Goal: Task Accomplishment & Management: Manage account settings

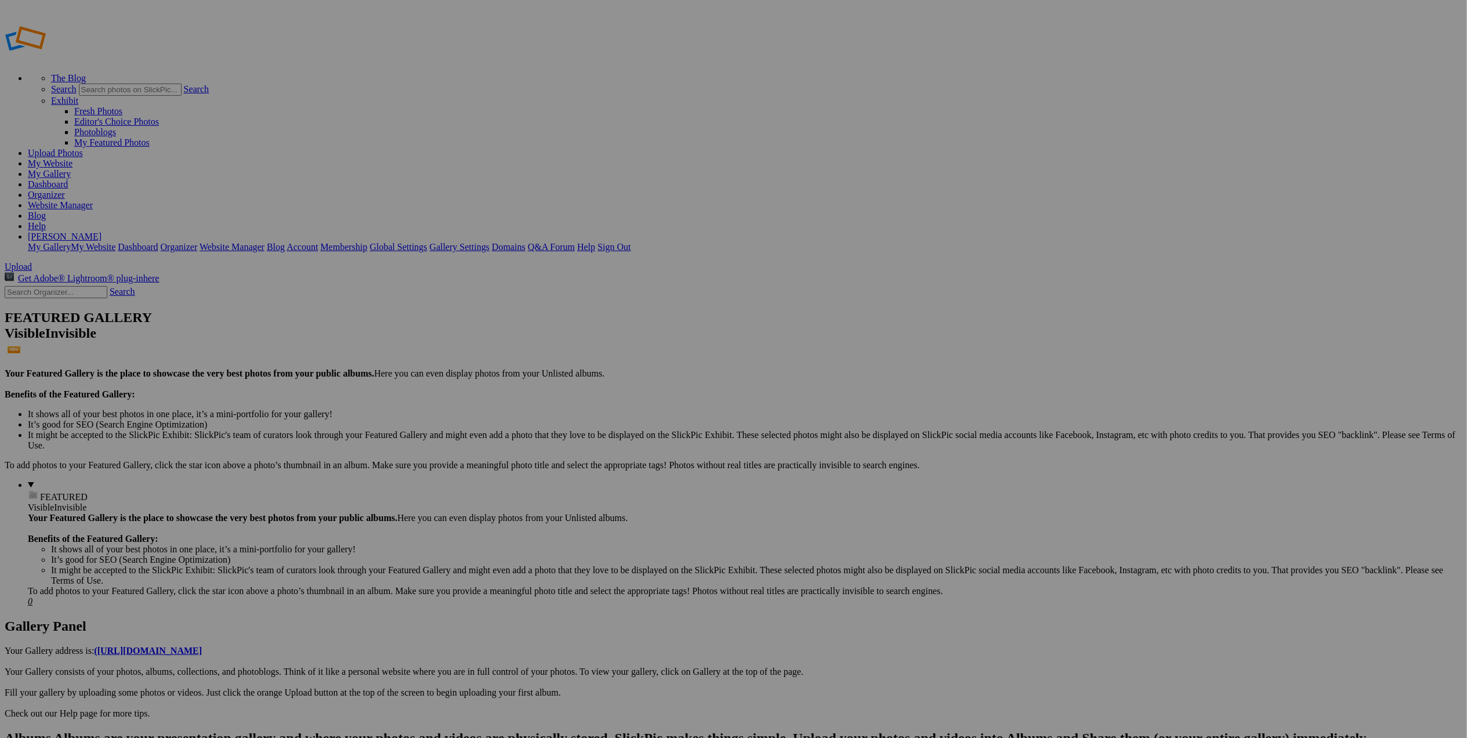
click at [450, 182] on img at bounding box center [426, 174] width 87 height 58
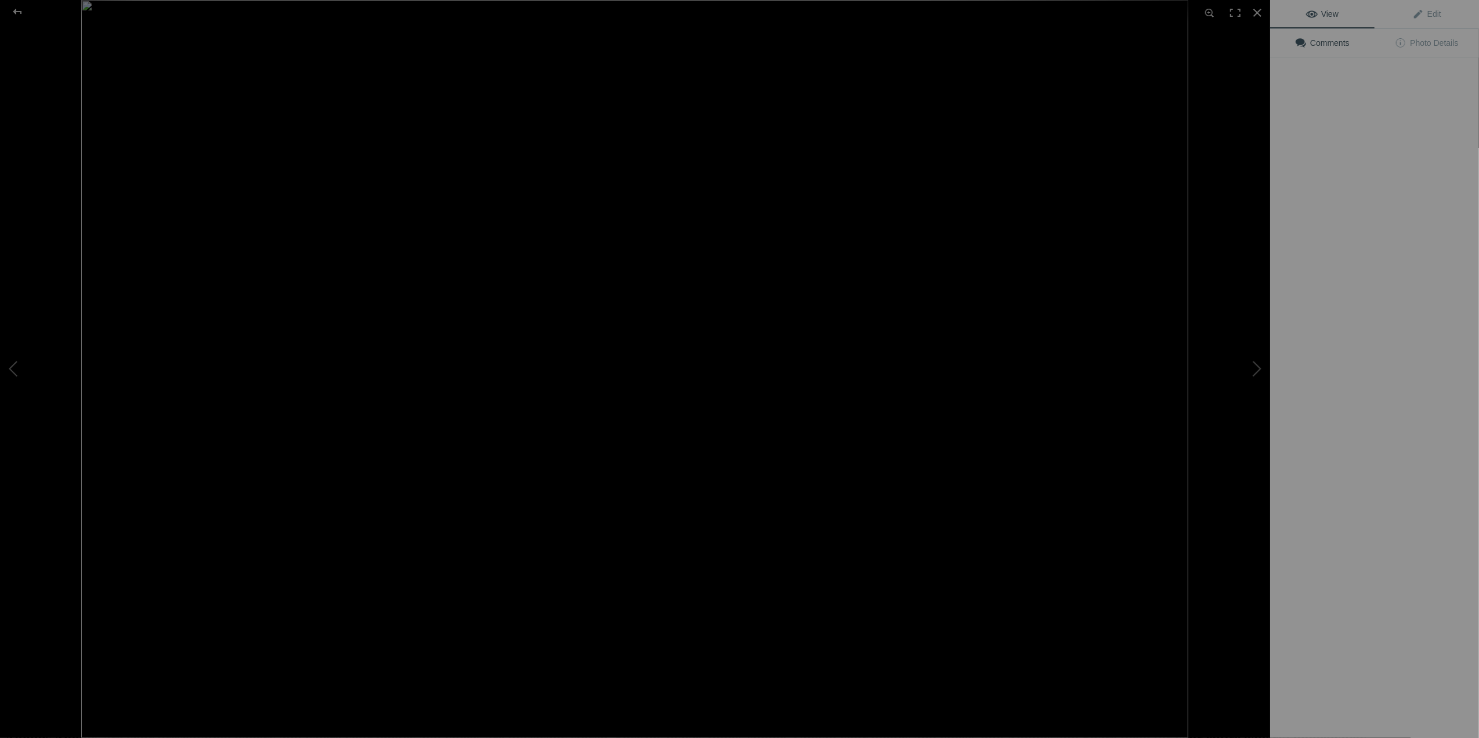
click at [523, 184] on img at bounding box center [634, 369] width 1107 height 738
click at [379, 227] on img at bounding box center [634, 369] width 1107 height 738
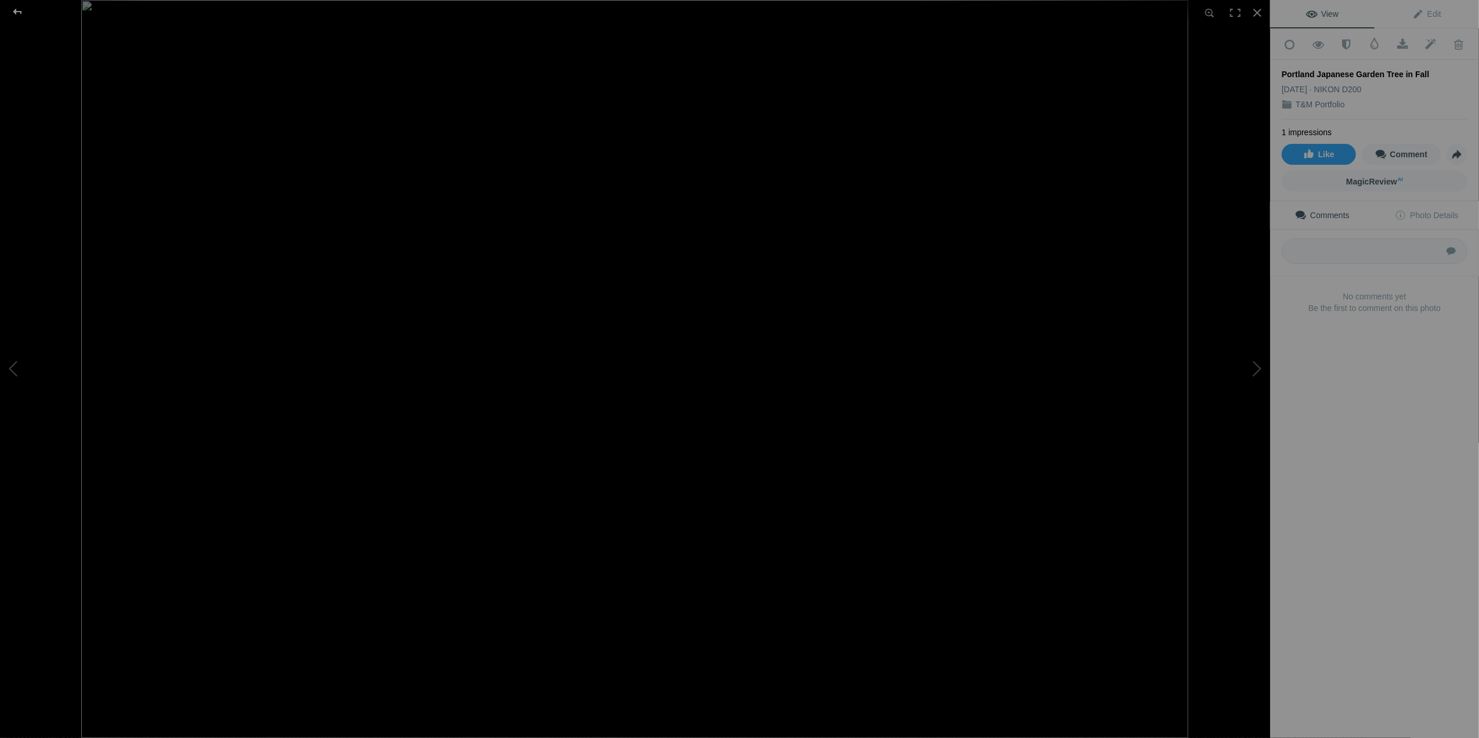
click at [21, 10] on div at bounding box center [18, 11] width 42 height 23
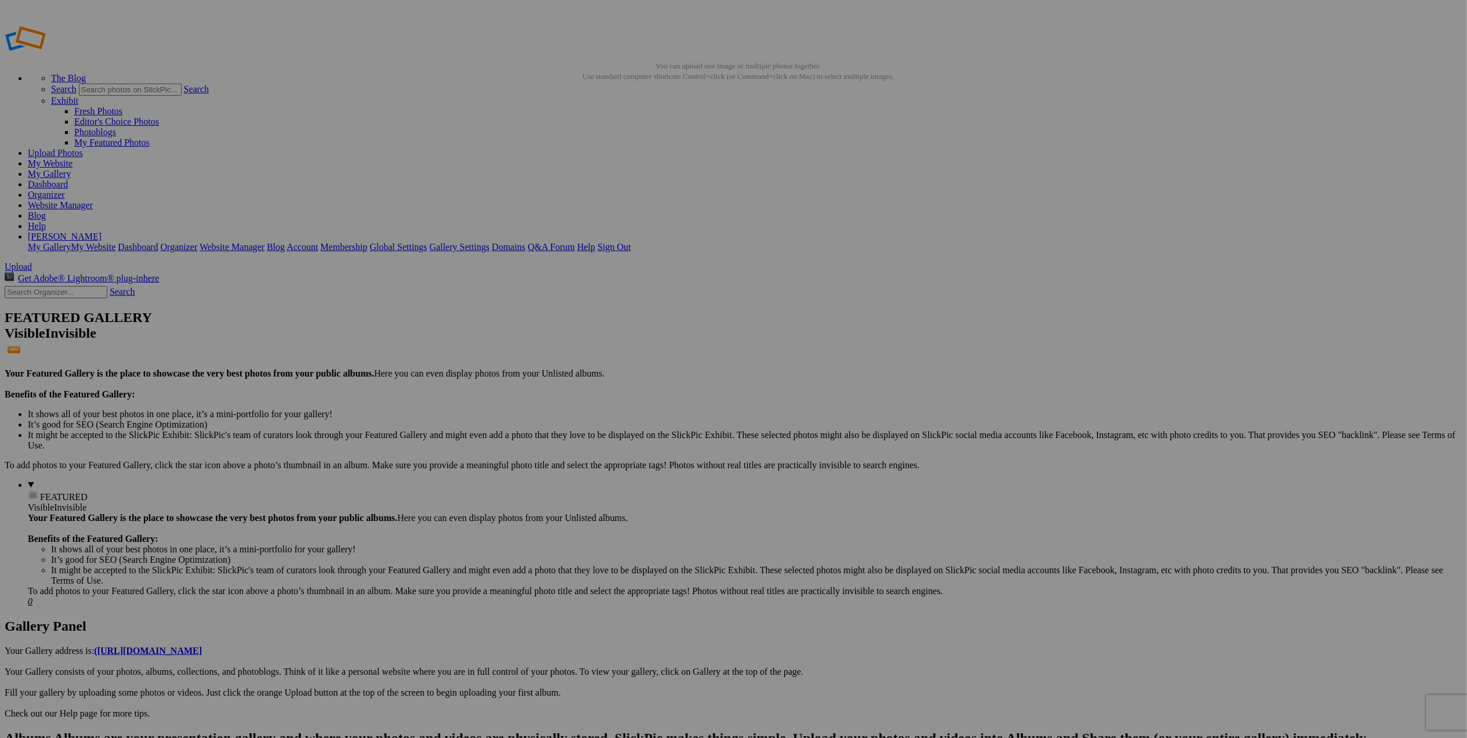
click at [657, 448] on span "Yes" at bounding box center [649, 445] width 13 height 10
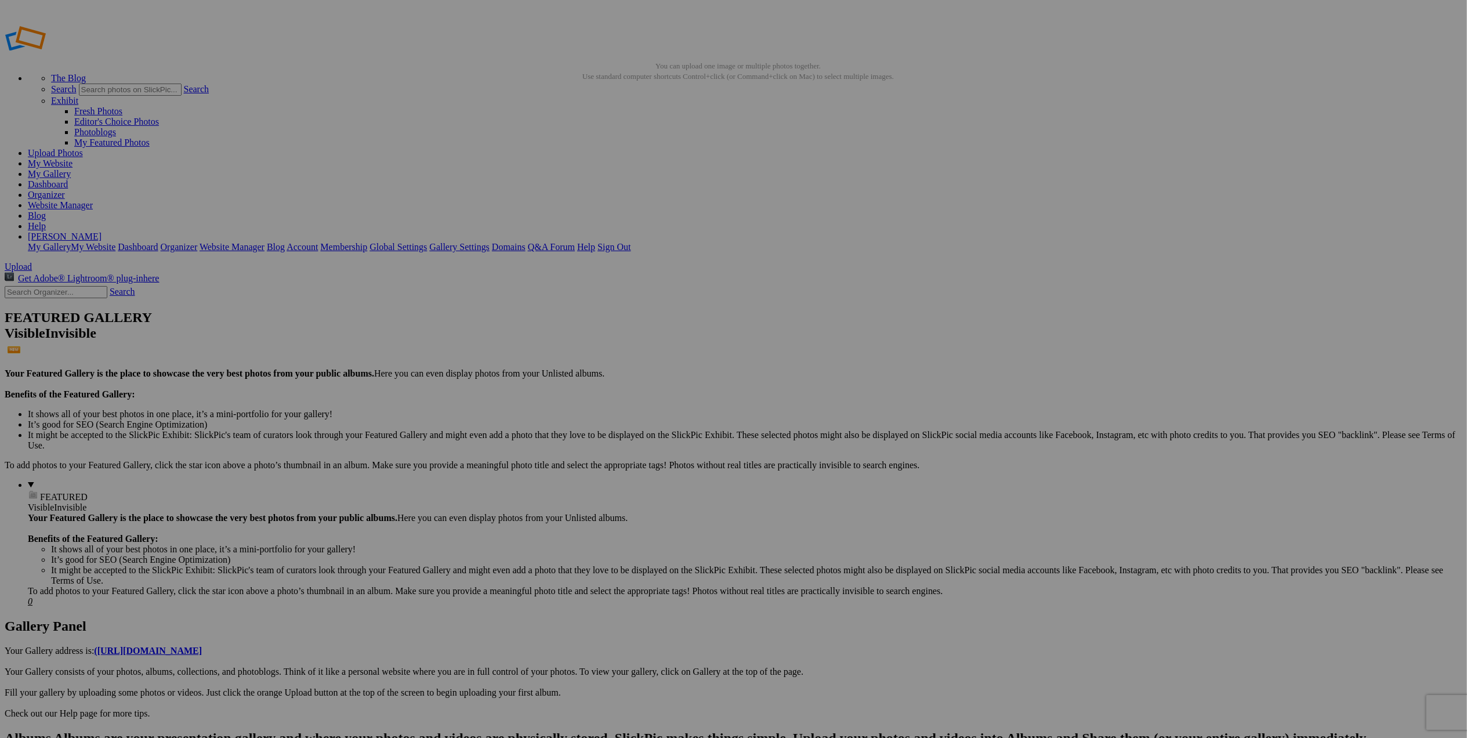
click at [32, 262] on span "Upload" at bounding box center [18, 267] width 27 height 10
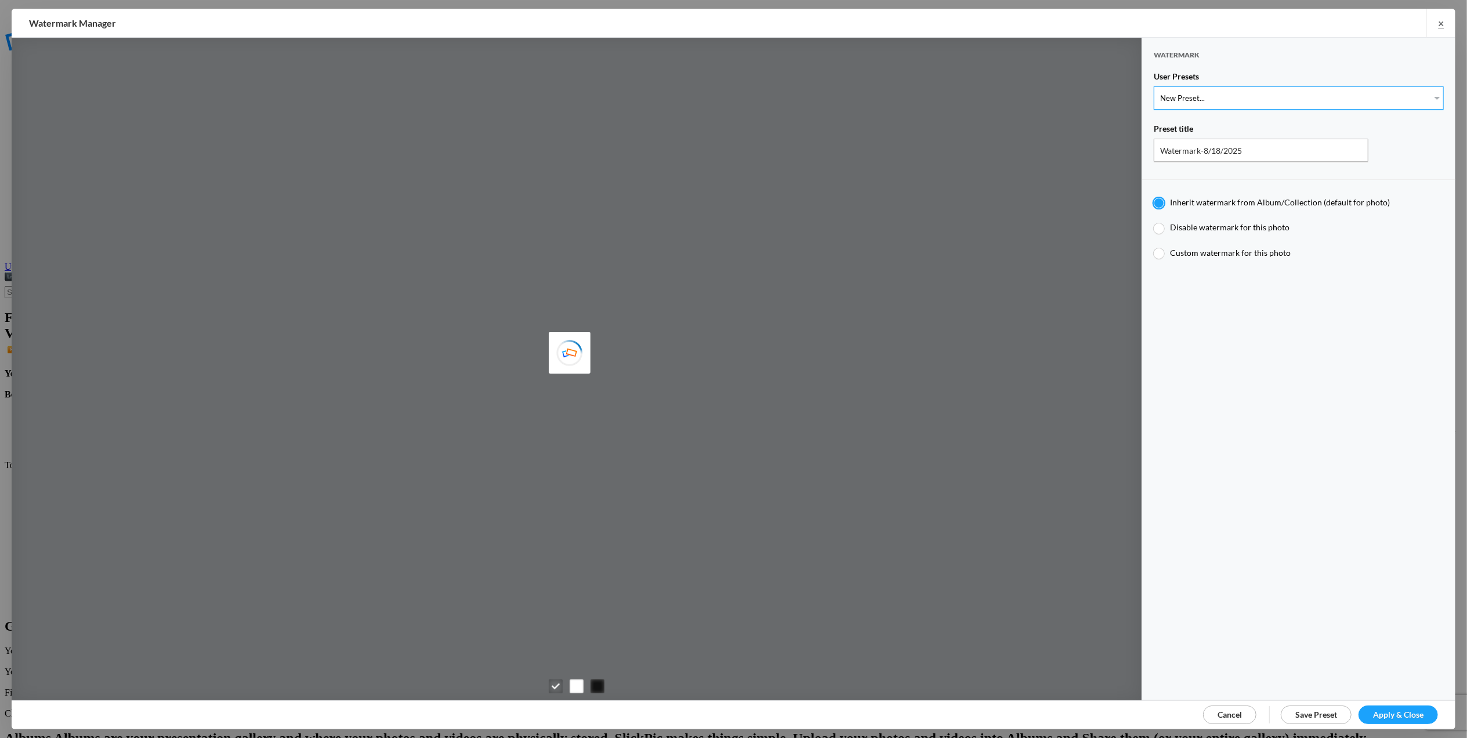
click at [1425, 96] on select "New Preset... T for Tom's photo M for Mary's photo" at bounding box center [1299, 97] width 290 height 23
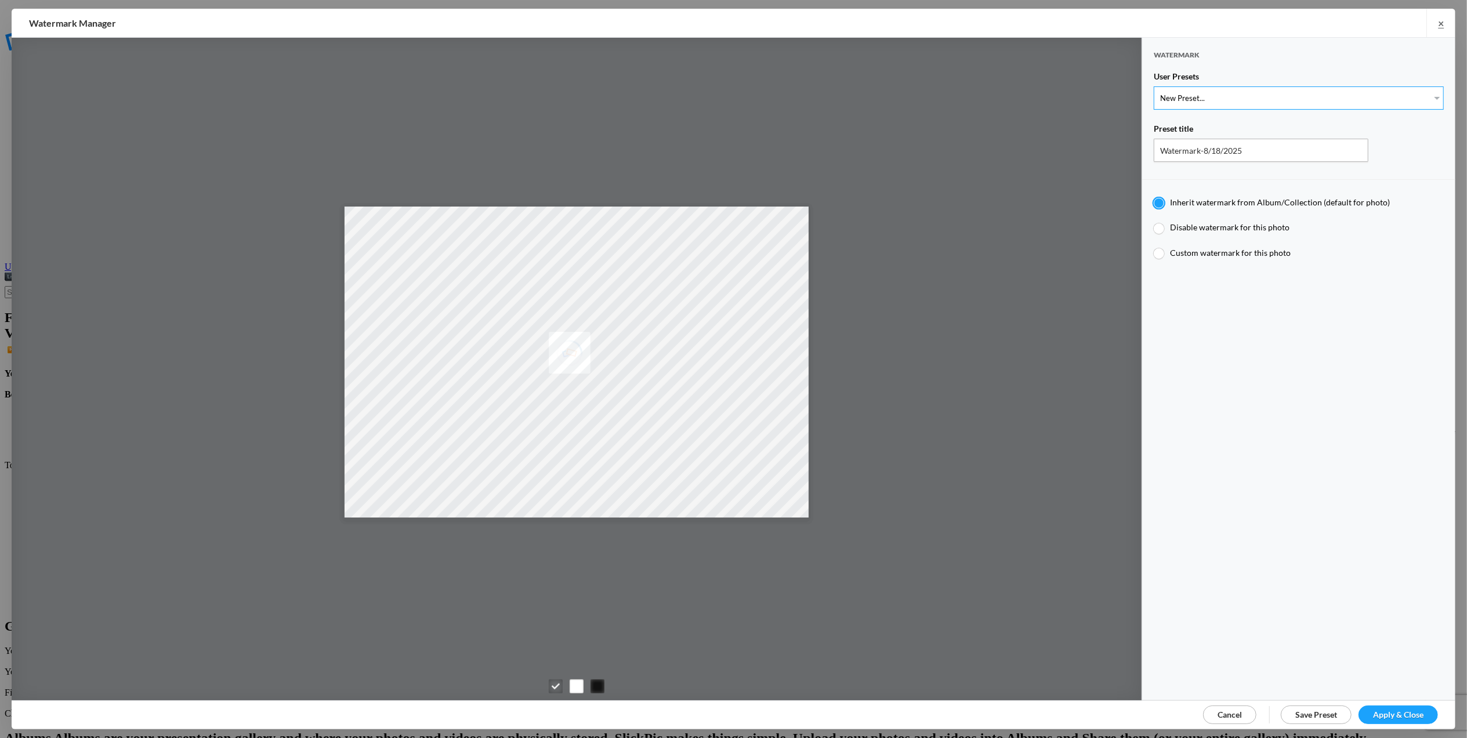
select select "1: Object"
click at [1154, 86] on select "New Preset... T for Tom's photo M for Mary's photo" at bounding box center [1299, 97] width 290 height 23
type input "T for Tom's photo"
radio input "false"
radio input "true"
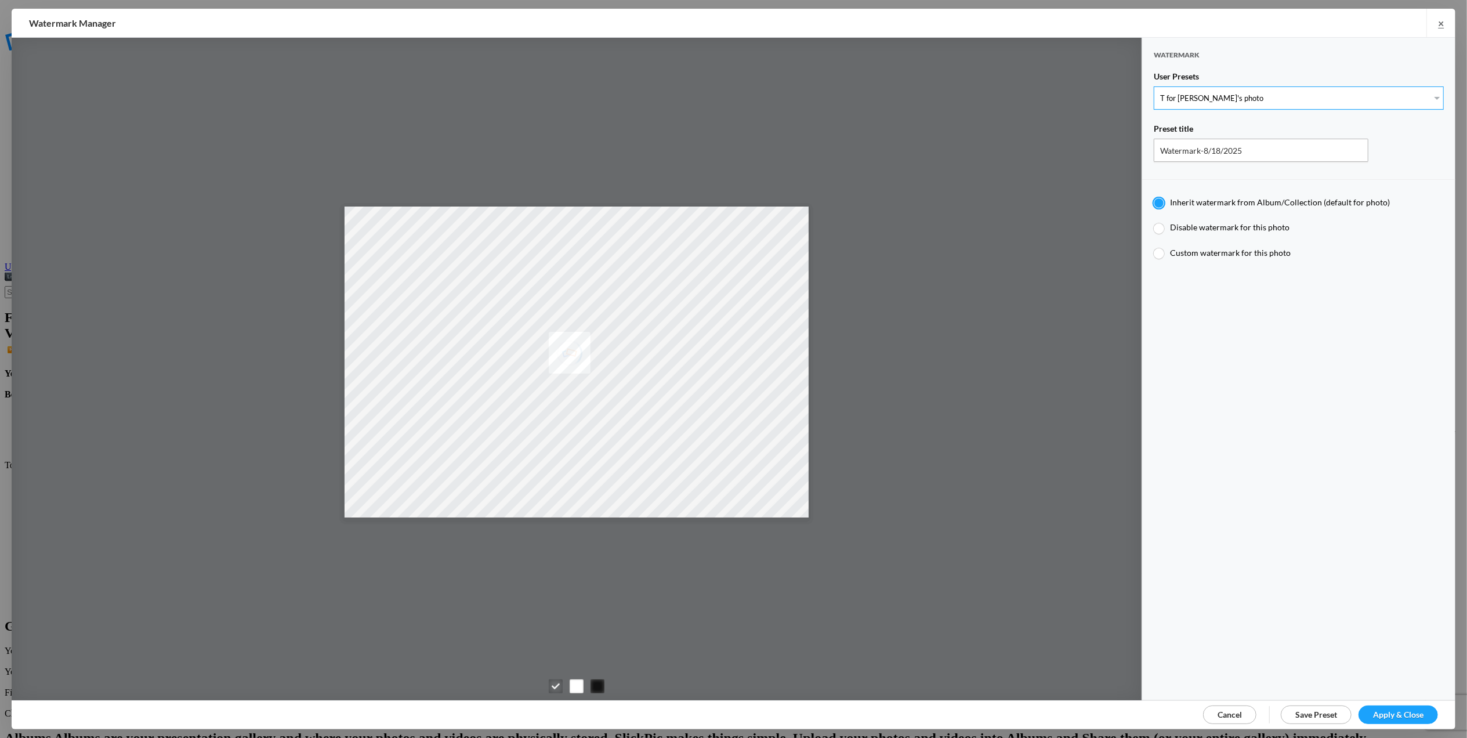
type input "T"
type input "0.3"
type input "4"
radio input "false"
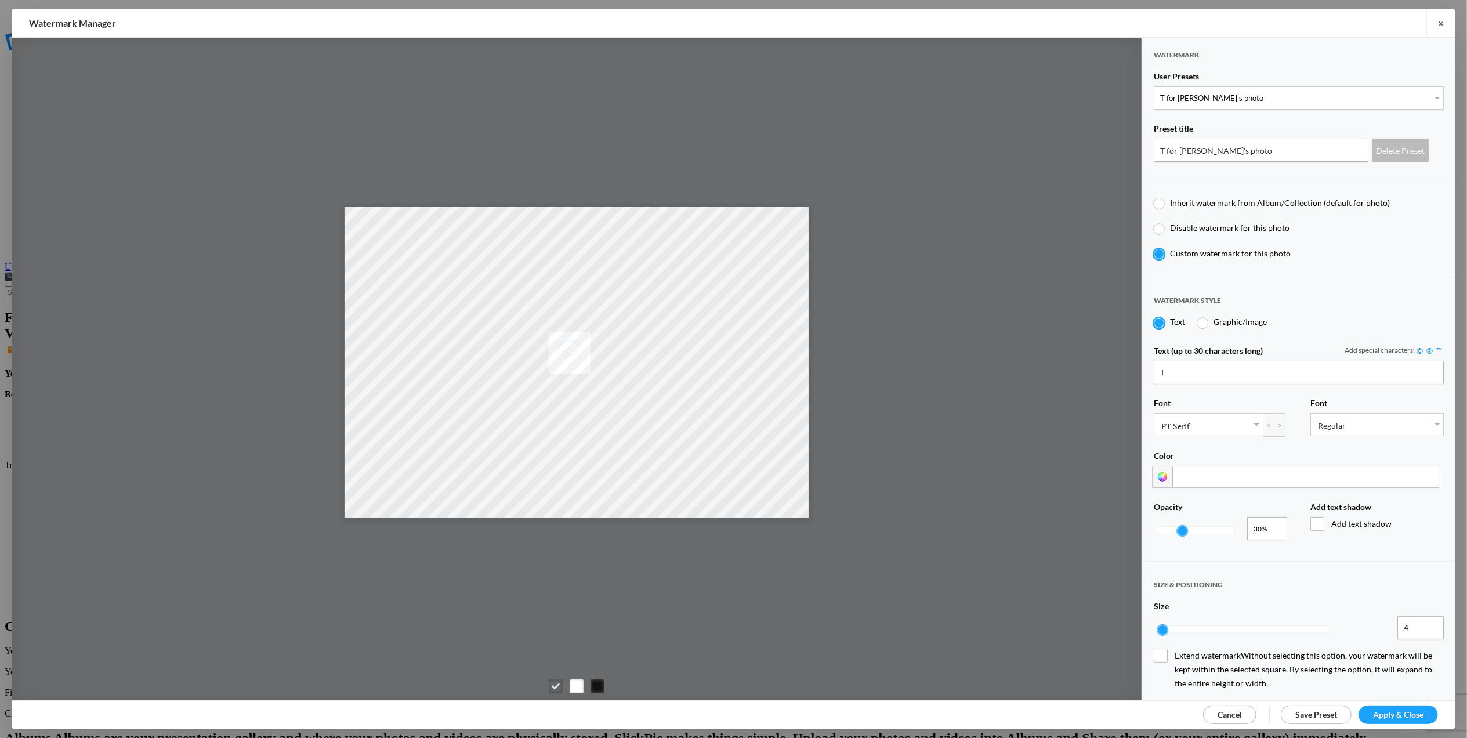
click at [1393, 713] on span "Apply & Close" at bounding box center [1398, 715] width 50 height 10
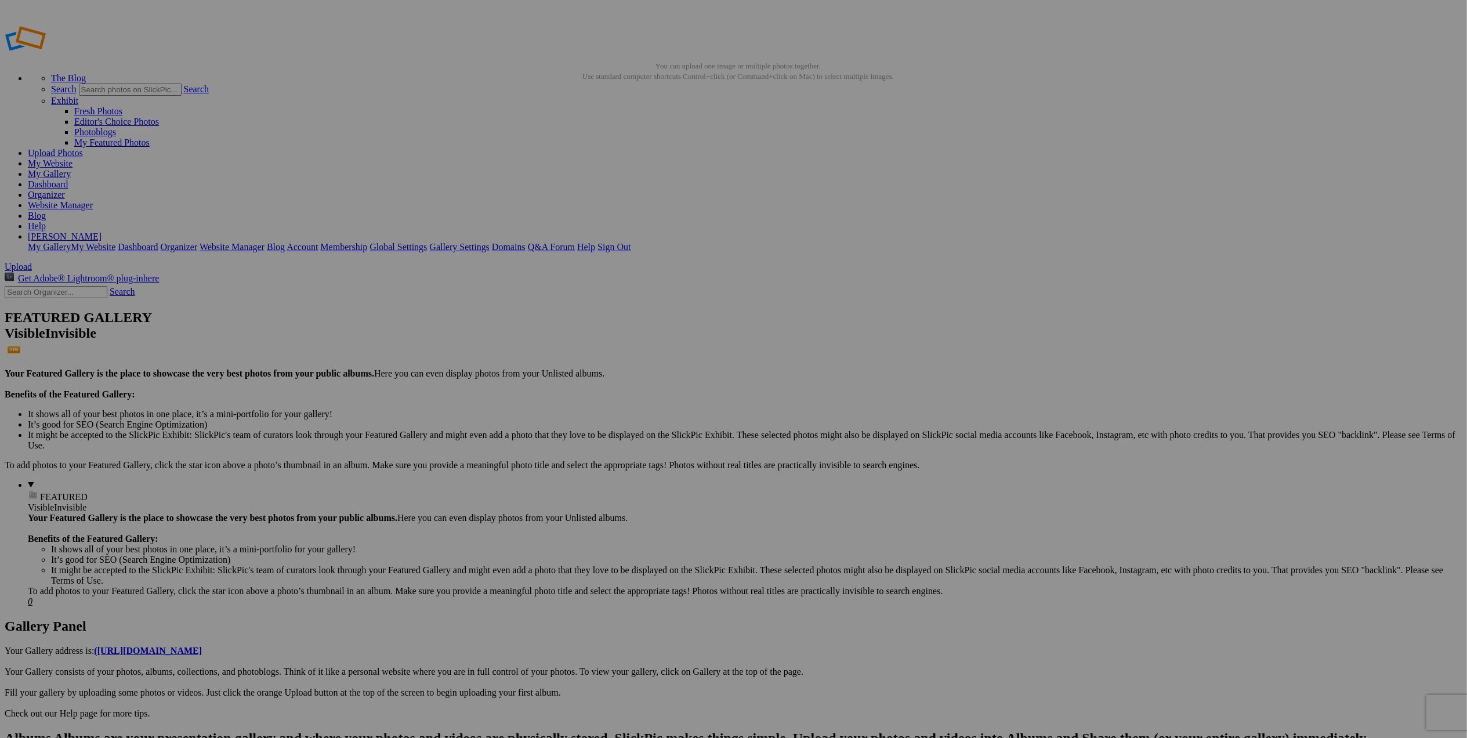
click at [580, 413] on span at bounding box center [580, 418] width 0 height 10
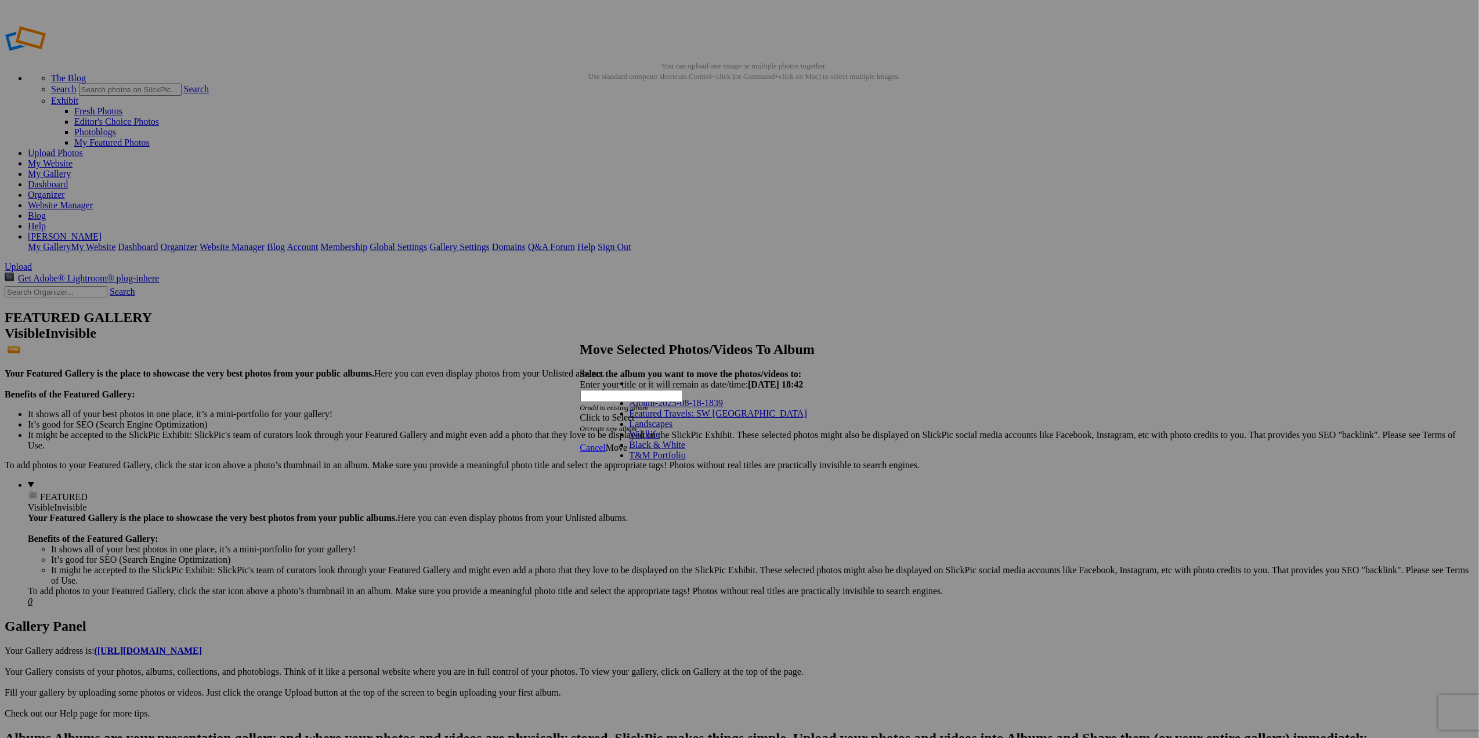
click at [650, 460] on link "T&M Portfolio" at bounding box center [657, 455] width 56 height 10
click at [627, 443] on span "Move" at bounding box center [616, 448] width 21 height 10
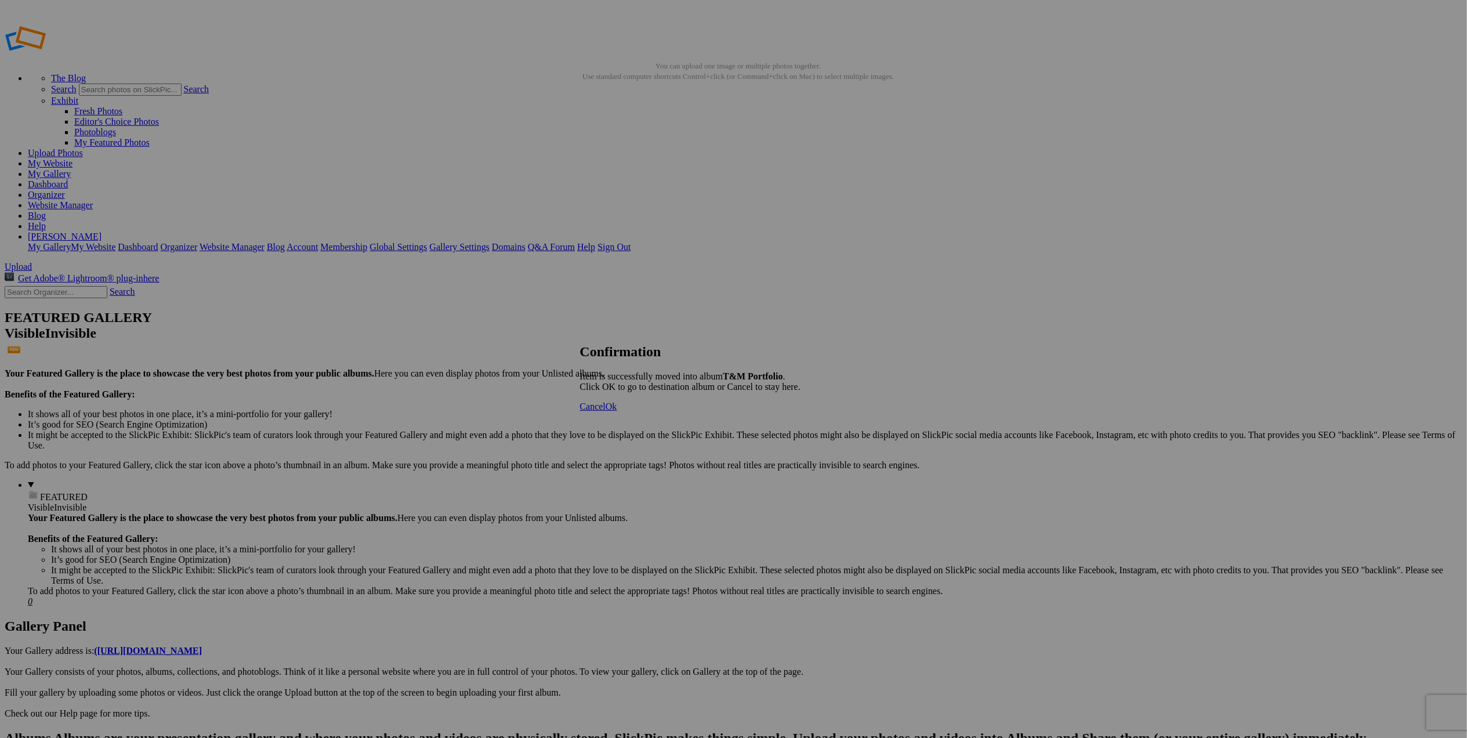
click at [617, 411] on span "Ok" at bounding box center [612, 406] width 12 height 10
click at [628, 413] on link "Yes" at bounding box center [620, 414] width 13 height 10
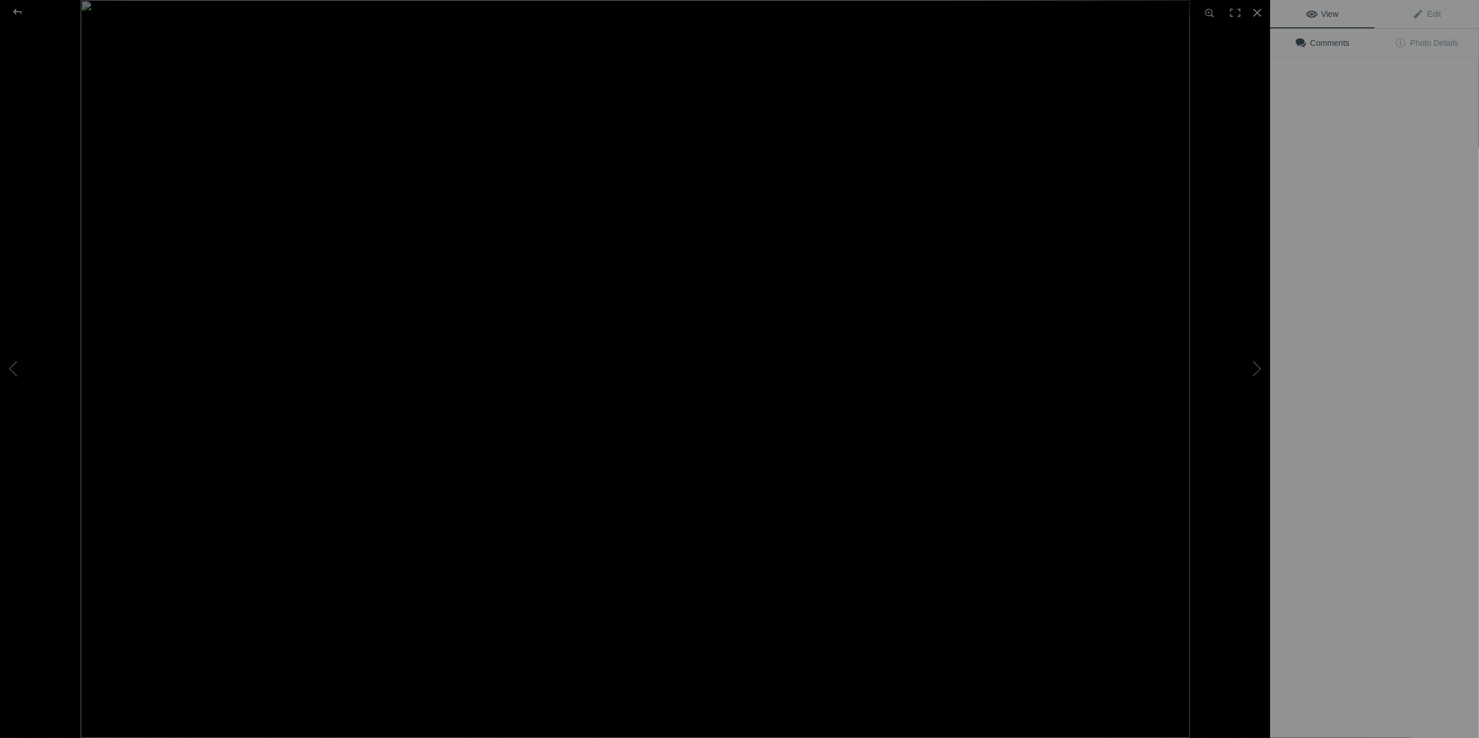
click at [233, 168] on img at bounding box center [635, 369] width 1109 height 738
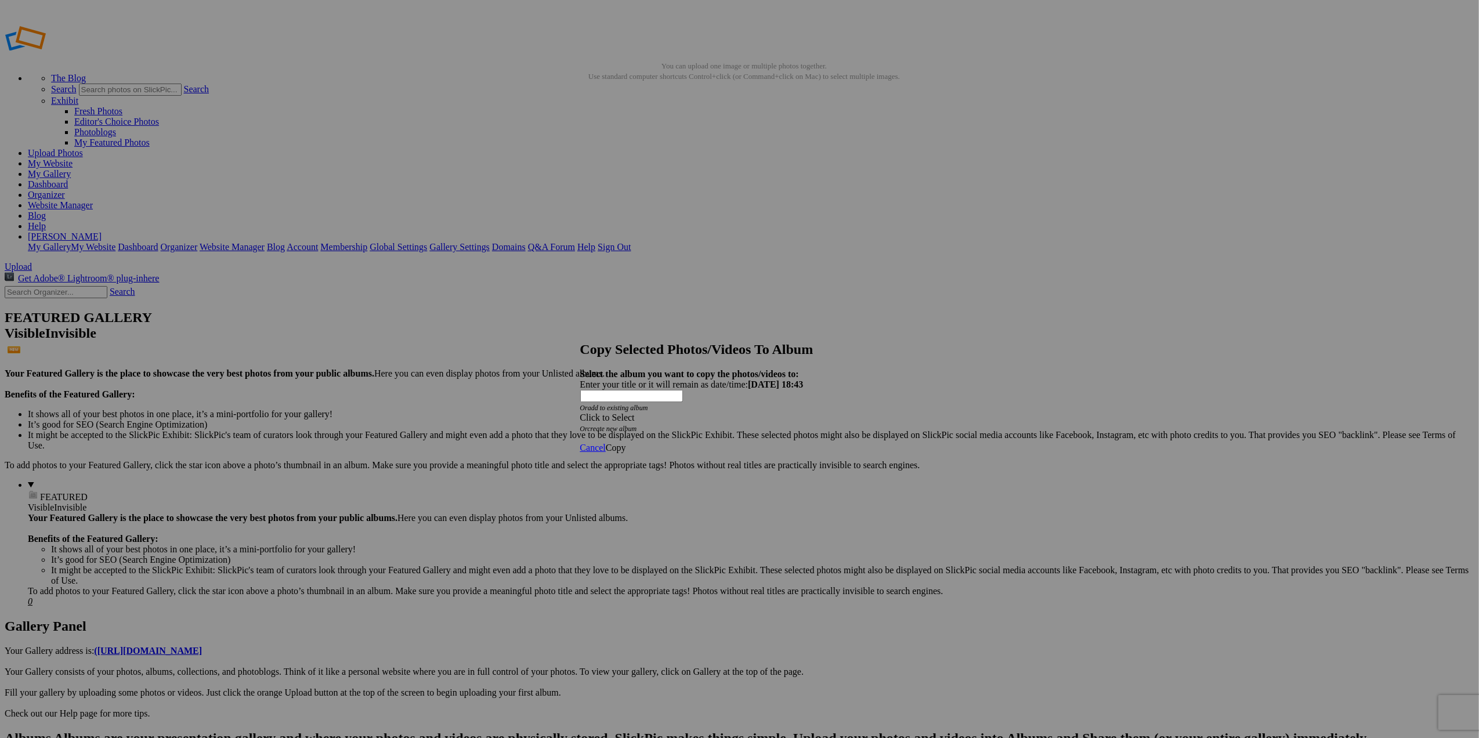
click at [580, 413] on span at bounding box center [580, 418] width 0 height 10
click at [847, 448] on div "Cancel Copy" at bounding box center [733, 448] width 307 height 10
click at [606, 443] on span "Cancel" at bounding box center [593, 448] width 26 height 10
drag, startPoint x: 324, startPoint y: 168, endPoint x: 82, endPoint y: 234, distance: 250.8
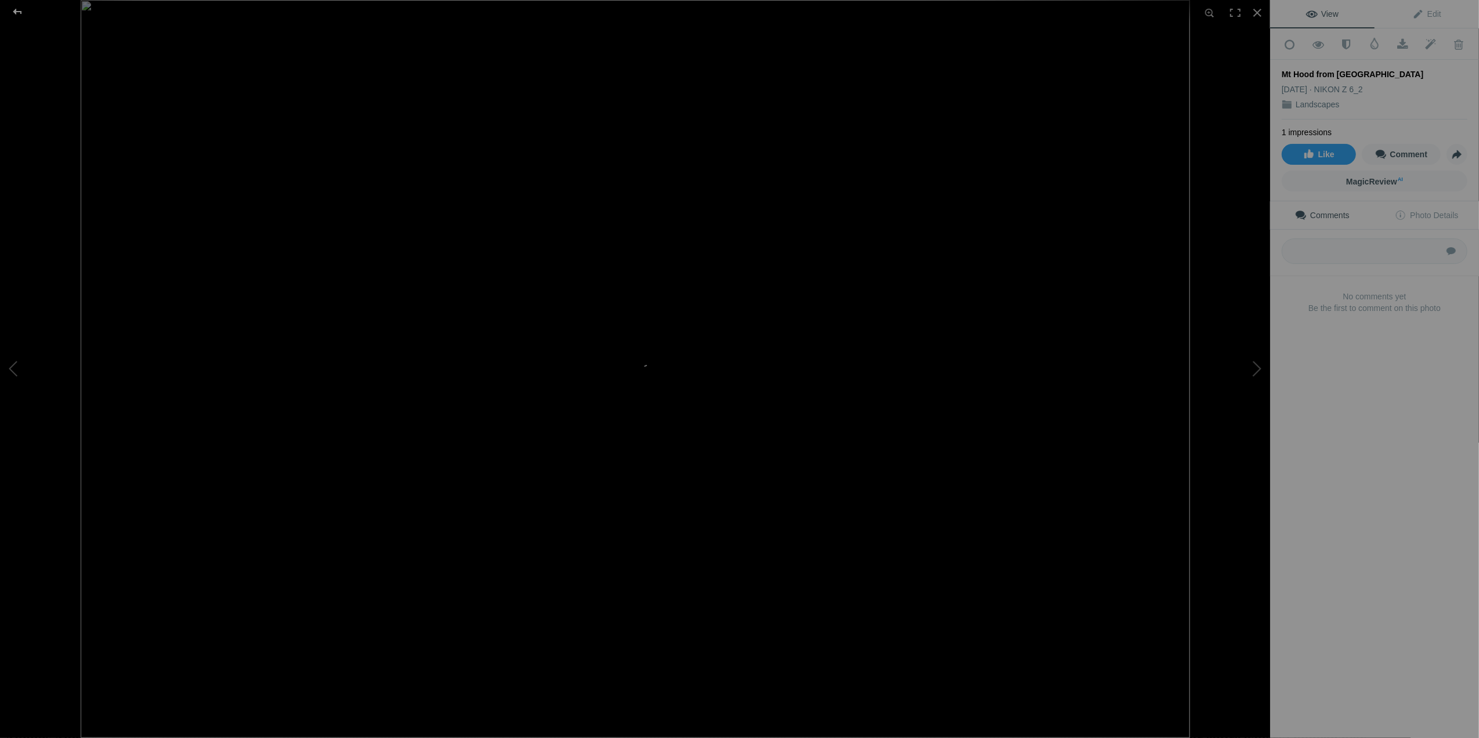
click at [15, 10] on div at bounding box center [18, 11] width 42 height 23
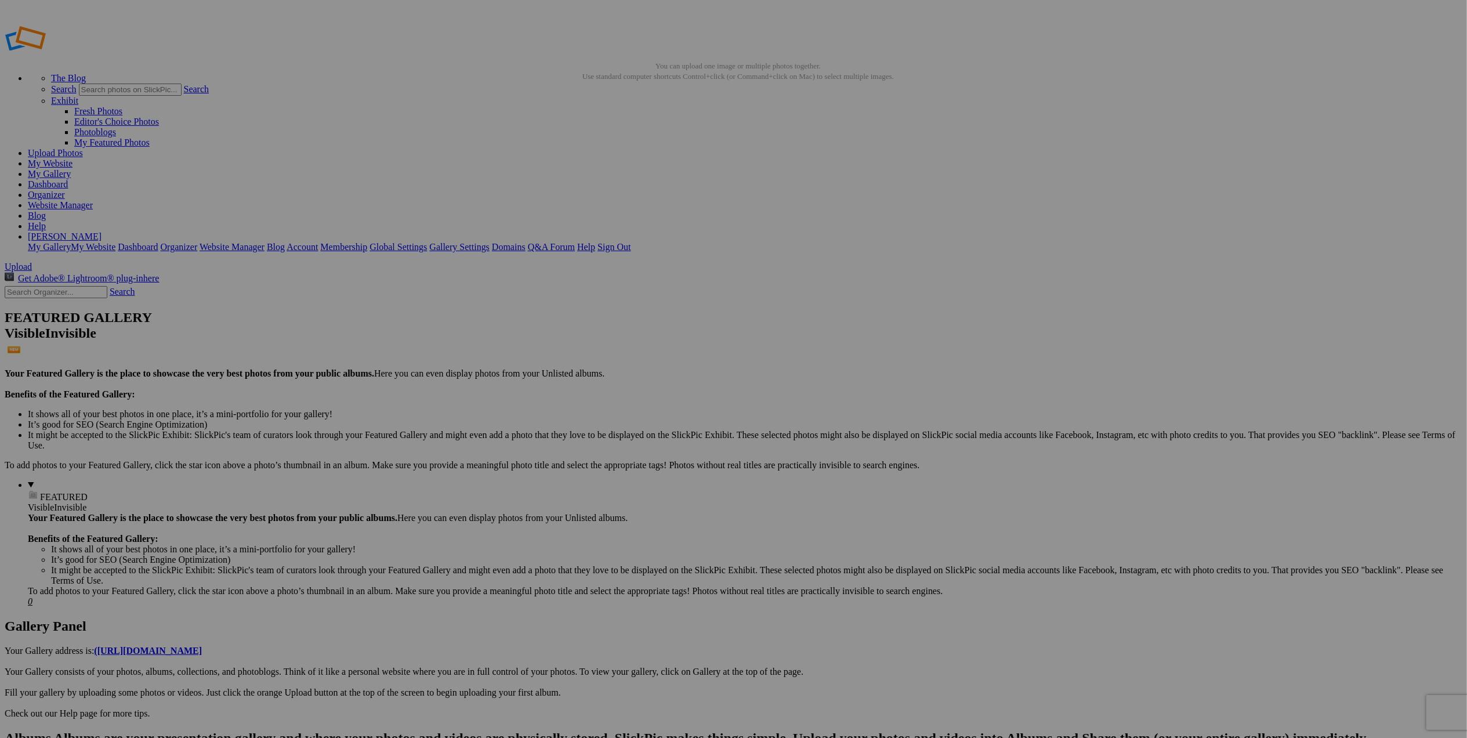
click at [32, 262] on span "Upload" at bounding box center [18, 267] width 27 height 10
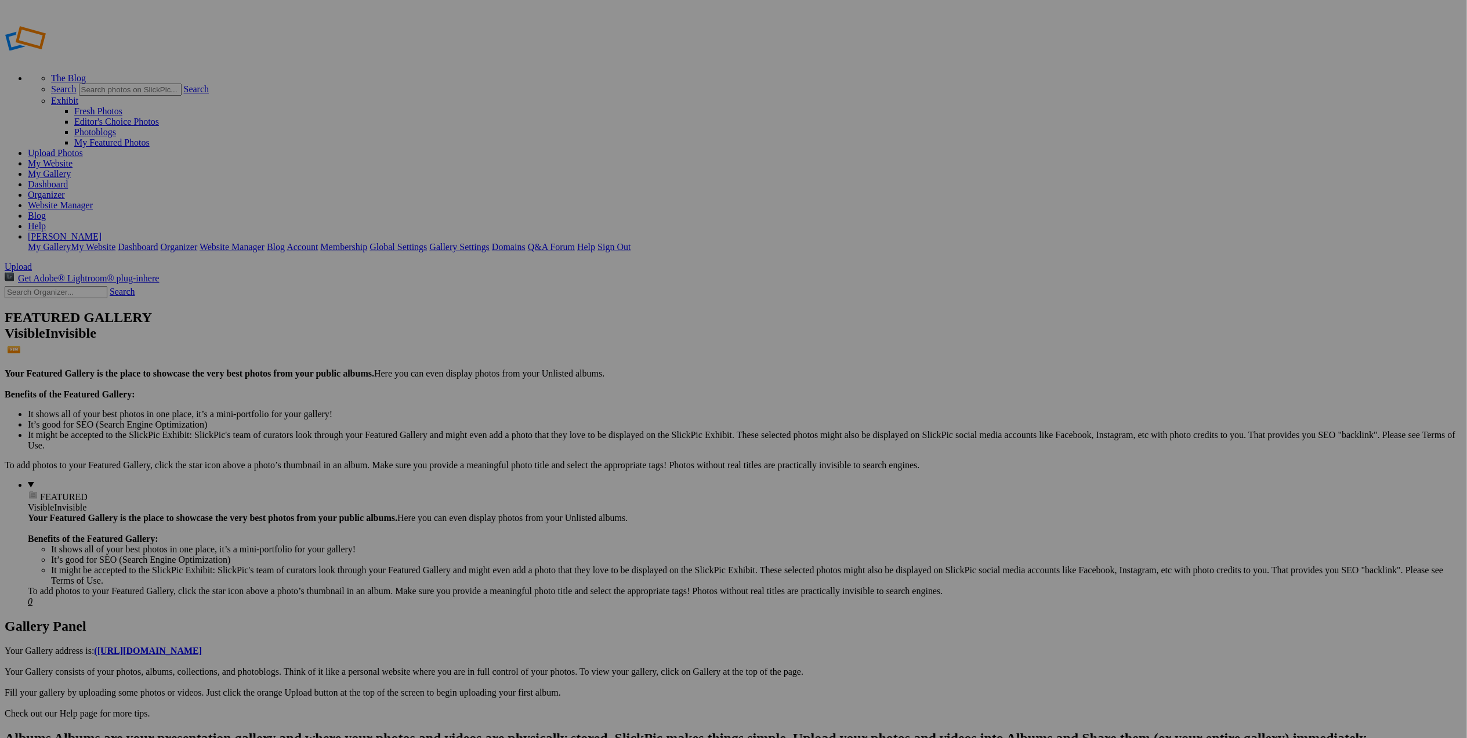
type input "Portfolio"
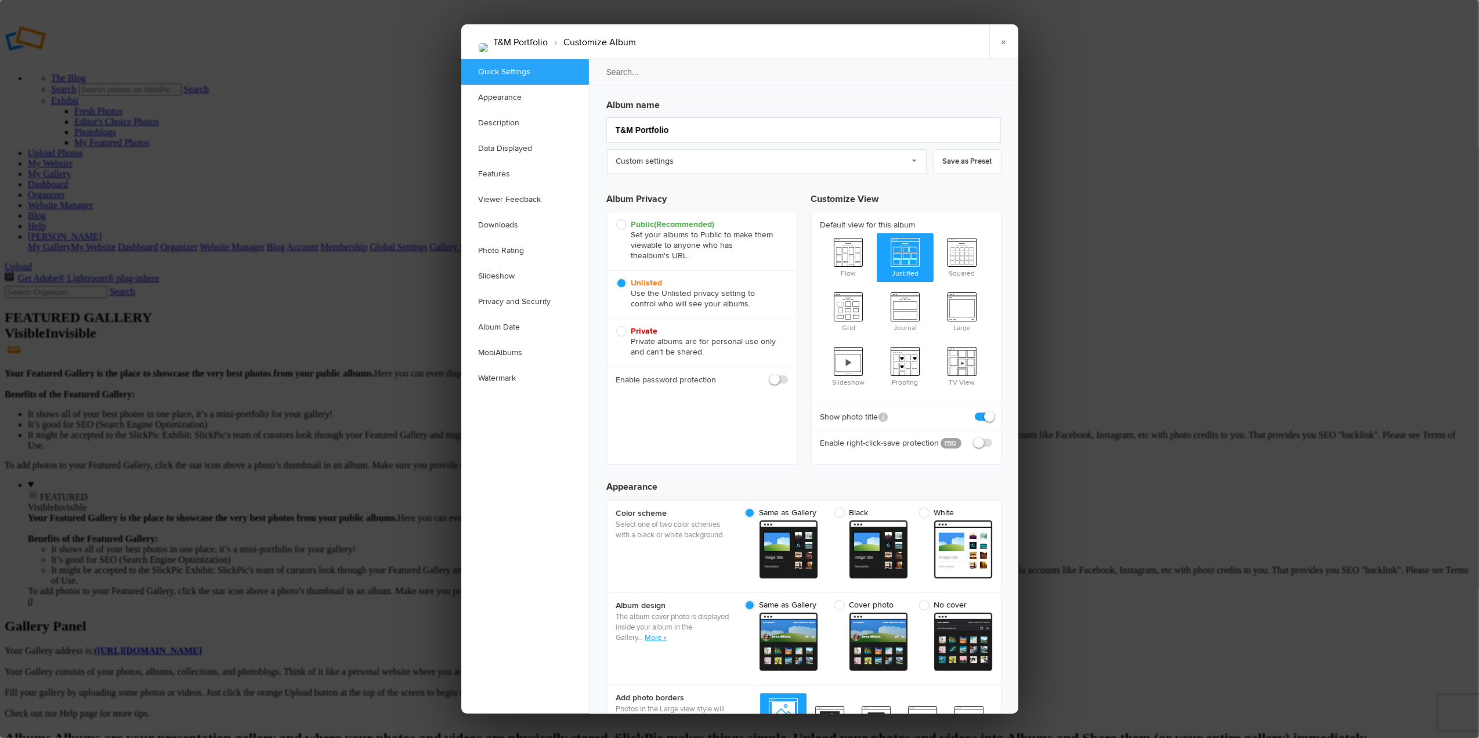
checkbox input "true"
click at [635, 129] on input "T&M Portfolio" at bounding box center [803, 130] width 395 height 26
type input "Portfolio"
click at [391, 468] on div at bounding box center [739, 369] width 1479 height 738
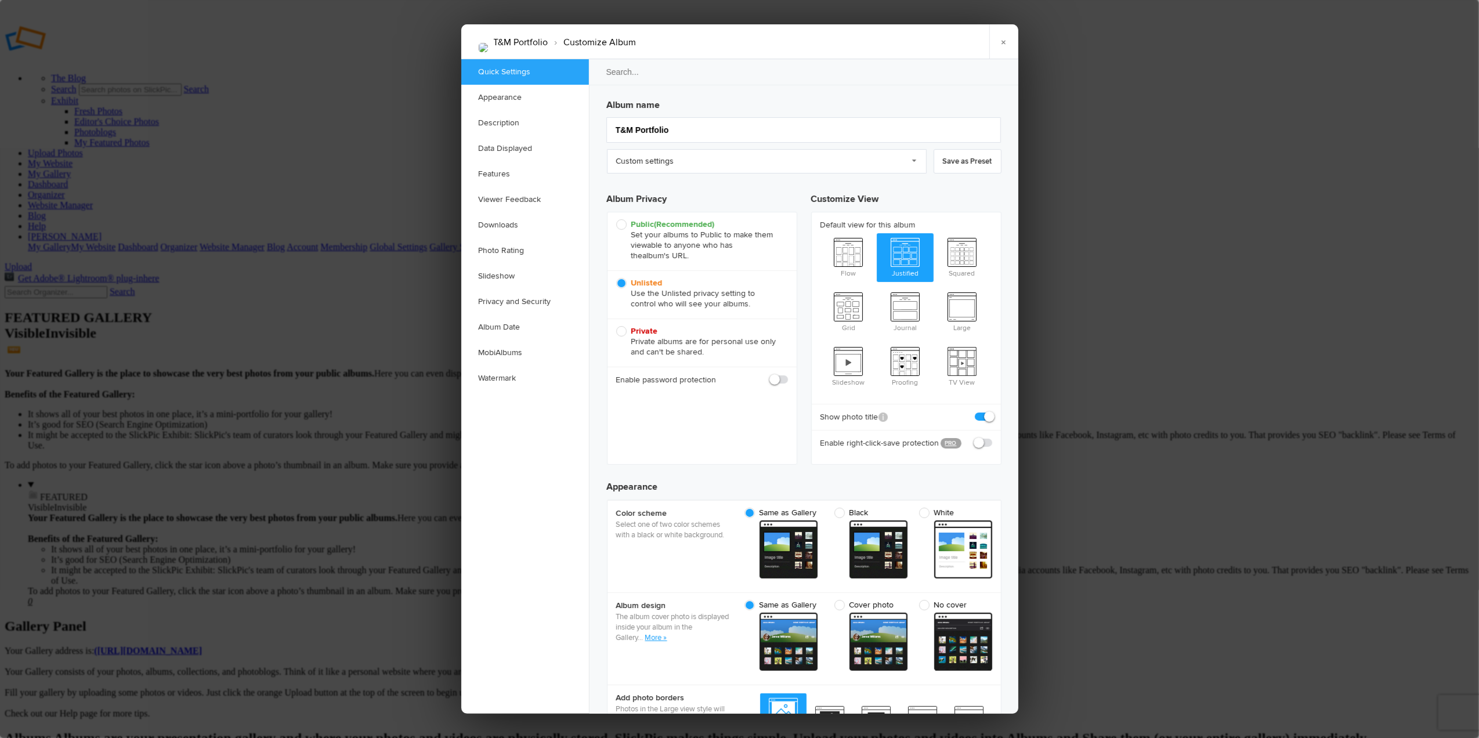
checkbox input "true"
click at [635, 132] on input "T&M Portfolio" at bounding box center [803, 130] width 395 height 26
type input "Portfolio"
click at [328, 430] on div at bounding box center [739, 369] width 1479 height 738
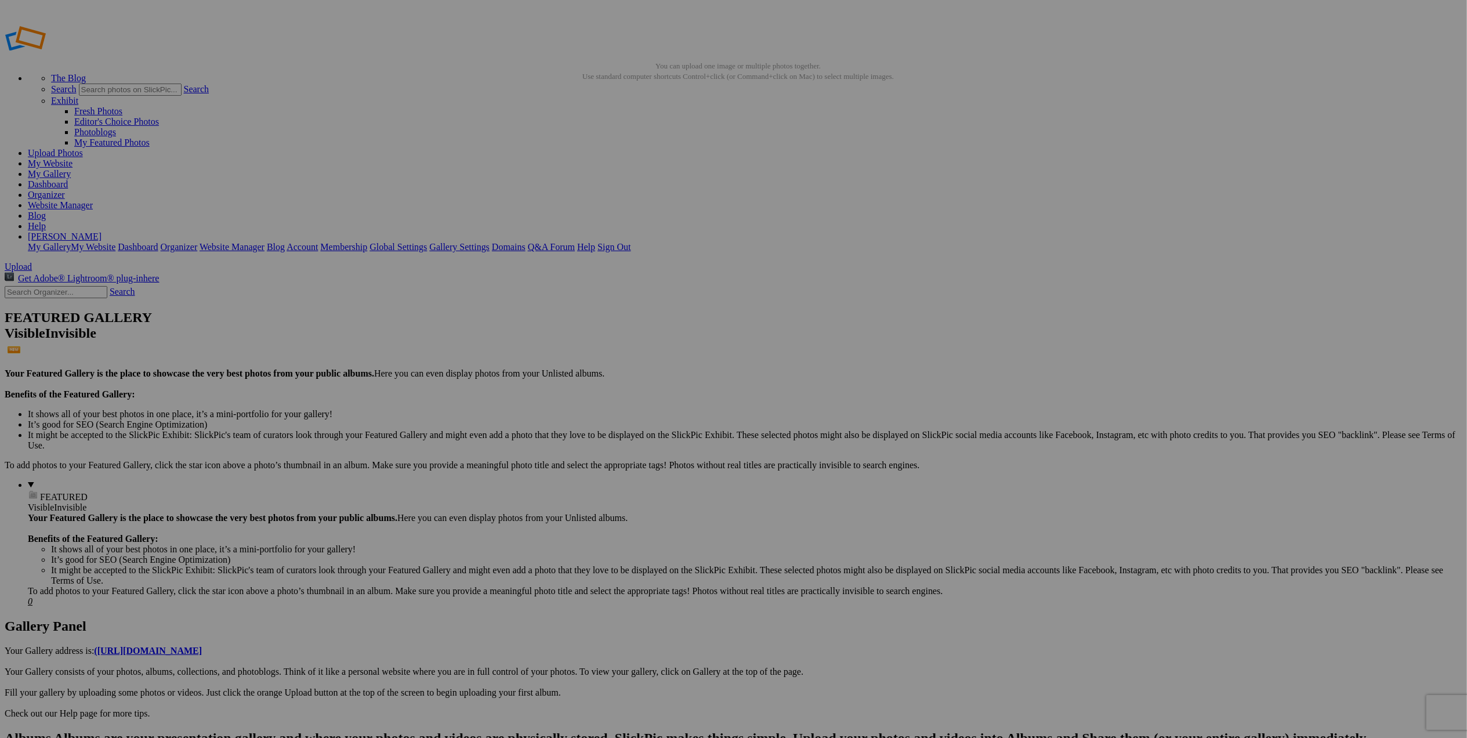
type input "Portfolio"
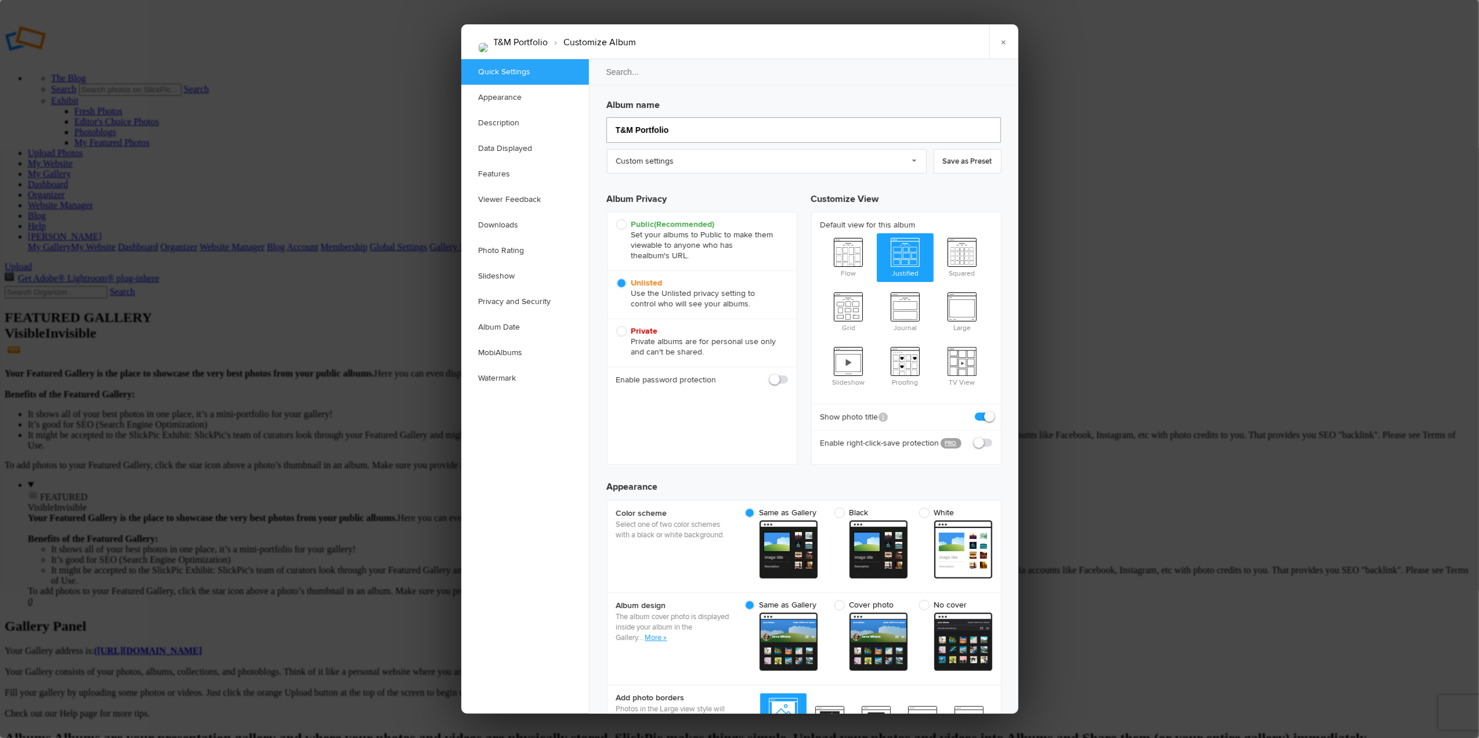
click at [636, 131] on input "T&M Portfolio" at bounding box center [803, 130] width 395 height 26
type input "Portfolio"
click at [357, 427] on div at bounding box center [739, 369] width 1479 height 738
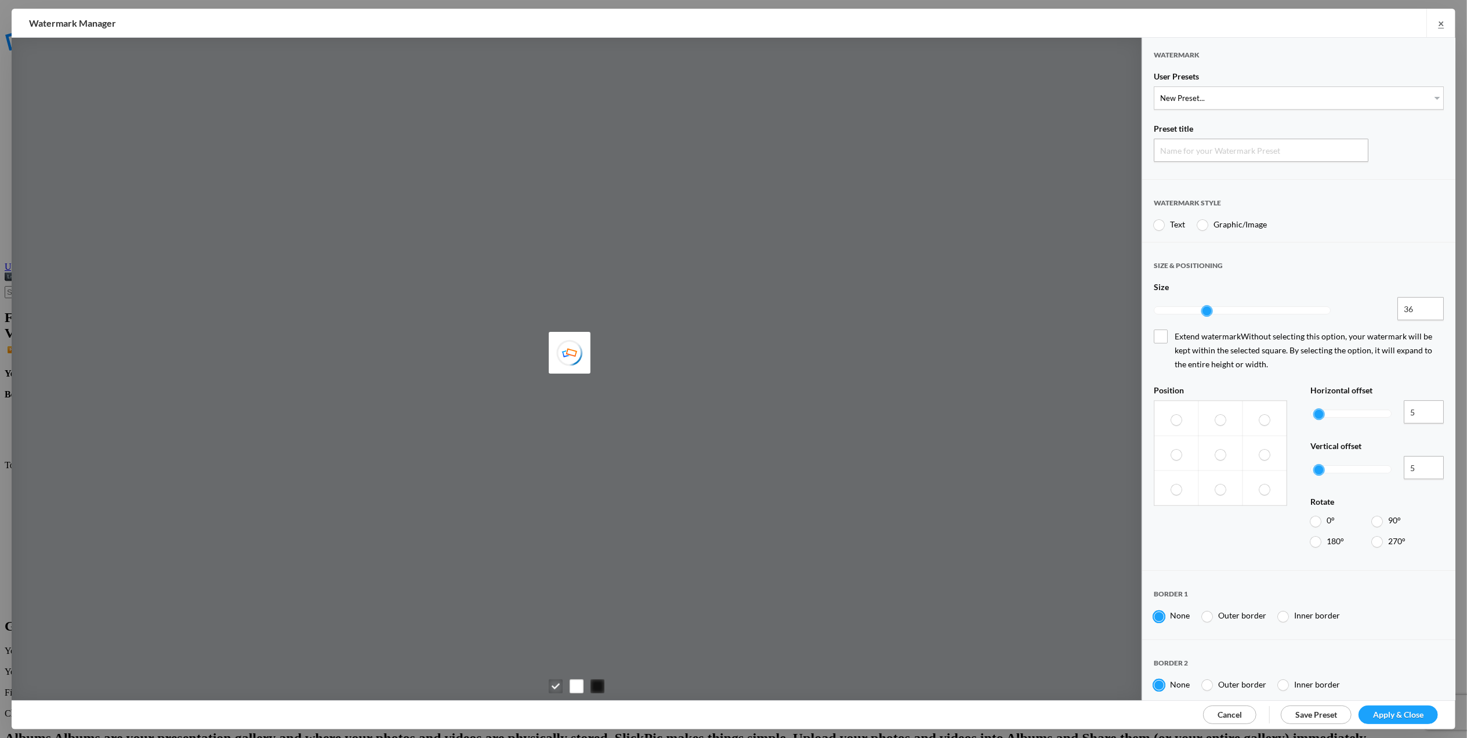
type input "Watermark-8/18/2025"
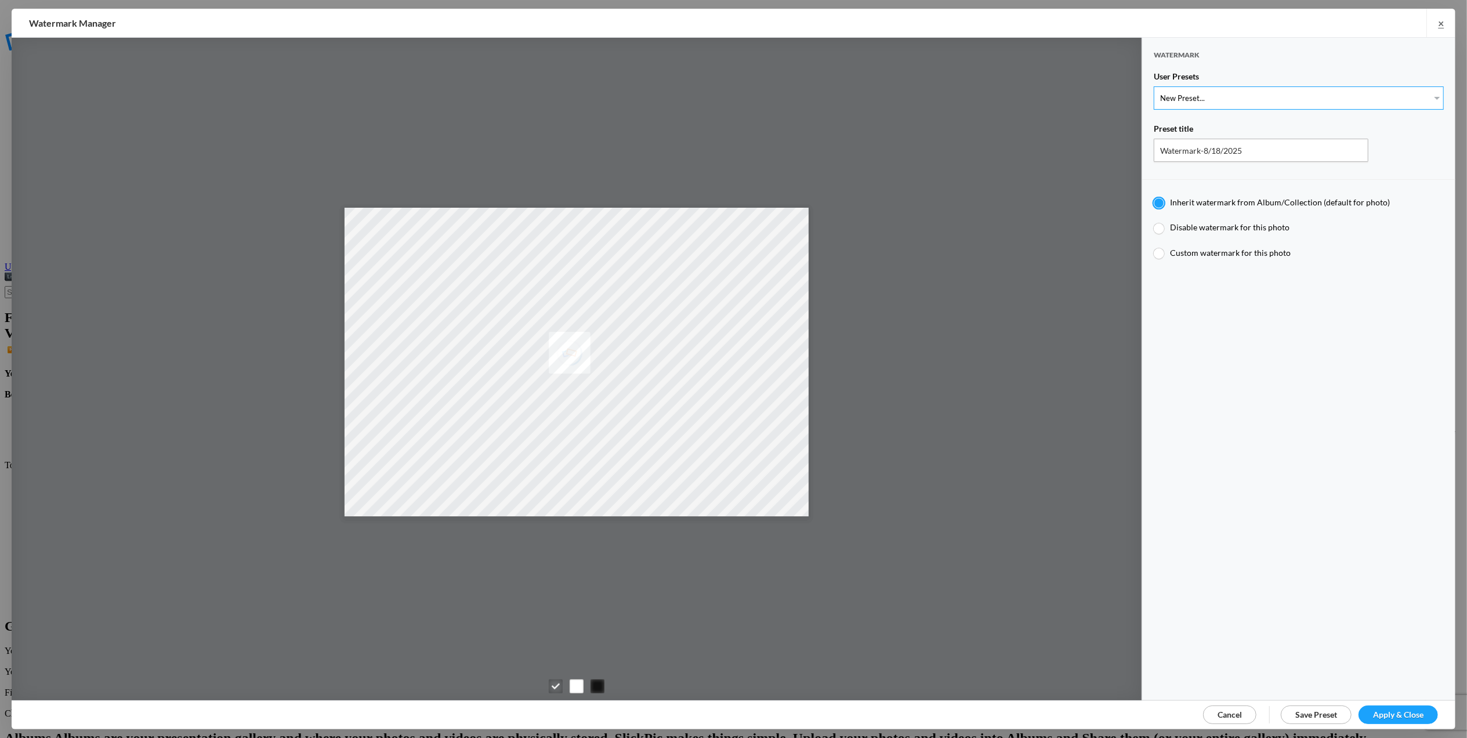
click at [1428, 96] on select "New Preset... T for Tom's photo M for Mary's photo" at bounding box center [1299, 97] width 290 height 23
select select "1: Object"
click at [1154, 86] on select "New Preset... T for Tom's photo M for Mary's photo" at bounding box center [1299, 97] width 290 height 23
type input "T for Tom's photo"
type input "T"
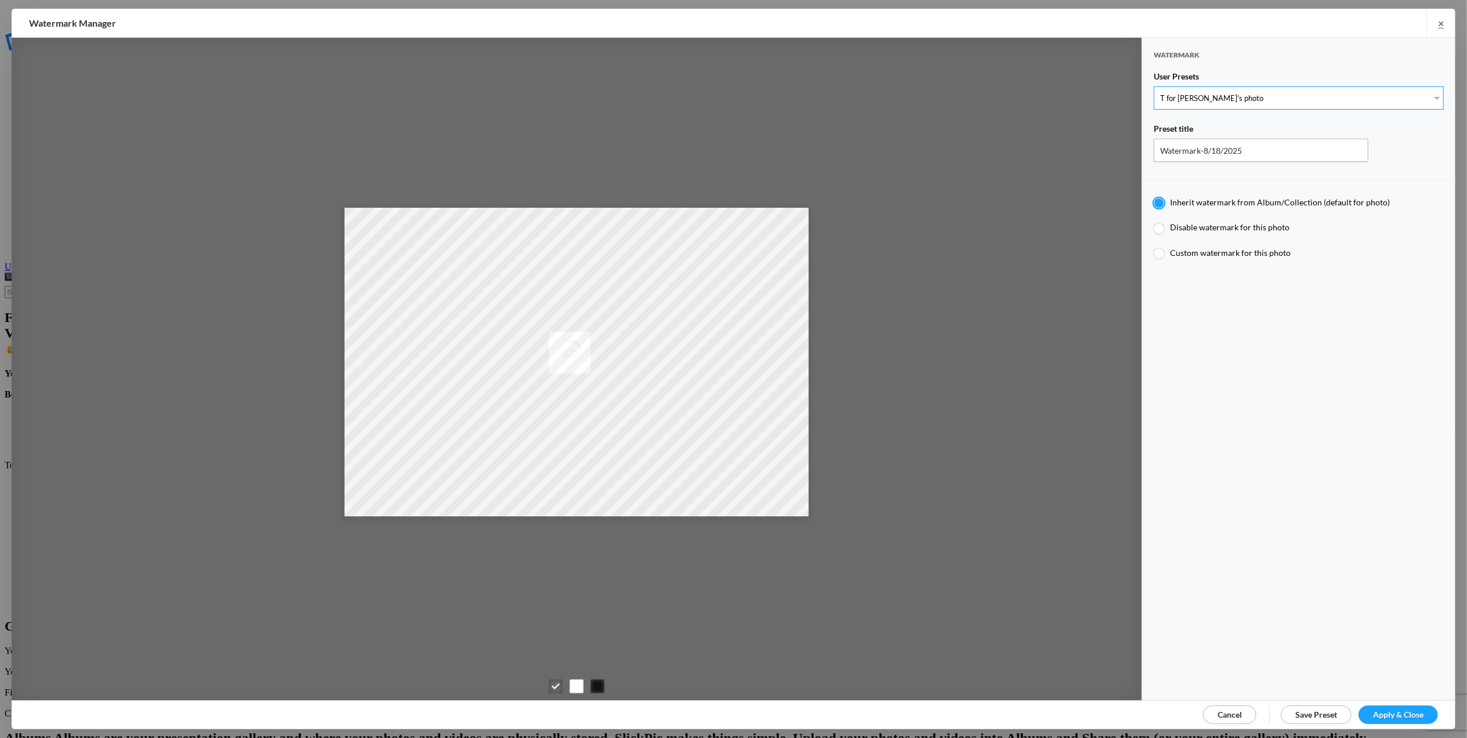
type input "0.3"
type input "4"
radio input "false"
radio input "true"
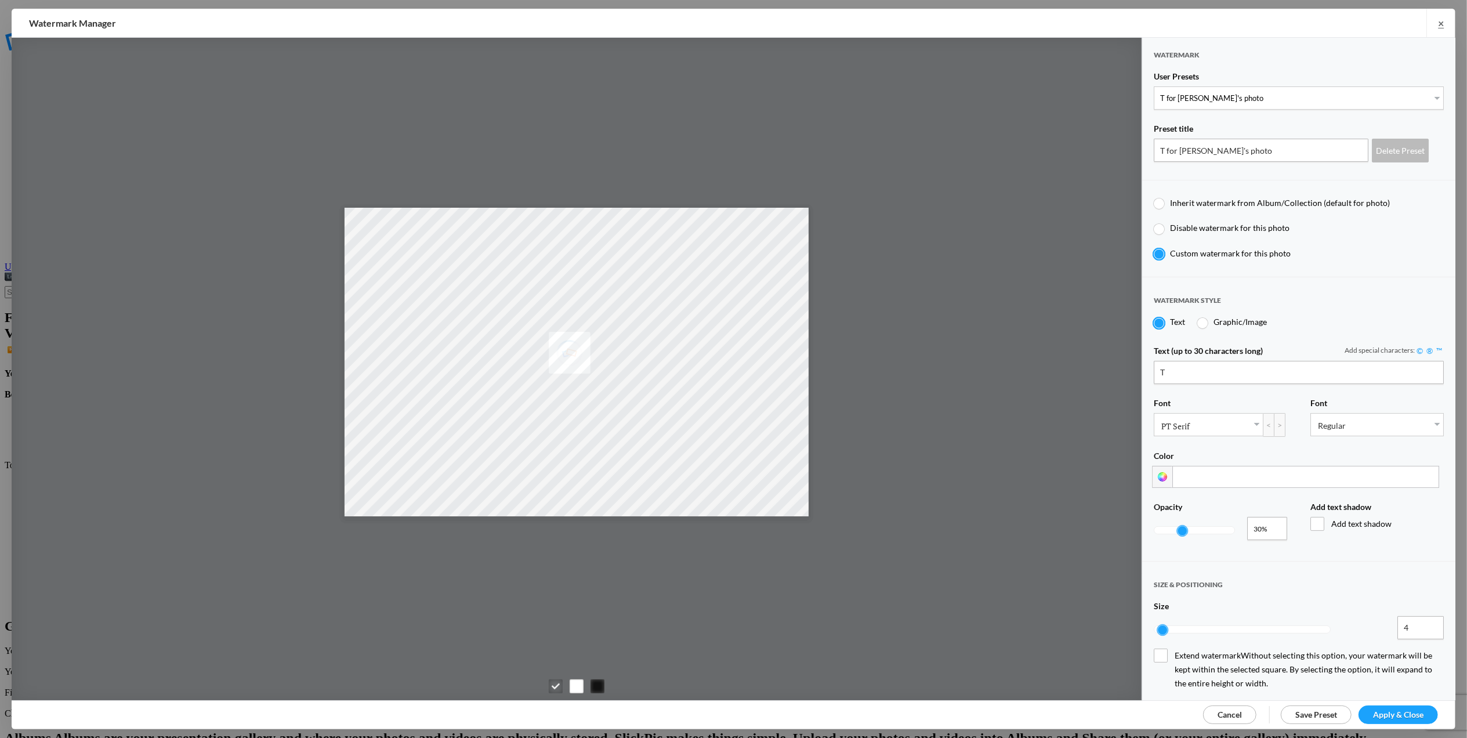
click at [1401, 710] on span "Apply & Close" at bounding box center [1398, 715] width 50 height 10
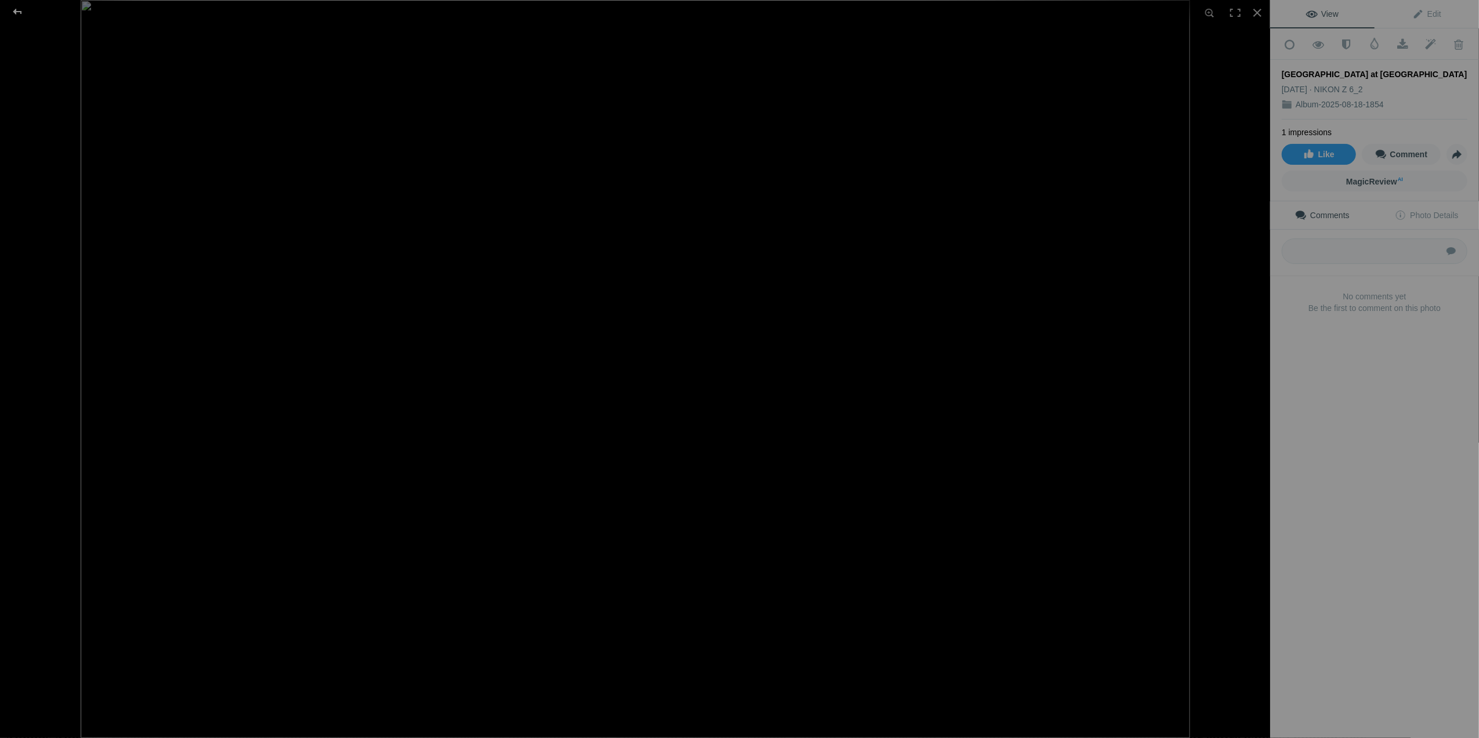
click at [19, 10] on div at bounding box center [18, 11] width 42 height 23
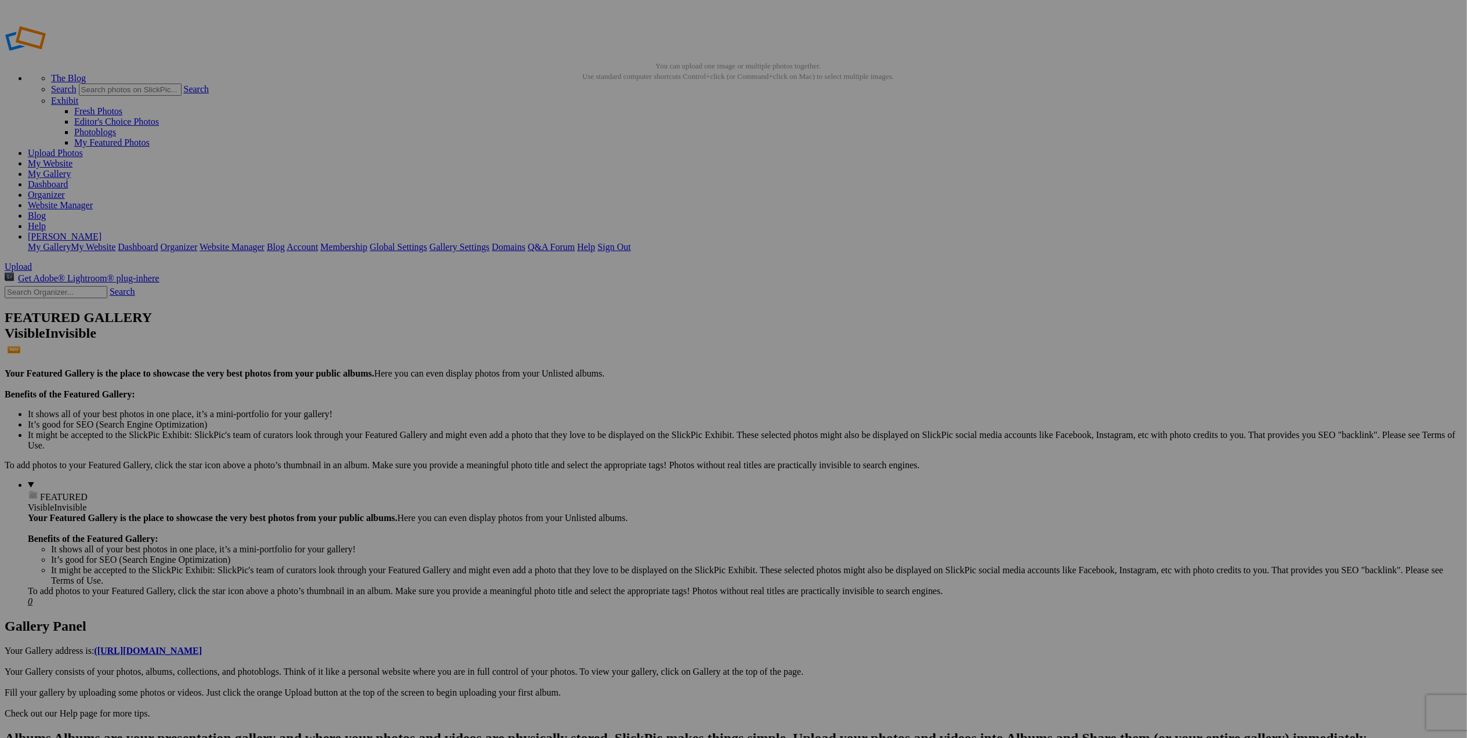
click at [809, 413] on div "Click to Select" at bounding box center [733, 418] width 307 height 10
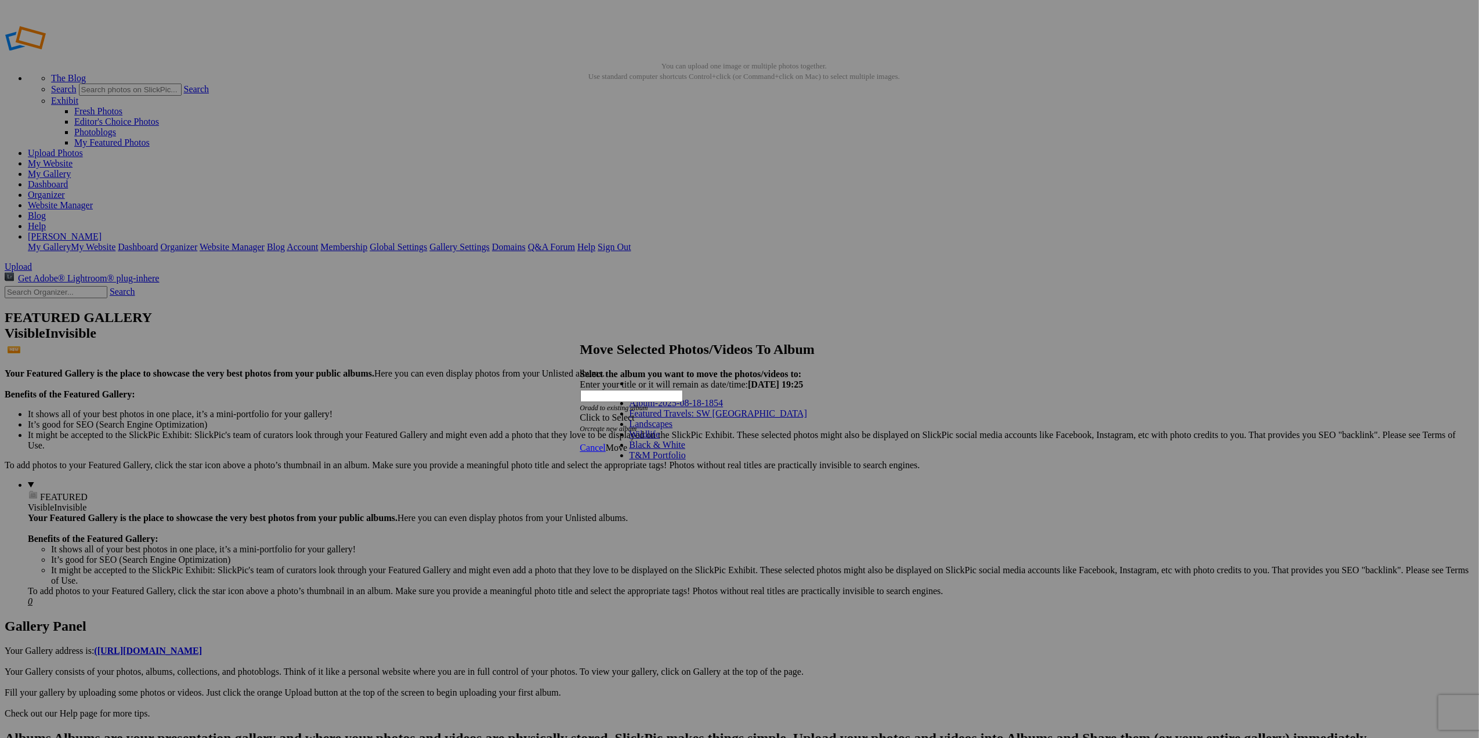
click at [673, 429] on link "Landscapes" at bounding box center [651, 424] width 44 height 10
click at [627, 443] on span "Move" at bounding box center [616, 448] width 21 height 10
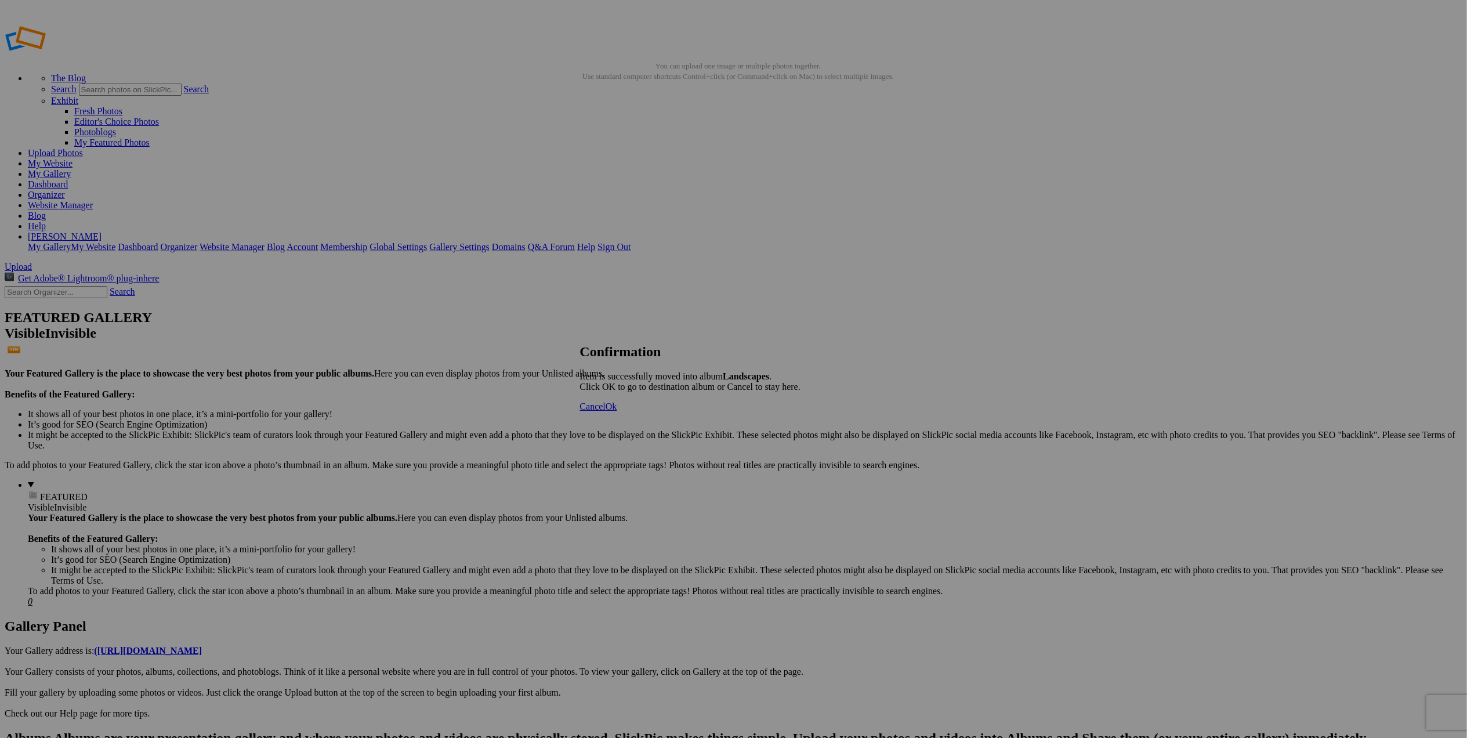
click at [617, 411] on span "Ok" at bounding box center [612, 406] width 12 height 10
drag, startPoint x: 274, startPoint y: 489, endPoint x: -508, endPoint y: 415, distance: 785.5
drag, startPoint x: 0, startPoint y: 0, endPoint x: 397, endPoint y: 372, distance: 543.9
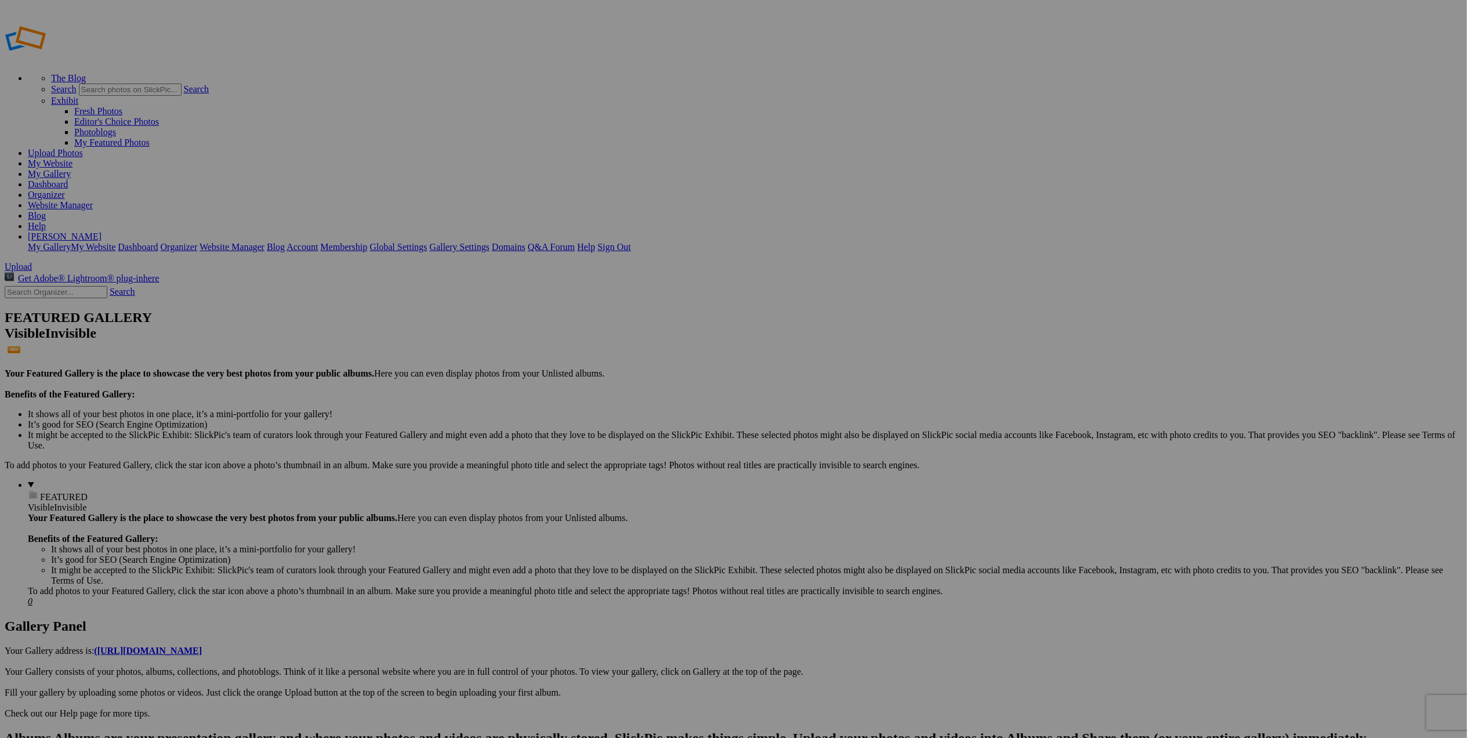
click at [628, 409] on span "Yes" at bounding box center [620, 414] width 13 height 10
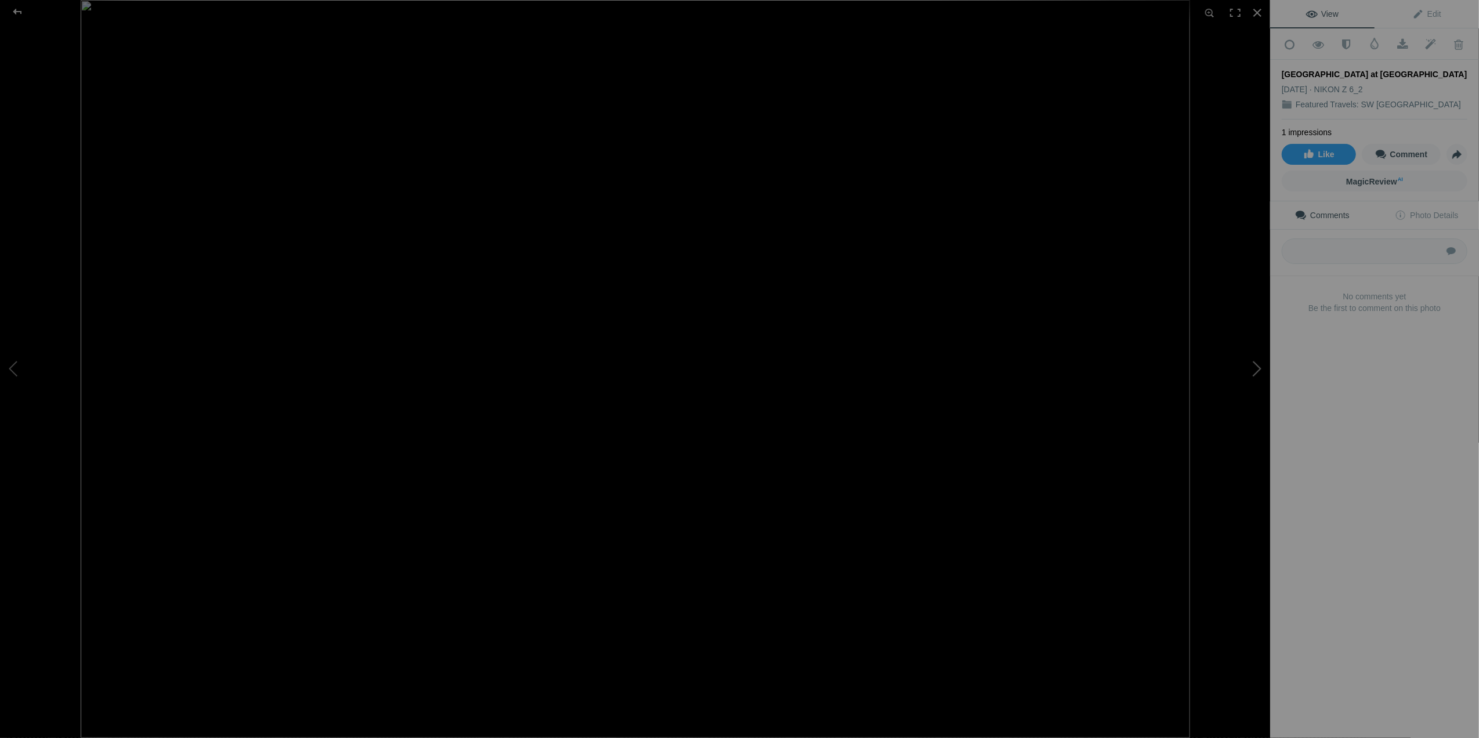
click at [1251, 367] on button at bounding box center [1226, 369] width 87 height 266
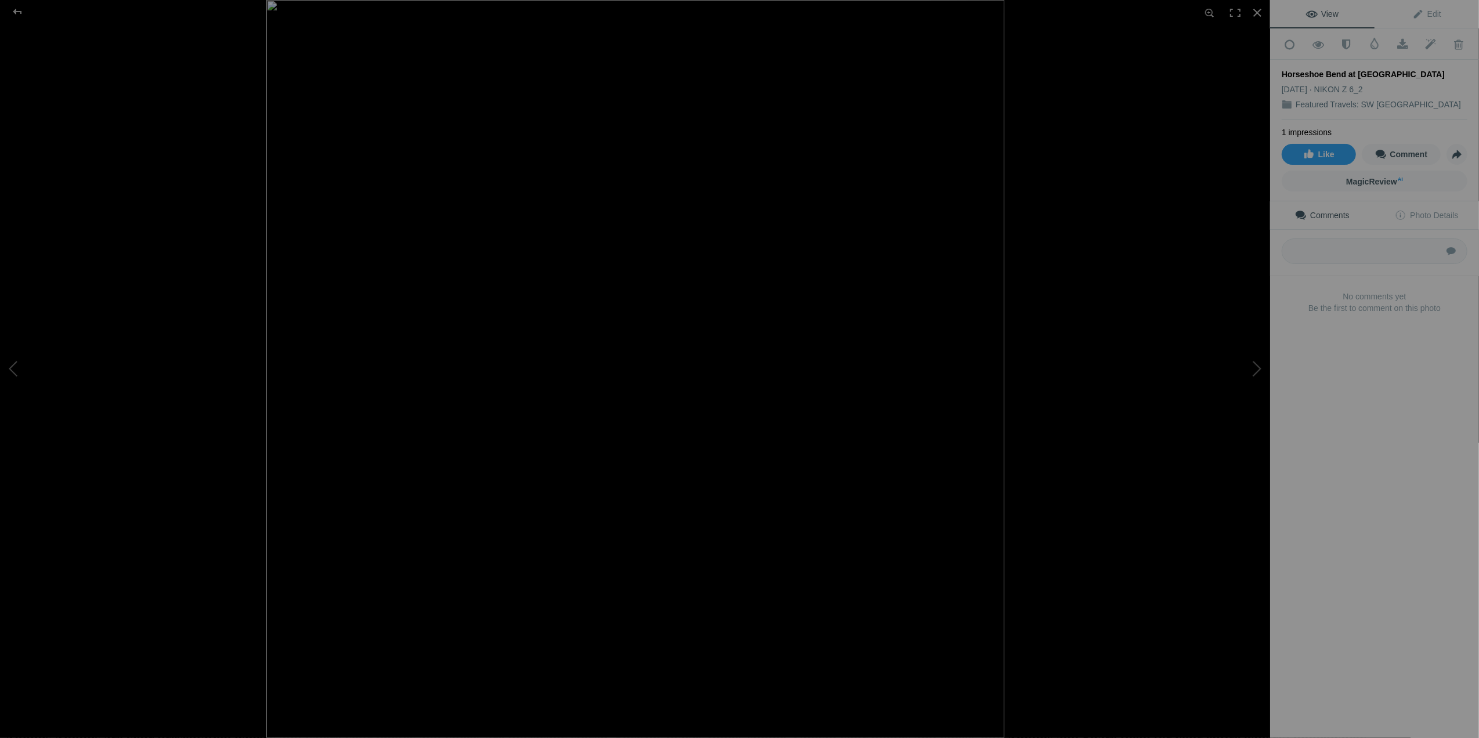
click at [985, 725] on img at bounding box center [635, 369] width 738 height 738
click at [19, 15] on div at bounding box center [18, 11] width 42 height 23
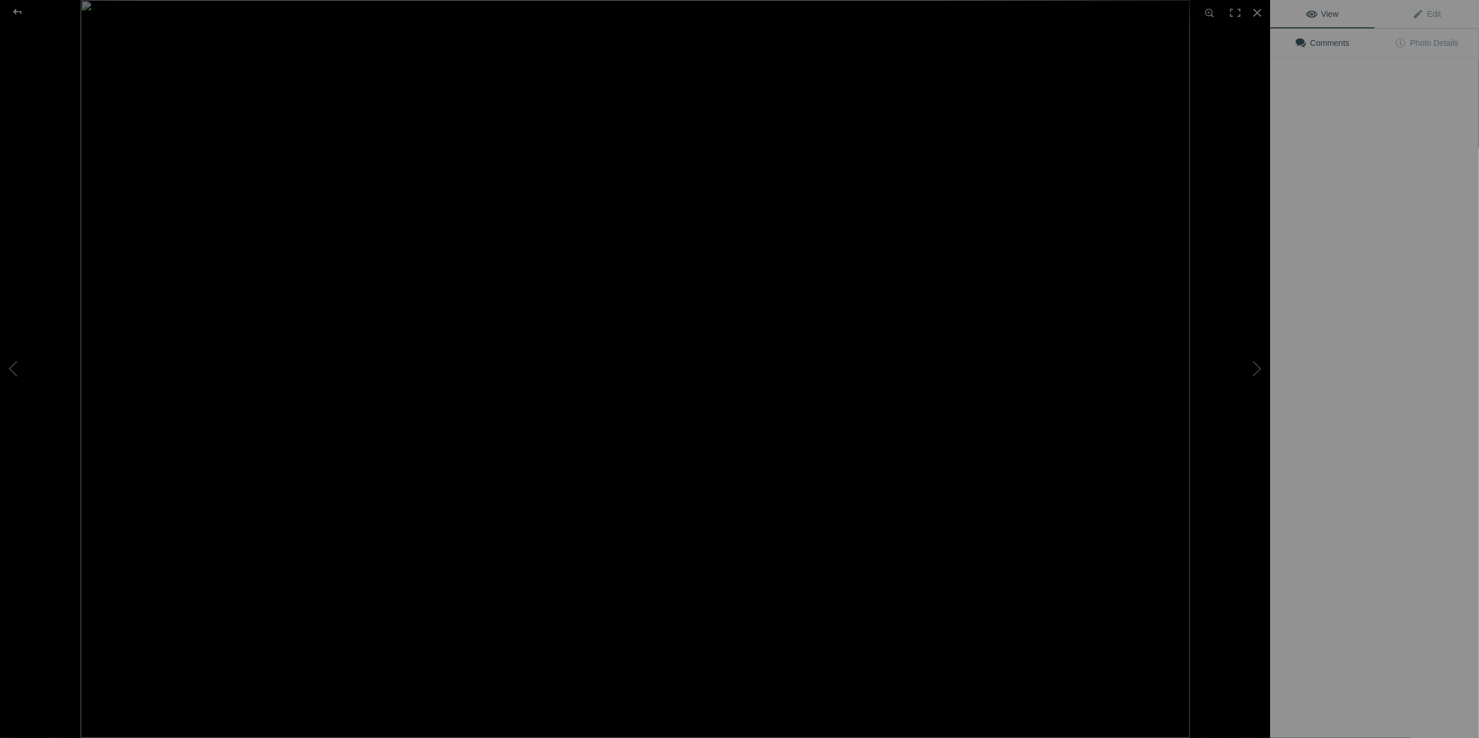
click at [339, 190] on img at bounding box center [635, 369] width 1109 height 738
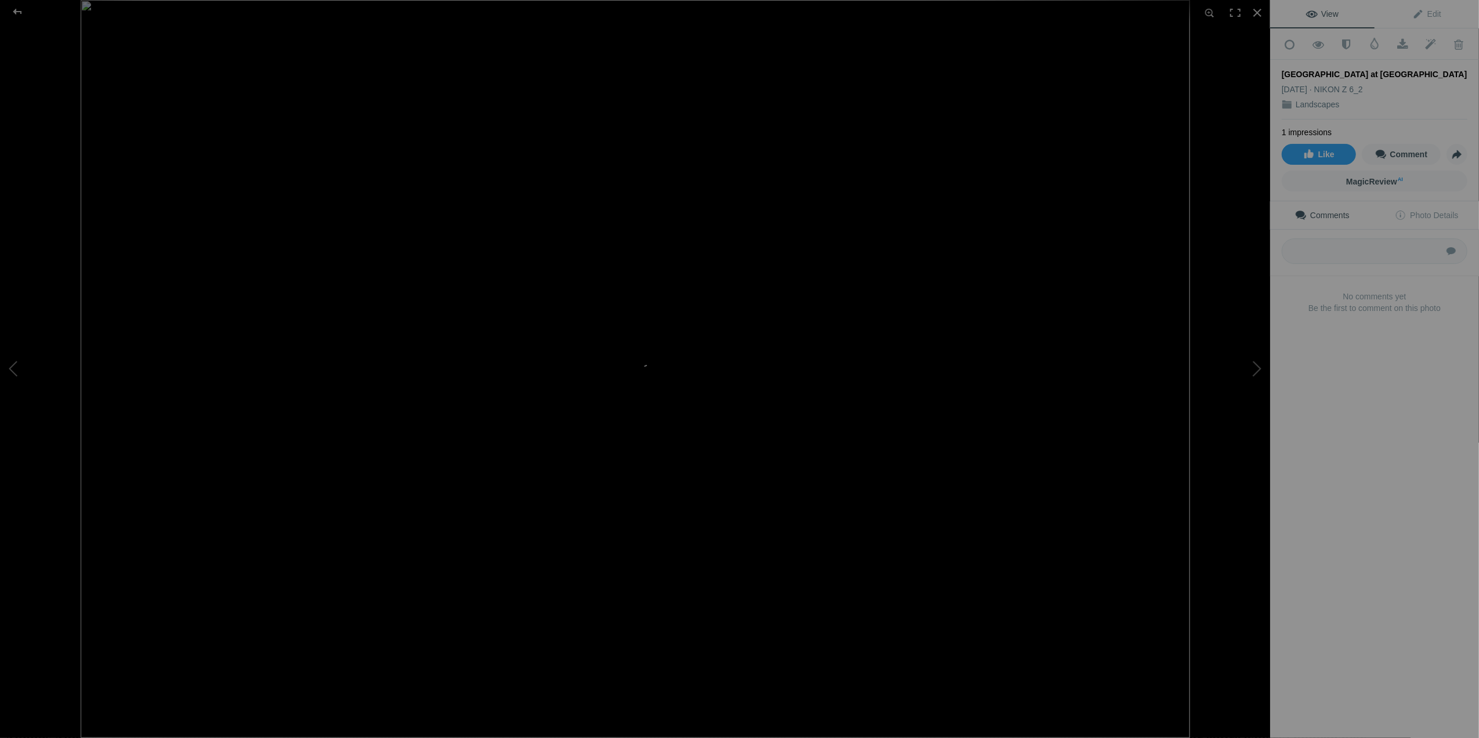
click at [609, 347] on img at bounding box center [635, 369] width 1109 height 738
click at [19, 15] on div at bounding box center [18, 11] width 42 height 23
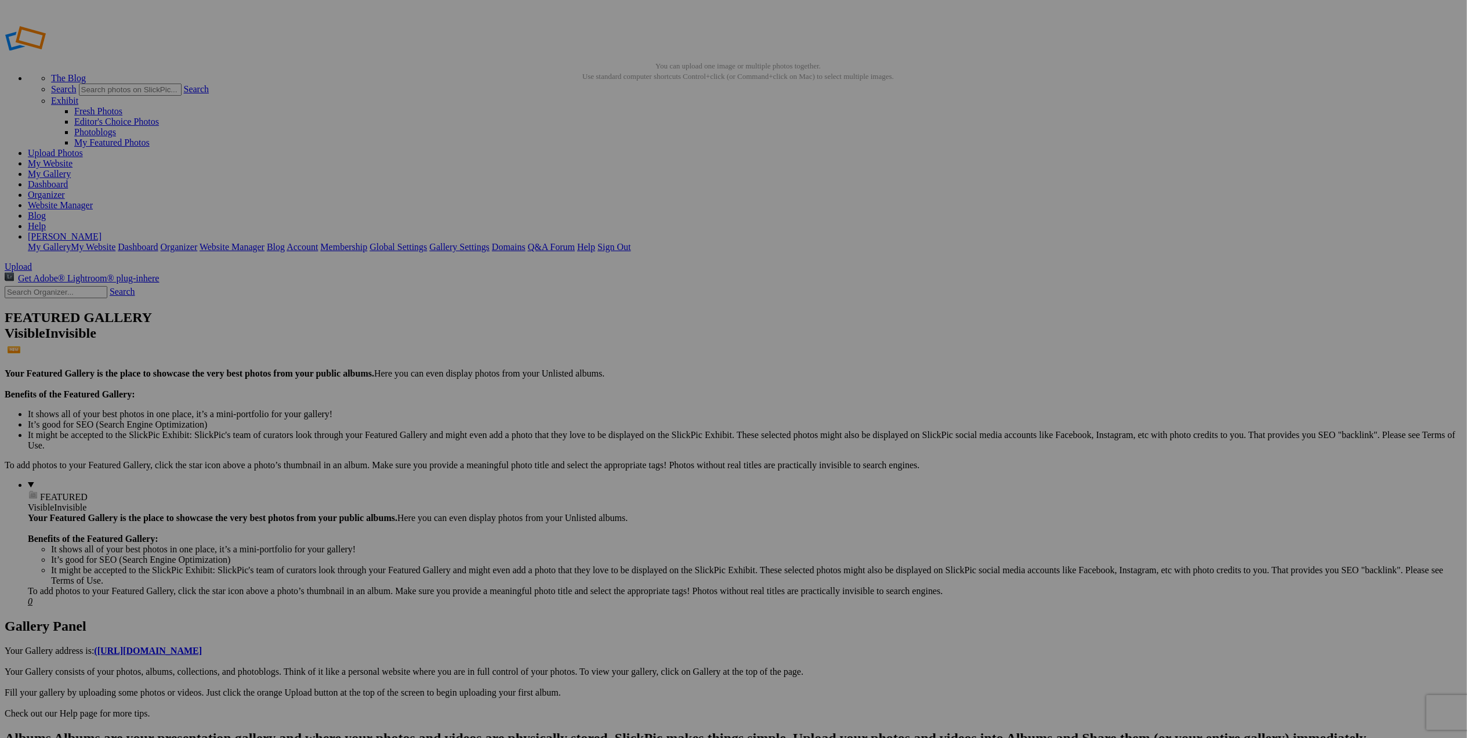
click at [580, 413] on span at bounding box center [580, 418] width 0 height 10
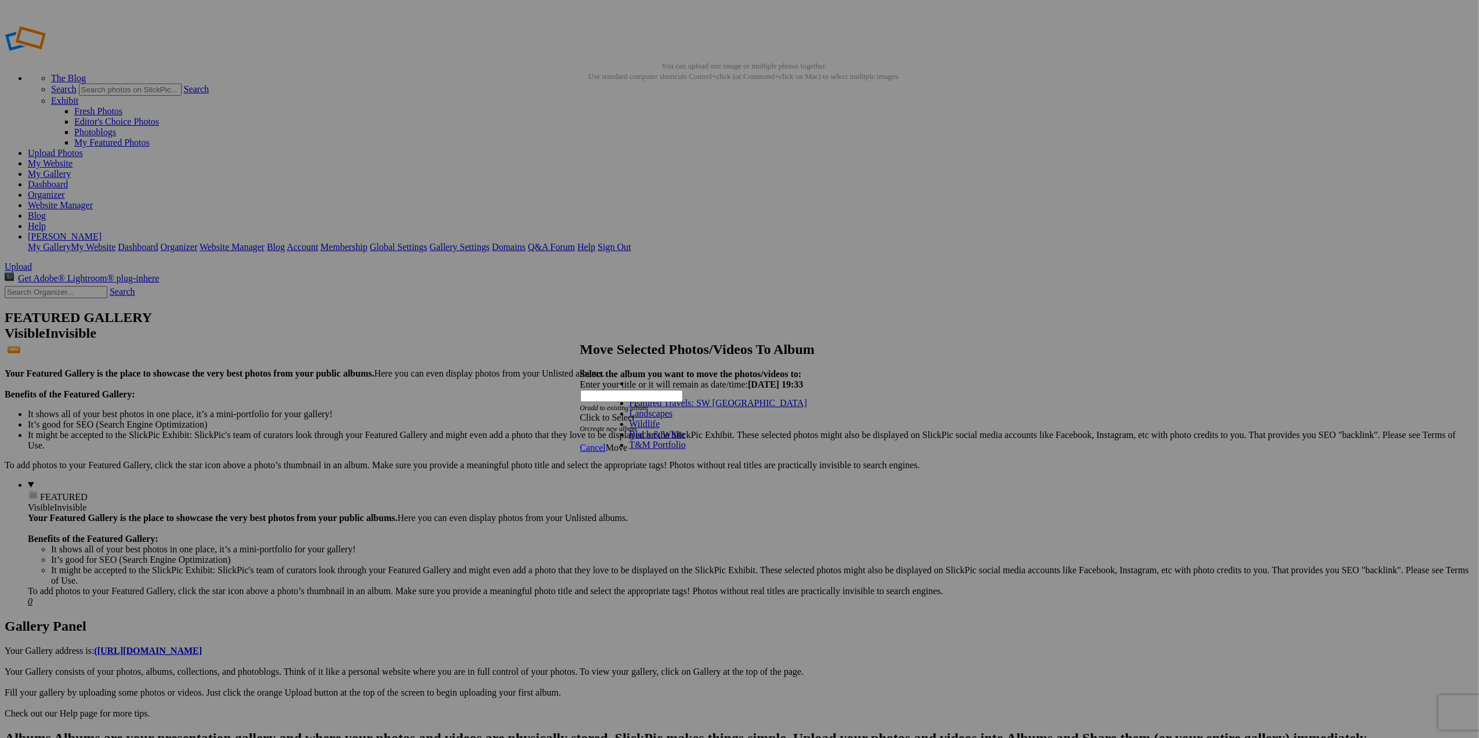
click at [676, 408] on link "Featured Travels: SW [GEOGRAPHIC_DATA]" at bounding box center [718, 403] width 178 height 10
click at [627, 443] on span "Move" at bounding box center [616, 448] width 21 height 10
click at [617, 411] on span "Ok" at bounding box center [612, 406] width 12 height 10
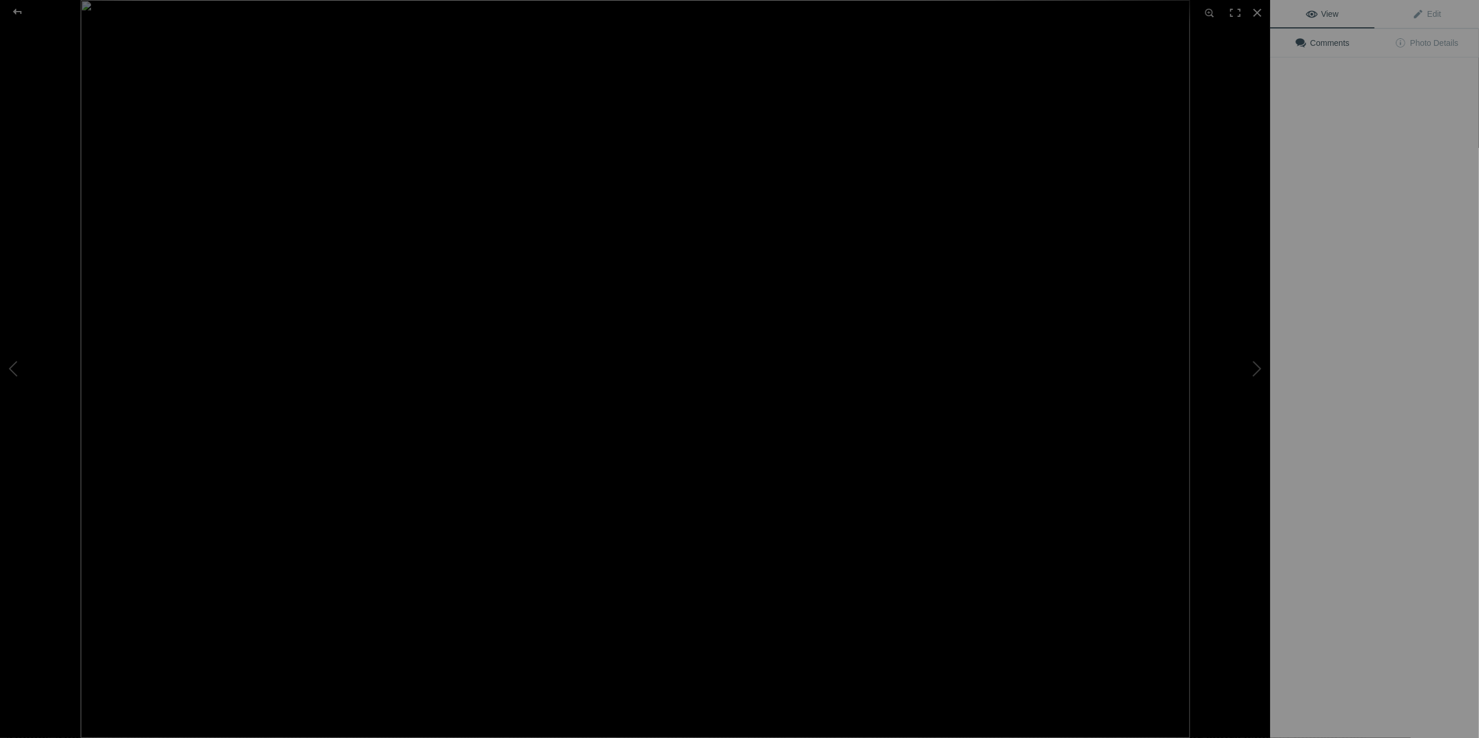
click at [327, 198] on img at bounding box center [635, 369] width 1109 height 738
click at [1258, 372] on button at bounding box center [1226, 369] width 87 height 266
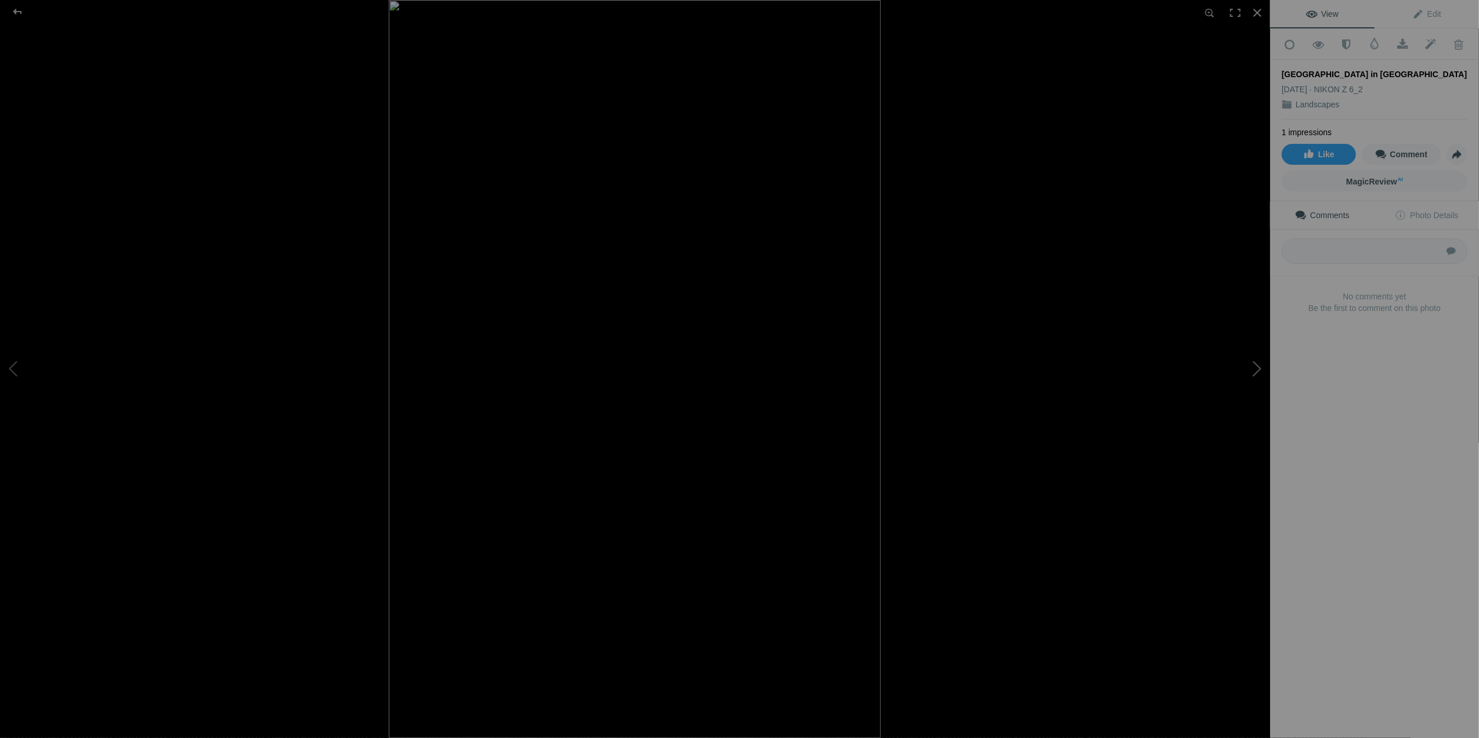
click at [1258, 372] on button at bounding box center [1226, 369] width 87 height 266
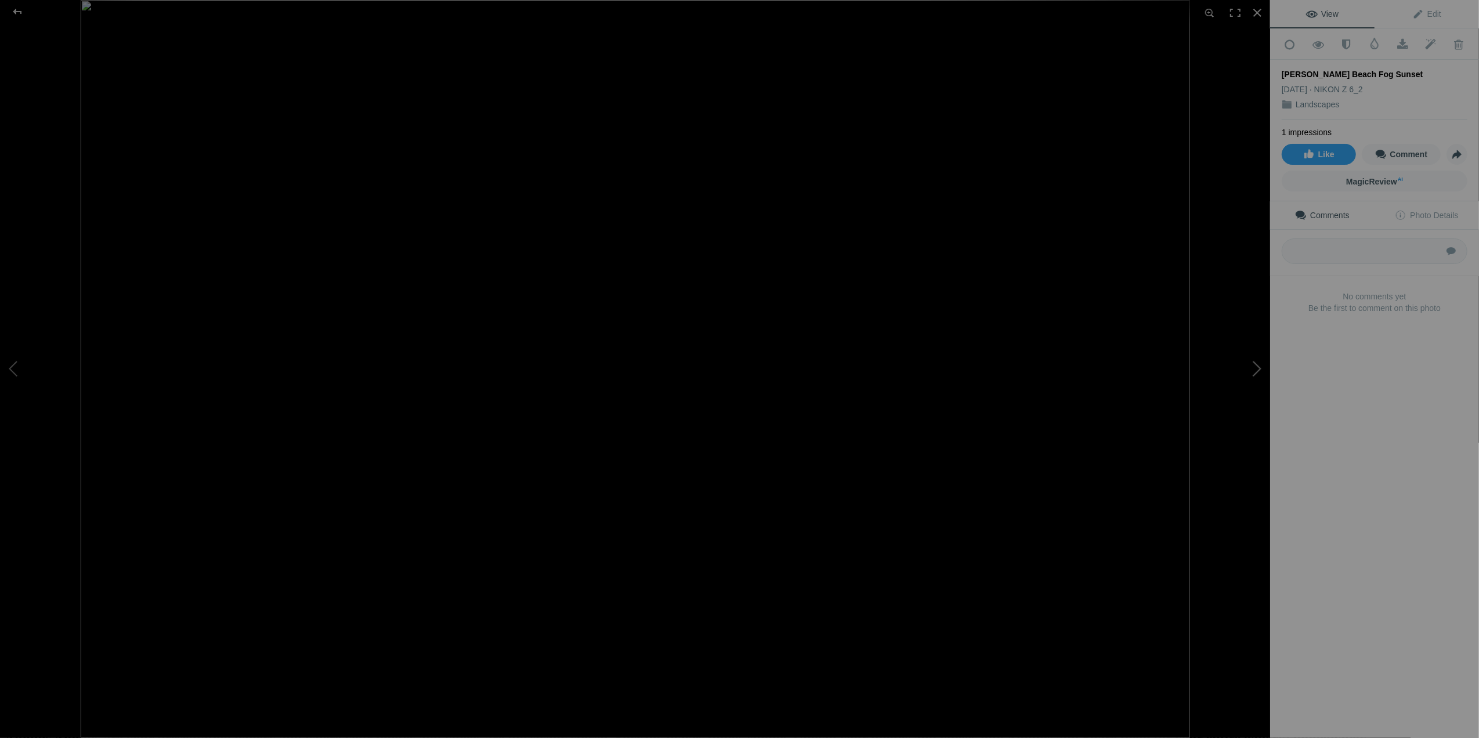
click at [1258, 372] on button at bounding box center [1226, 369] width 87 height 266
click at [1254, 572] on img at bounding box center [635, 369] width 1270 height 438
click at [21, 8] on div at bounding box center [18, 11] width 42 height 23
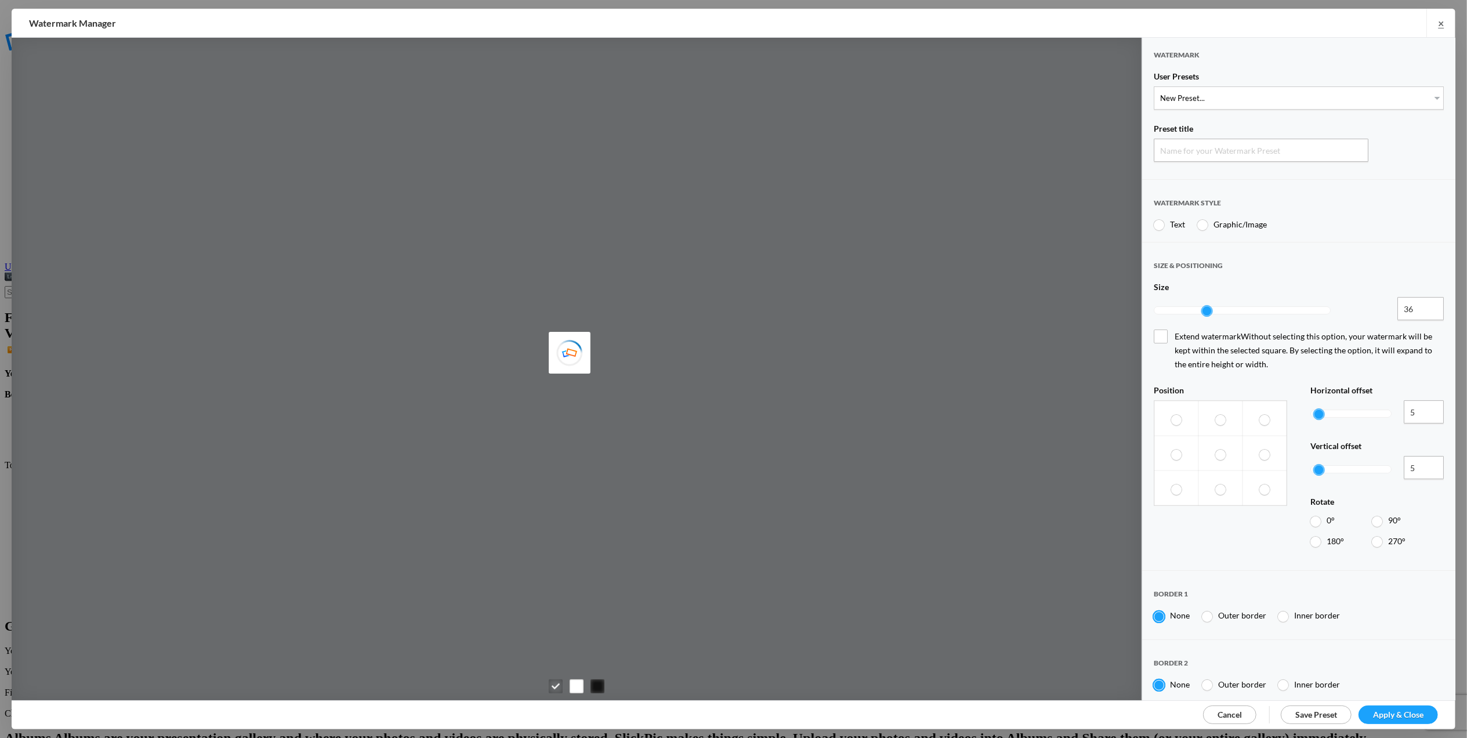
type input "Watermark-8/18/2025"
radio input "true"
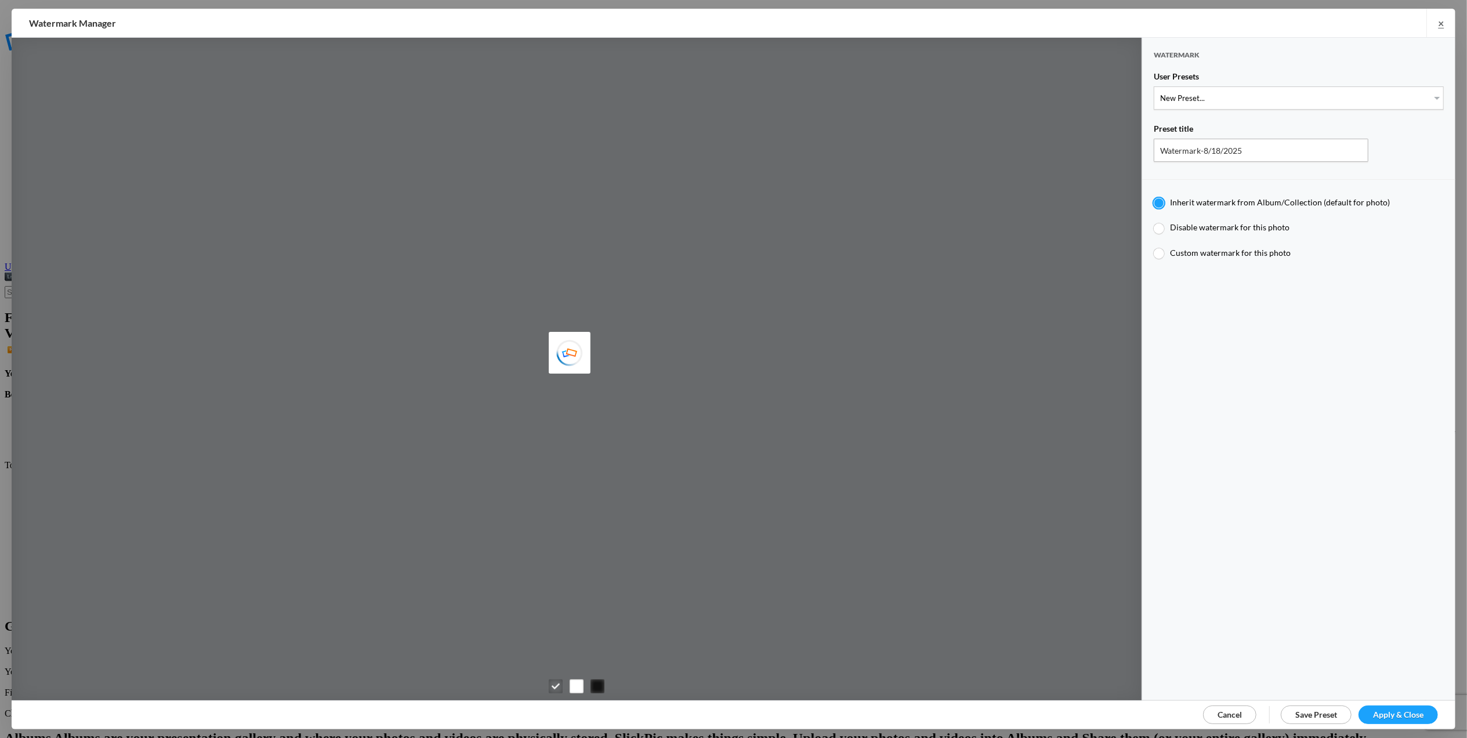
type input "Tom Leslie"
type input "T for Tom's photo"
type input "T"
type input "0.3"
type input "4"
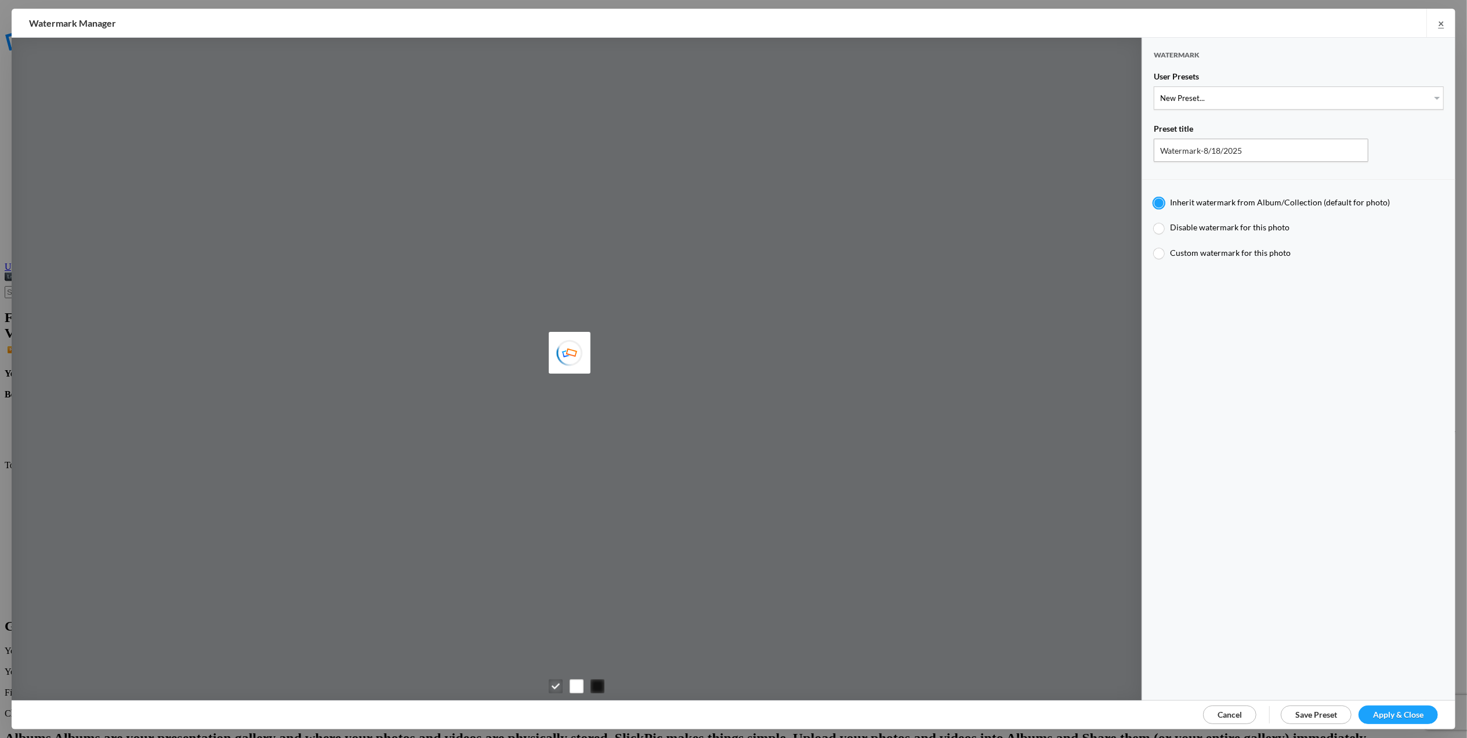
radio input "false"
radio input "true"
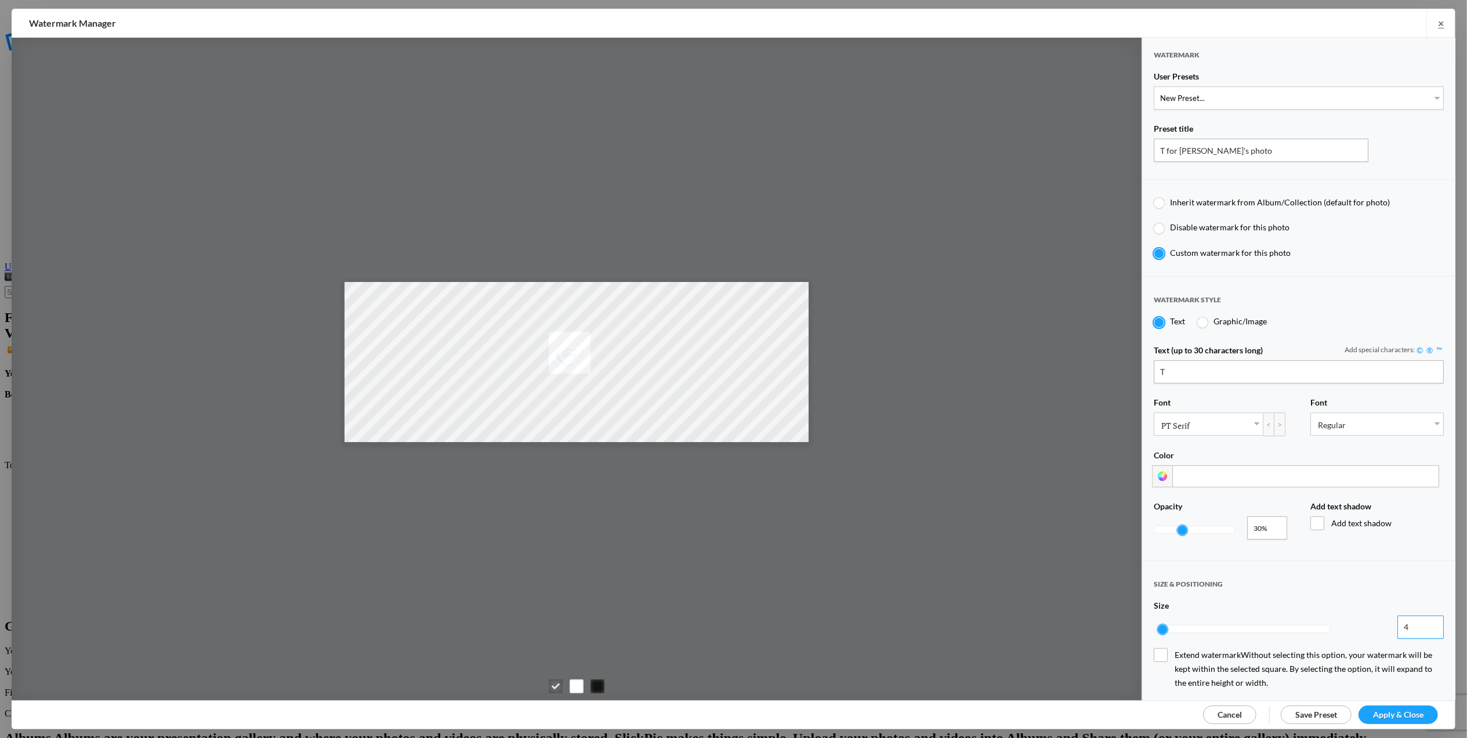
drag, startPoint x: 1401, startPoint y: 621, endPoint x: 1387, endPoint y: 623, distance: 14.0
click at [1398, 623] on input "4" at bounding box center [1421, 627] width 46 height 23
click at [1423, 616] on input "5" at bounding box center [1421, 627] width 46 height 23
click at [1423, 616] on input "6" at bounding box center [1421, 627] width 46 height 23
click at [1423, 616] on input "7" at bounding box center [1421, 627] width 46 height 23
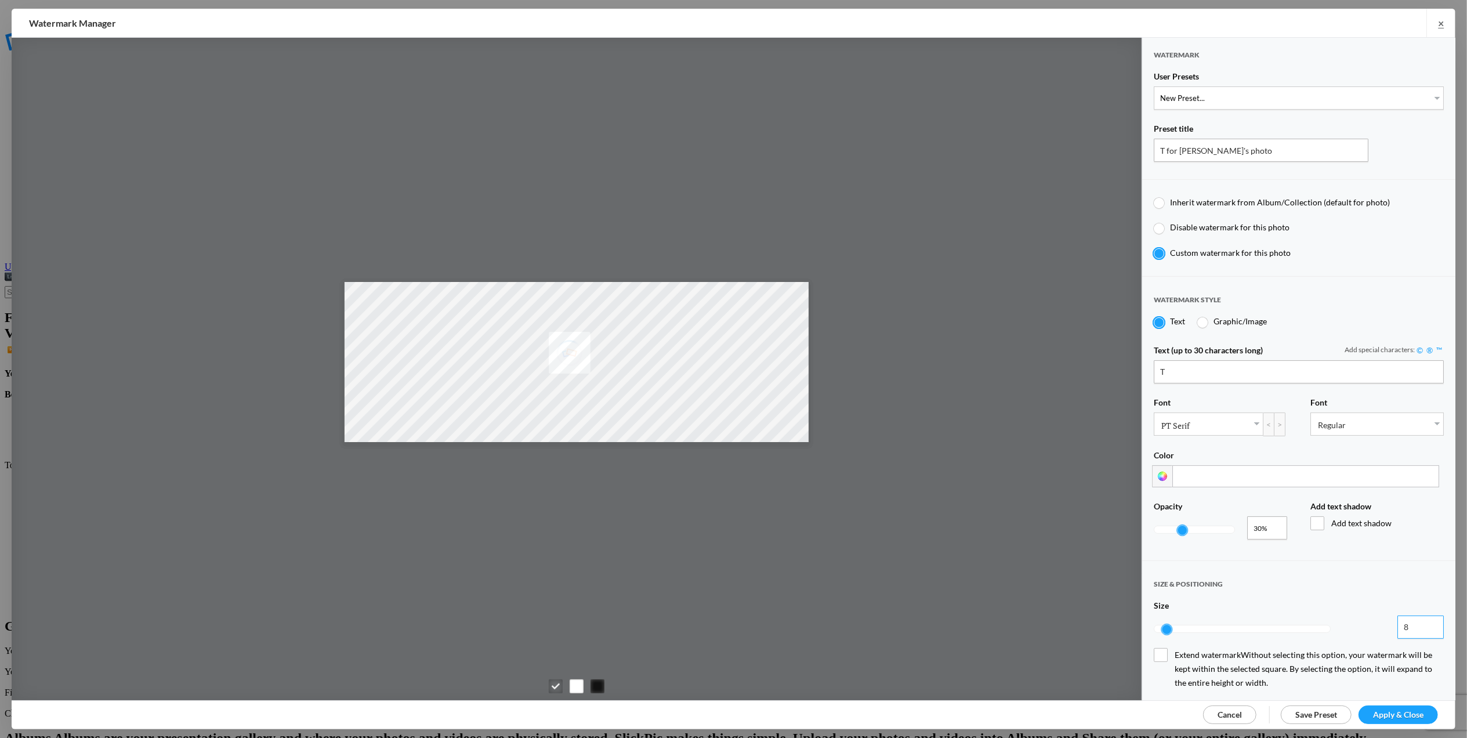
click at [1423, 616] on input "8" at bounding box center [1421, 627] width 46 height 23
click at [1423, 616] on input "9" at bounding box center [1421, 627] width 46 height 23
type input "10"
click at [1423, 616] on input "10" at bounding box center [1421, 627] width 46 height 23
click at [1386, 715] on span "Apply & Close" at bounding box center [1398, 715] width 50 height 10
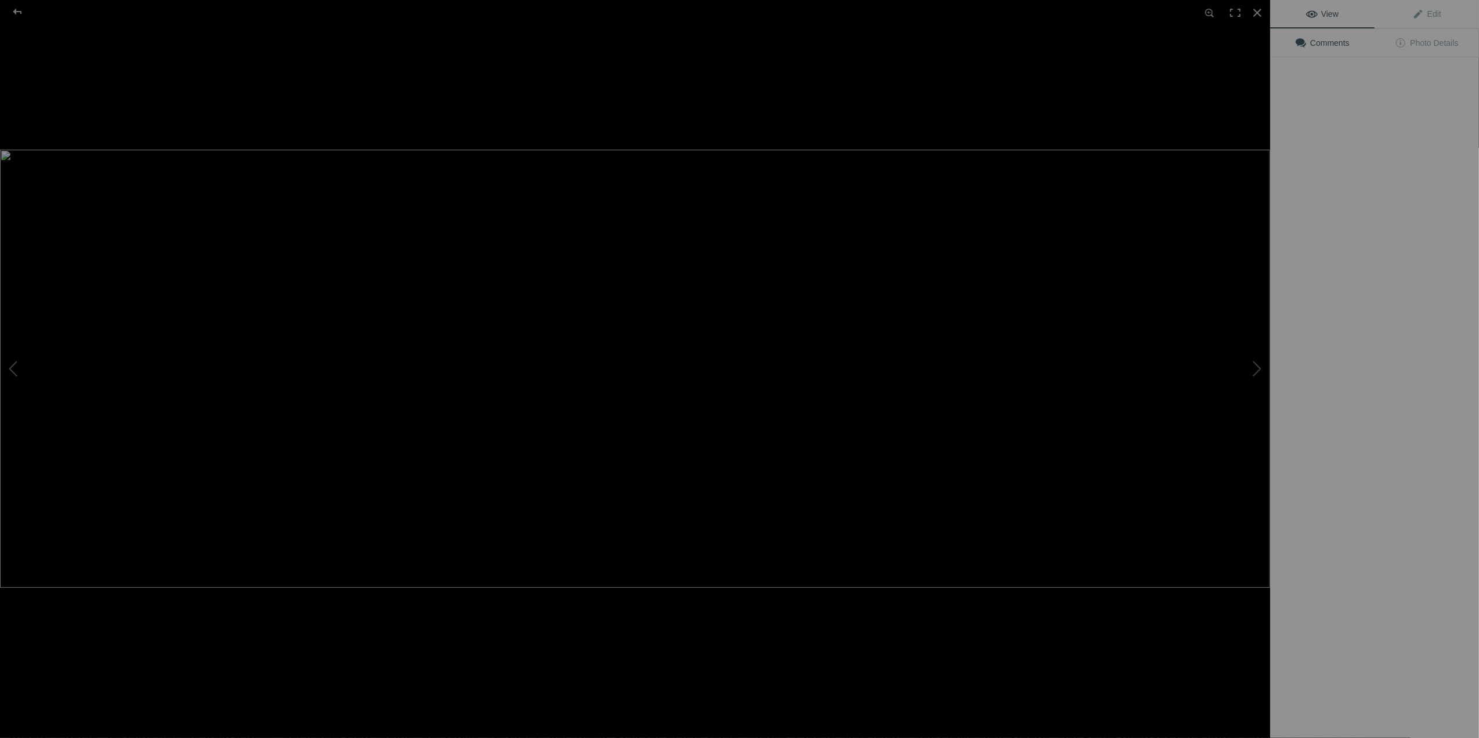
click at [1142, 169] on img at bounding box center [635, 369] width 1270 height 438
click at [15, 363] on button at bounding box center [43, 369] width 87 height 266
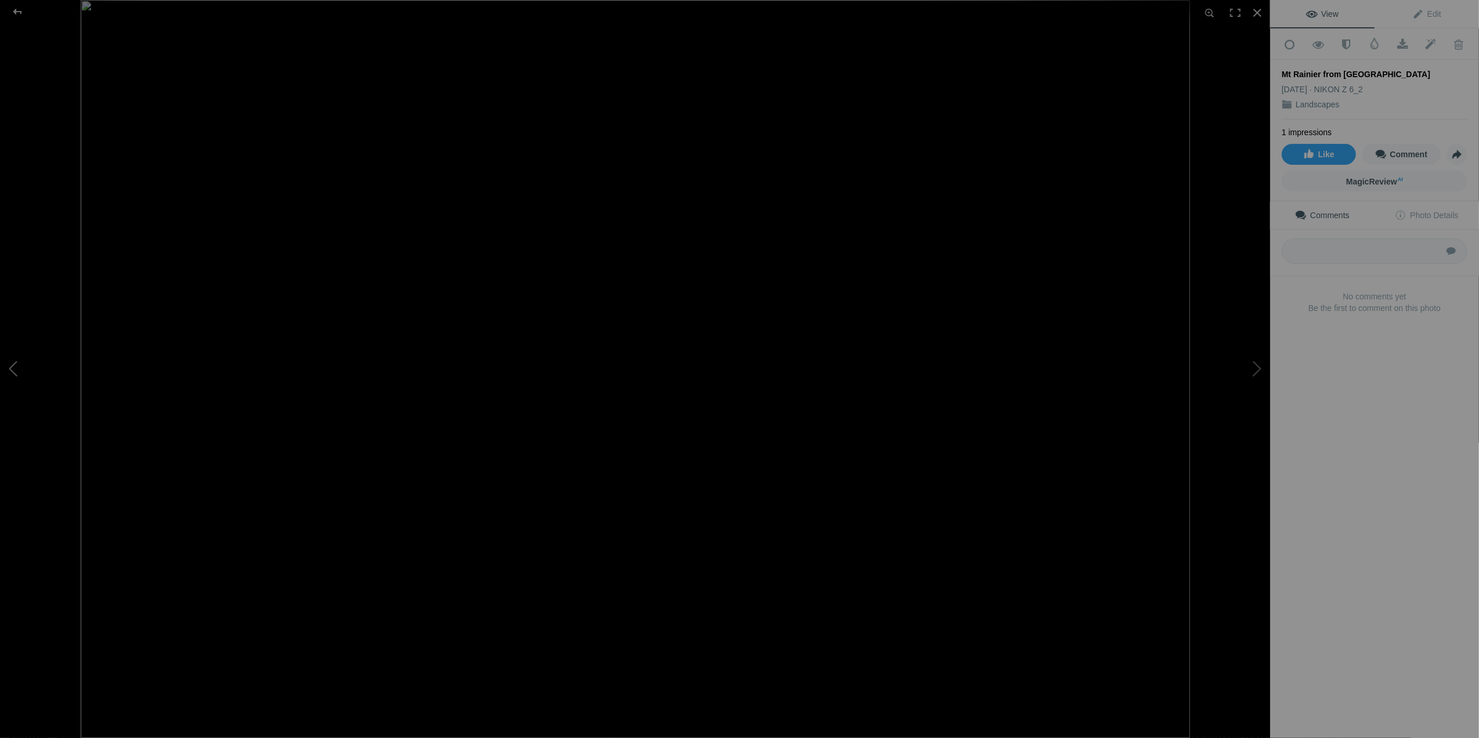
click at [12, 364] on button at bounding box center [43, 369] width 87 height 266
click at [1256, 365] on button at bounding box center [1226, 369] width 87 height 266
click at [13, 371] on button at bounding box center [43, 369] width 87 height 266
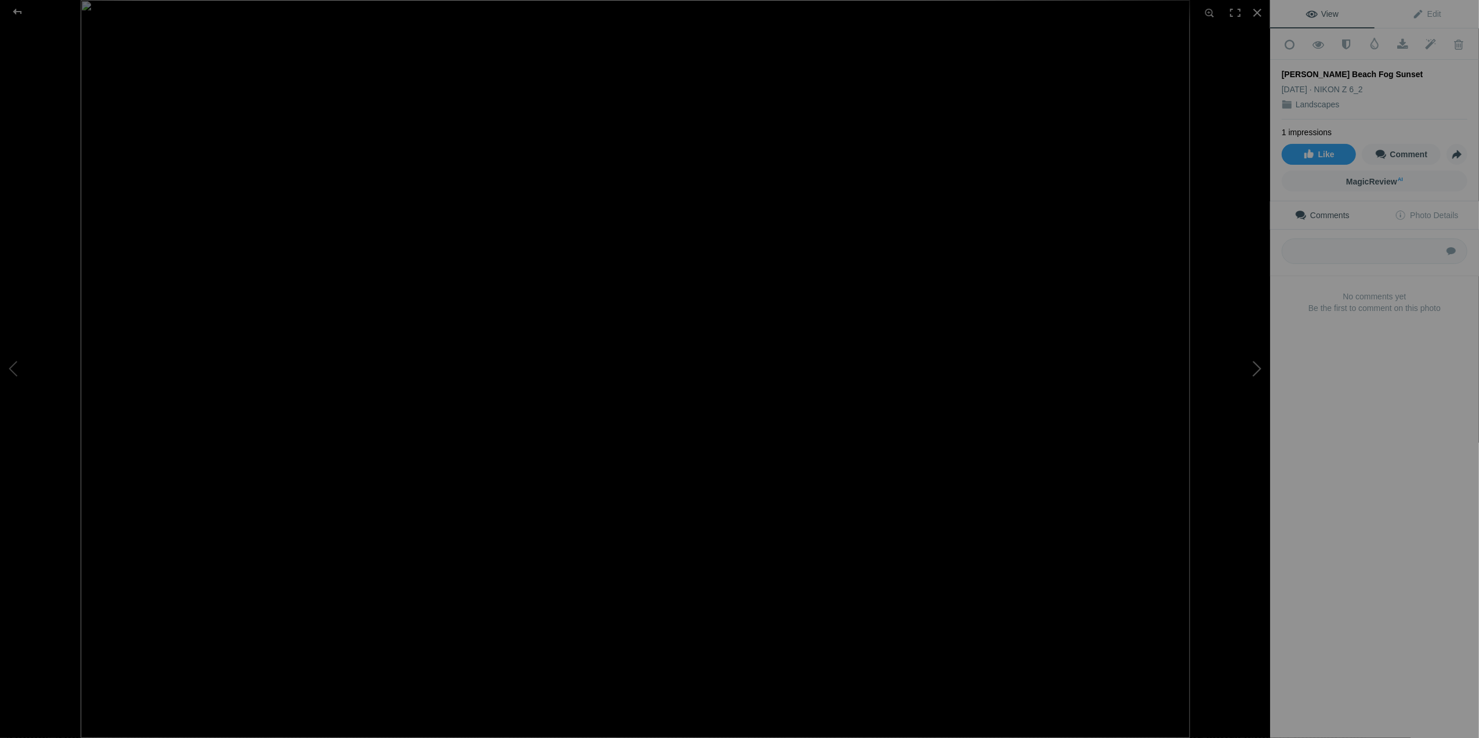
click at [1256, 363] on button at bounding box center [1226, 369] width 87 height 266
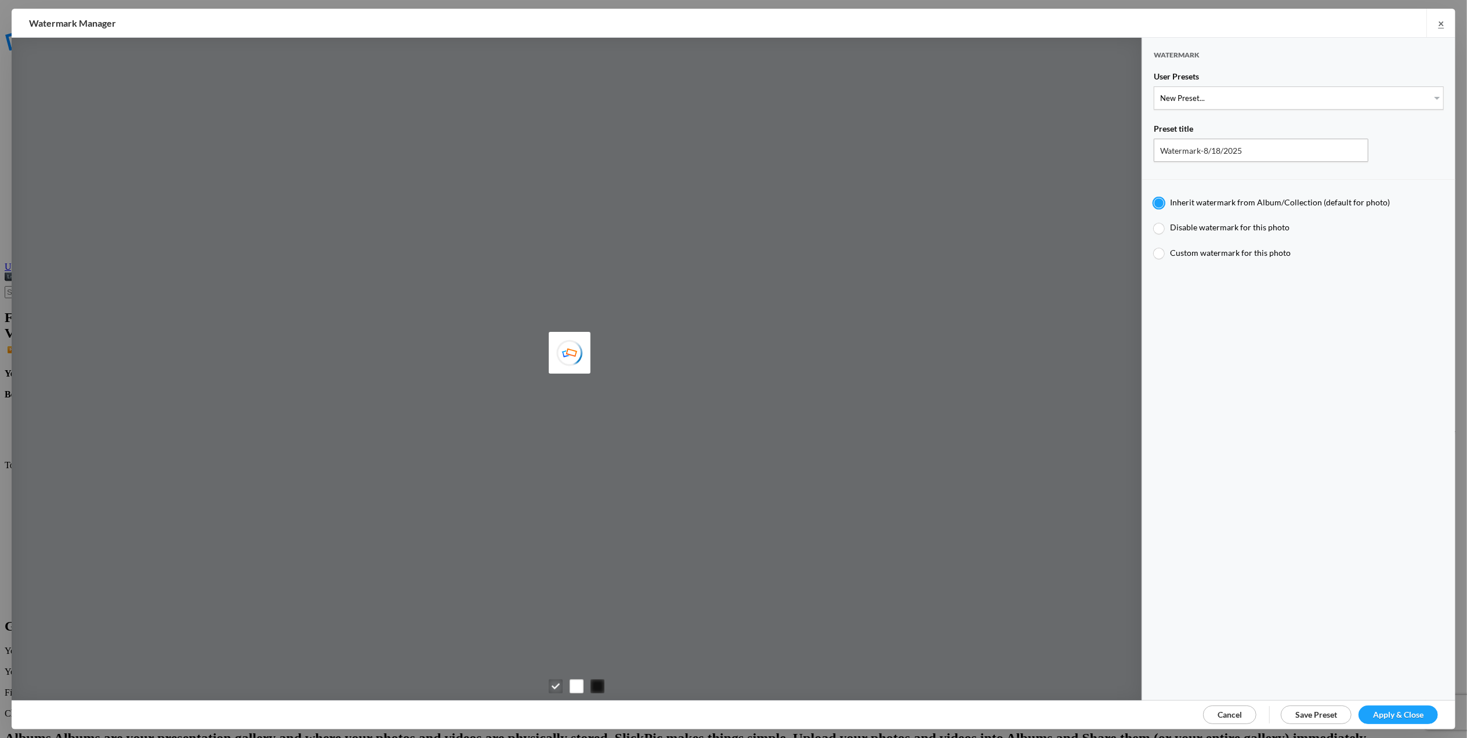
type input "T for [PERSON_NAME]'s photo"
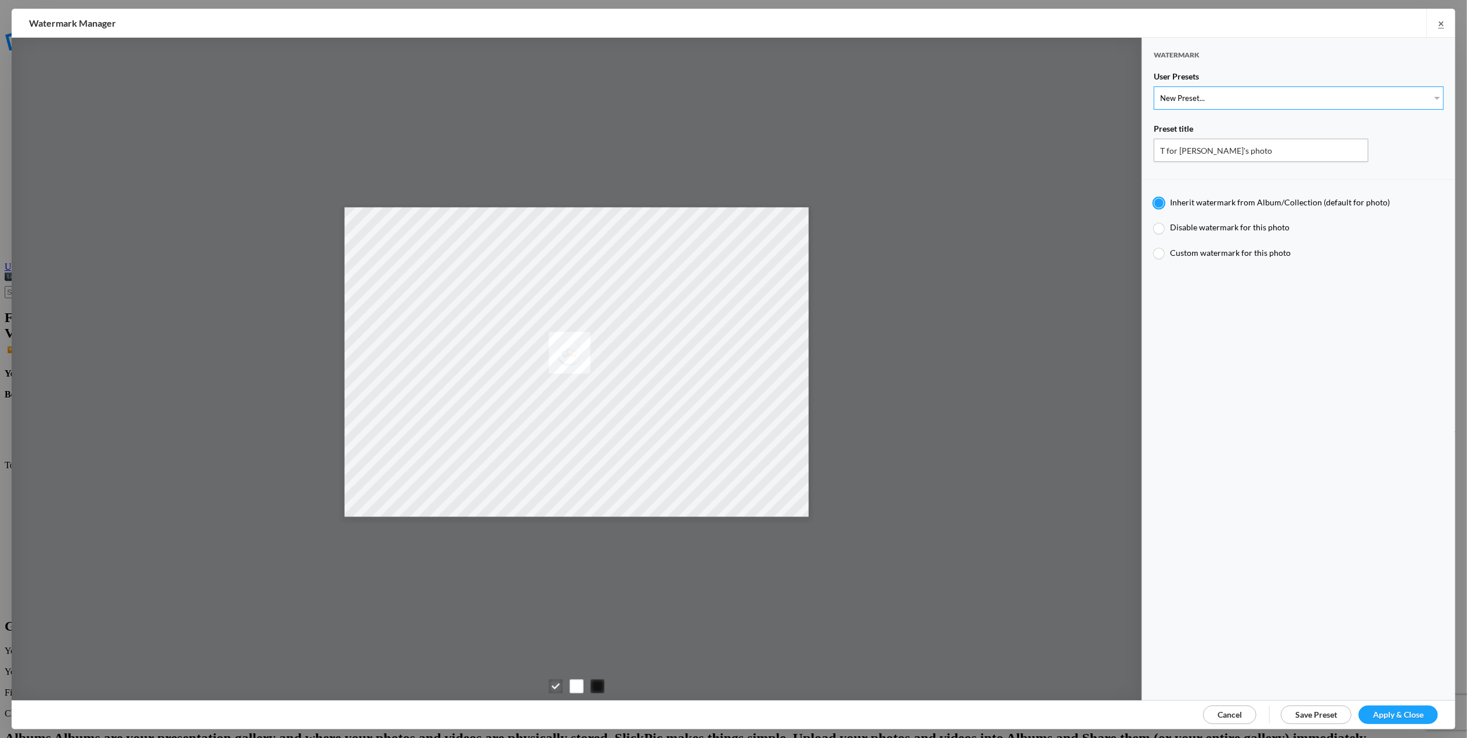
click at [1424, 94] on select "New Preset... T for [PERSON_NAME]'s photo M for [PERSON_NAME]'s photo" at bounding box center [1299, 97] width 290 height 23
select select "1: Object"
click at [1154, 86] on select "New Preset... T for [PERSON_NAME]'s photo M for [PERSON_NAME]'s photo" at bounding box center [1299, 97] width 290 height 23
radio input "false"
radio input "true"
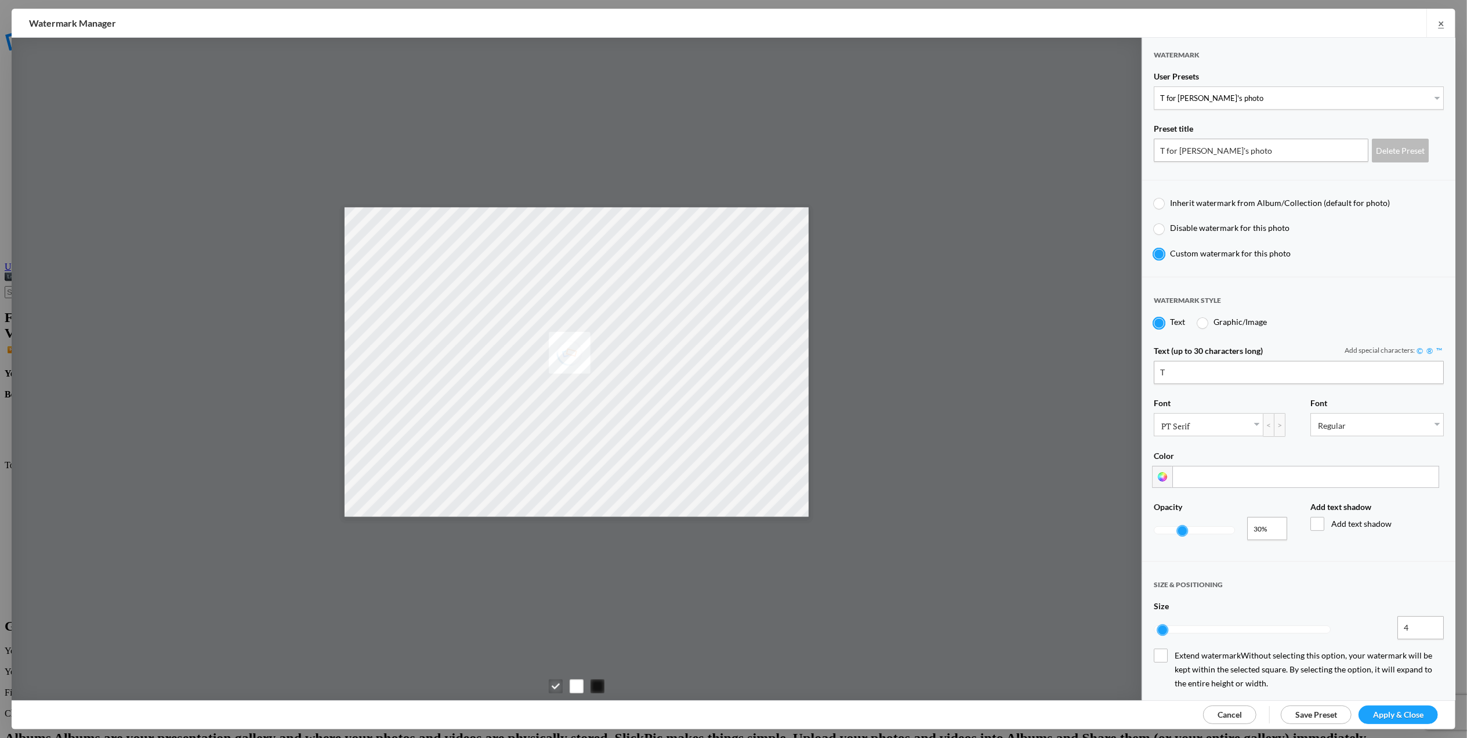
click at [1392, 712] on span "Apply & Close" at bounding box center [1398, 715] width 50 height 10
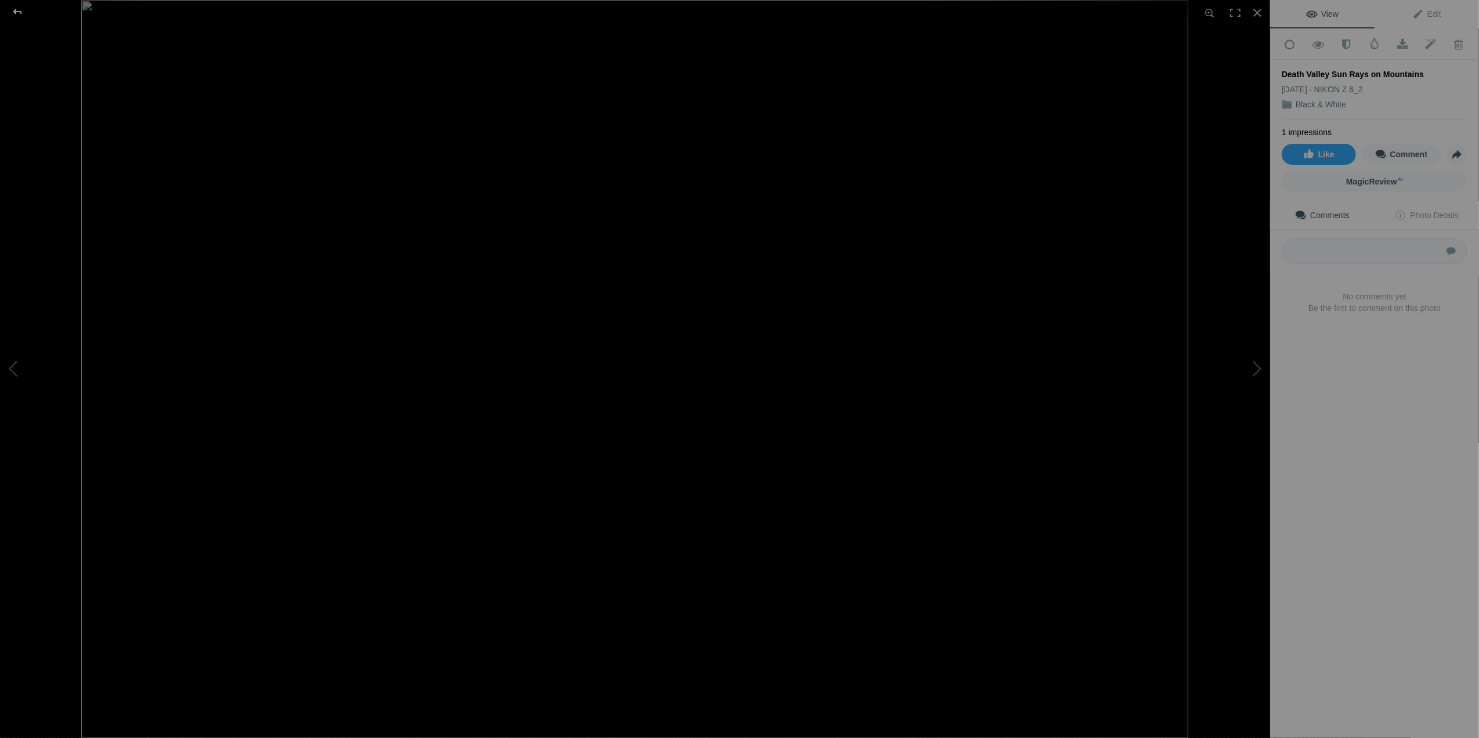
click at [14, 10] on div at bounding box center [18, 11] width 42 height 23
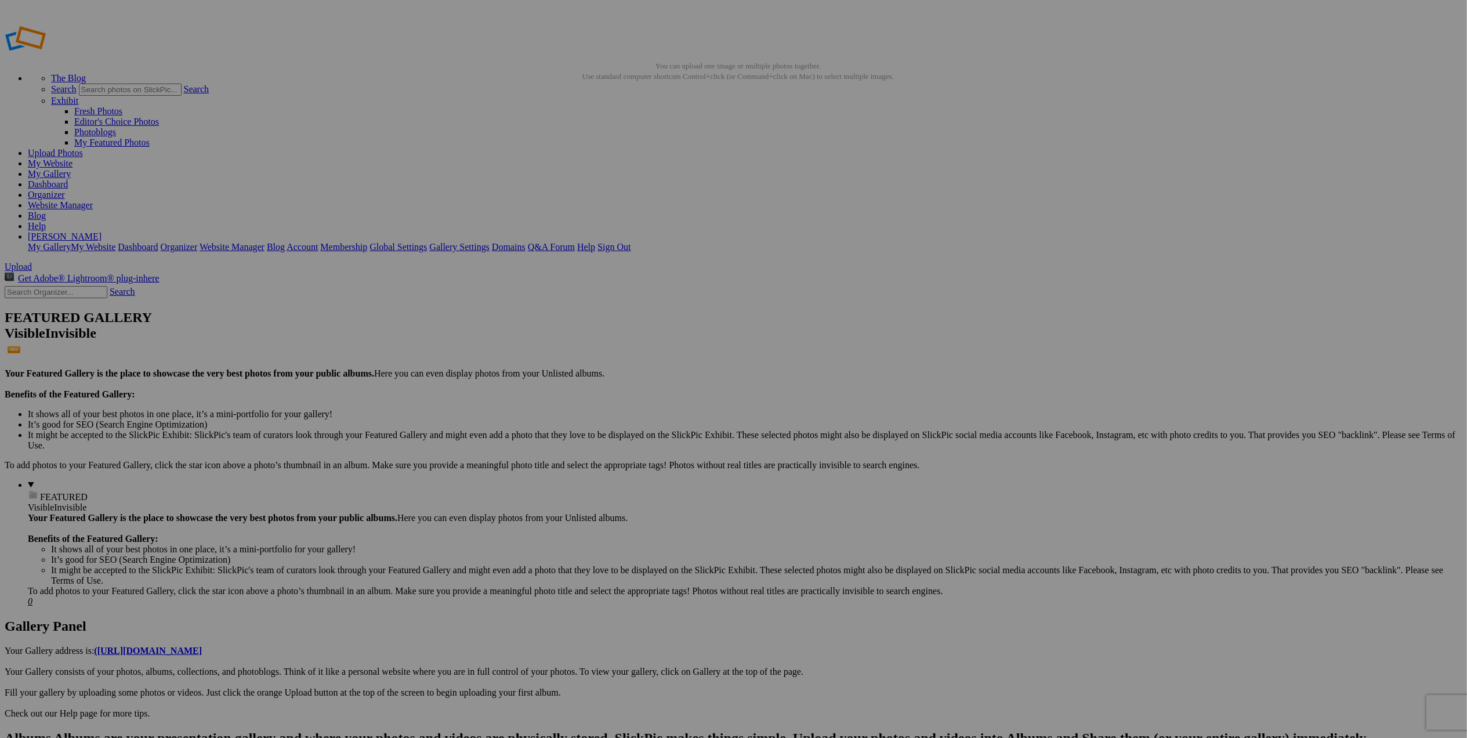
click at [432, 172] on img at bounding box center [426, 174] width 58 height 87
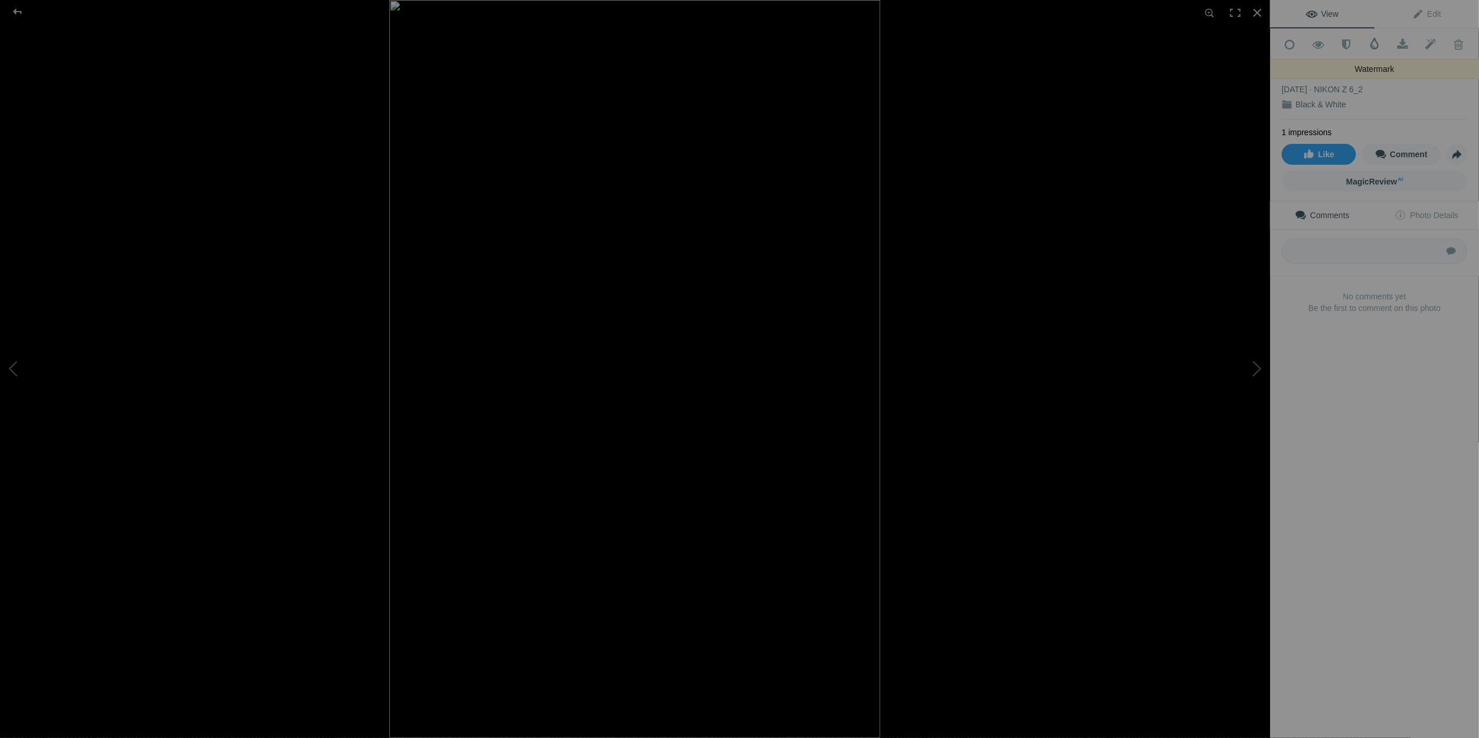
click at [1369, 44] on span at bounding box center [1375, 44] width 12 height 12
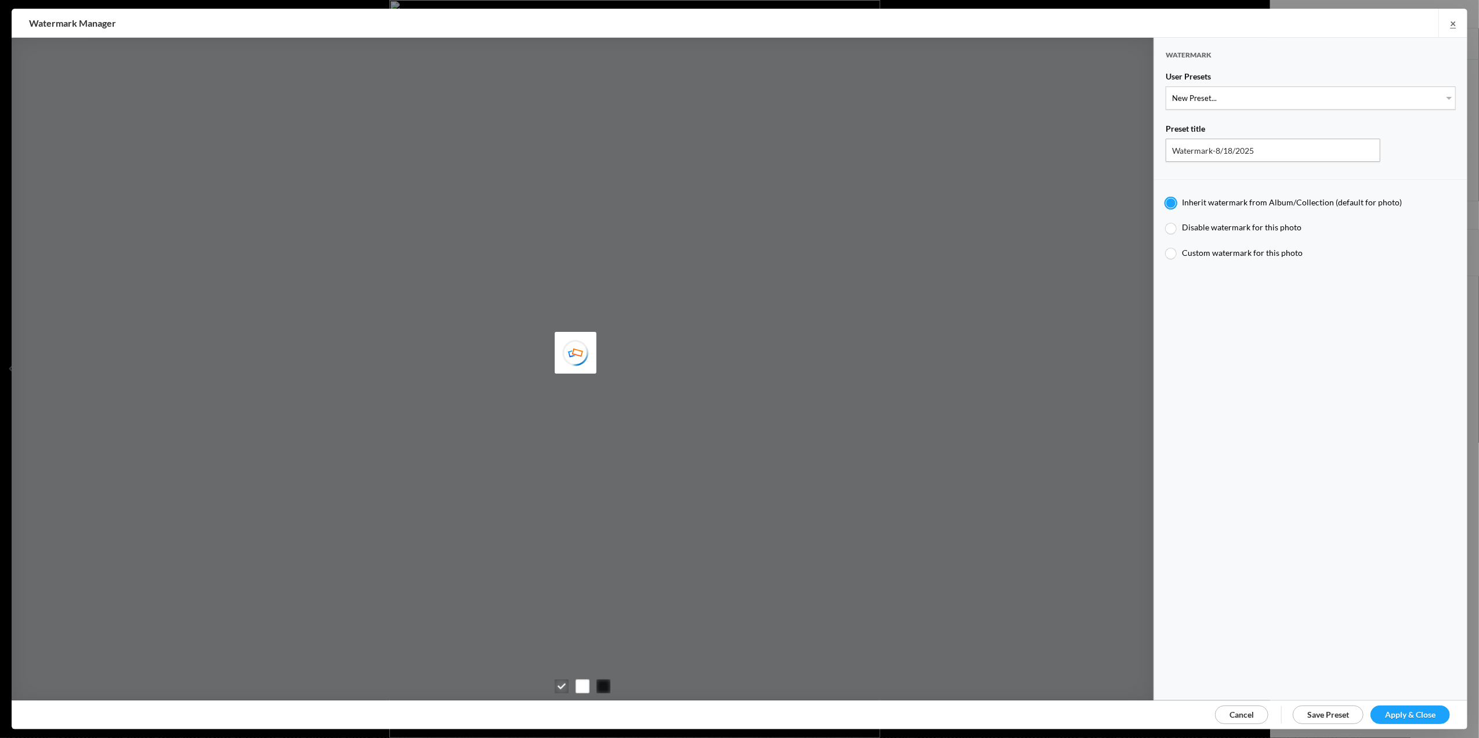
type input "T for [PERSON_NAME]'s photo"
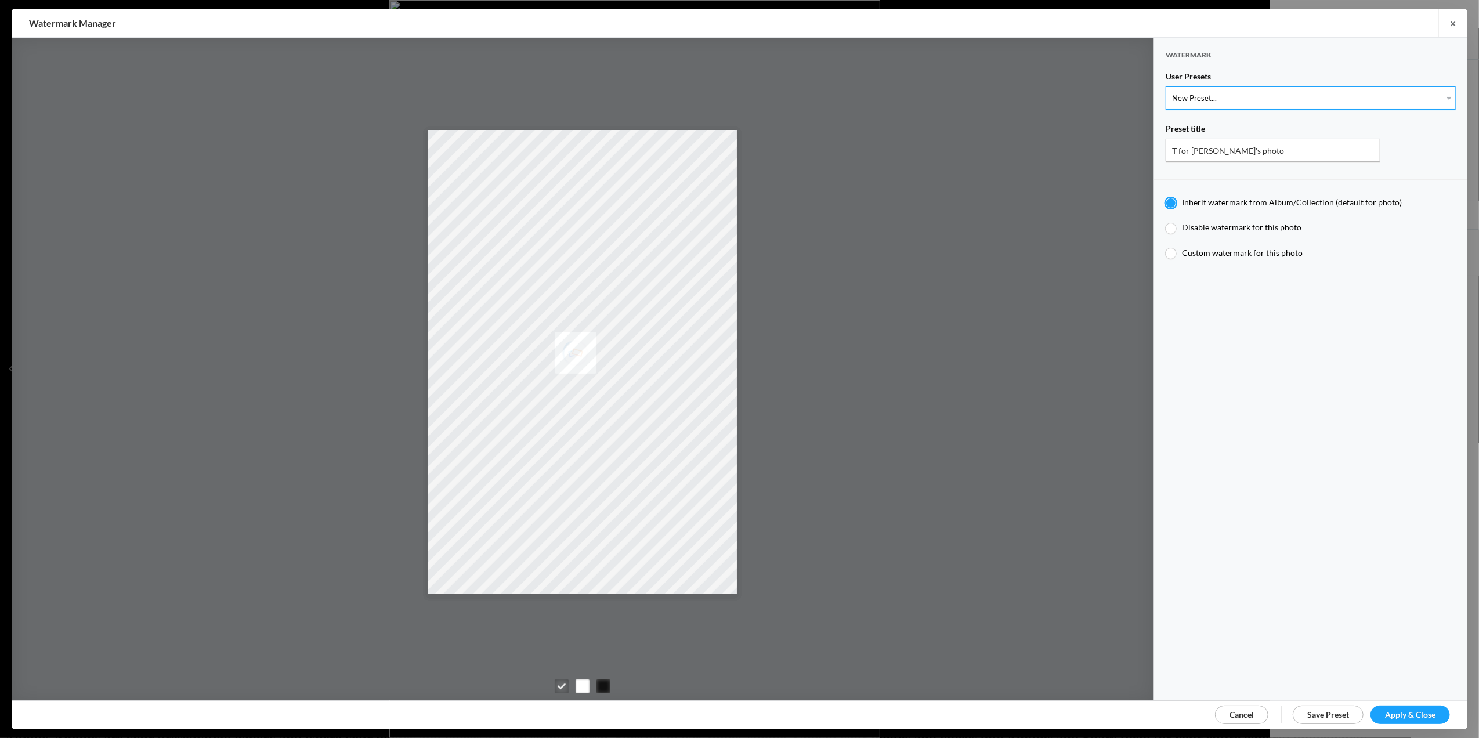
click at [1433, 95] on select "New Preset... T for [PERSON_NAME]'s photo M for [PERSON_NAME]'s photo" at bounding box center [1311, 97] width 290 height 23
select select "1: Object"
click at [1166, 86] on select "New Preset... T for [PERSON_NAME]'s photo M for [PERSON_NAME]'s photo" at bounding box center [1311, 97] width 290 height 23
radio input "false"
radio input "true"
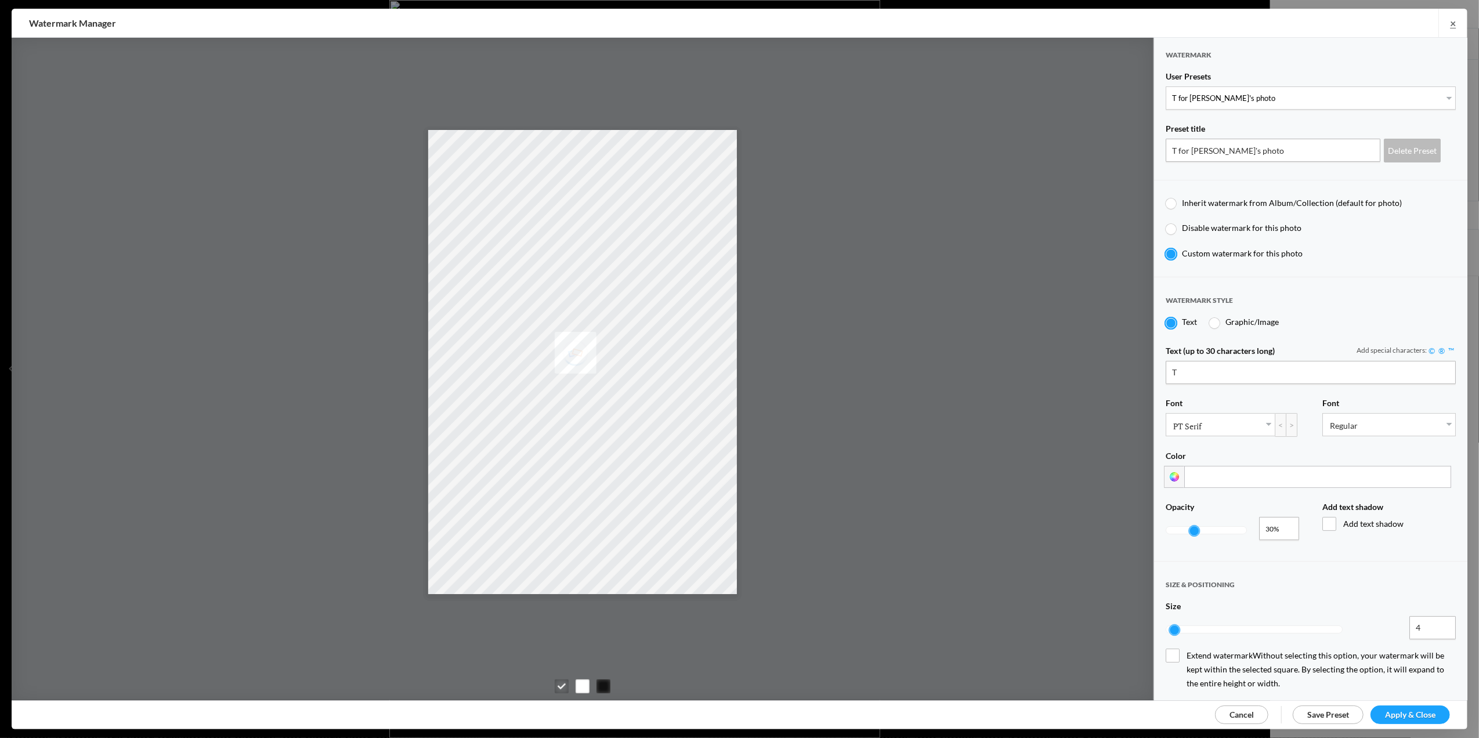
click at [1405, 718] on span "Apply & Close" at bounding box center [1410, 715] width 50 height 10
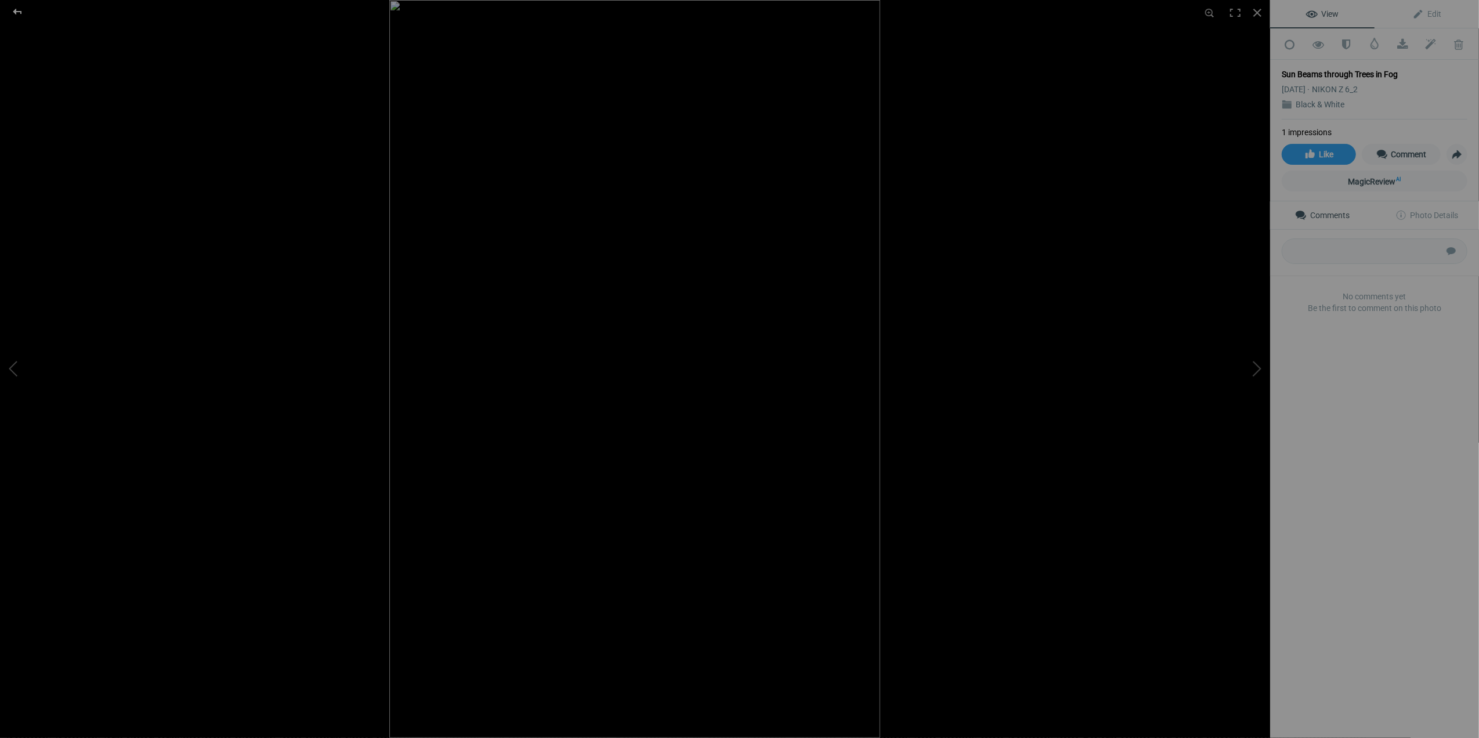
click at [17, 10] on div at bounding box center [18, 11] width 42 height 23
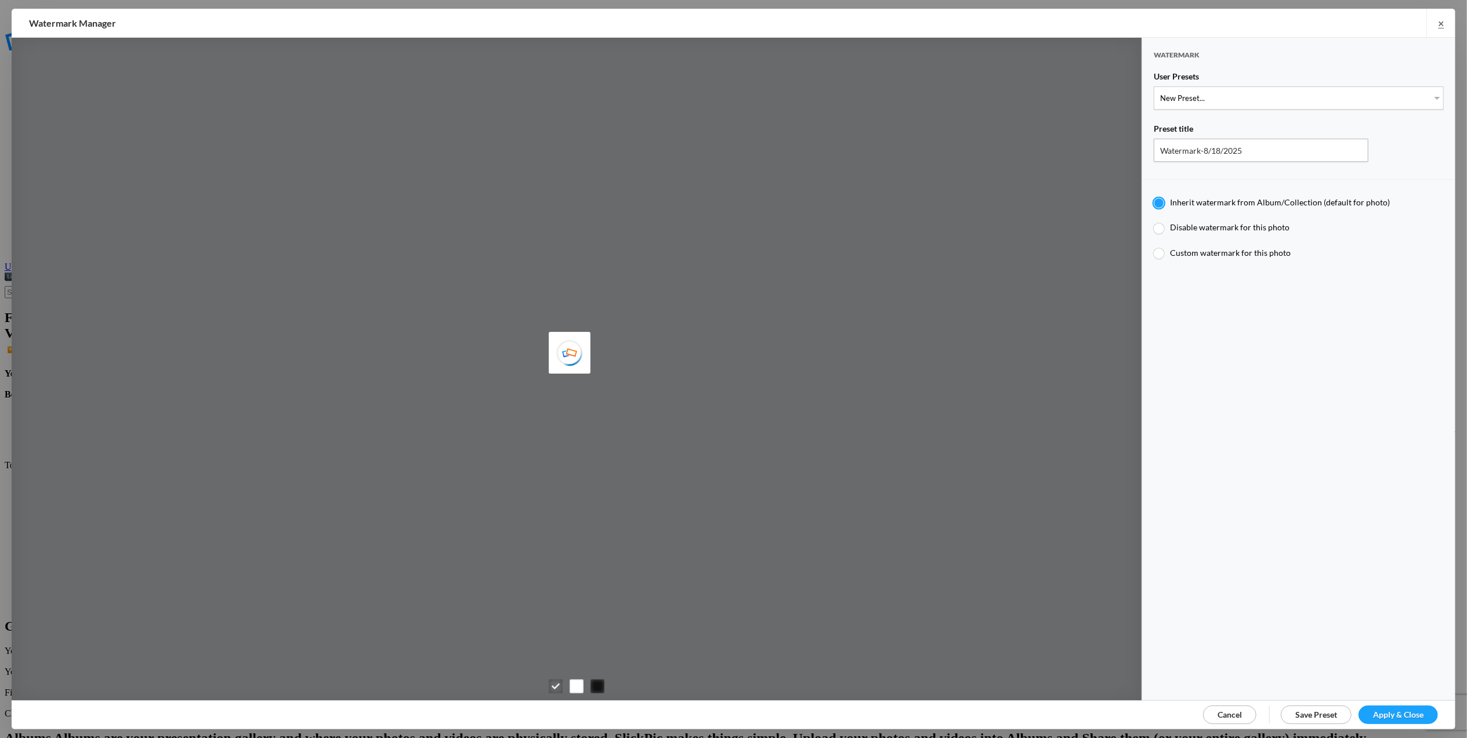
type input "T for [PERSON_NAME]'s photo"
click at [1426, 95] on select "New Preset... T for Tom's photo M for Mary's photo" at bounding box center [1299, 97] width 290 height 23
select select "1: Object"
click at [1154, 86] on select "New Preset... T for Tom's photo M for Mary's photo" at bounding box center [1299, 97] width 290 height 23
radio input "false"
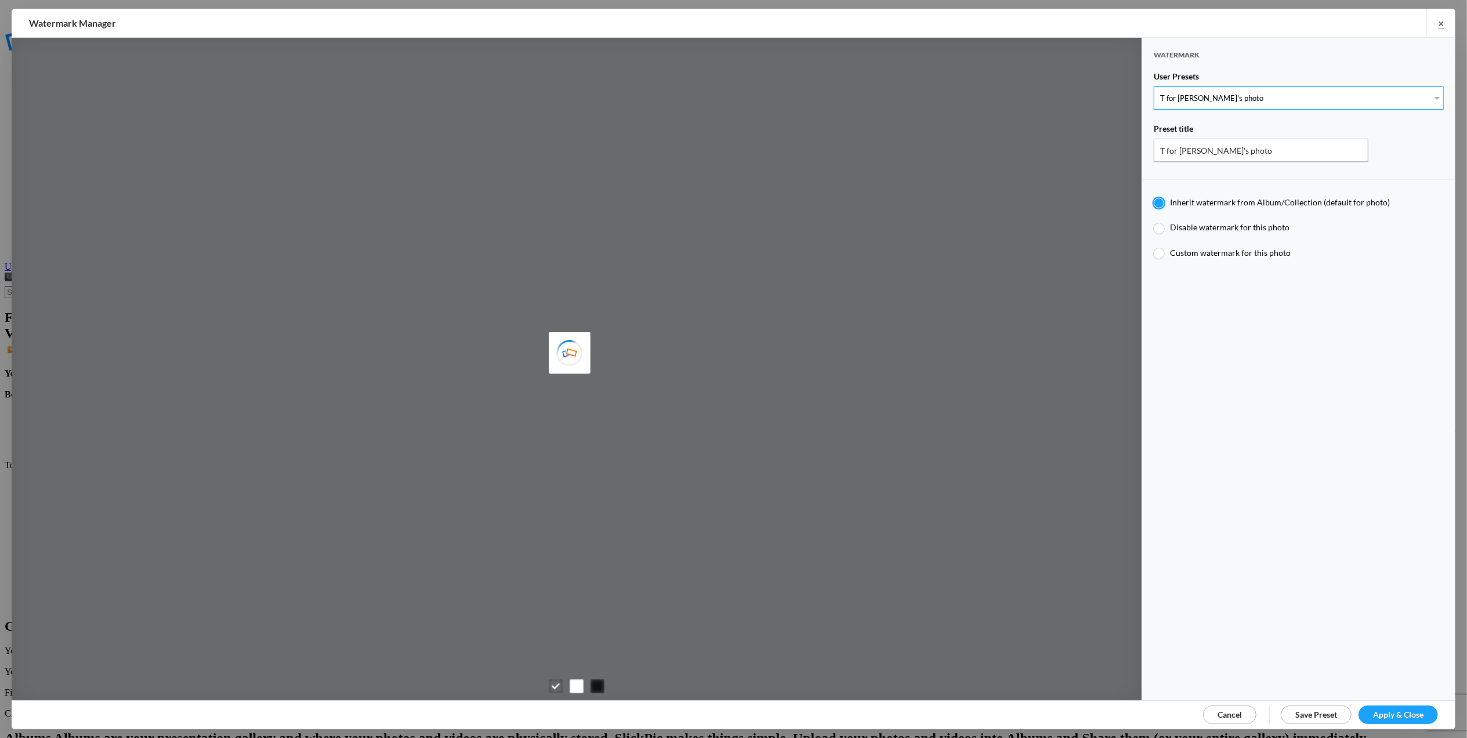
radio input "true"
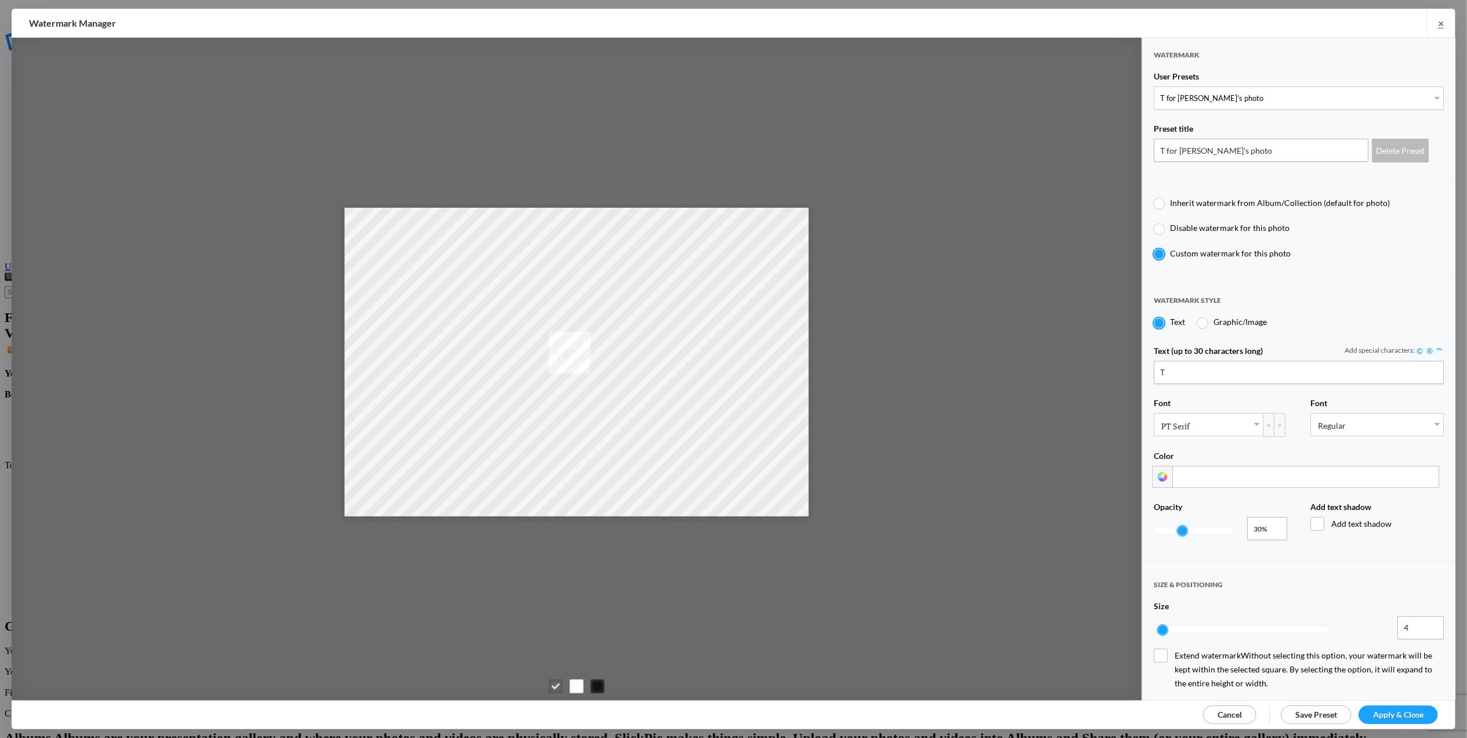
click at [1399, 715] on span "Apply & Close" at bounding box center [1398, 715] width 50 height 10
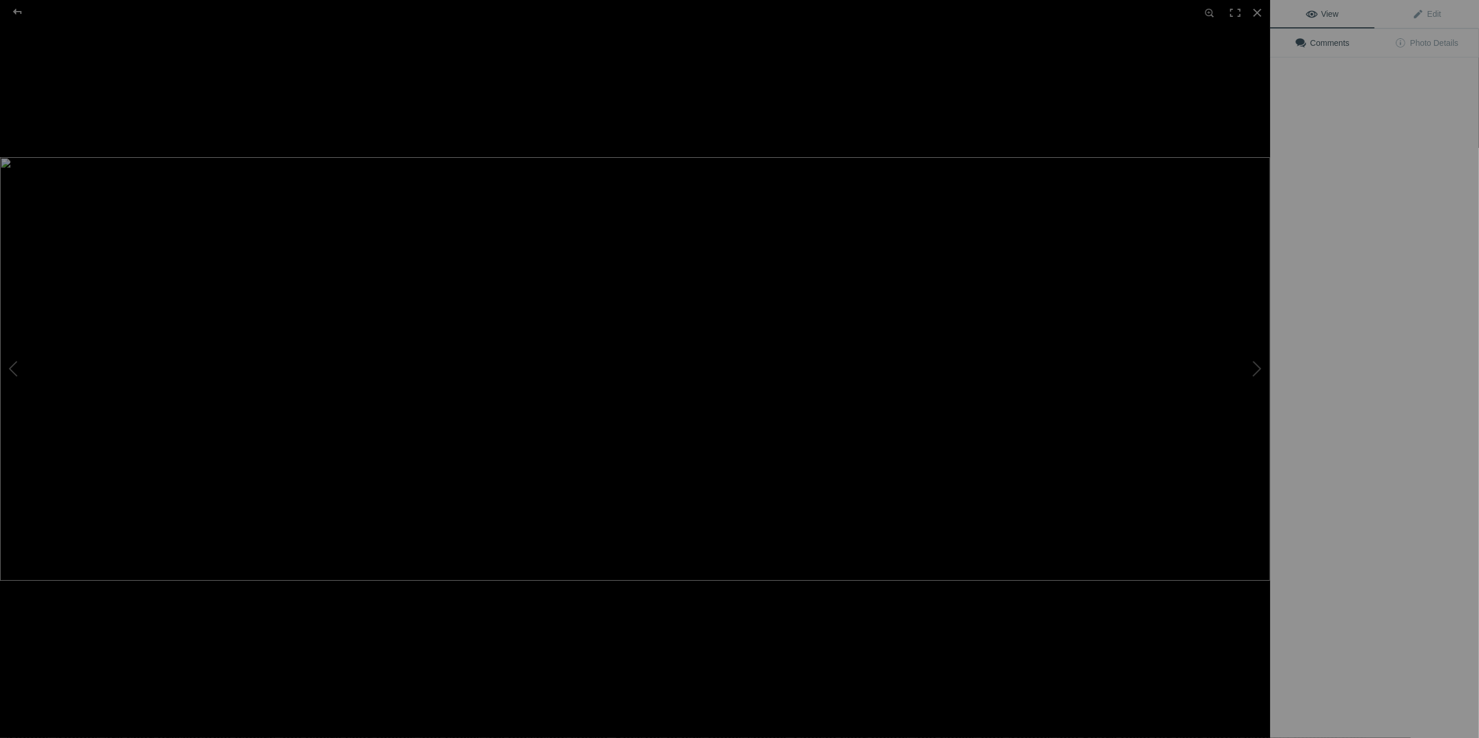
click at [1037, 184] on img at bounding box center [635, 369] width 1270 height 424
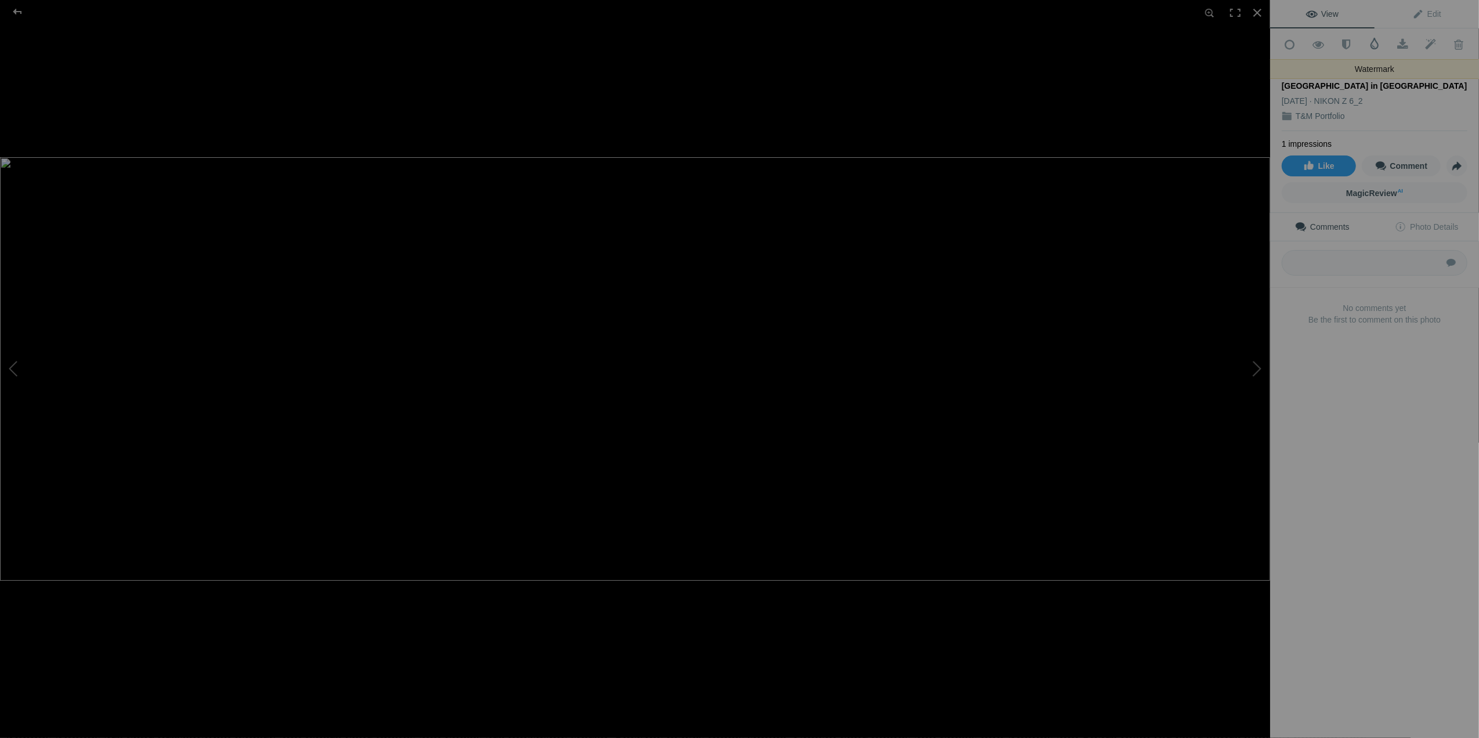
click at [1370, 42] on span at bounding box center [1375, 44] width 12 height 12
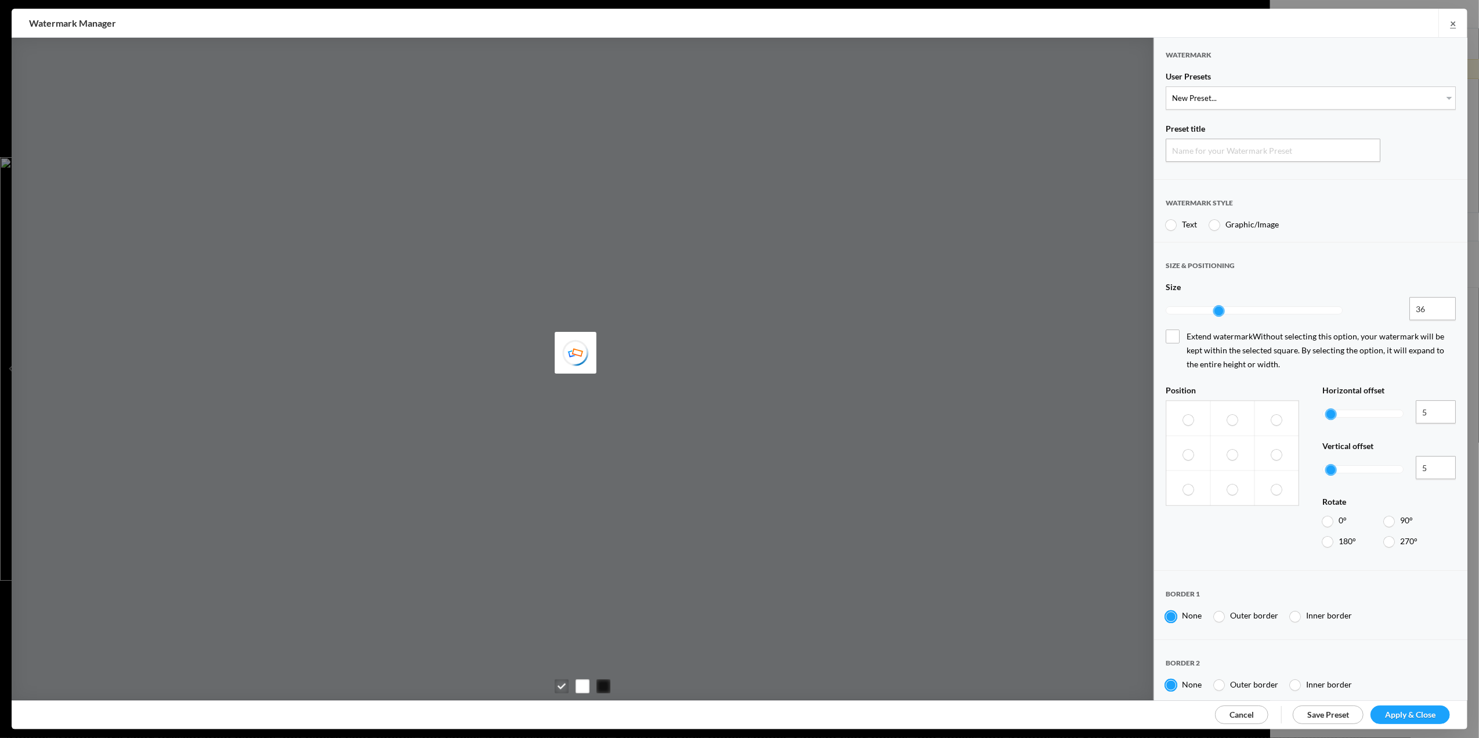
type input "Watermark-8/18/2025"
radio input "true"
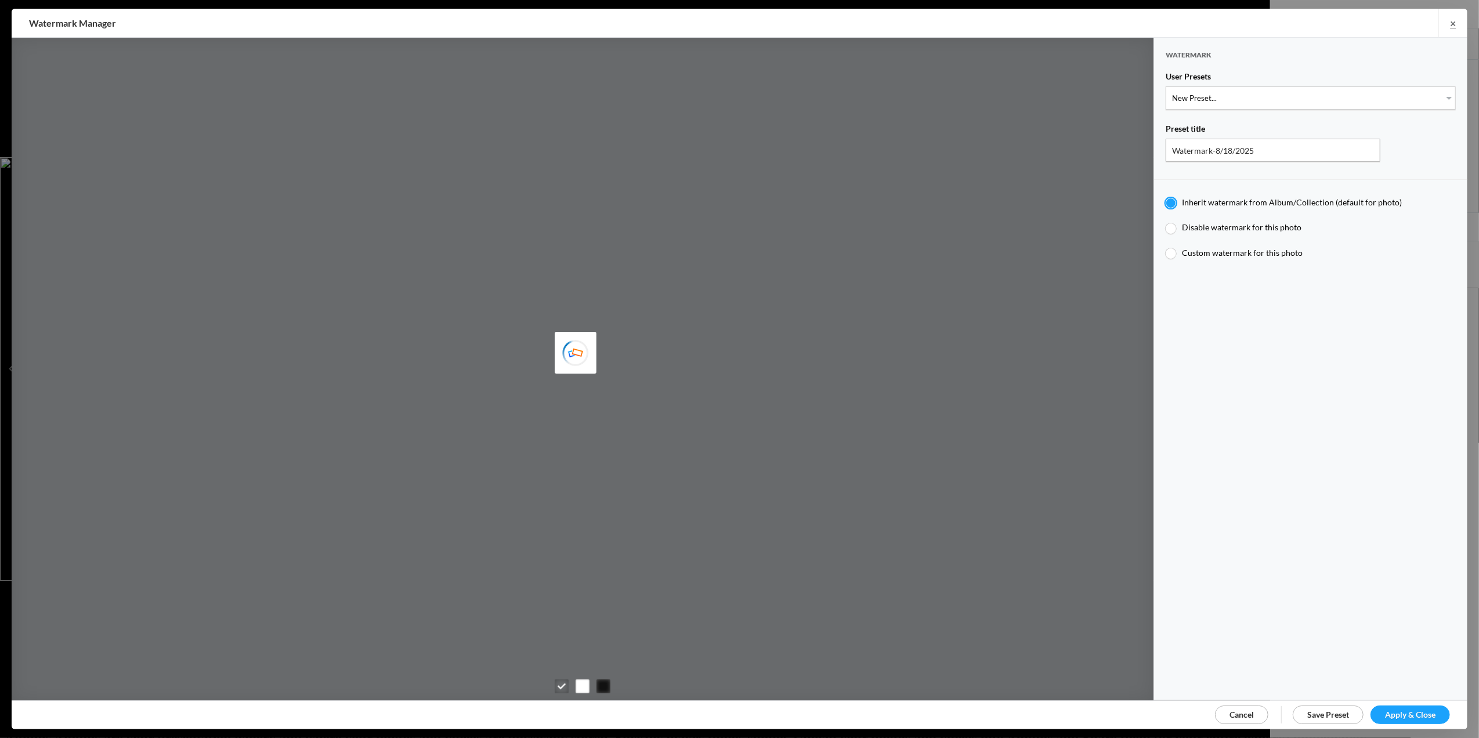
type input "[PERSON_NAME]"
type input "T for [PERSON_NAME]'s photo"
type input "T"
type input "0.3"
type input "4"
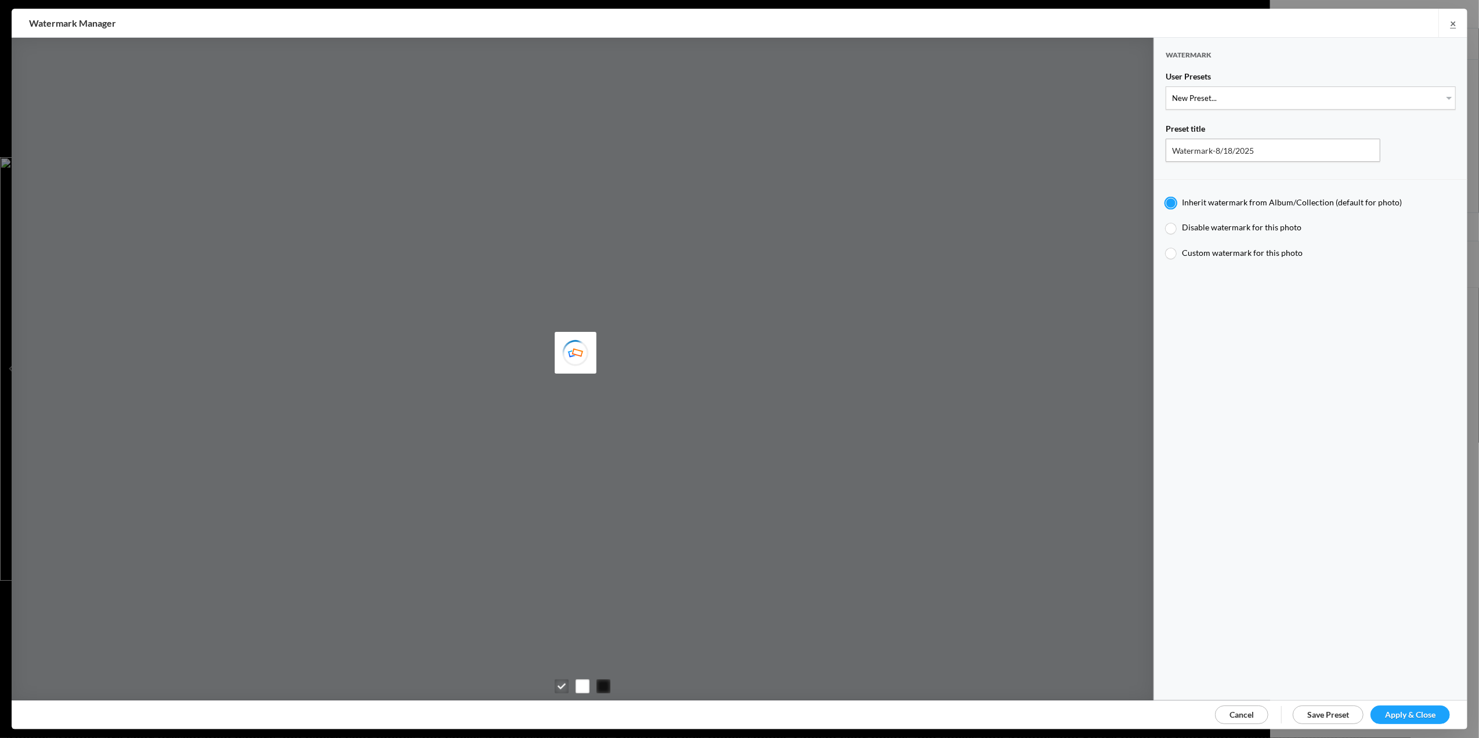
radio input "false"
radio input "true"
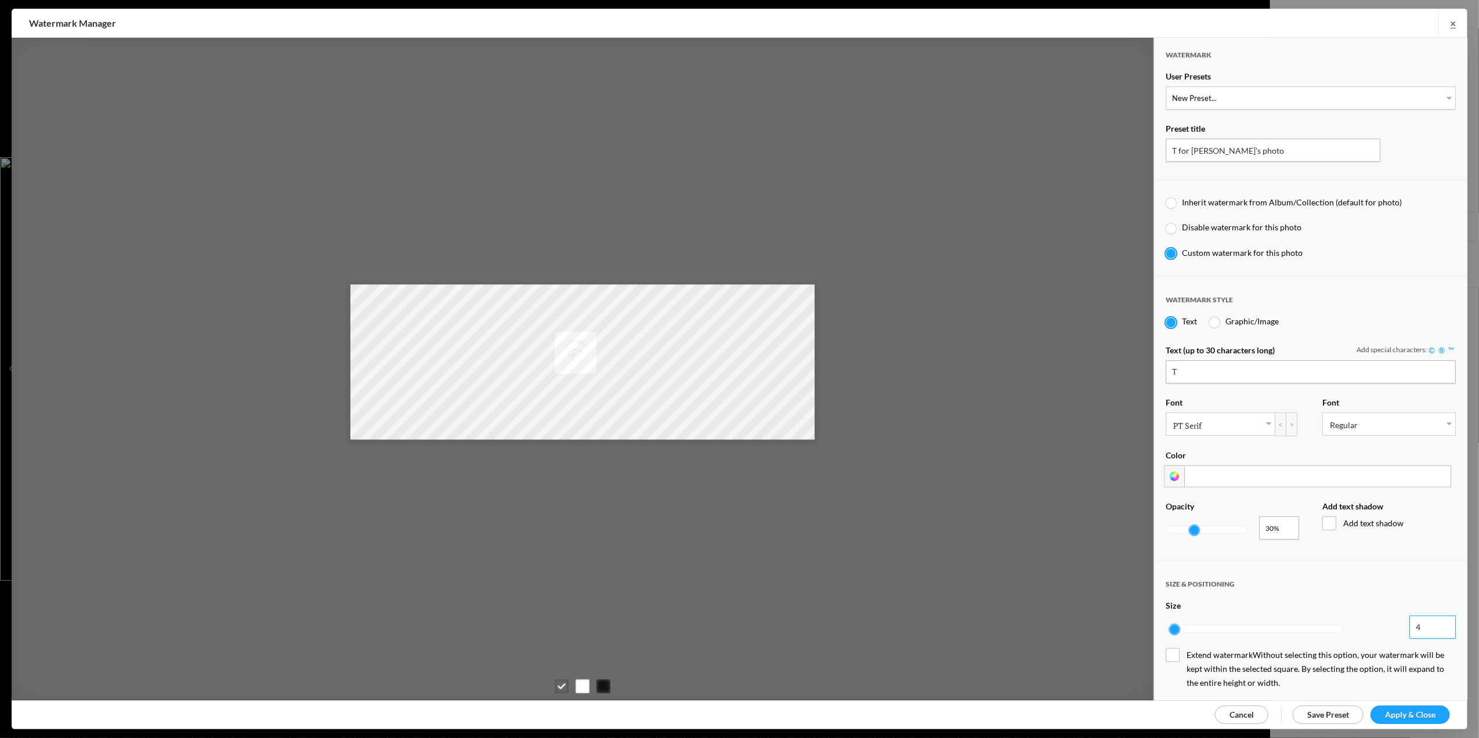
click at [1414, 617] on input "4" at bounding box center [1432, 627] width 46 height 23
click at [1435, 616] on input "5" at bounding box center [1432, 627] width 46 height 23
click at [1435, 616] on input "6" at bounding box center [1432, 627] width 46 height 23
click at [1435, 616] on input "7" at bounding box center [1432, 627] width 46 height 23
click at [1435, 616] on input "8" at bounding box center [1432, 627] width 46 height 23
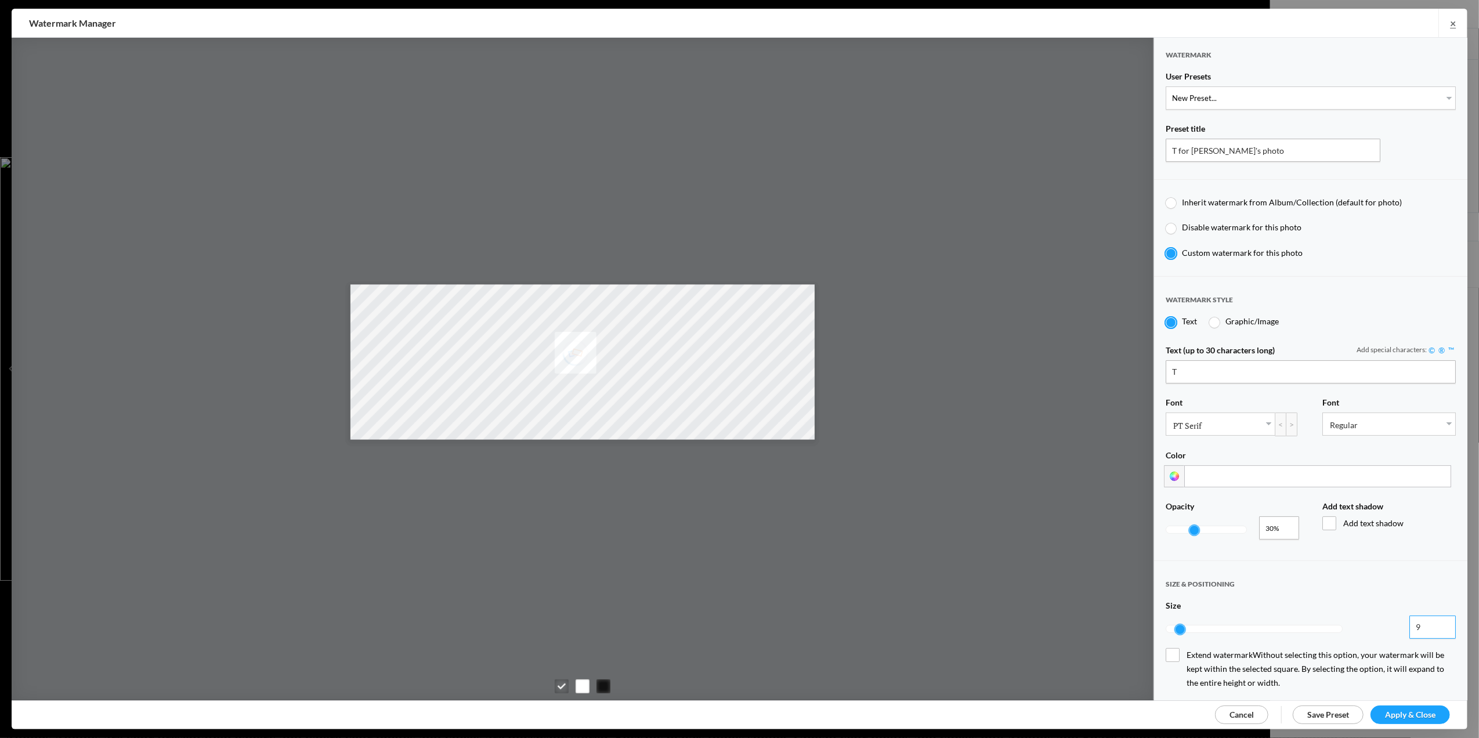
click at [1435, 616] on input "9" at bounding box center [1432, 627] width 46 height 23
type input "10"
click at [1433, 616] on input "10" at bounding box center [1432, 627] width 46 height 23
click at [1407, 714] on span "Apply & Close" at bounding box center [1410, 715] width 50 height 10
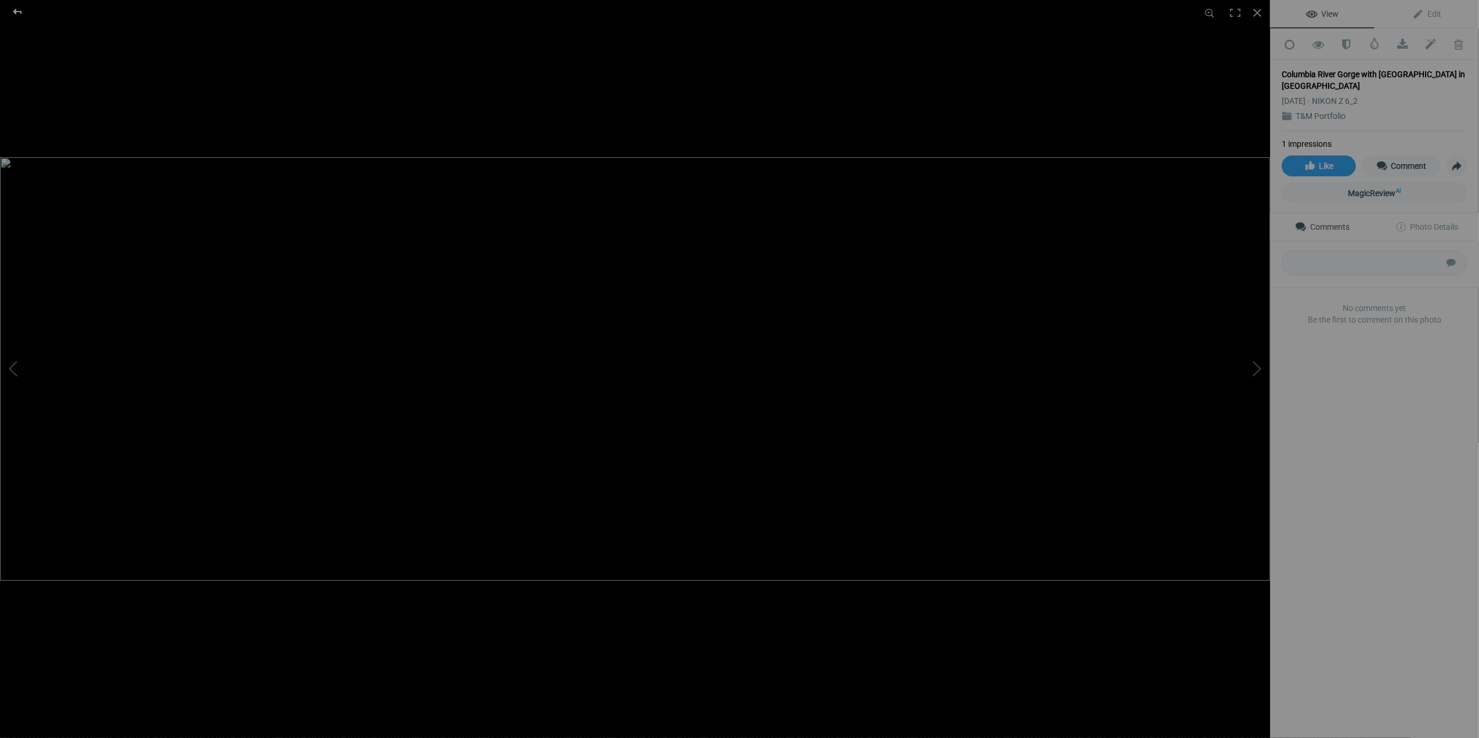
click at [21, 9] on div at bounding box center [18, 11] width 42 height 23
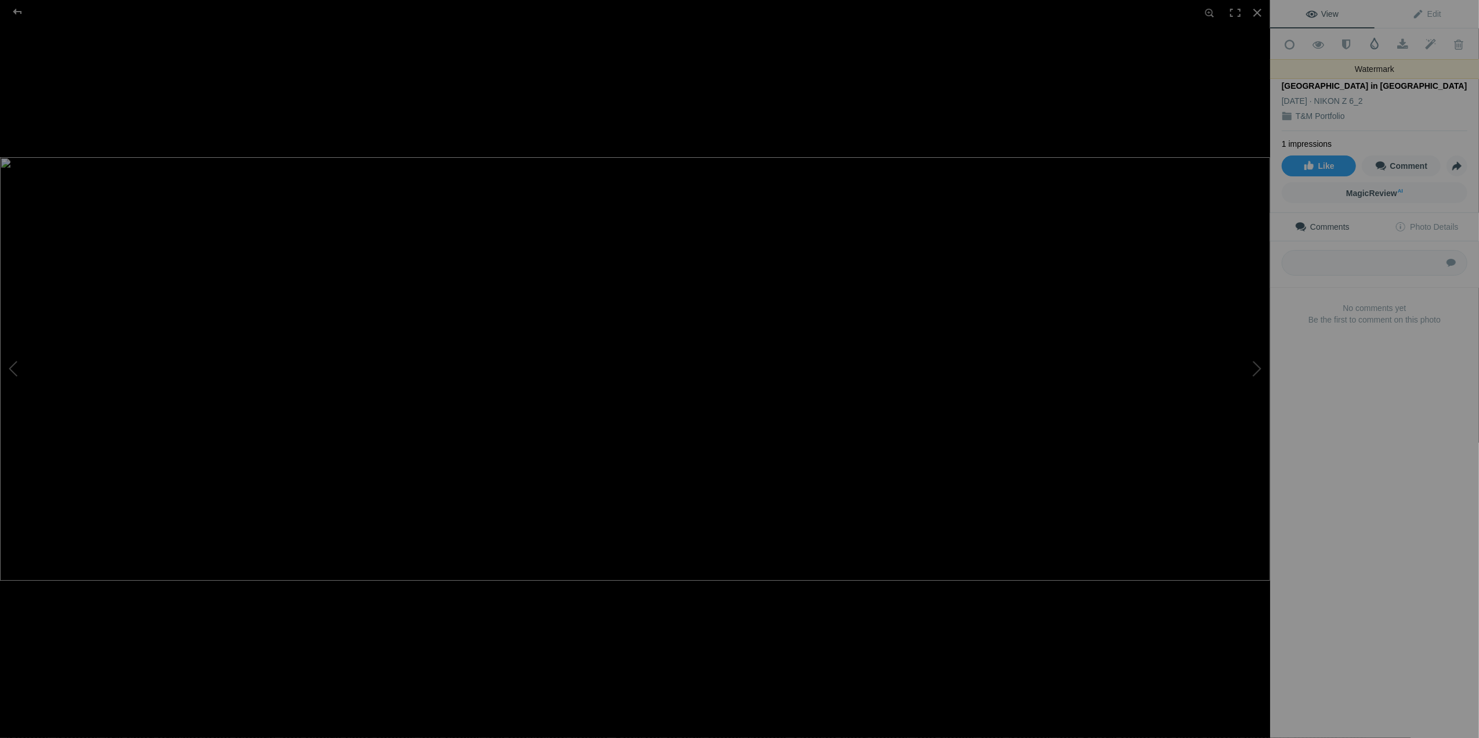
click at [1369, 48] on span at bounding box center [1375, 44] width 12 height 12
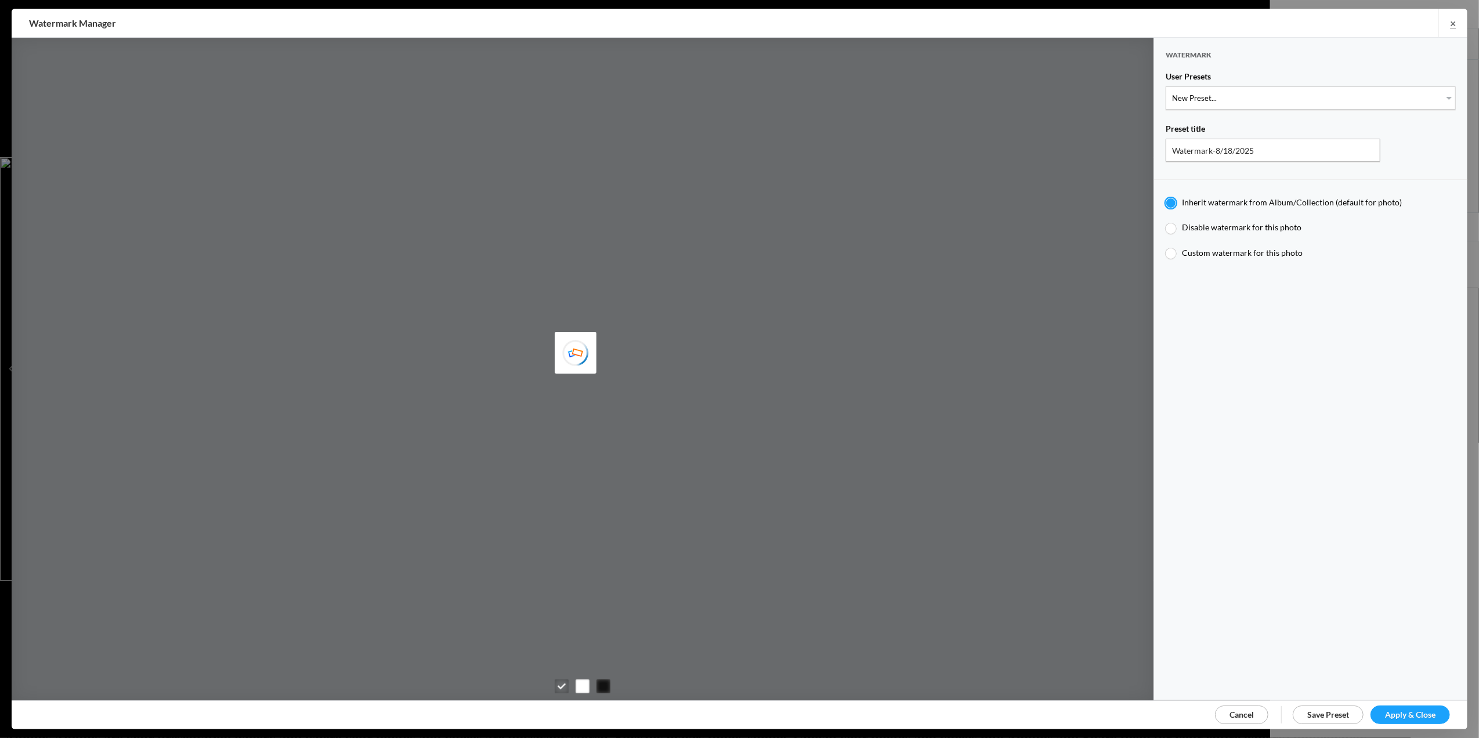
type input "[PERSON_NAME]"
type input "T for [PERSON_NAME]'s photo"
radio input "false"
radio input "true"
type input "T"
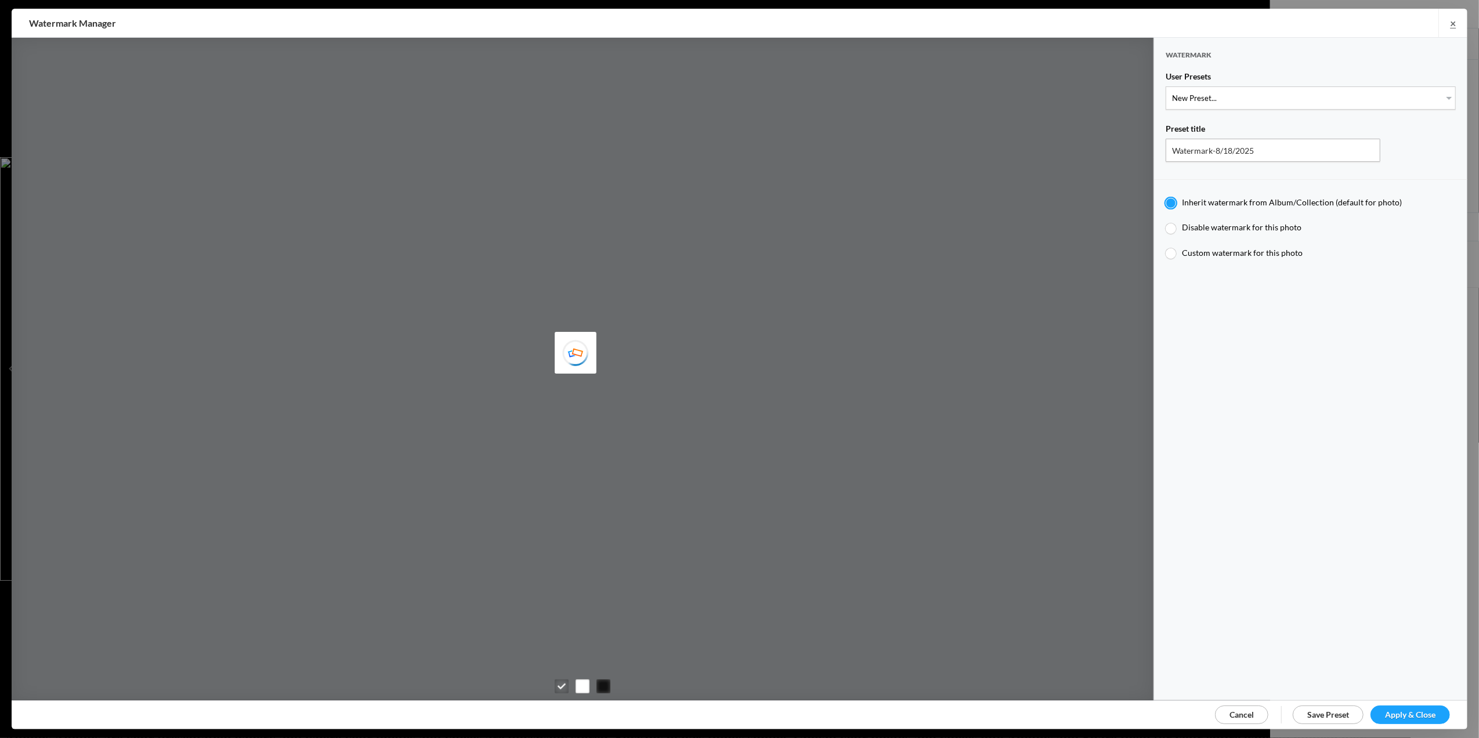
type input "0.3"
type input "10"
radio input "false"
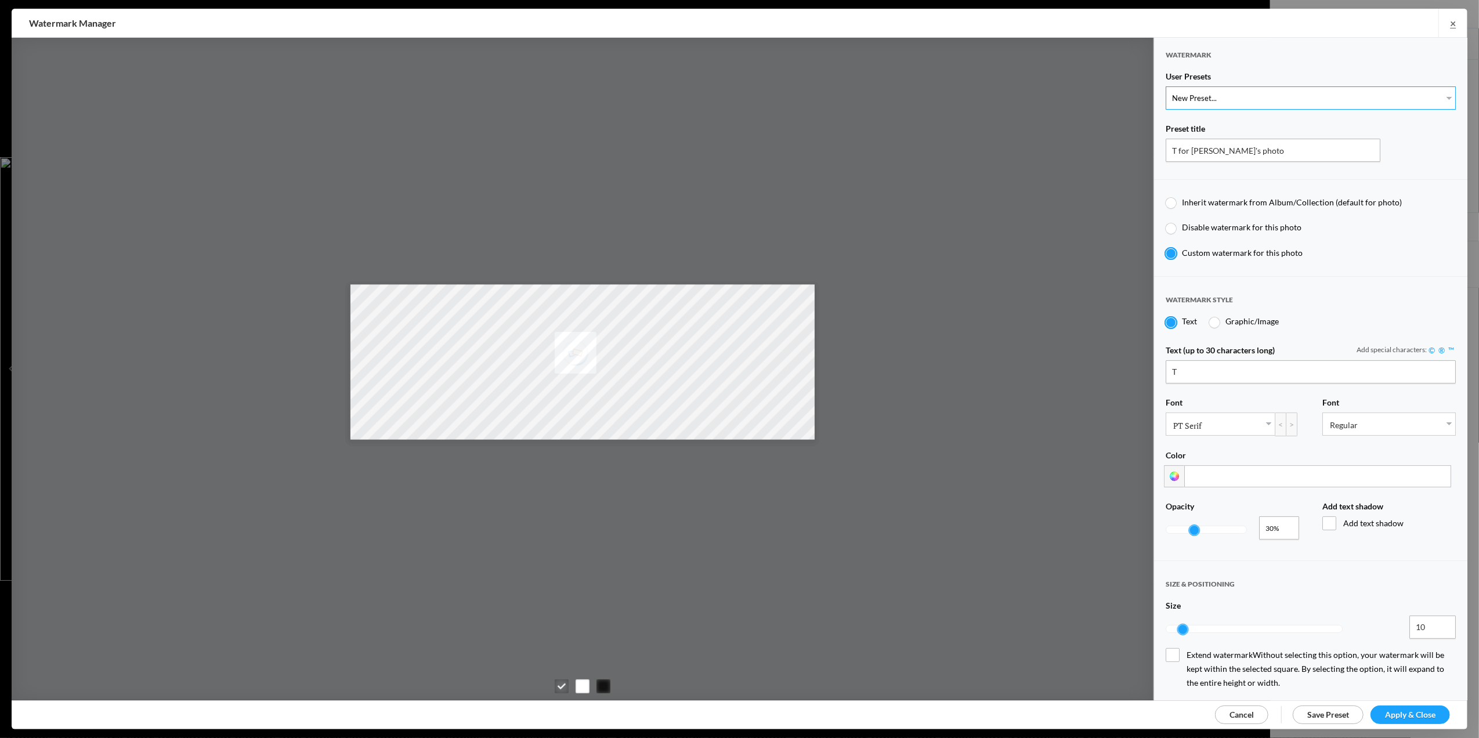
click at [1439, 98] on select "New Preset... T for Tom's photo M for Mary's photo" at bounding box center [1311, 97] width 290 height 23
click at [1200, 96] on select "New Preset... T for Tom's photo M for Mary's photo" at bounding box center [1311, 97] width 290 height 23
click at [1330, 710] on span "Save Preset" at bounding box center [1328, 715] width 42 height 10
click at [1192, 93] on select "New Preset... T for Tom's photo M for Mary's photo T for Tom's photo" at bounding box center [1311, 97] width 290 height 23
click at [1166, 86] on select "New Preset... T for Tom's photo M for Mary's photo T for Tom's photo" at bounding box center [1311, 97] width 290 height 23
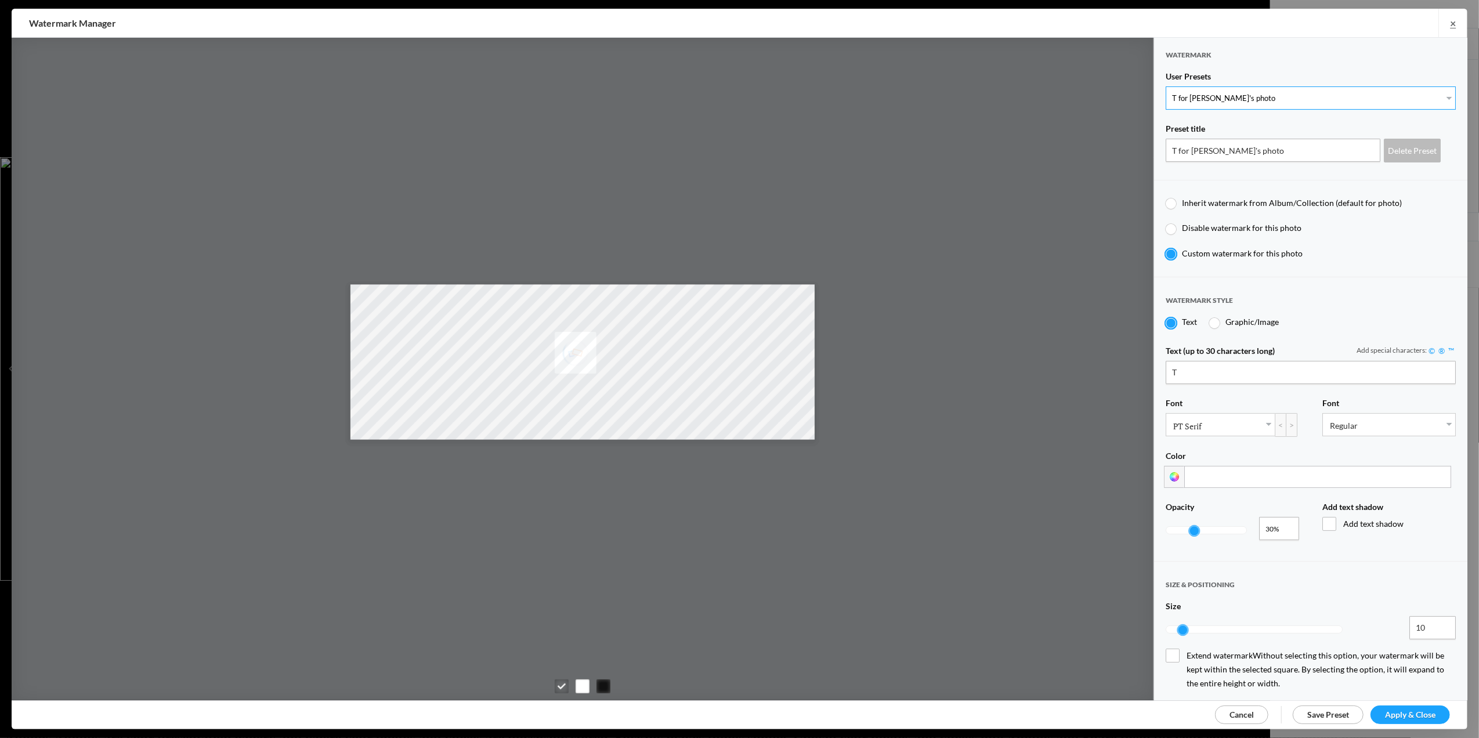
click at [1177, 95] on select "New Preset... T for Tom's photo M for Mary's photo T for Tom's photo" at bounding box center [1311, 97] width 290 height 23
click at [1181, 92] on select "New Preset... T for Tom's photo M for Mary's photo T for Tom's photo" at bounding box center [1311, 97] width 290 height 23
click at [1179, 96] on select "New Preset... T for Tom's photo M for Mary's photo T for Tom's photo" at bounding box center [1311, 97] width 290 height 23
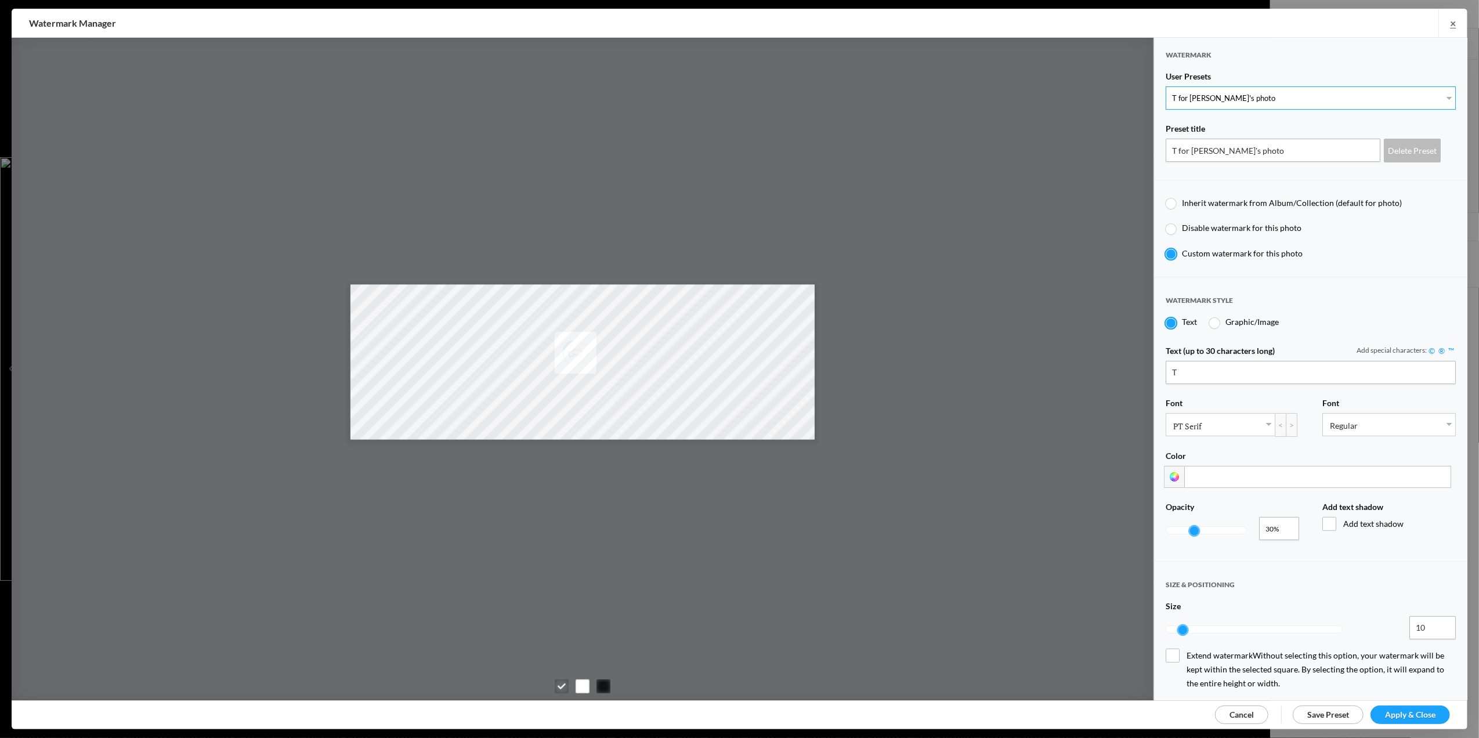
click at [1166, 86] on select "New Preset... T for Tom's photo M for Mary's photo T for Tom's photo" at bounding box center [1311, 97] width 290 height 23
click at [1404, 149] on div "Delete Preset" at bounding box center [1412, 151] width 57 height 24
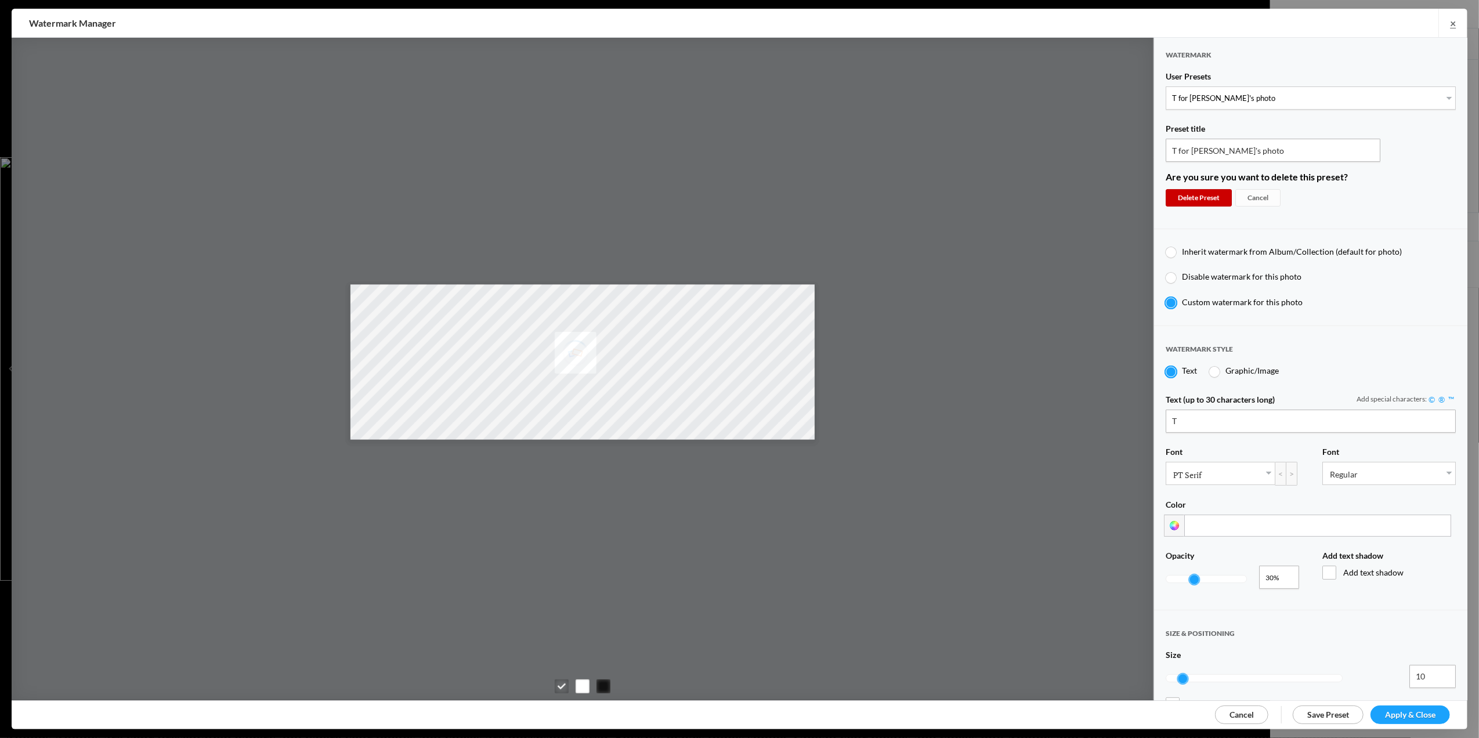
click at [1208, 193] on div "Delete Preset" at bounding box center [1199, 197] width 66 height 17
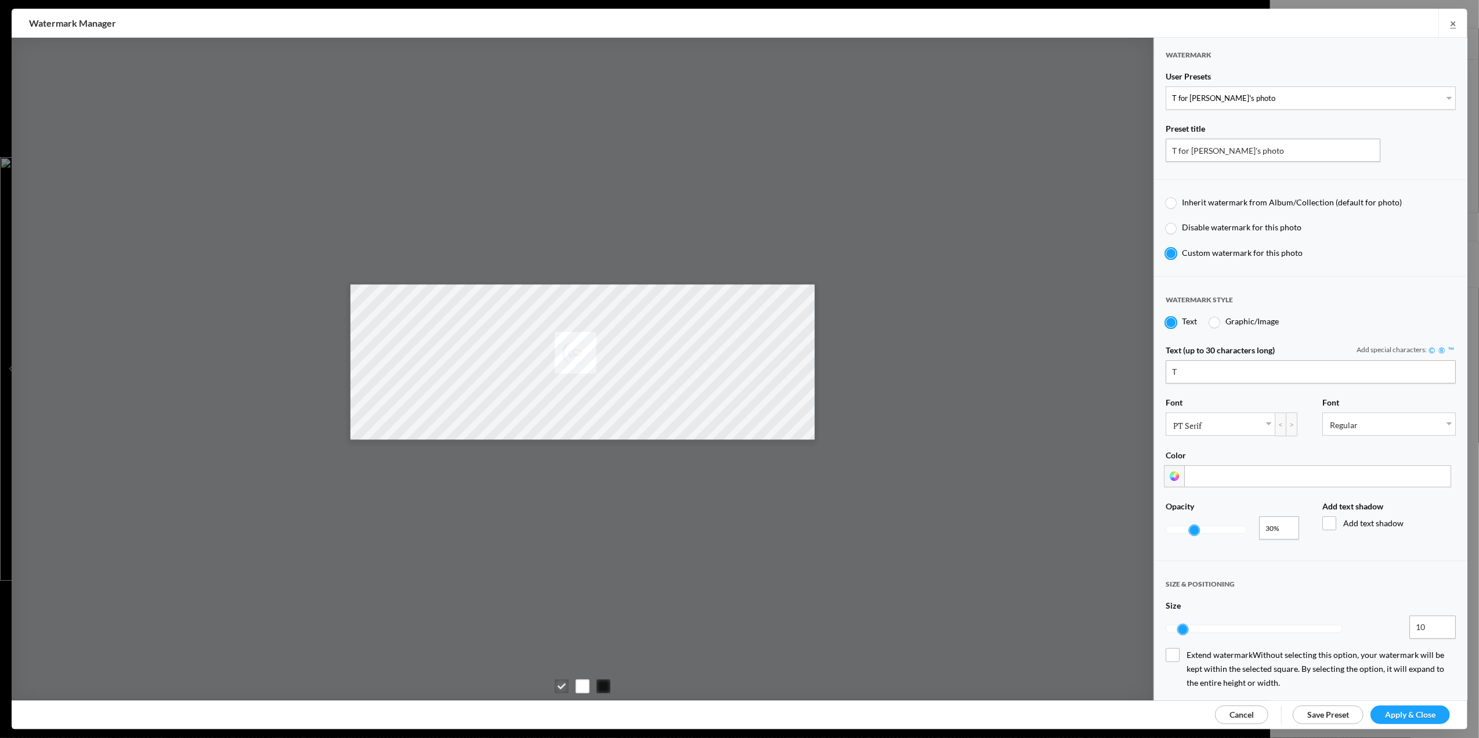
select select "0: Object"
click at [1214, 94] on select "New Preset... T for Tom's photo M for Mary's photo" at bounding box center [1311, 97] width 290 height 23
click at [1185, 95] on select "New Preset... T for Tom's photo M for Mary's photo" at bounding box center [1311, 97] width 290 height 23
click at [1166, 86] on select "New Preset... T for Tom's photo M for Mary's photo" at bounding box center [1311, 97] width 290 height 23
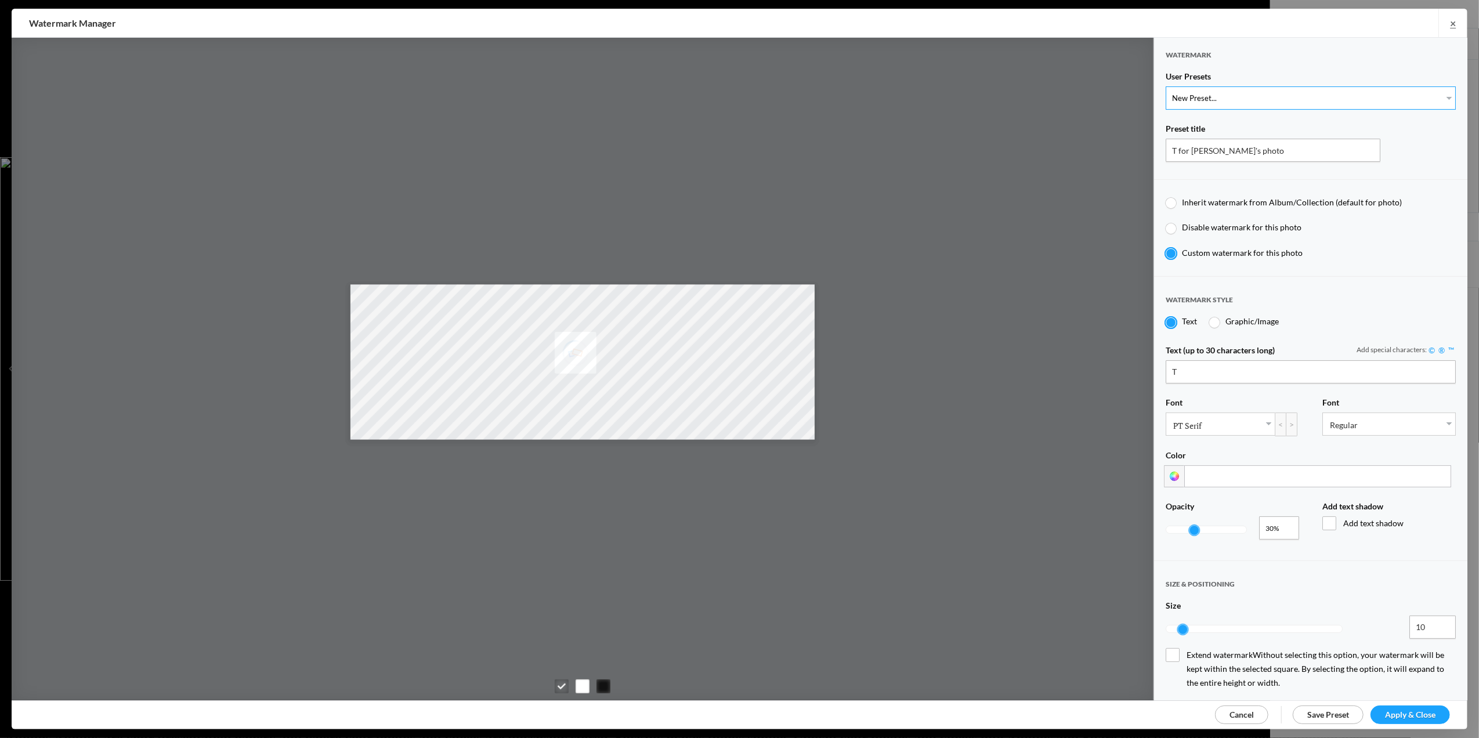
click at [1193, 96] on select "New Preset... T for Tom's photo M for Mary's photo" at bounding box center [1311, 97] width 290 height 23
click at [1166, 86] on select "New Preset... T for Tom's photo M for Mary's photo" at bounding box center [1311, 97] width 290 height 23
click at [1199, 92] on select "New Preset... T for Tom's photo M for Mary's photo" at bounding box center [1311, 97] width 290 height 23
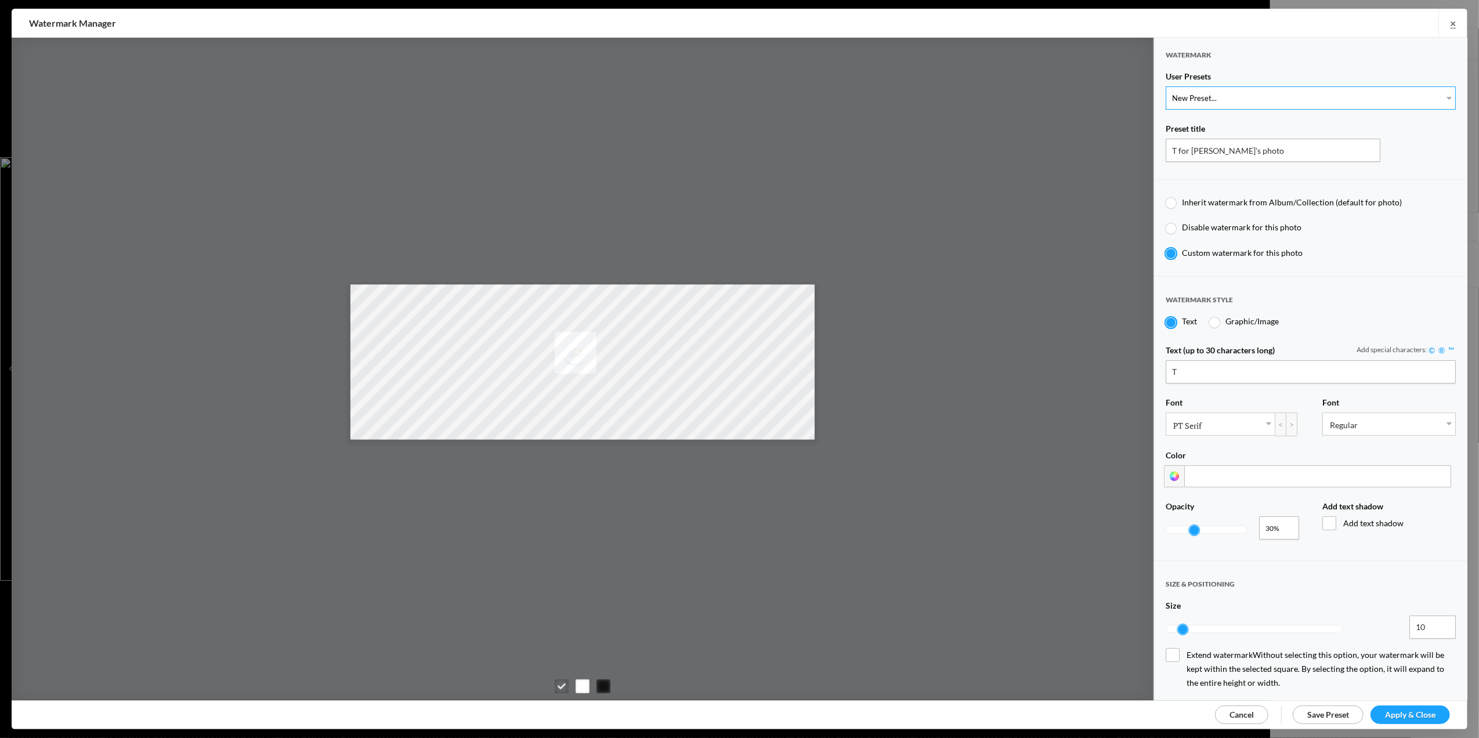
click at [1200, 96] on select "New Preset... T for Tom's photo M for Mary's photo" at bounding box center [1311, 97] width 290 height 23
click at [1178, 147] on input "T for [PERSON_NAME]'s photo" at bounding box center [1273, 150] width 215 height 23
type input "T-Large for [PERSON_NAME]'s photo"
click at [1322, 719] on link "Save Preset" at bounding box center [1328, 714] width 71 height 19
select select
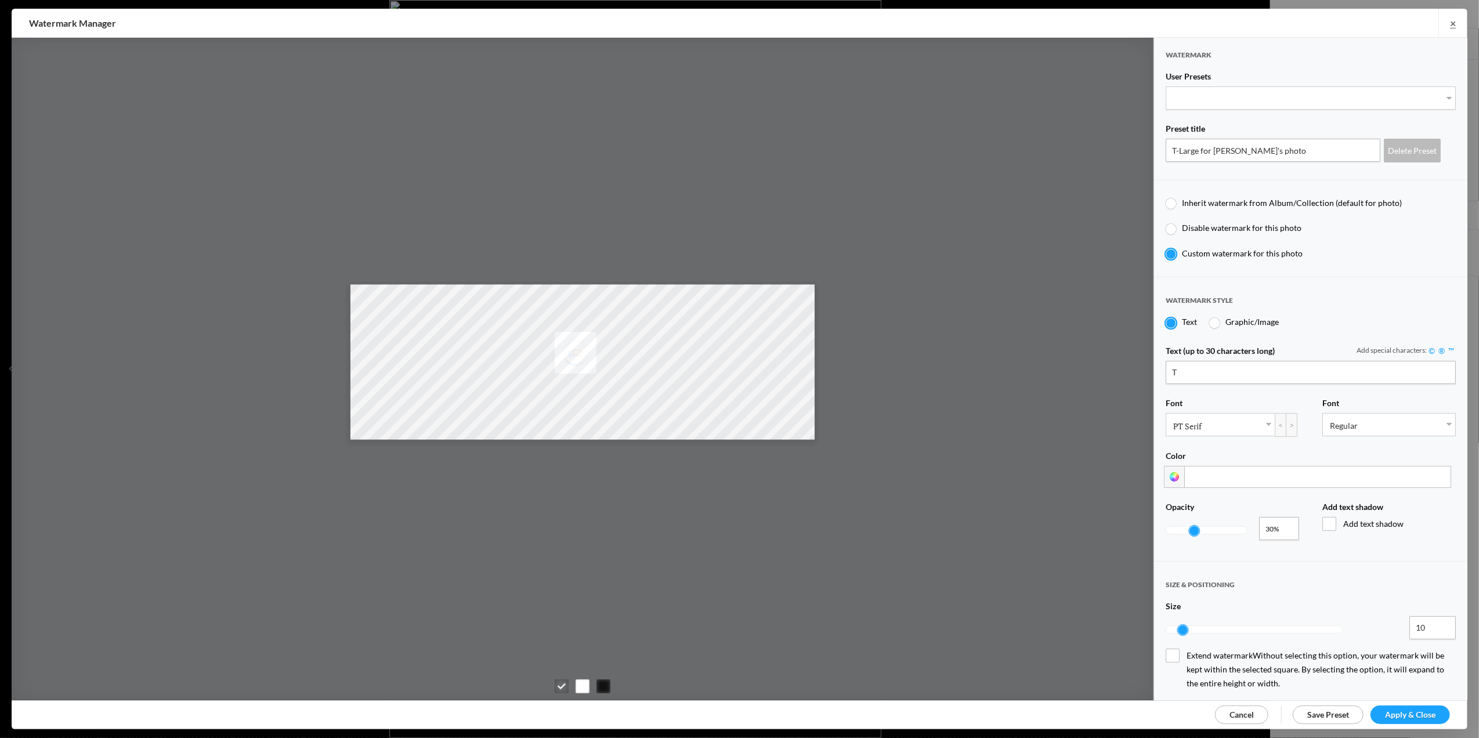
click at [1379, 236] on div "Inherit watermark from Album/Collection (default for photo) Disable watermark f…" at bounding box center [1311, 228] width 290 height 61
click at [1387, 707] on link "Apply & Close" at bounding box center [1409, 714] width 79 height 19
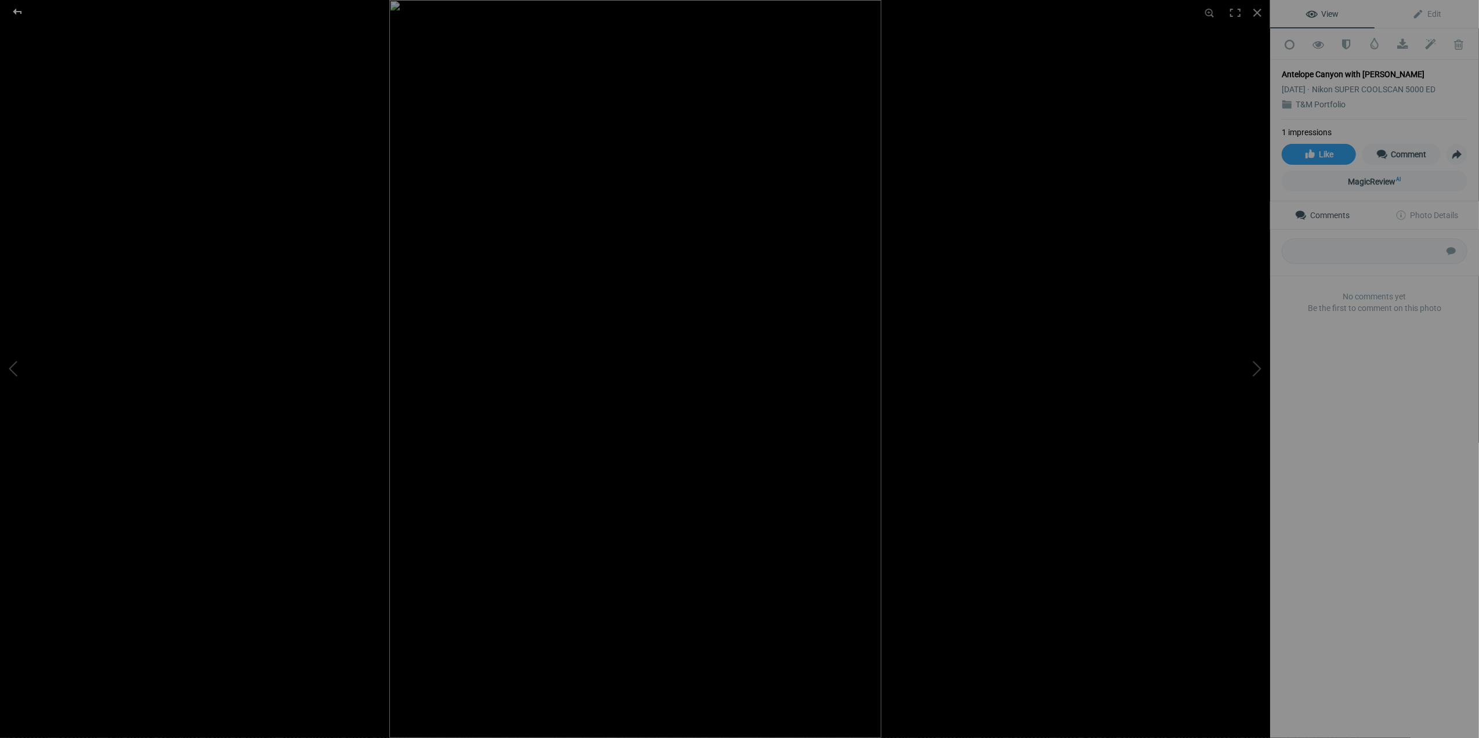
click at [15, 8] on div at bounding box center [18, 11] width 42 height 23
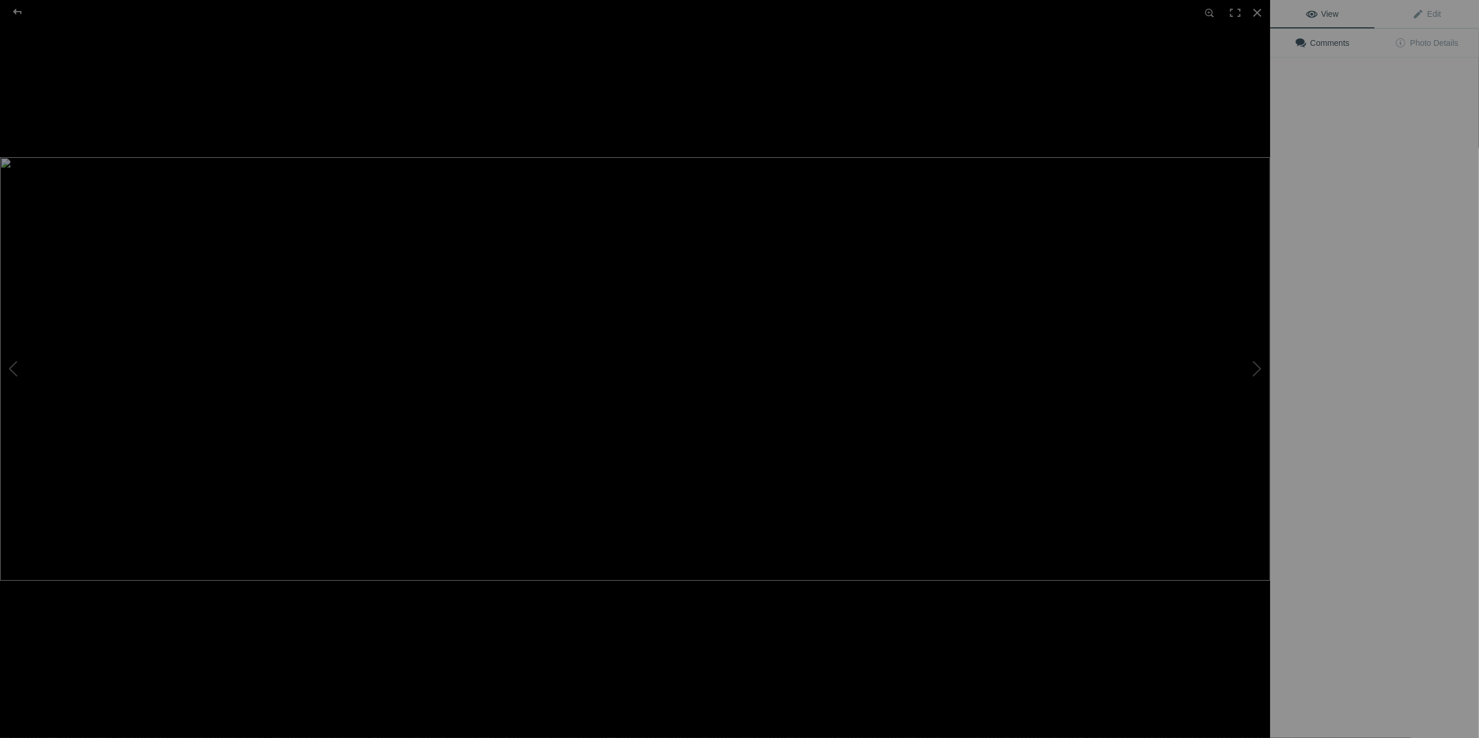
click at [1052, 173] on img at bounding box center [635, 369] width 1270 height 424
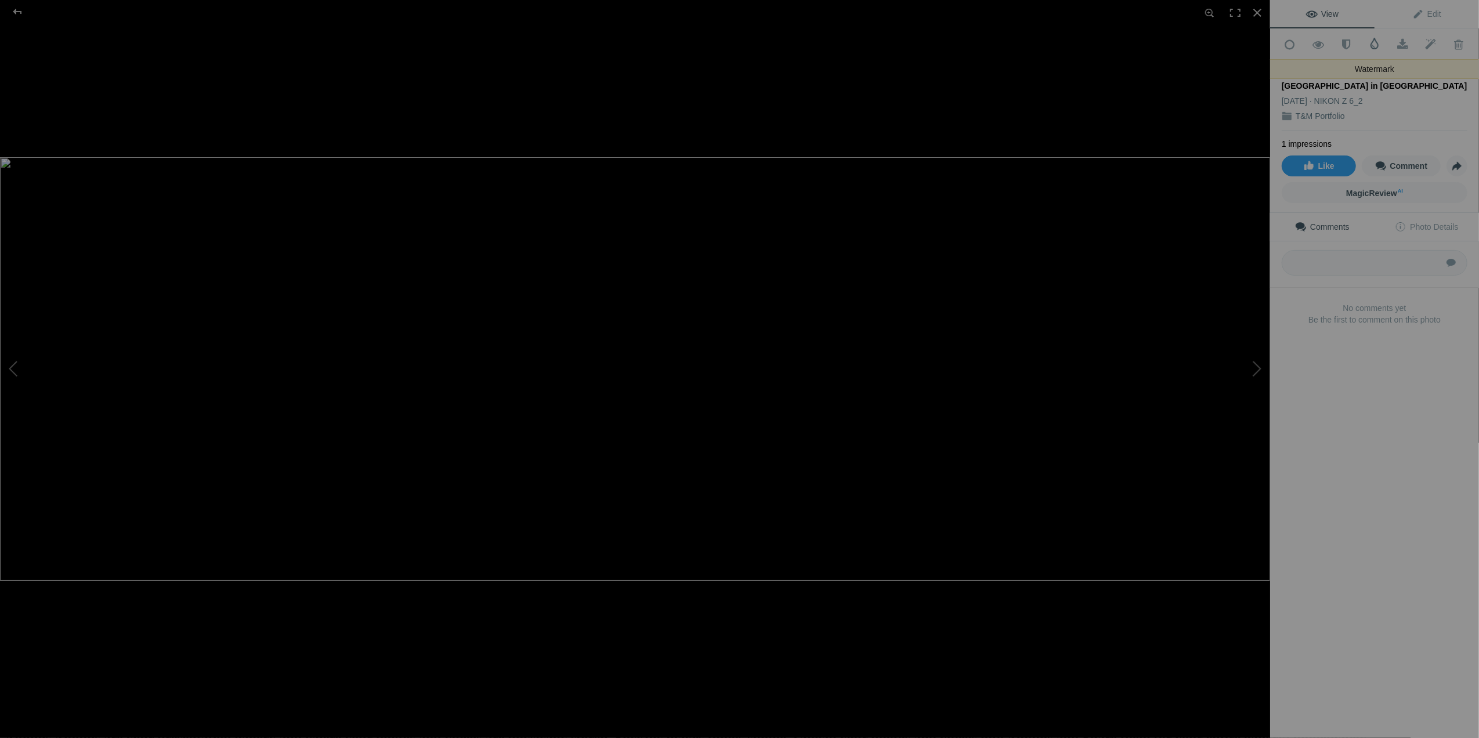
click at [1369, 44] on span at bounding box center [1375, 44] width 12 height 12
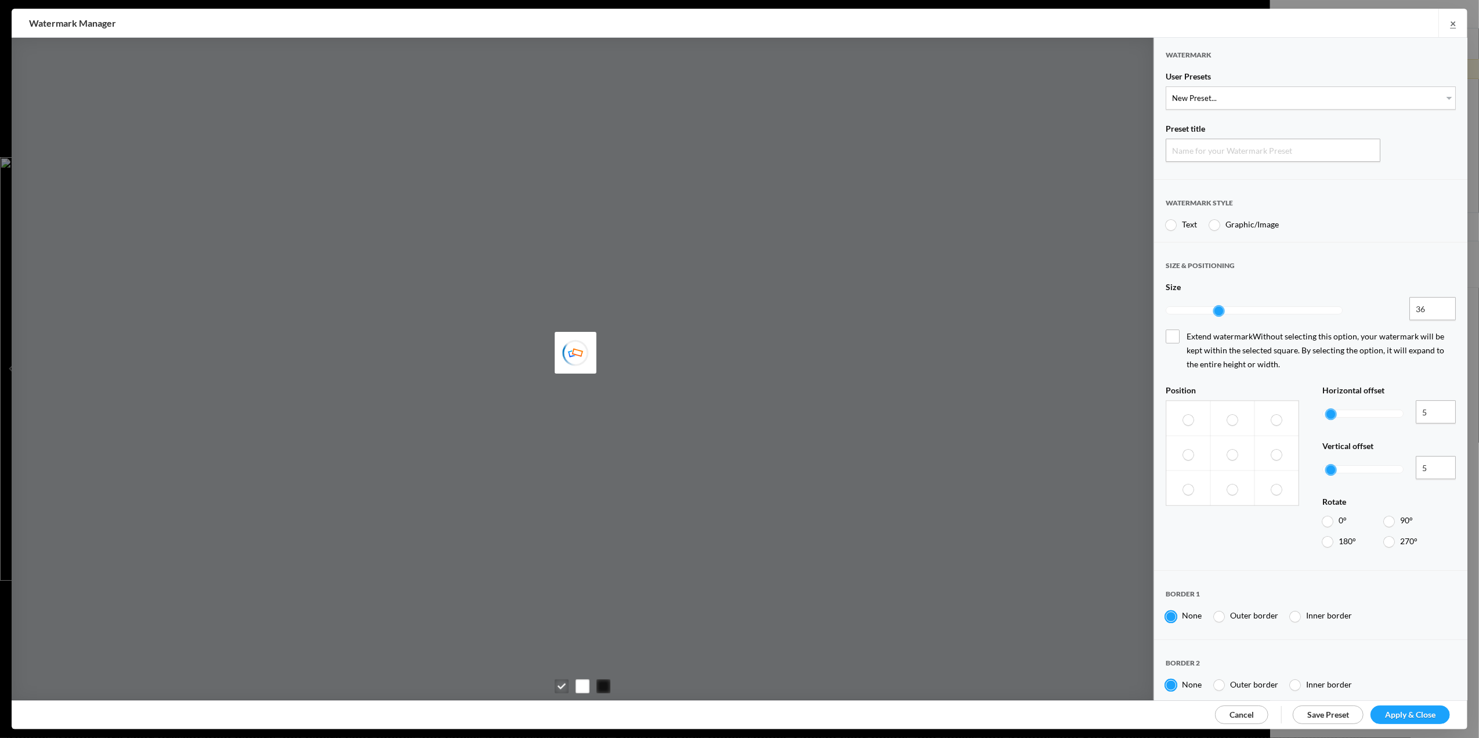
type input "Watermark-8/18/2025"
radio input "true"
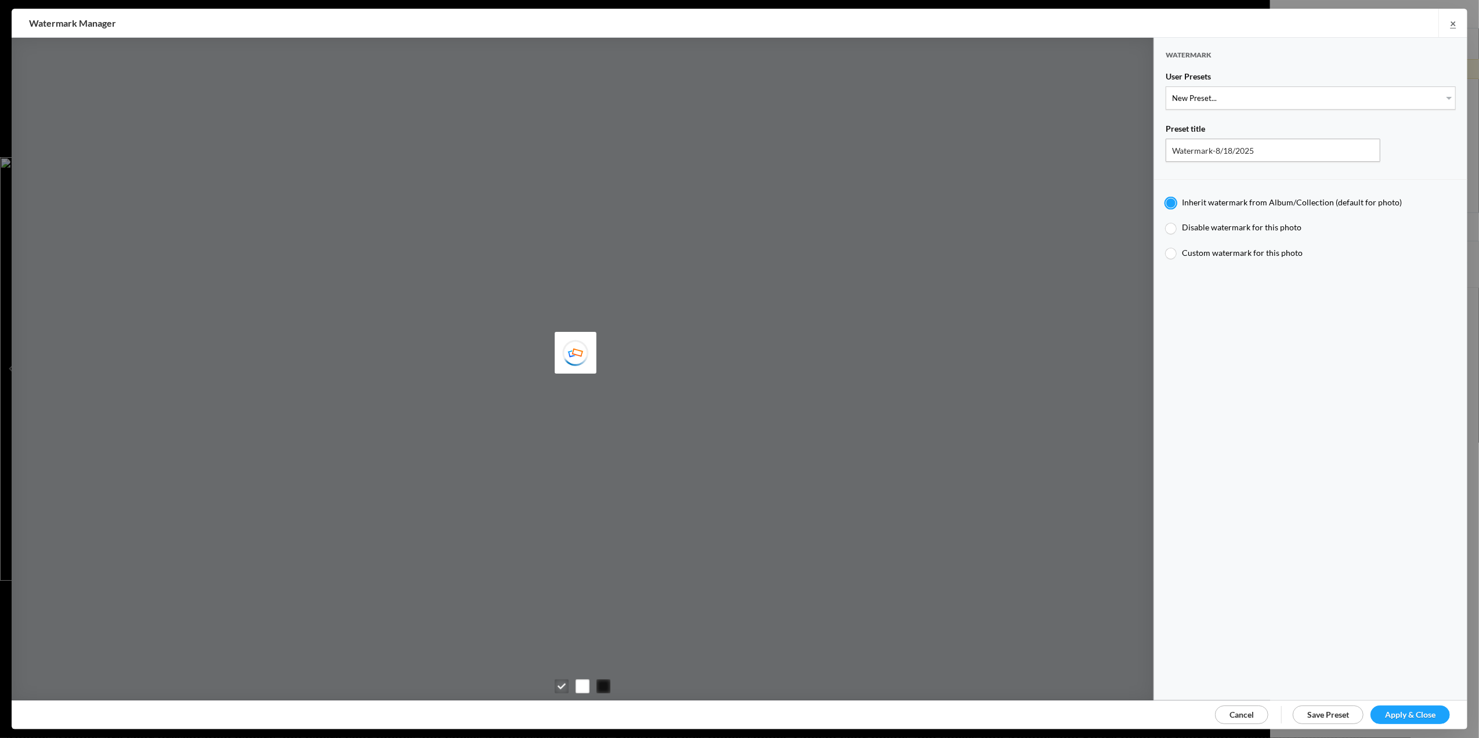
type input "Tom Leslie"
type input "T-Large for Tom's photo"
type input "T"
type input "0.3"
type input "10"
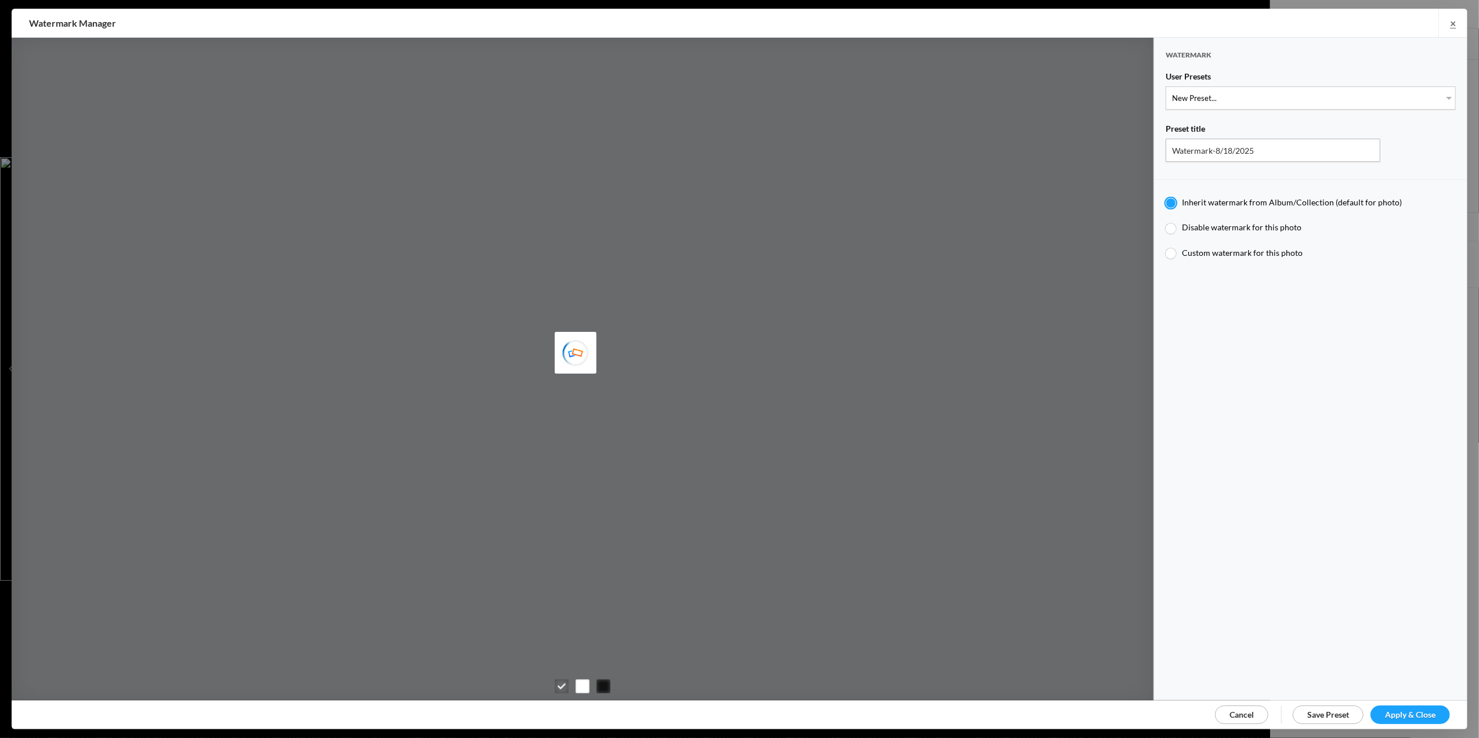
radio input "false"
radio input "true"
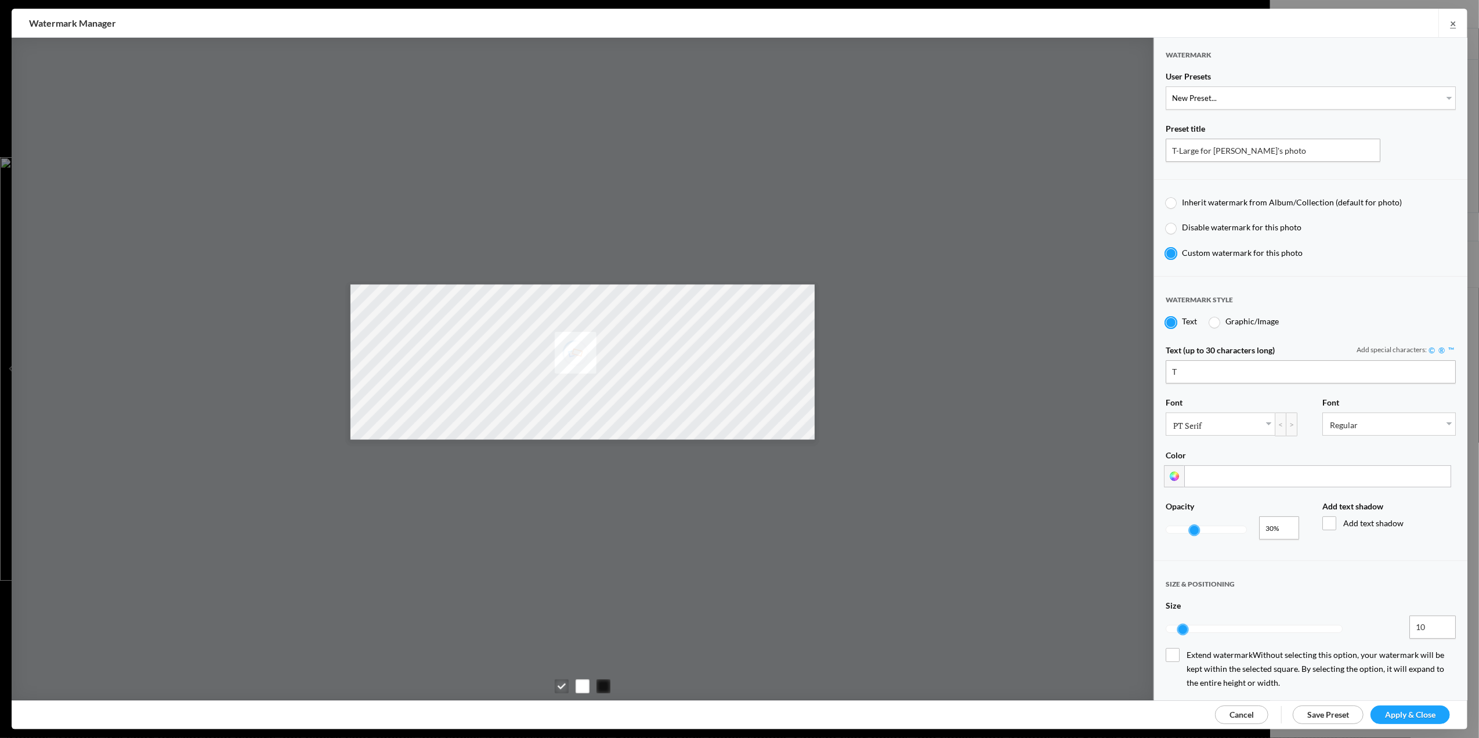
click at [1238, 715] on span "Cancel" at bounding box center [1241, 715] width 24 height 10
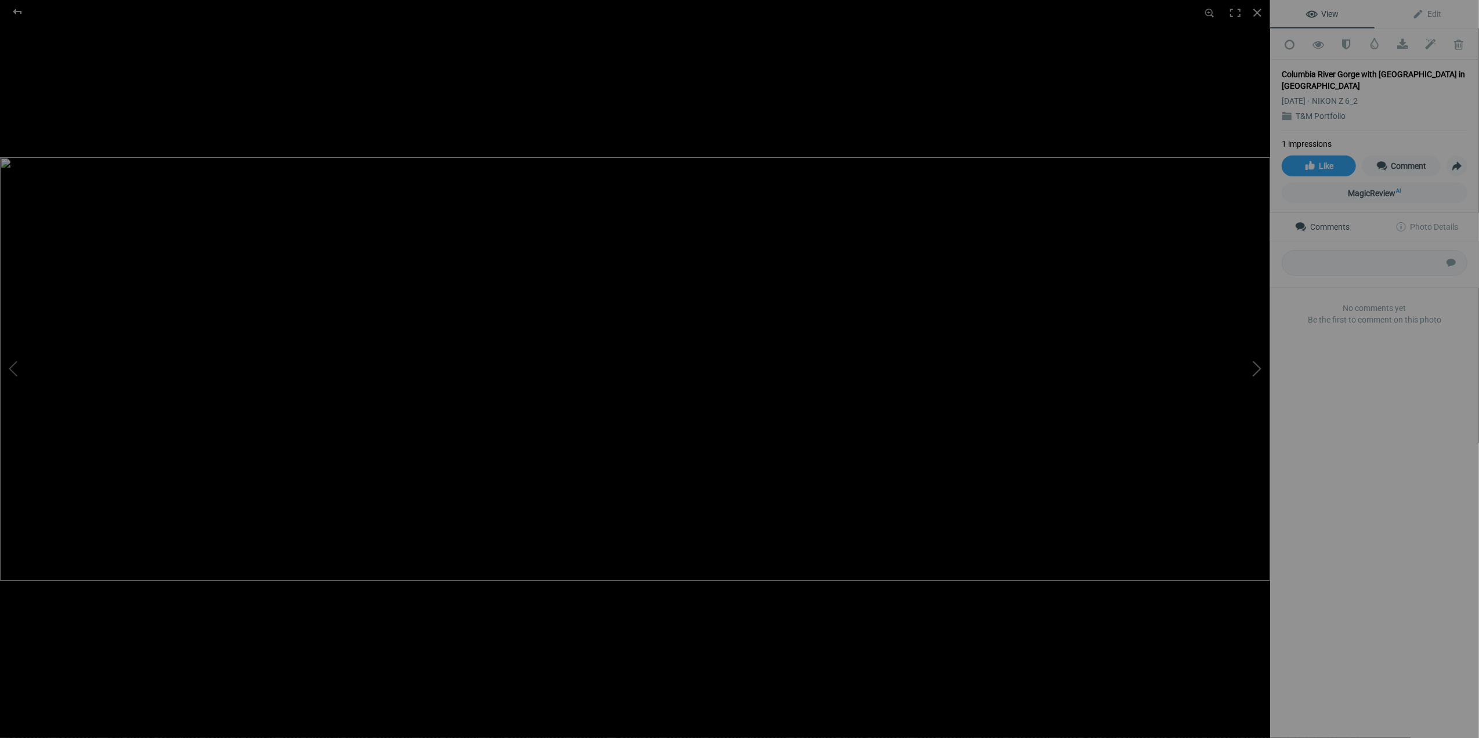
click at [1254, 370] on button at bounding box center [1226, 369] width 87 height 266
click at [1369, 45] on span at bounding box center [1375, 44] width 12 height 12
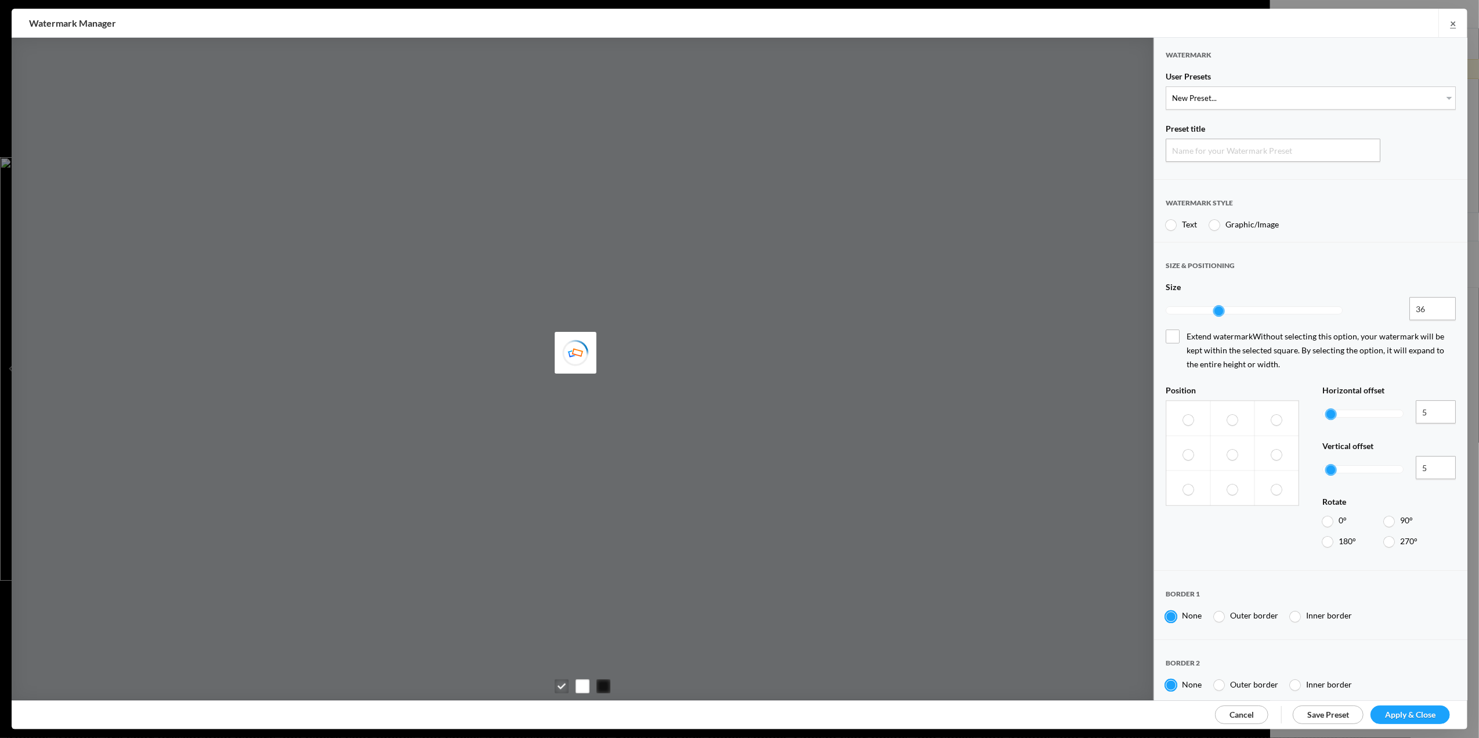
type input "Watermark-8/18/2025"
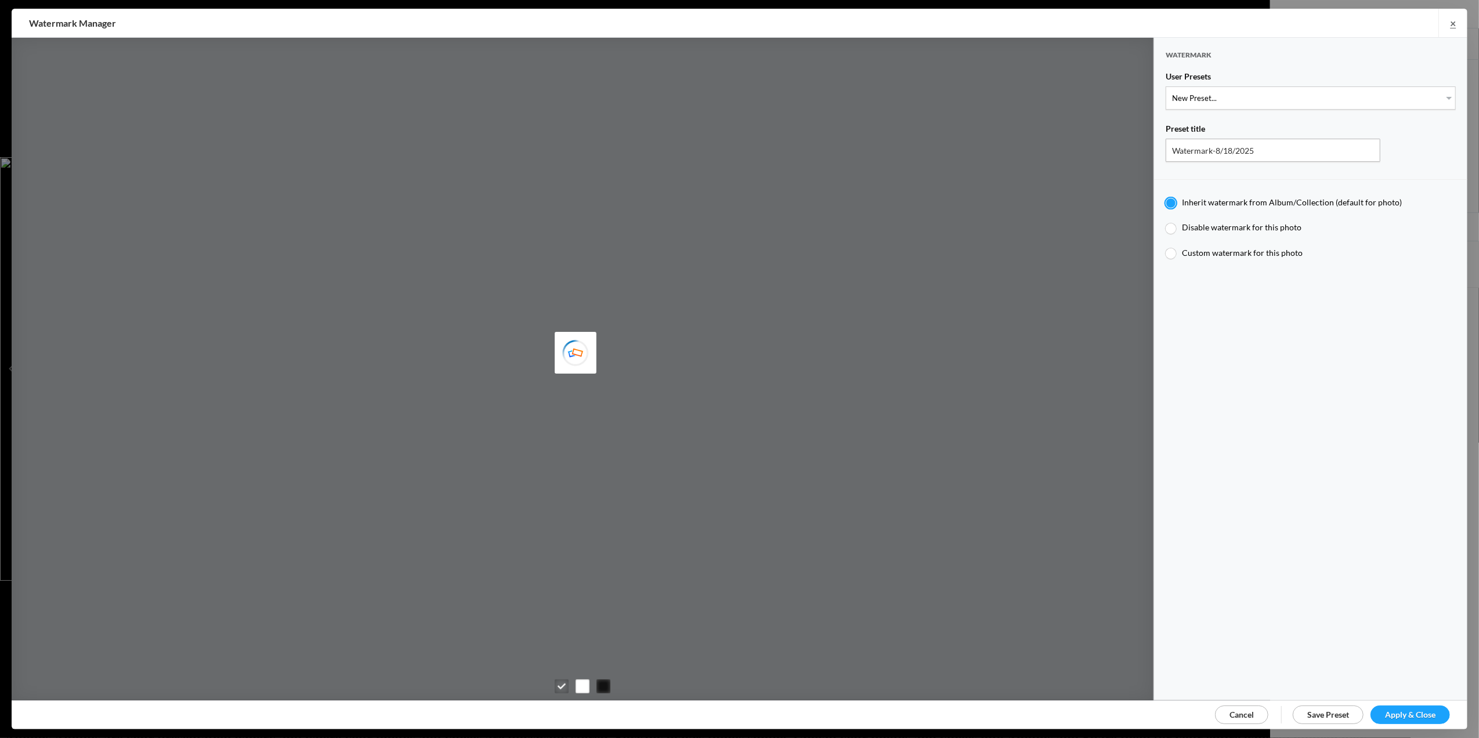
type input "[PERSON_NAME]"
type input "T for [PERSON_NAME]'s photo"
type input "T"
type input "0.3"
type input "4"
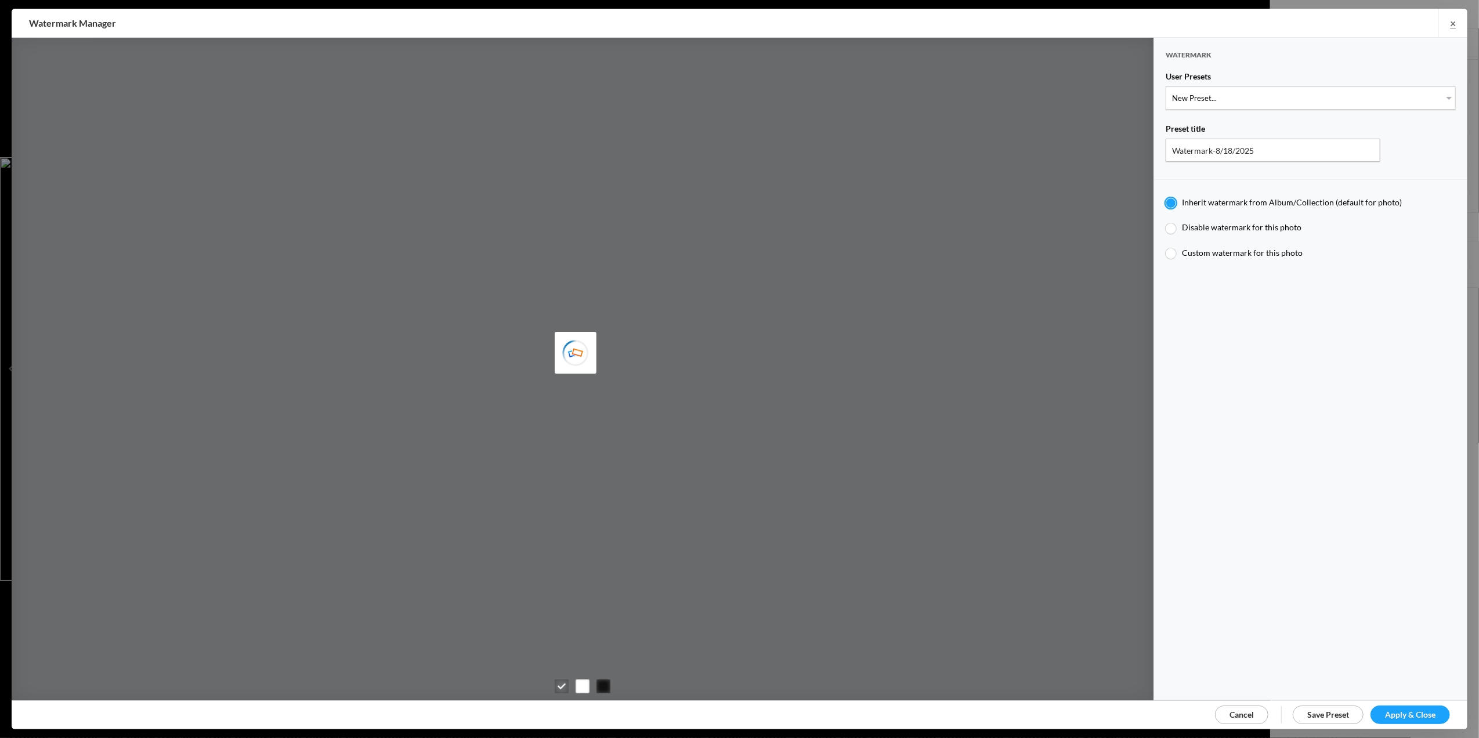
radio input "false"
radio input "true"
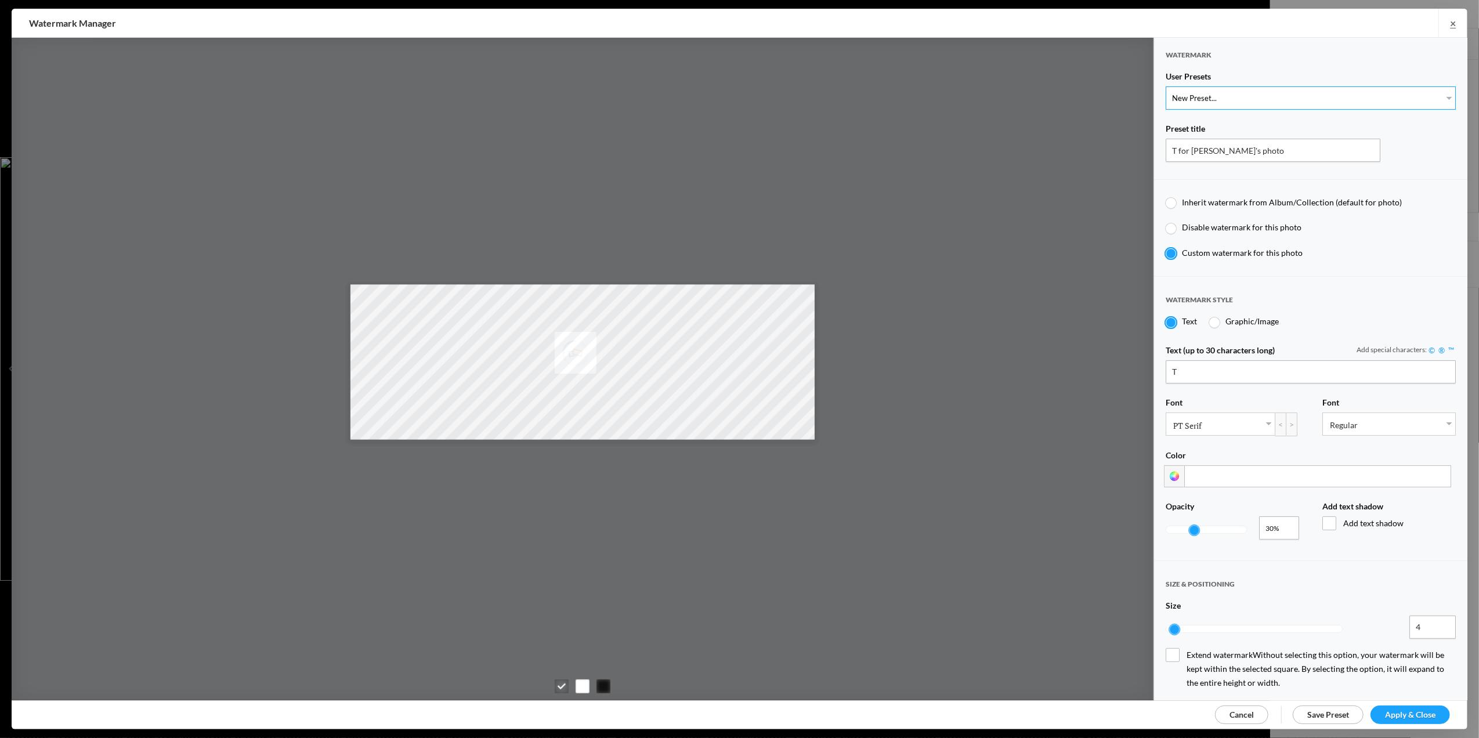
click at [1434, 93] on select "New Preset... T for [PERSON_NAME]'s photo M for [PERSON_NAME]'s photo T-Large f…" at bounding box center [1311, 97] width 290 height 23
select select "3: Object"
click at [1166, 86] on select "New Preset... T for [PERSON_NAME]'s photo M for [PERSON_NAME]'s photo T-Large f…" at bounding box center [1311, 97] width 290 height 23
type input "T-Large for [PERSON_NAME]'s photo"
type input "10"
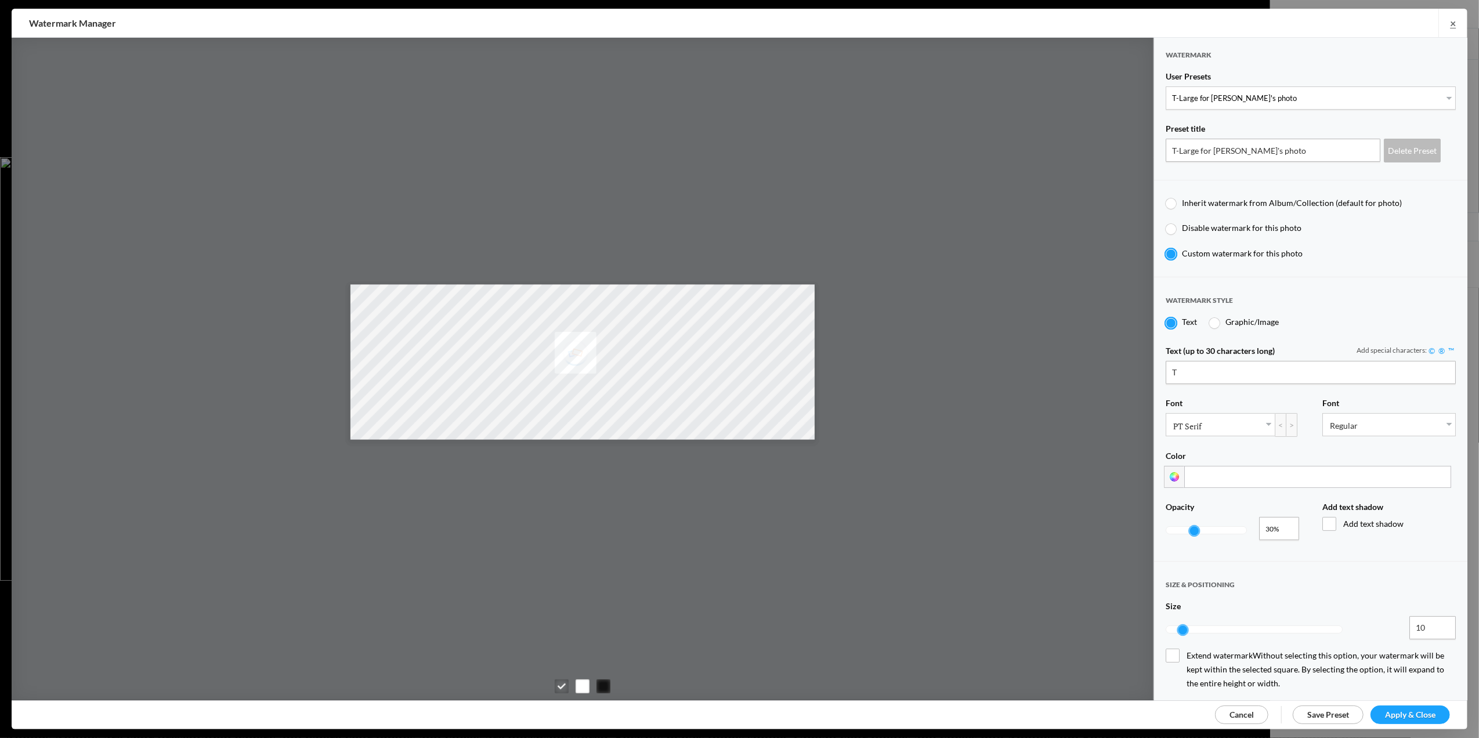
click at [1409, 717] on span "Apply & Close" at bounding box center [1410, 715] width 50 height 10
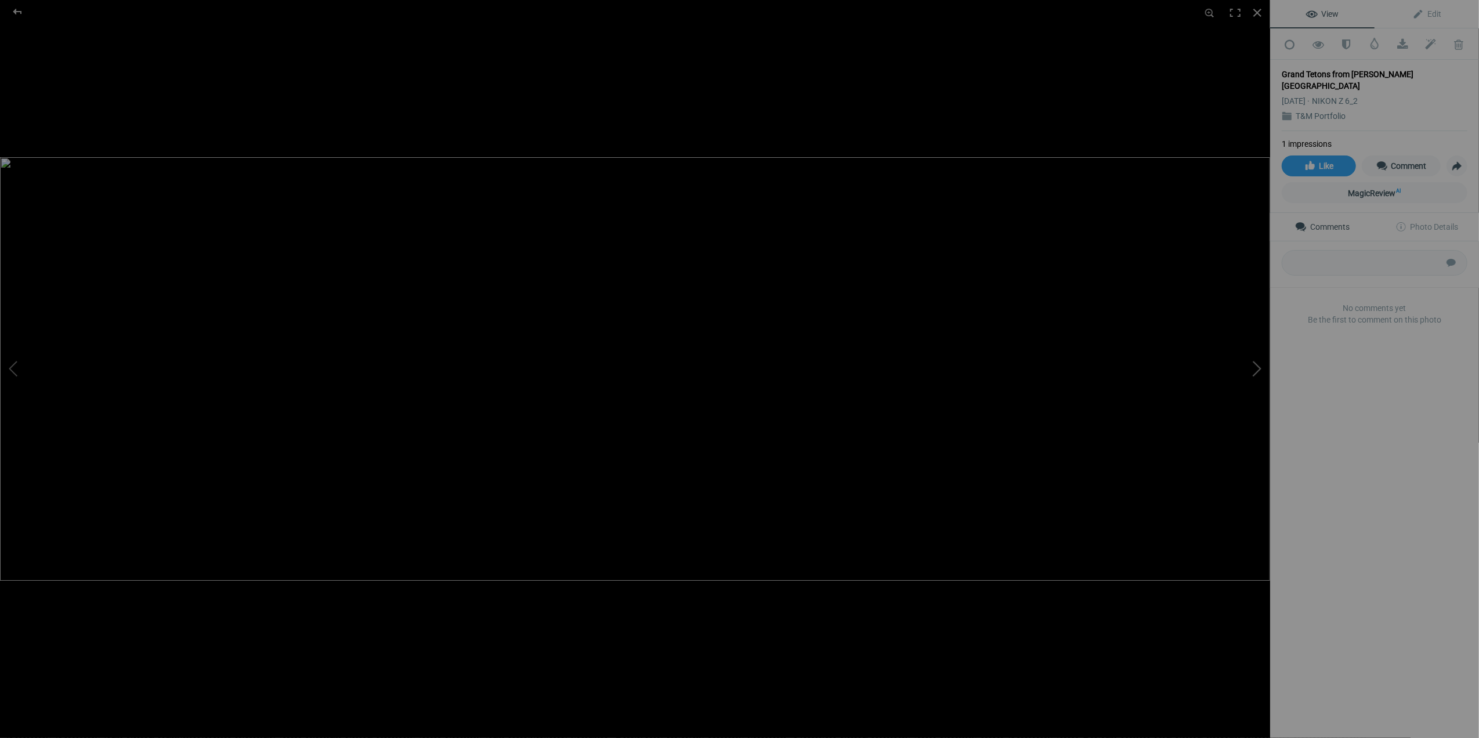
click at [1255, 368] on button at bounding box center [1226, 369] width 87 height 266
click at [1369, 43] on span at bounding box center [1375, 44] width 12 height 12
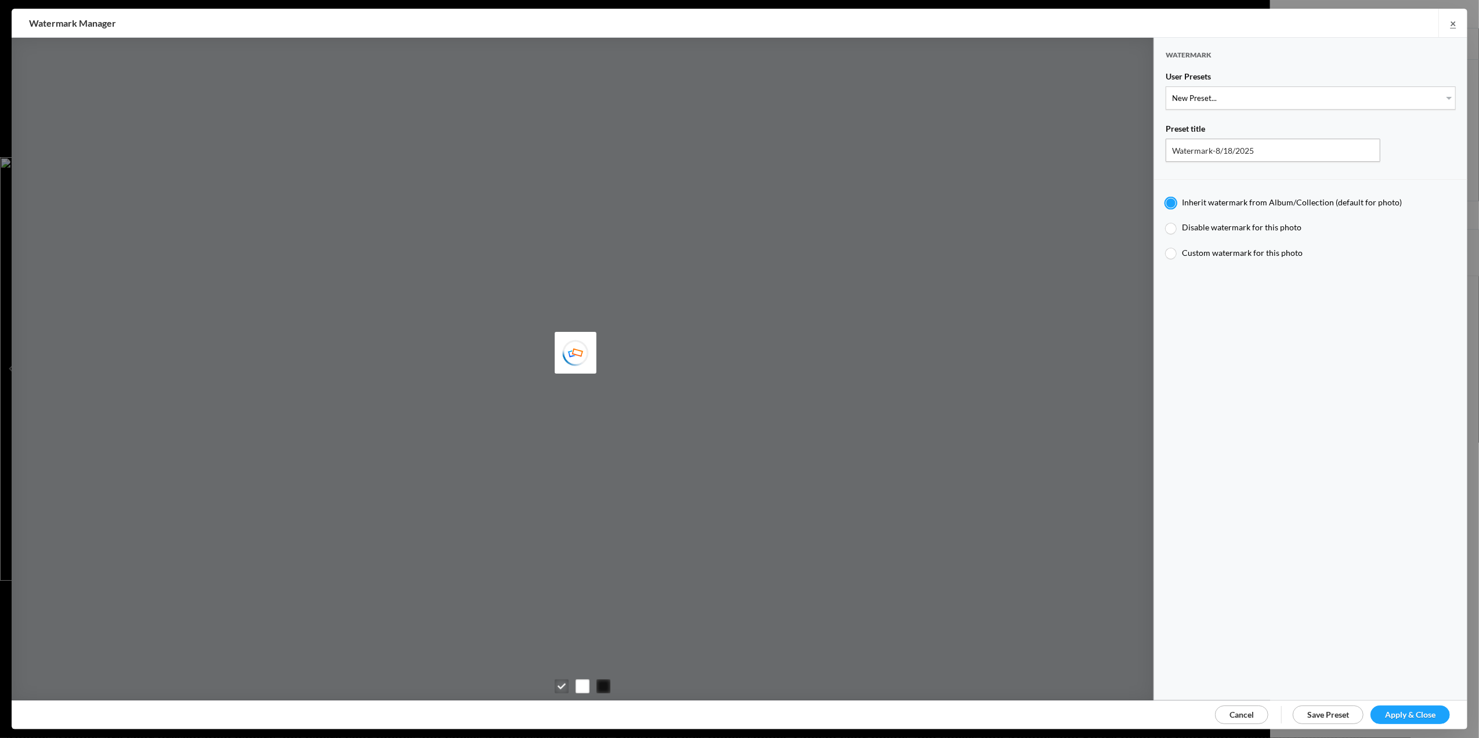
type input "[PERSON_NAME]"
type input "T for [PERSON_NAME]'s photo"
radio input "false"
radio input "true"
type input "T"
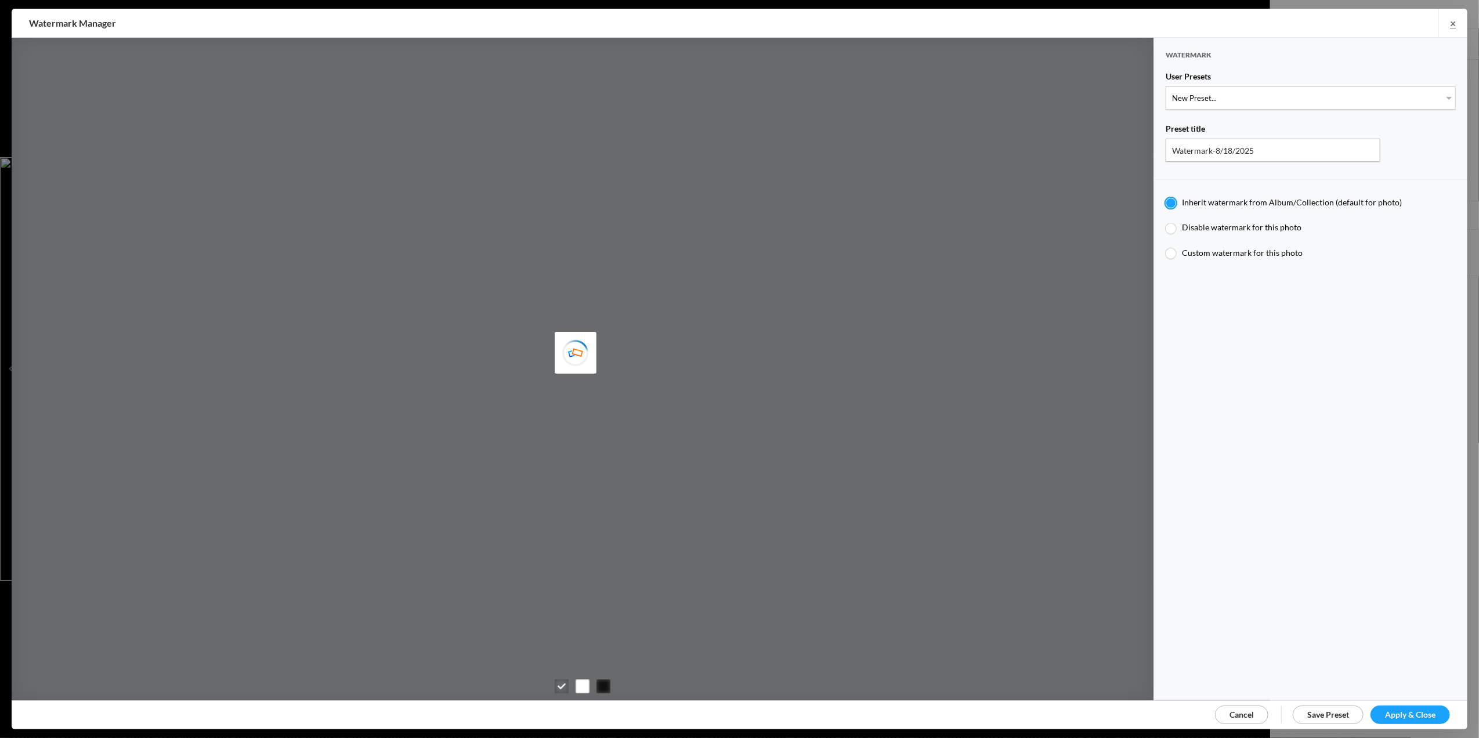
type input "0.3"
type input "4"
radio input "false"
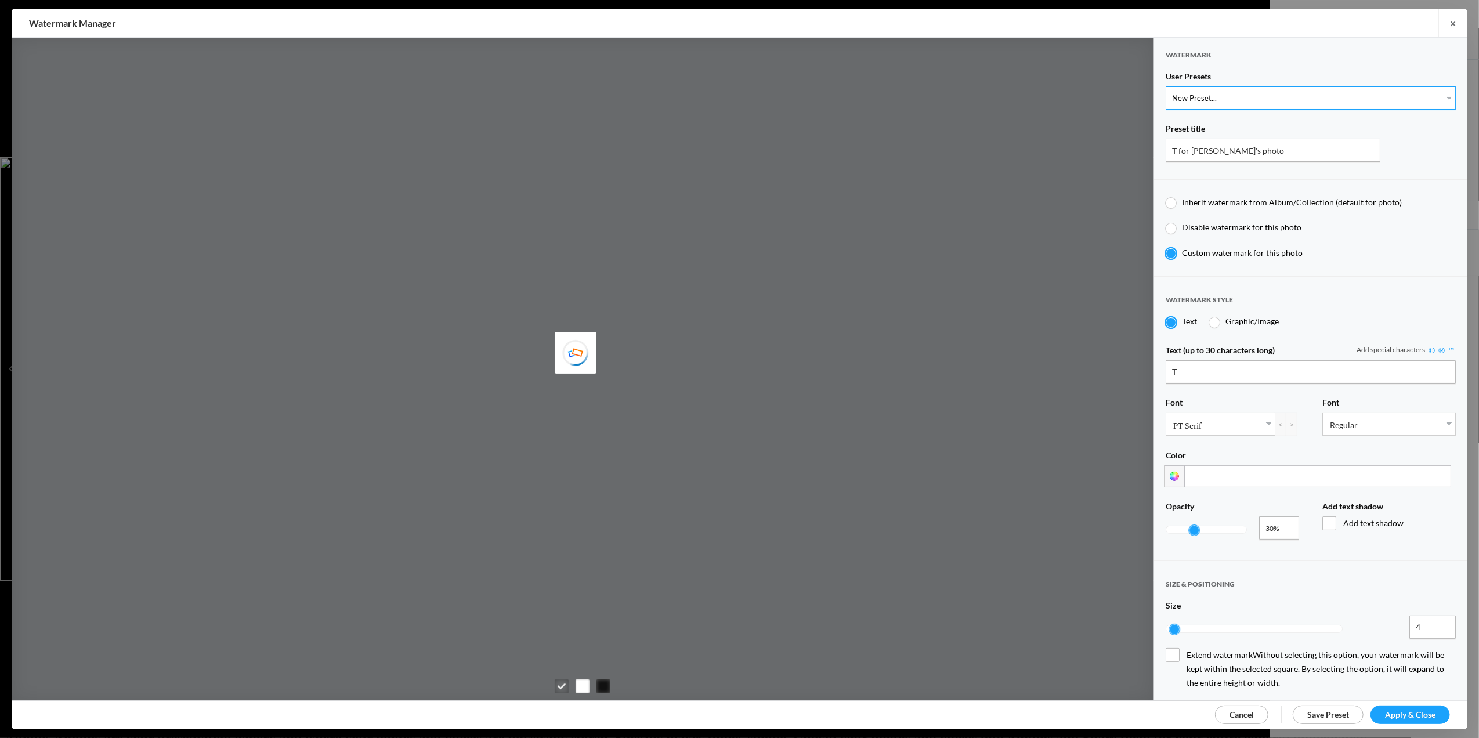
click at [1435, 93] on select "New Preset... T for [PERSON_NAME]'s photo M for [PERSON_NAME]'s photo T-Large f…" at bounding box center [1311, 97] width 290 height 23
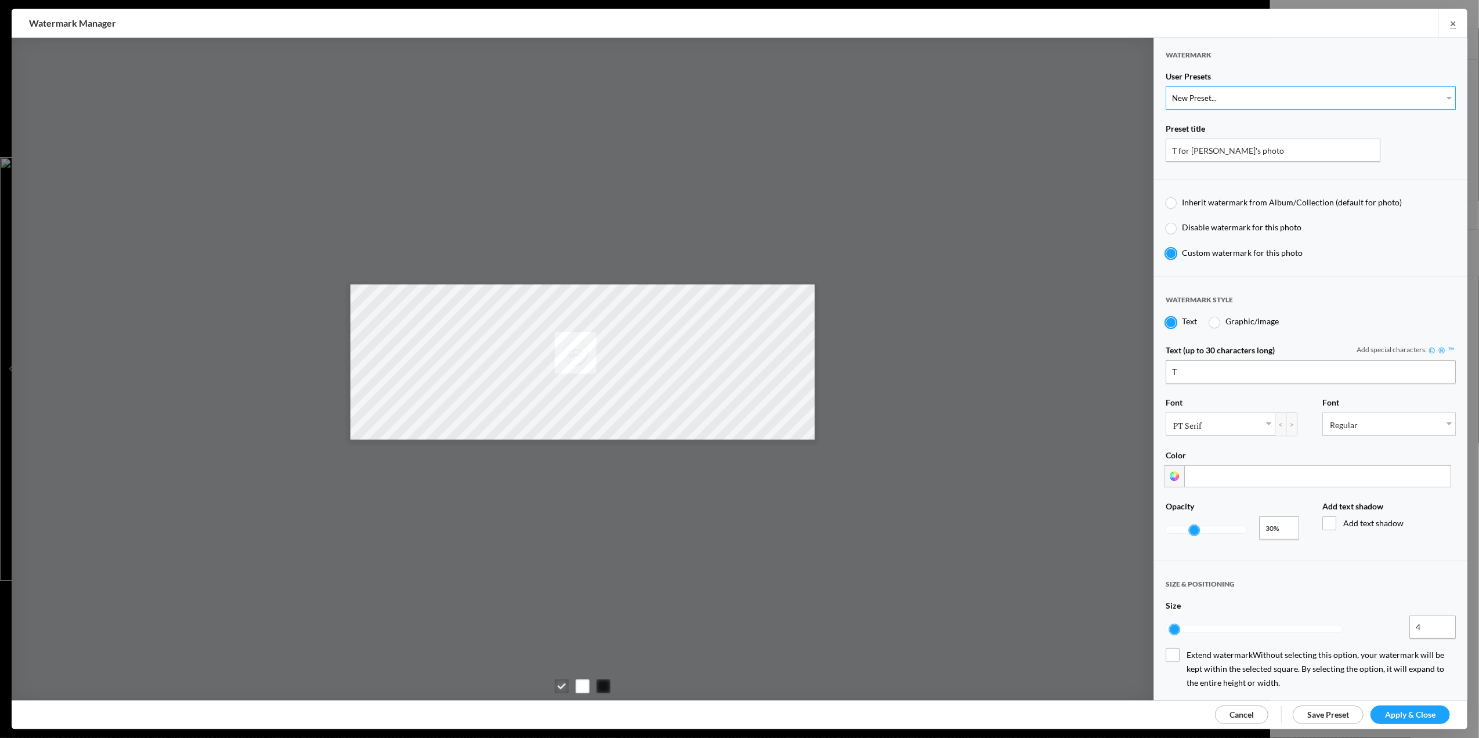
select select "3: Object"
click at [1166, 86] on select "New Preset... T for [PERSON_NAME]'s photo M for [PERSON_NAME]'s photo T-Large f…" at bounding box center [1311, 97] width 290 height 23
type input "T-Large for [PERSON_NAME]'s photo"
type input "10"
click at [1398, 711] on span "Apply & Close" at bounding box center [1410, 715] width 50 height 10
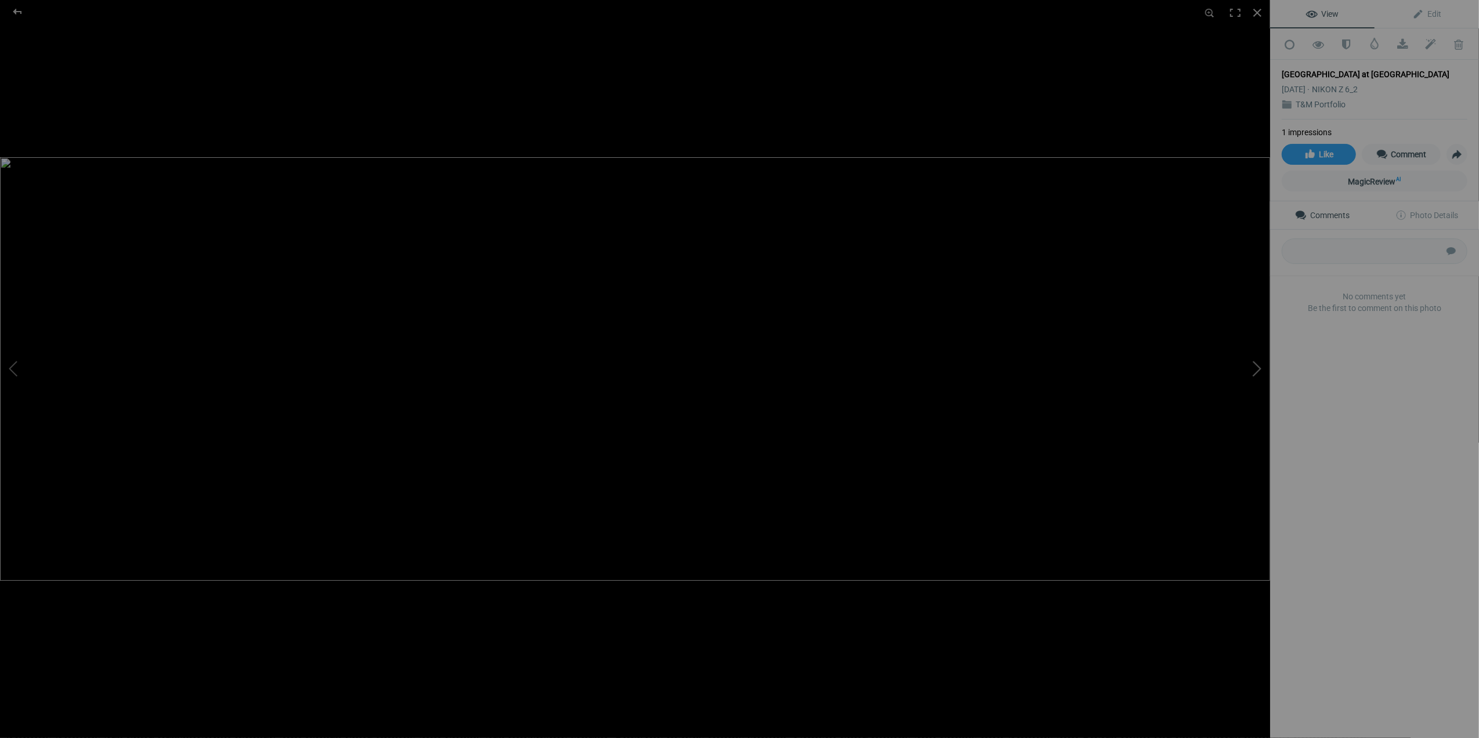
click at [1258, 362] on button at bounding box center [1226, 369] width 87 height 266
click at [1369, 46] on span at bounding box center [1375, 44] width 12 height 12
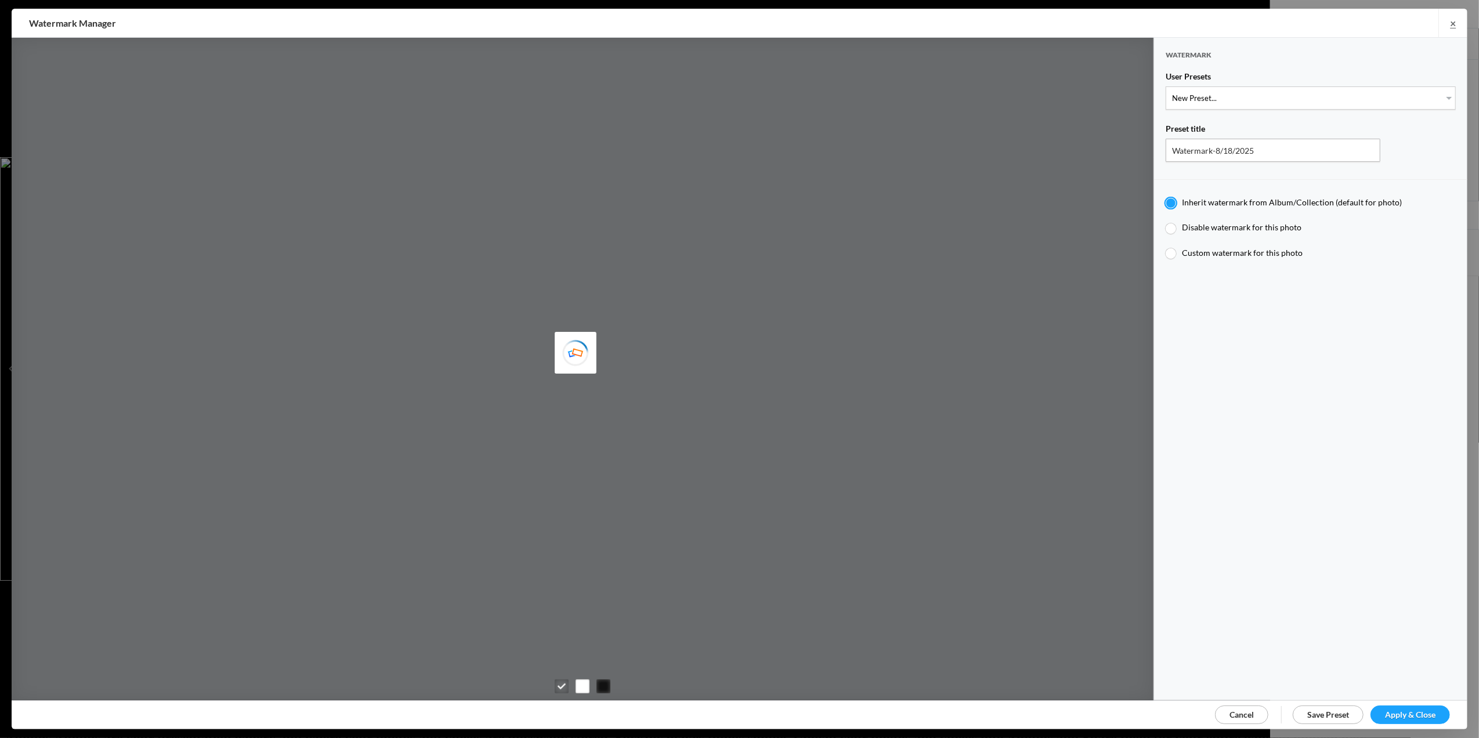
type input "T for [PERSON_NAME]'s photo"
radio input "false"
radio input "true"
type input "T"
type input "0.3"
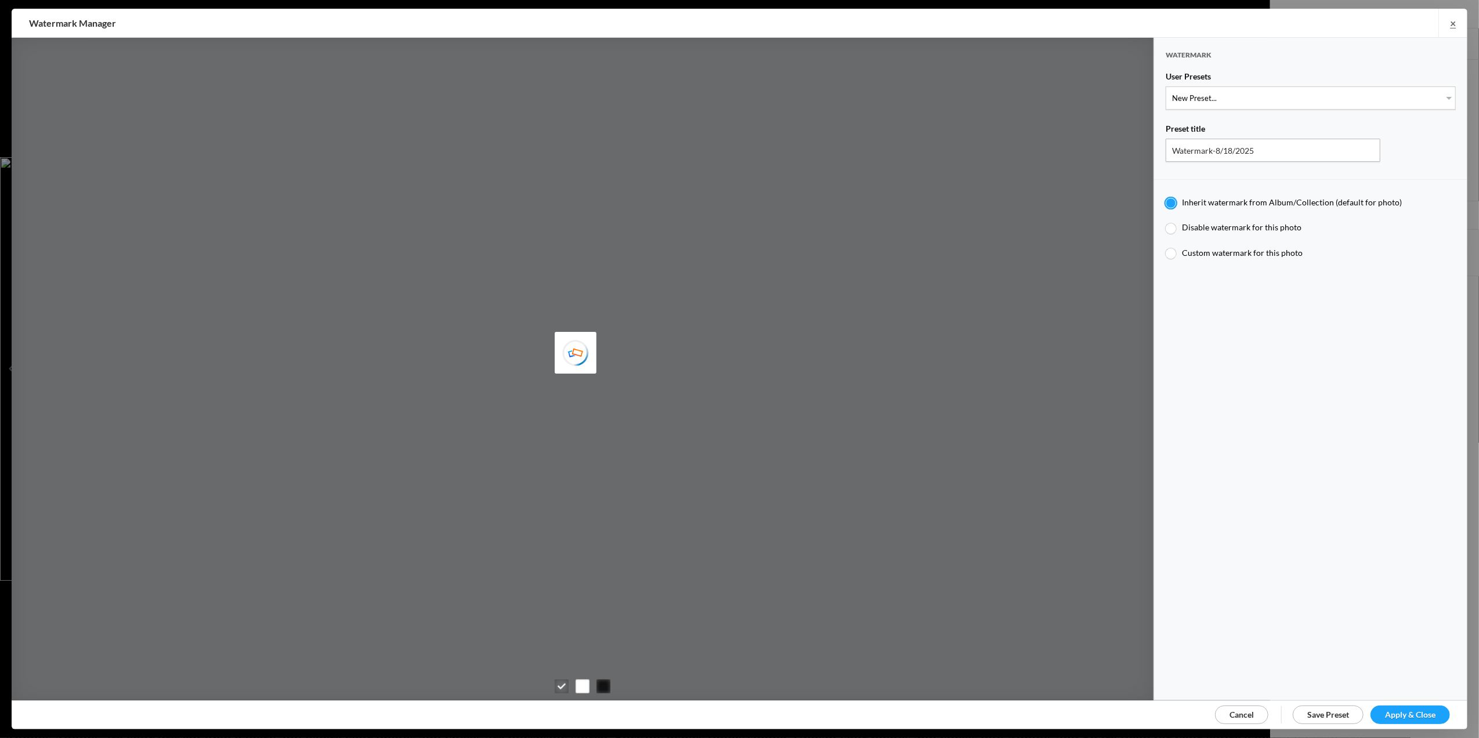
type input "4"
radio input "false"
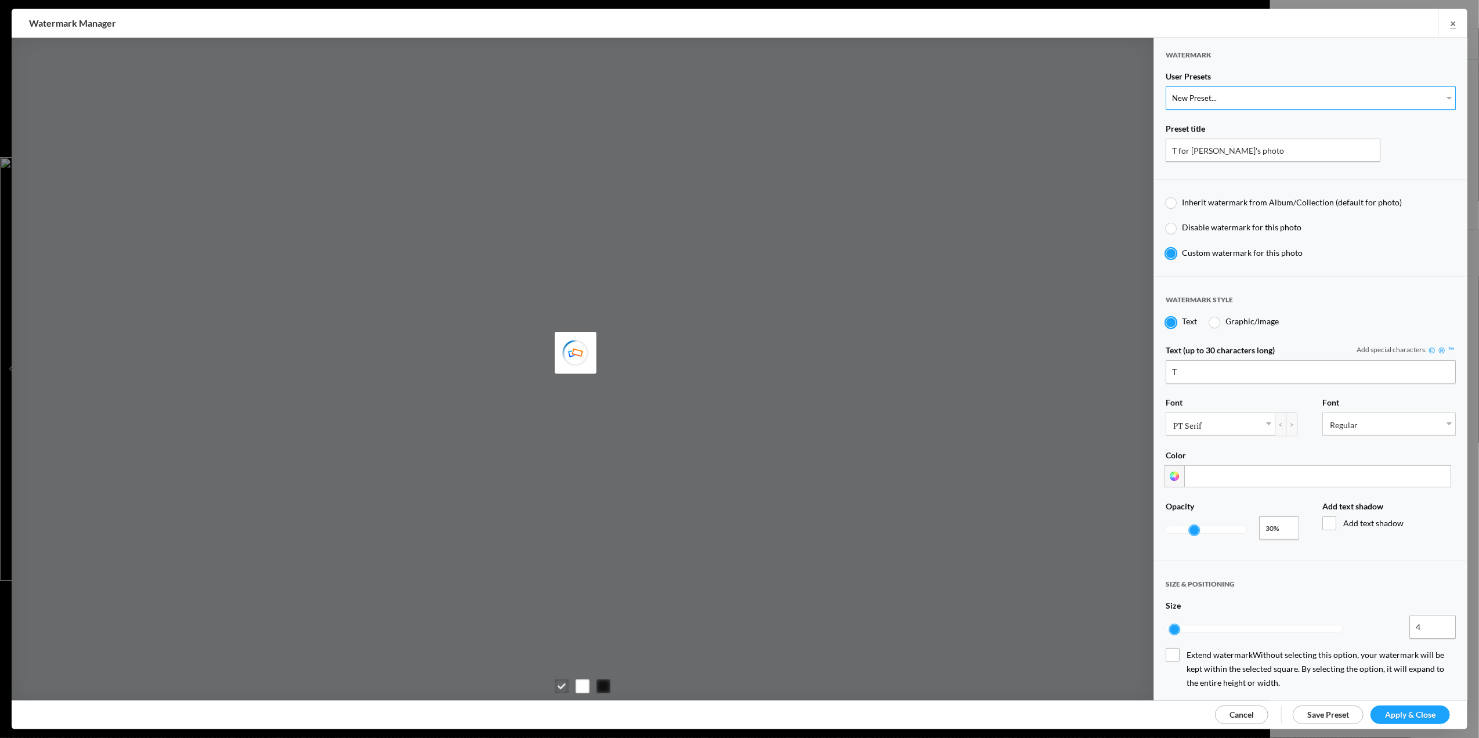
click at [1437, 96] on select "New Preset... T for Tom's photo M for Mary's photo T-Large for Tom's photo" at bounding box center [1311, 97] width 290 height 23
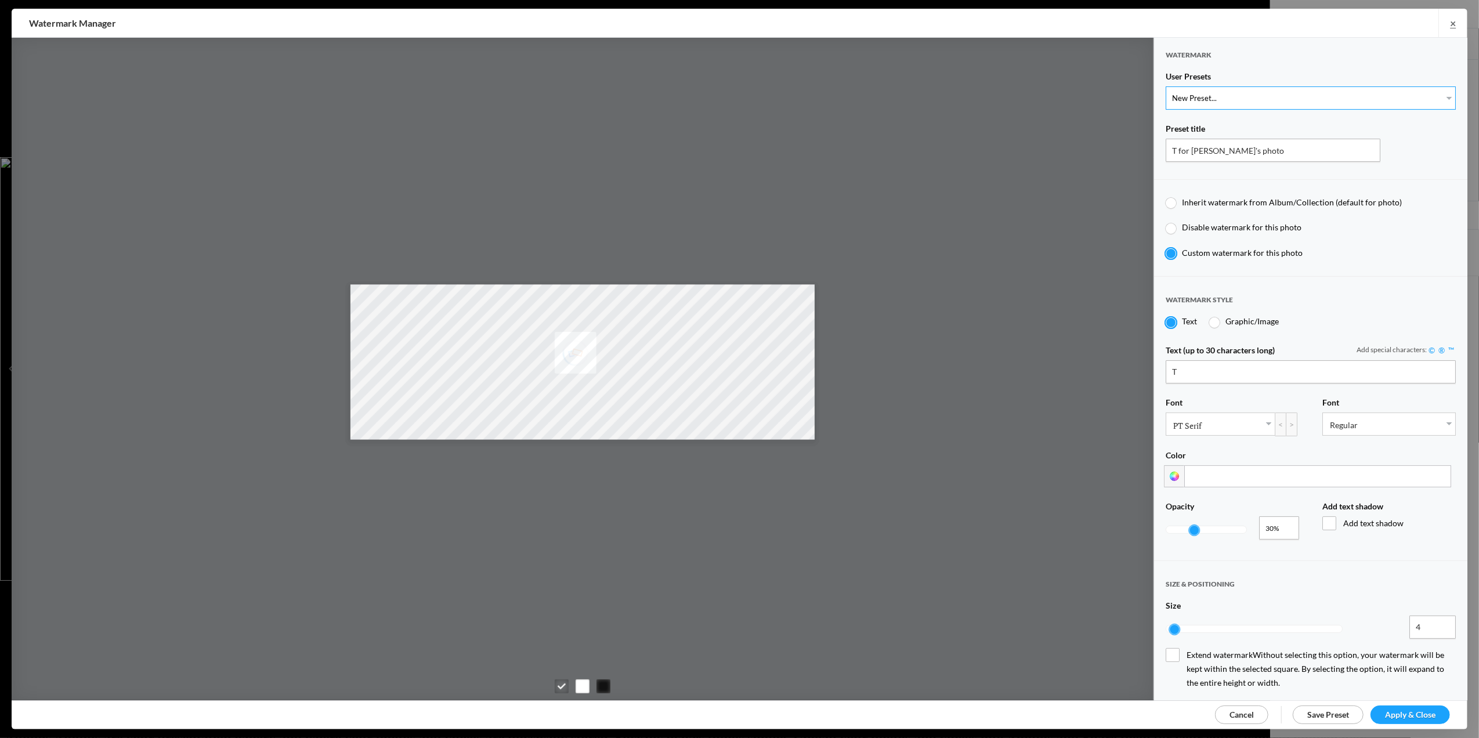
select select "3: Object"
click at [1166, 86] on select "New Preset... T for Tom's photo M for Mary's photo T-Large for Tom's photo" at bounding box center [1311, 97] width 290 height 23
type input "T-Large for Tom's photo"
type input "10"
click at [1405, 710] on span "Apply & Close" at bounding box center [1410, 715] width 50 height 10
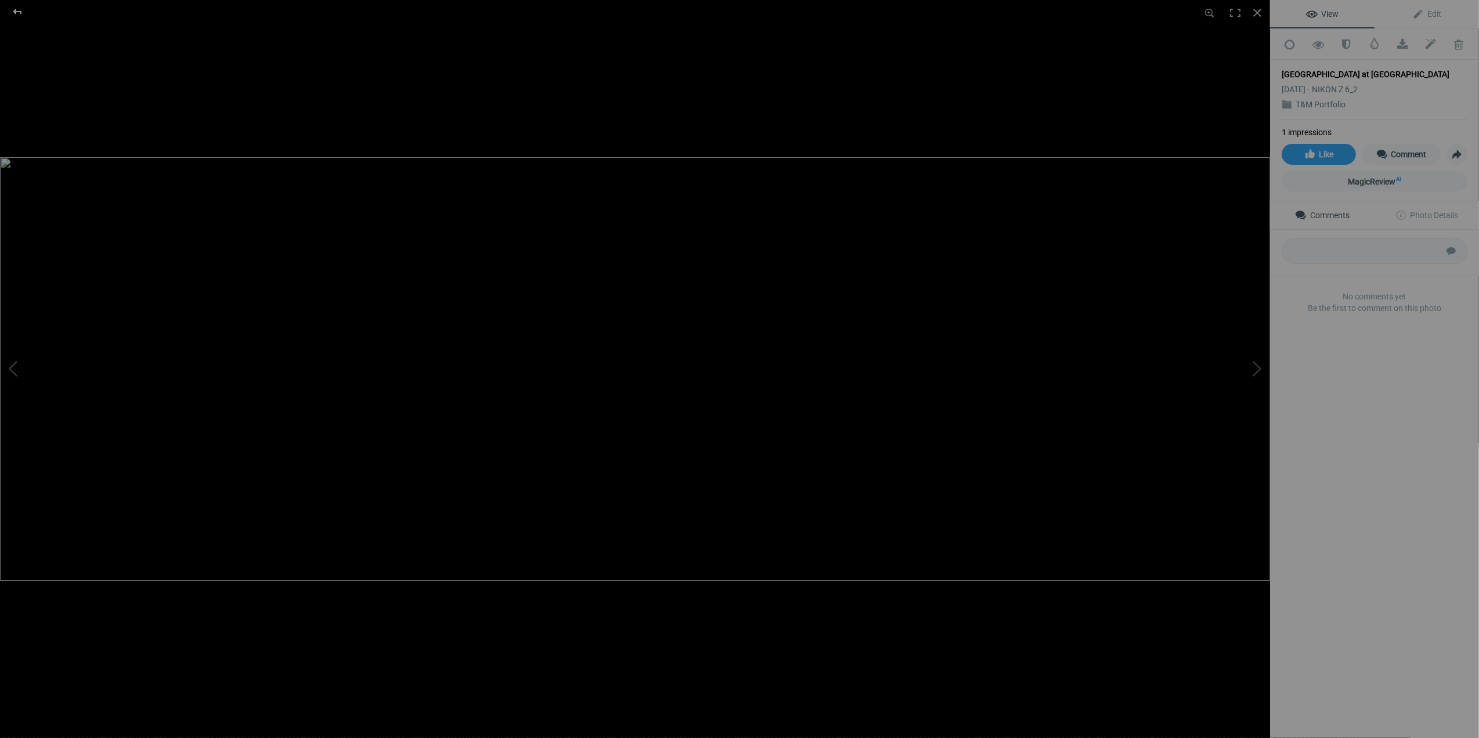
click at [17, 13] on div at bounding box center [18, 11] width 42 height 23
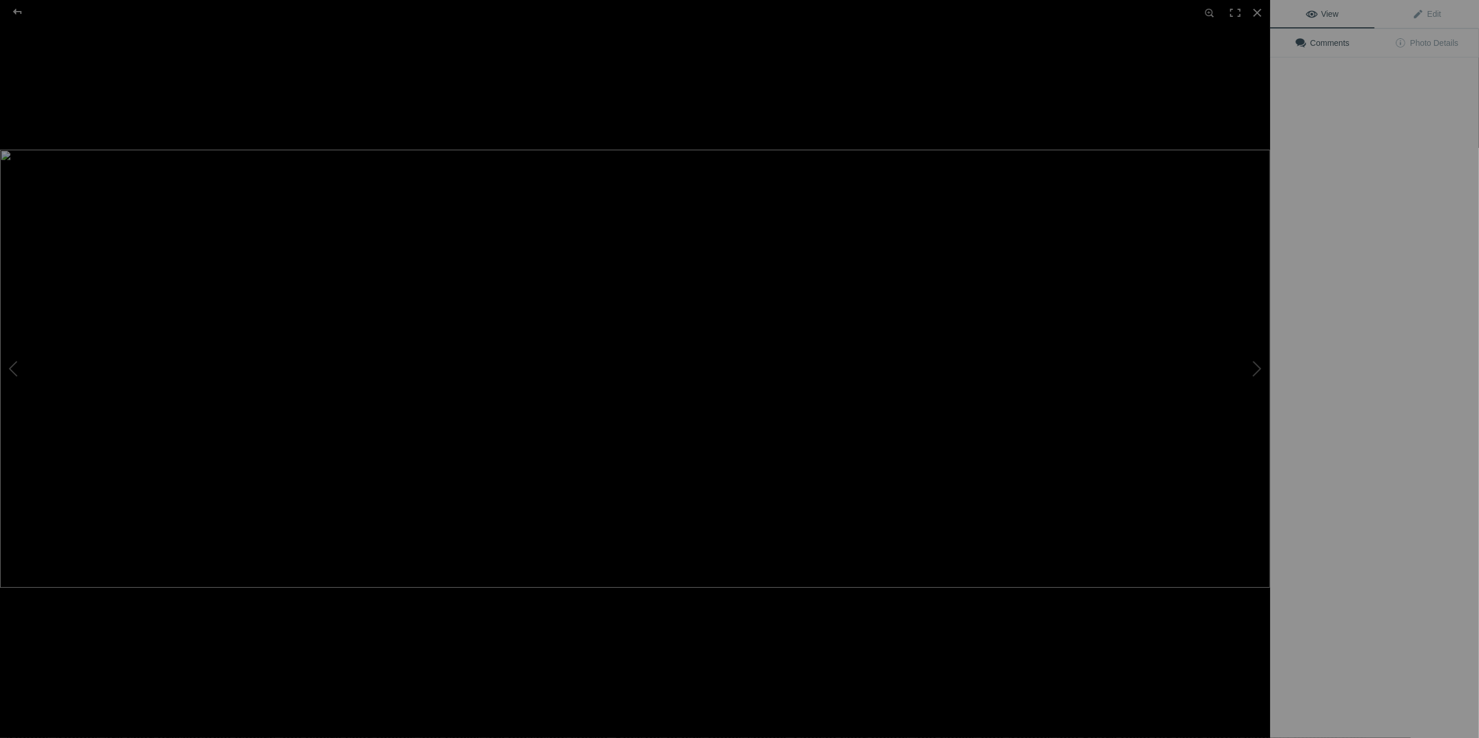
click at [1152, 179] on img at bounding box center [635, 369] width 1270 height 438
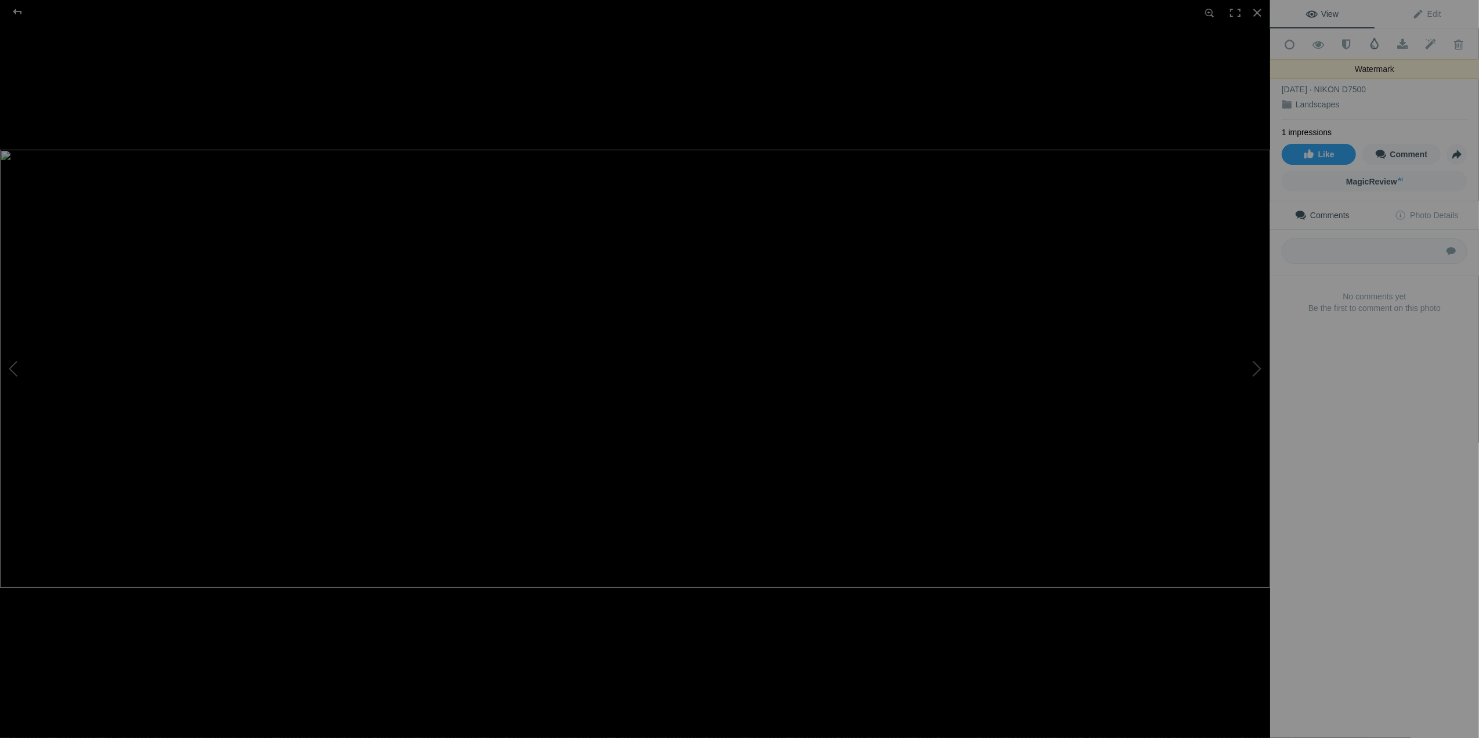
click at [1369, 49] on span at bounding box center [1375, 44] width 12 height 12
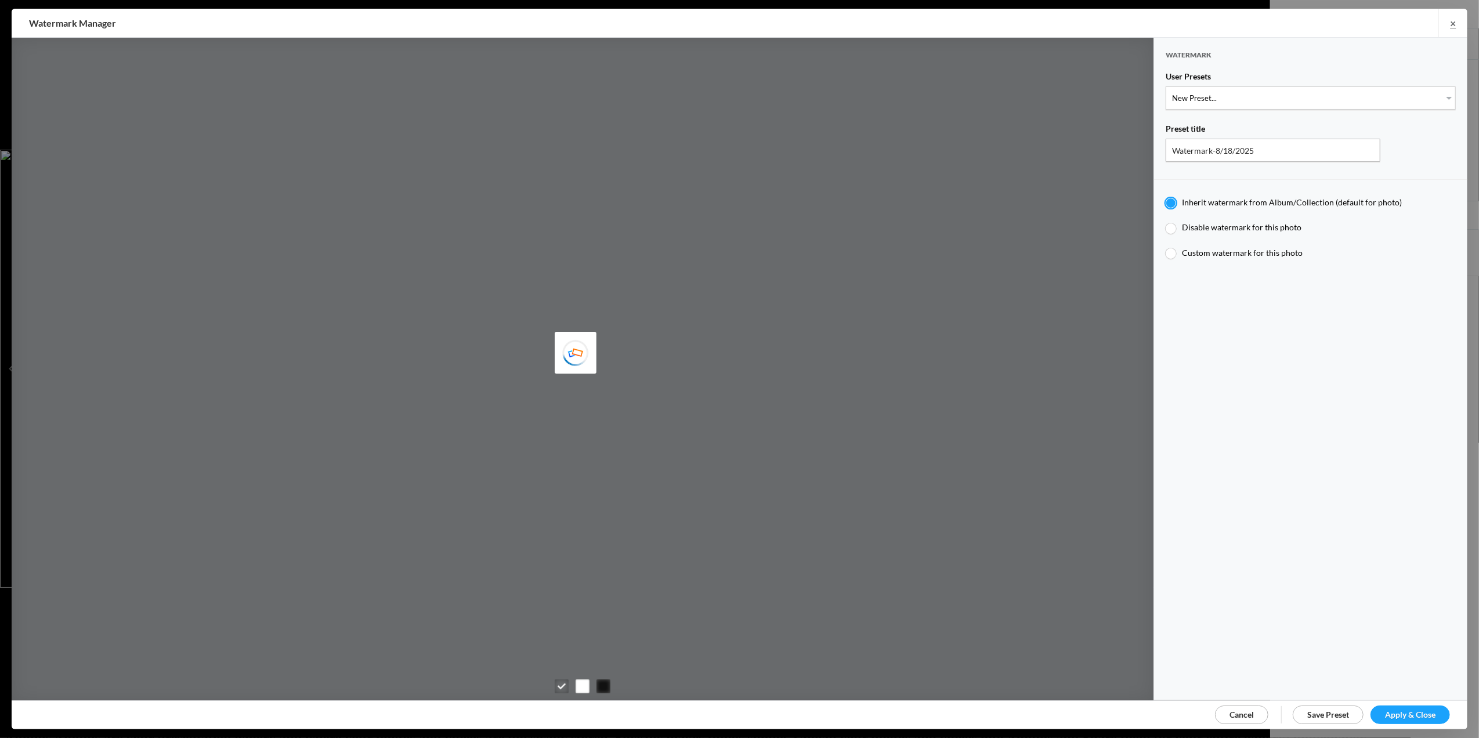
type input "T for [PERSON_NAME]'s photo"
radio input "false"
radio input "true"
type input "T"
type input "0.3"
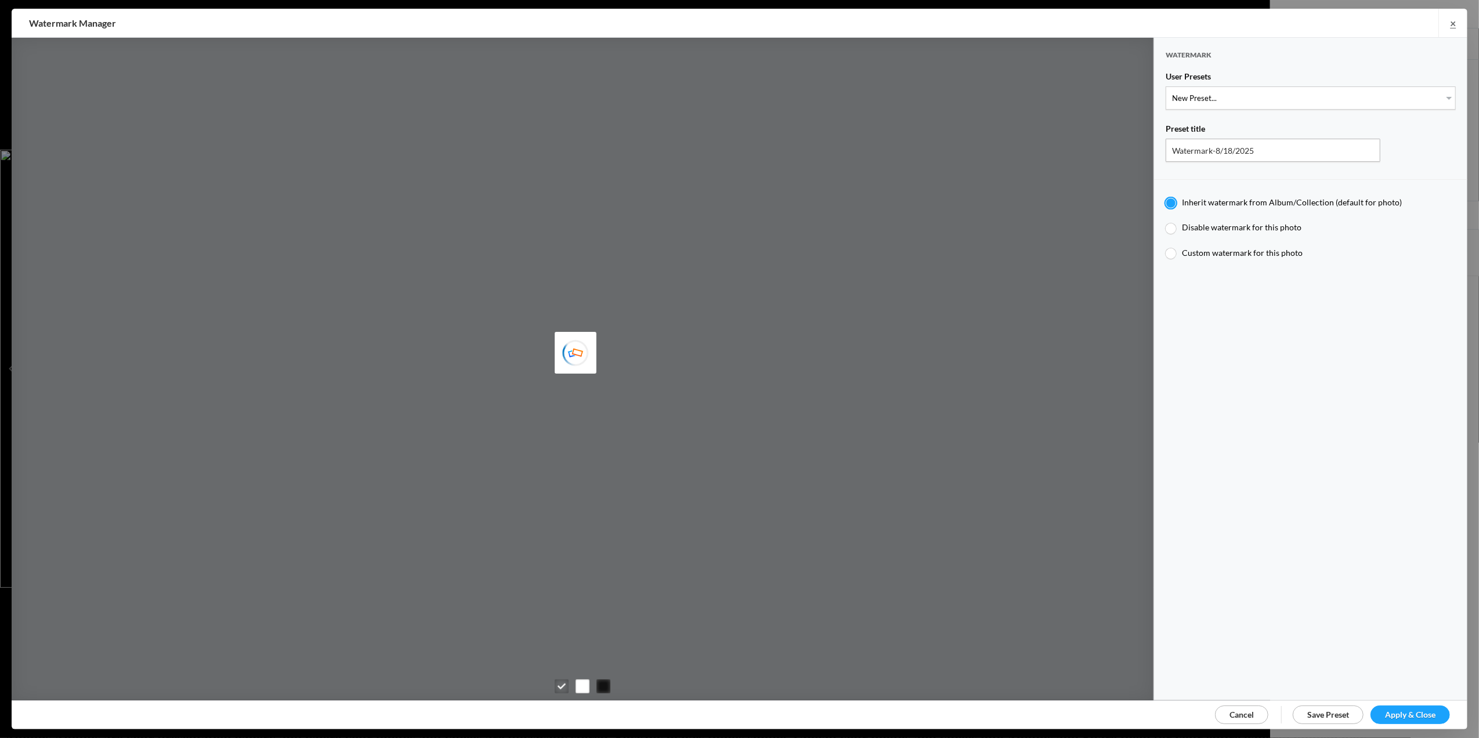
type input "10"
radio input "false"
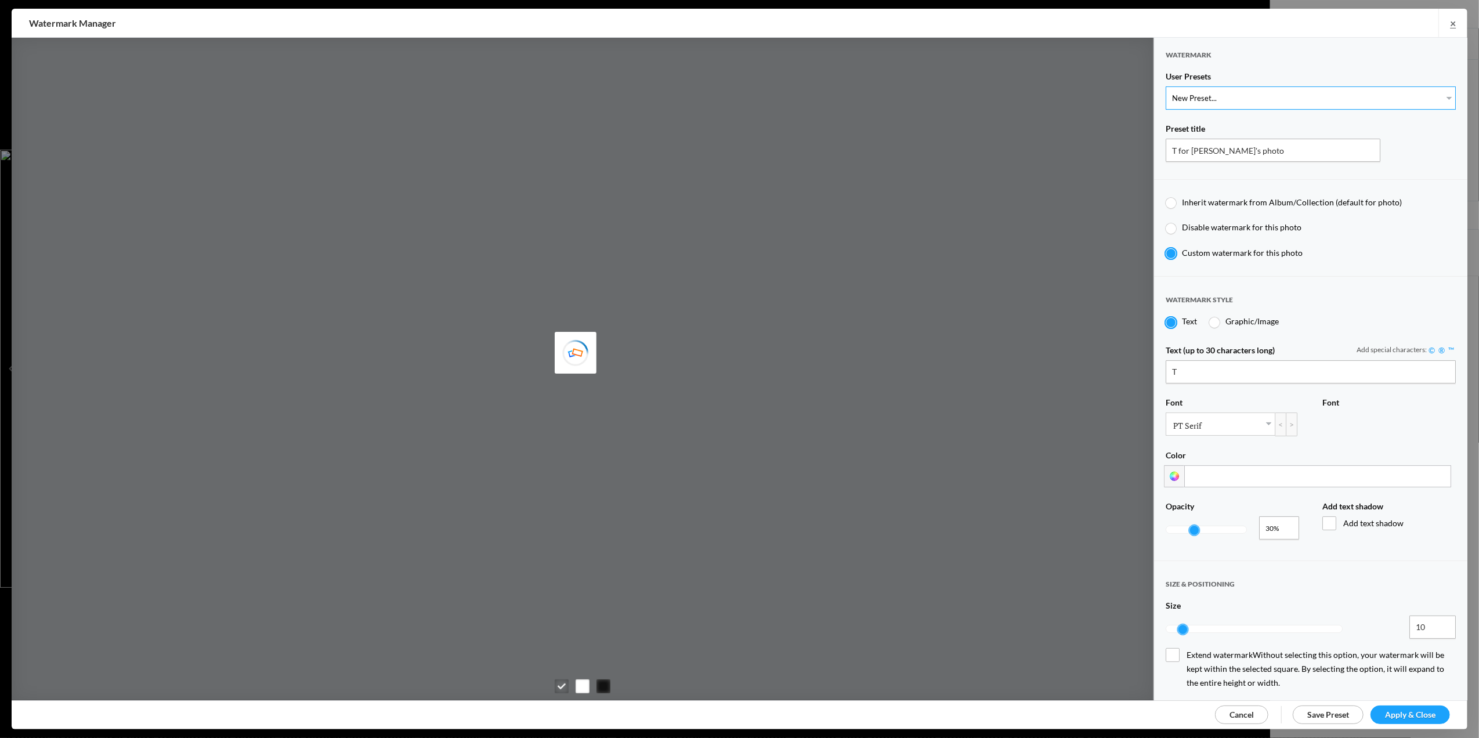
click at [1435, 99] on select "New Preset... T for [PERSON_NAME]'s photo M for [PERSON_NAME]'s photo T-Large f…" at bounding box center [1311, 97] width 290 height 23
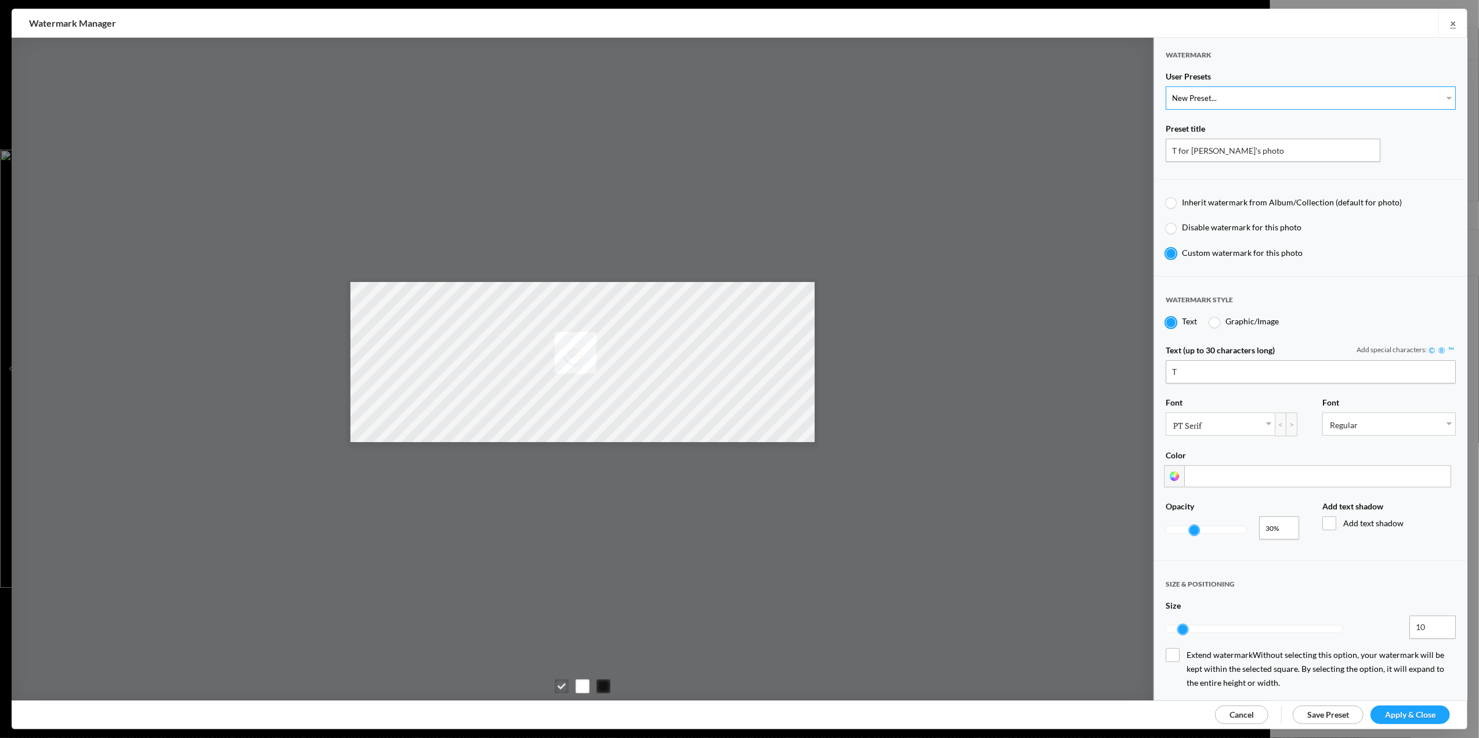
select select "3: Object"
click at [1166, 86] on select "New Preset... T for [PERSON_NAME]'s photo M for [PERSON_NAME]'s photo T-Large f…" at bounding box center [1311, 97] width 290 height 23
type input "T-Large for Tom's photo"
click at [1402, 712] on span "Apply & Close" at bounding box center [1410, 715] width 50 height 10
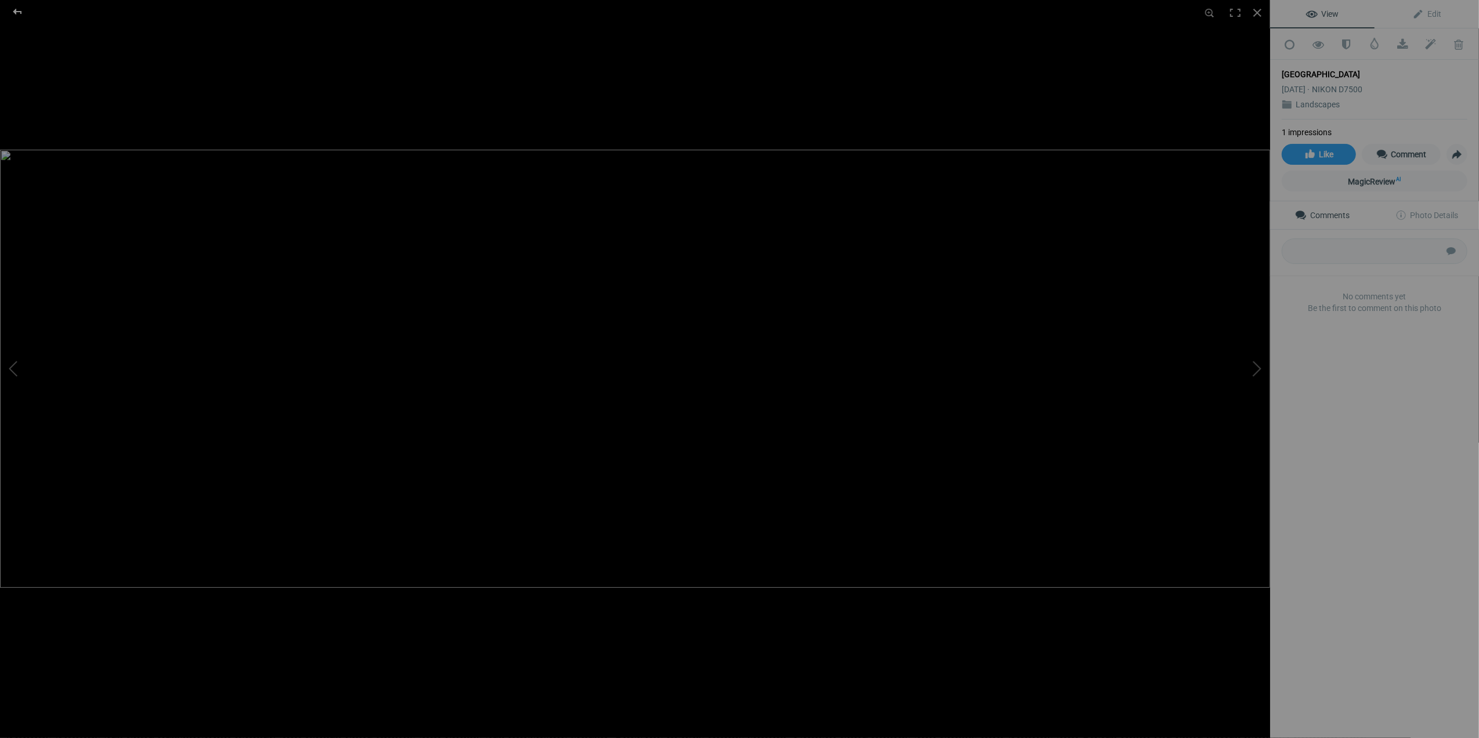
click at [17, 12] on div at bounding box center [18, 11] width 42 height 23
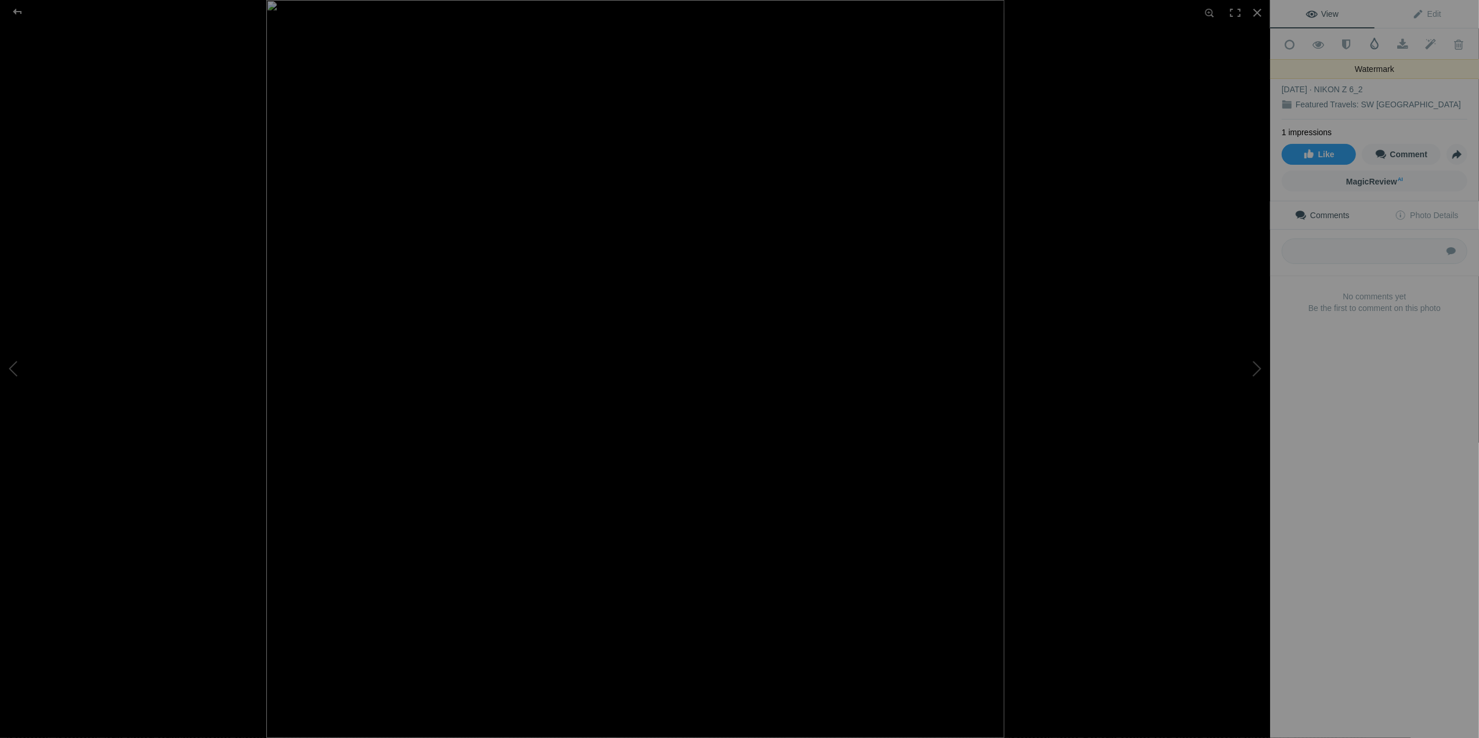
click at [1370, 45] on span at bounding box center [1375, 44] width 12 height 12
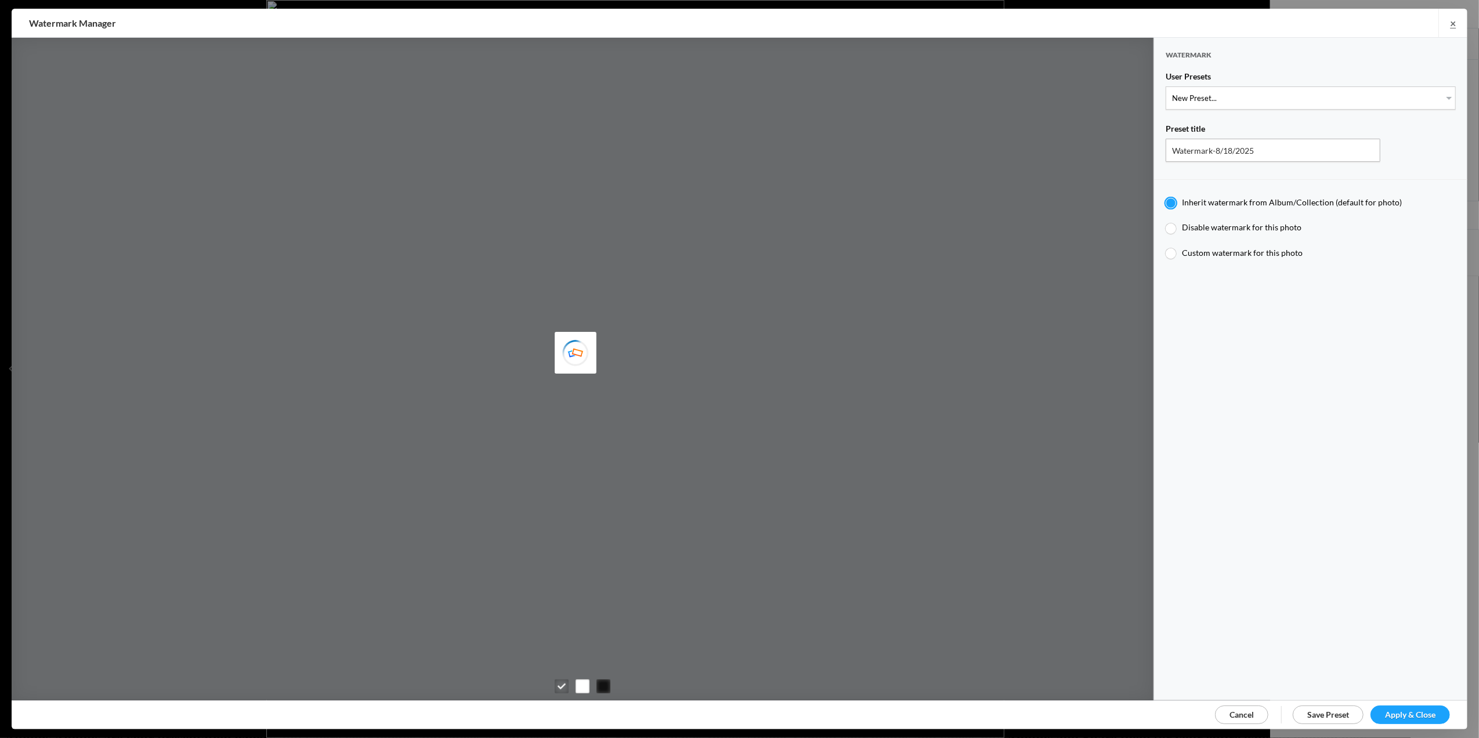
type input "Tom Leslie"
type input "M for Mary's photo"
radio input "false"
radio input "true"
type input "M"
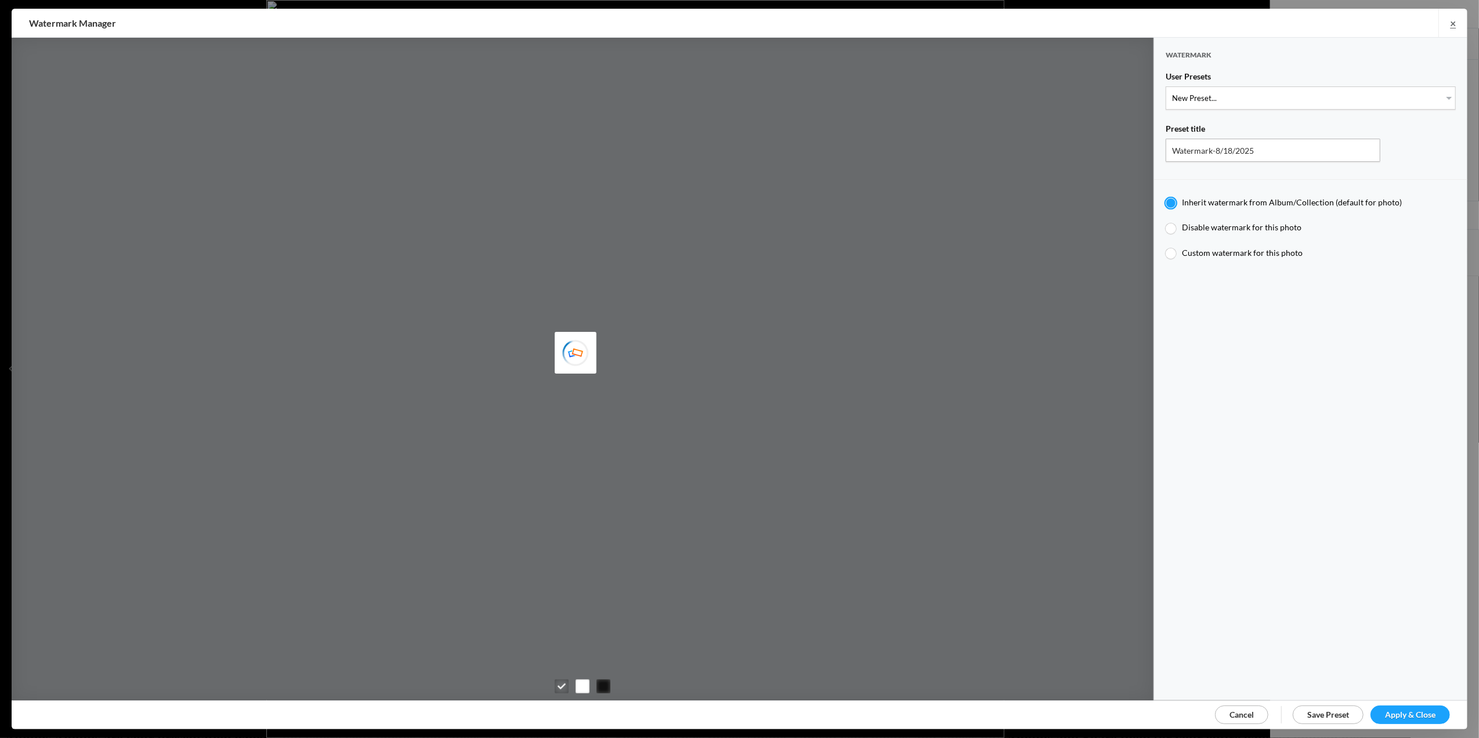
type input "0.3"
type input "4"
radio input "false"
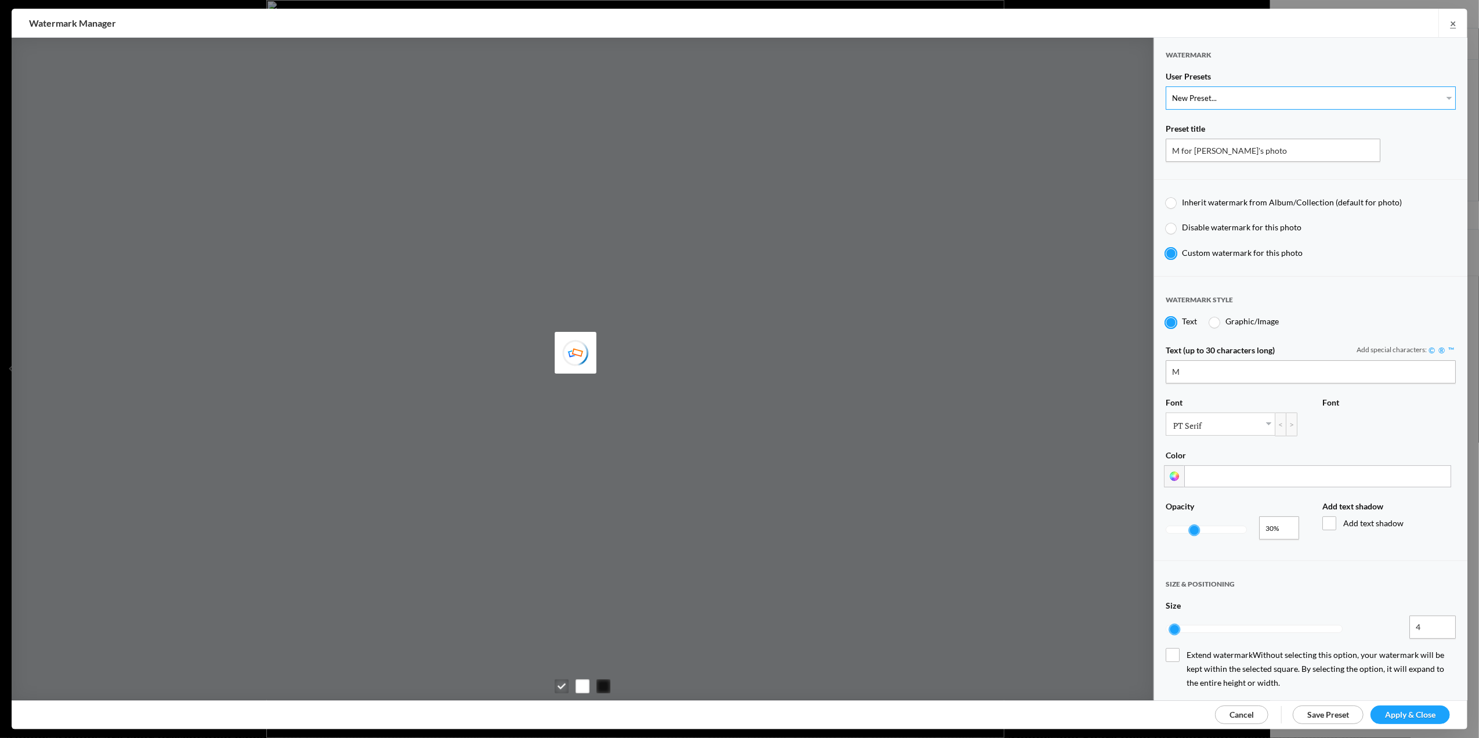
click at [1435, 93] on select "New Preset... T for Tom's photo M for Mary's photo T-Large for Tom's photo" at bounding box center [1311, 97] width 290 height 23
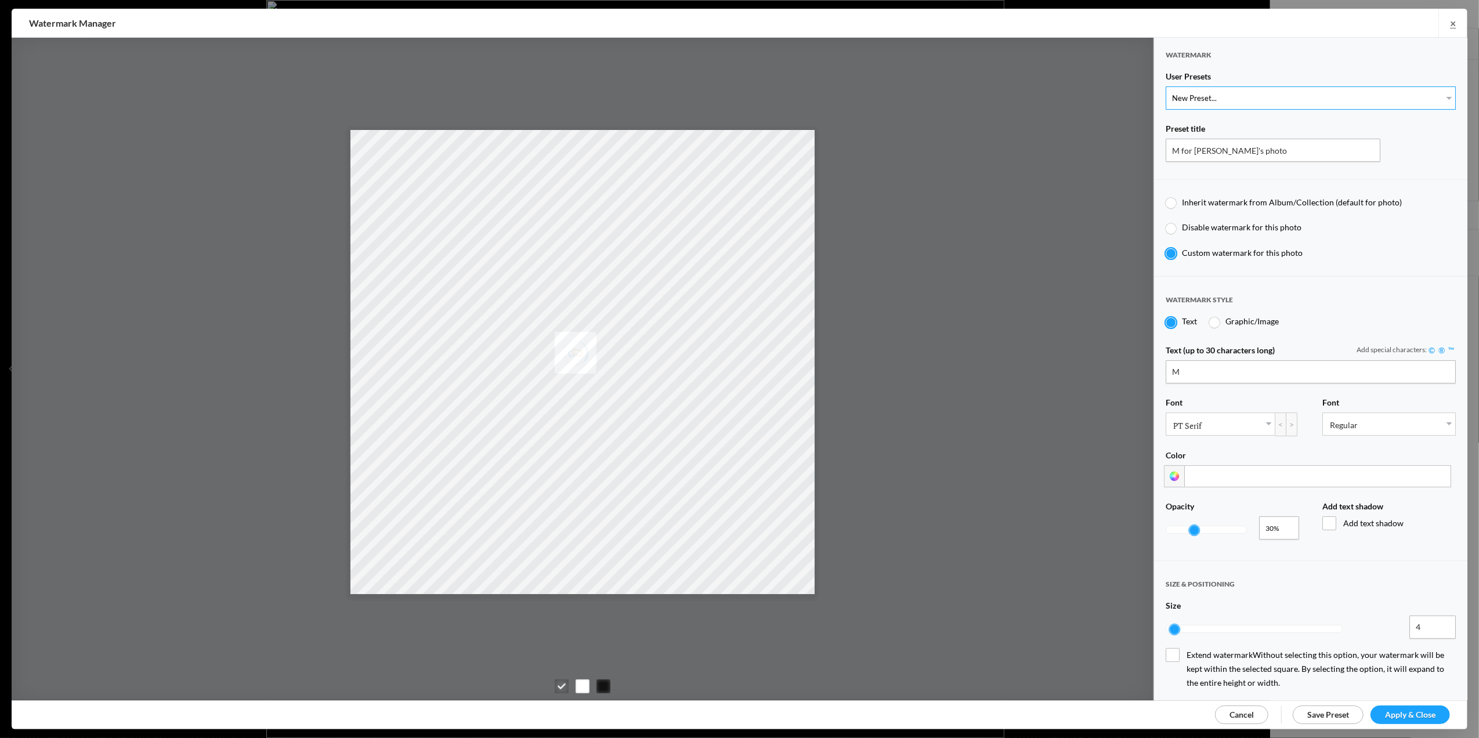
select select "2: Object"
click at [1166, 86] on select "New Preset... T for Tom's photo M for Mary's photo T-Large for Tom's photo" at bounding box center [1311, 97] width 290 height 23
click at [1396, 710] on span "Apply & Close" at bounding box center [1410, 715] width 50 height 10
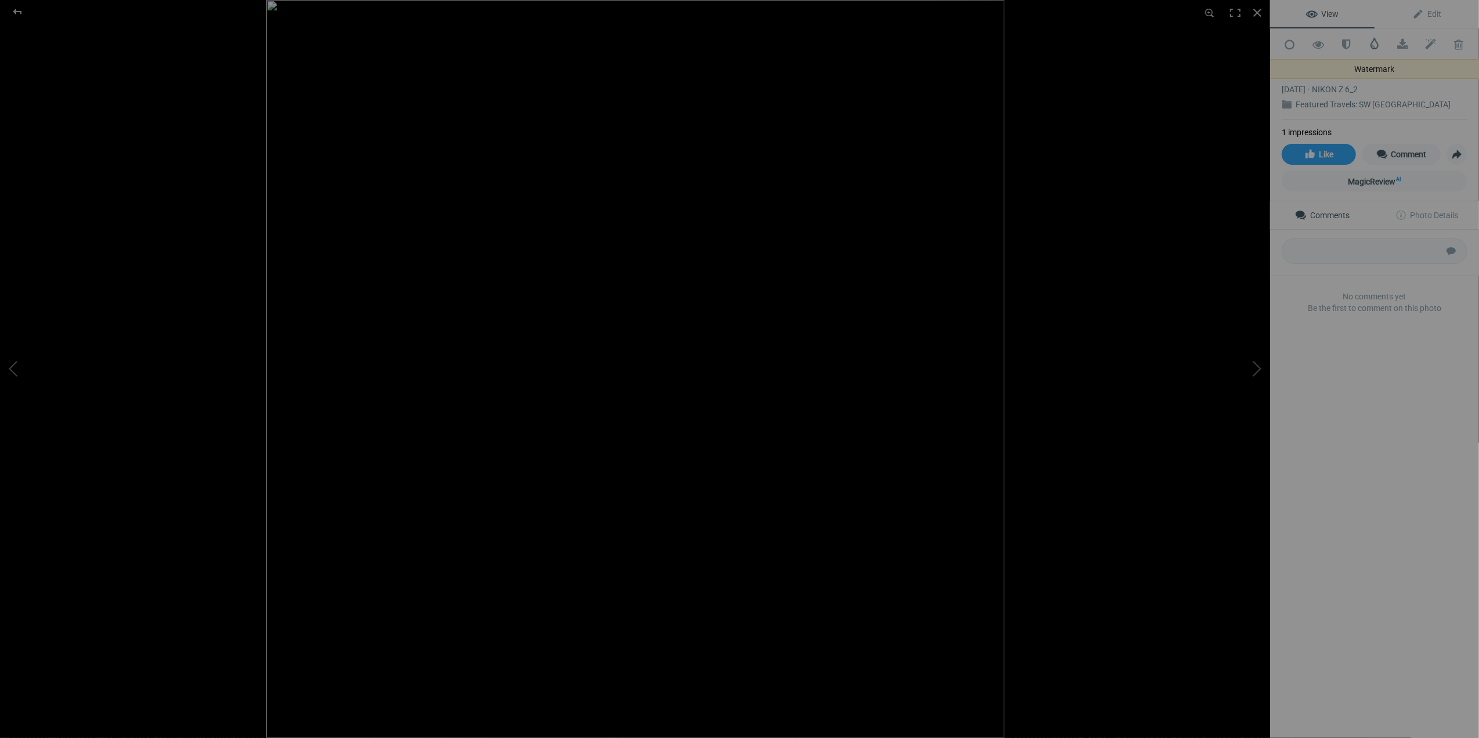
click at [1369, 45] on span at bounding box center [1375, 44] width 12 height 12
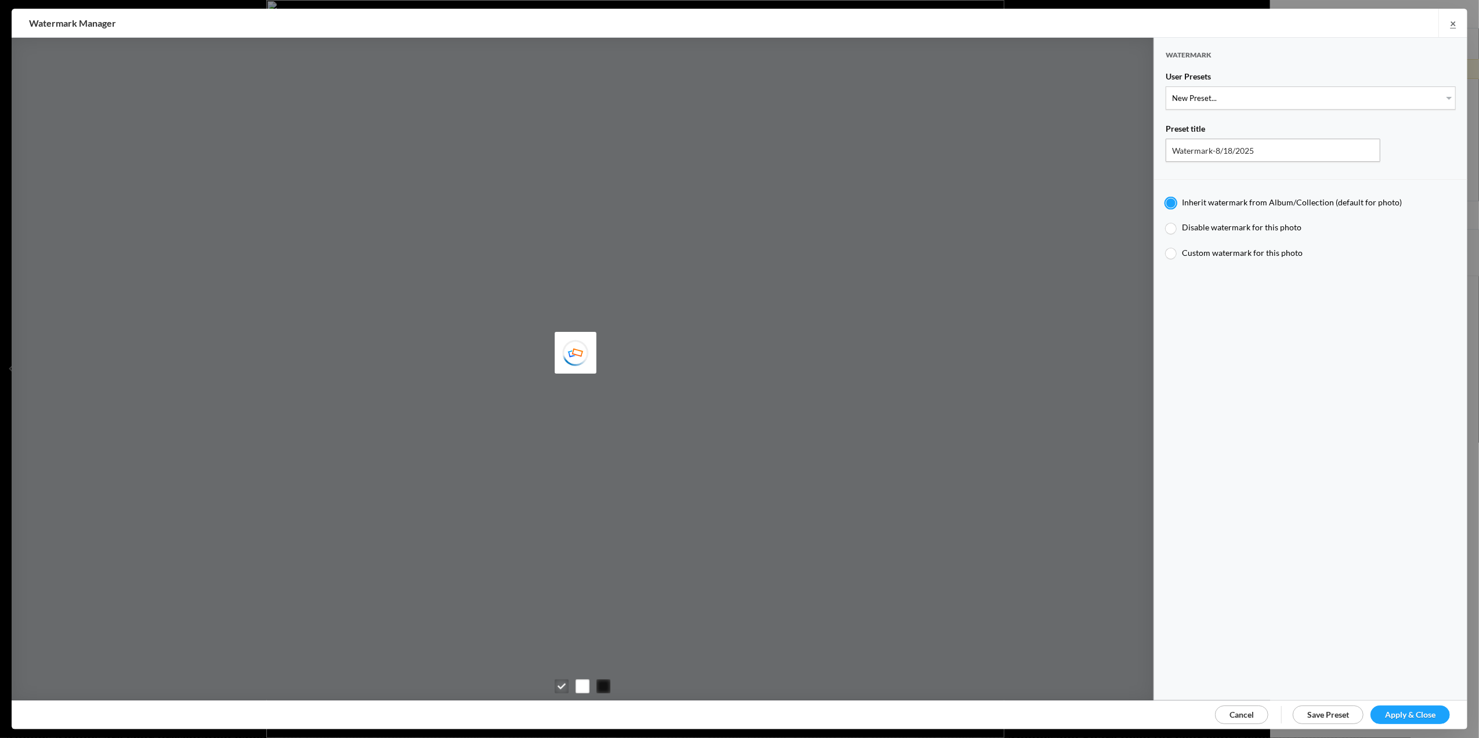
type input "M for Mary's photo"
radio input "false"
radio input "true"
type input "M"
type input "0.3"
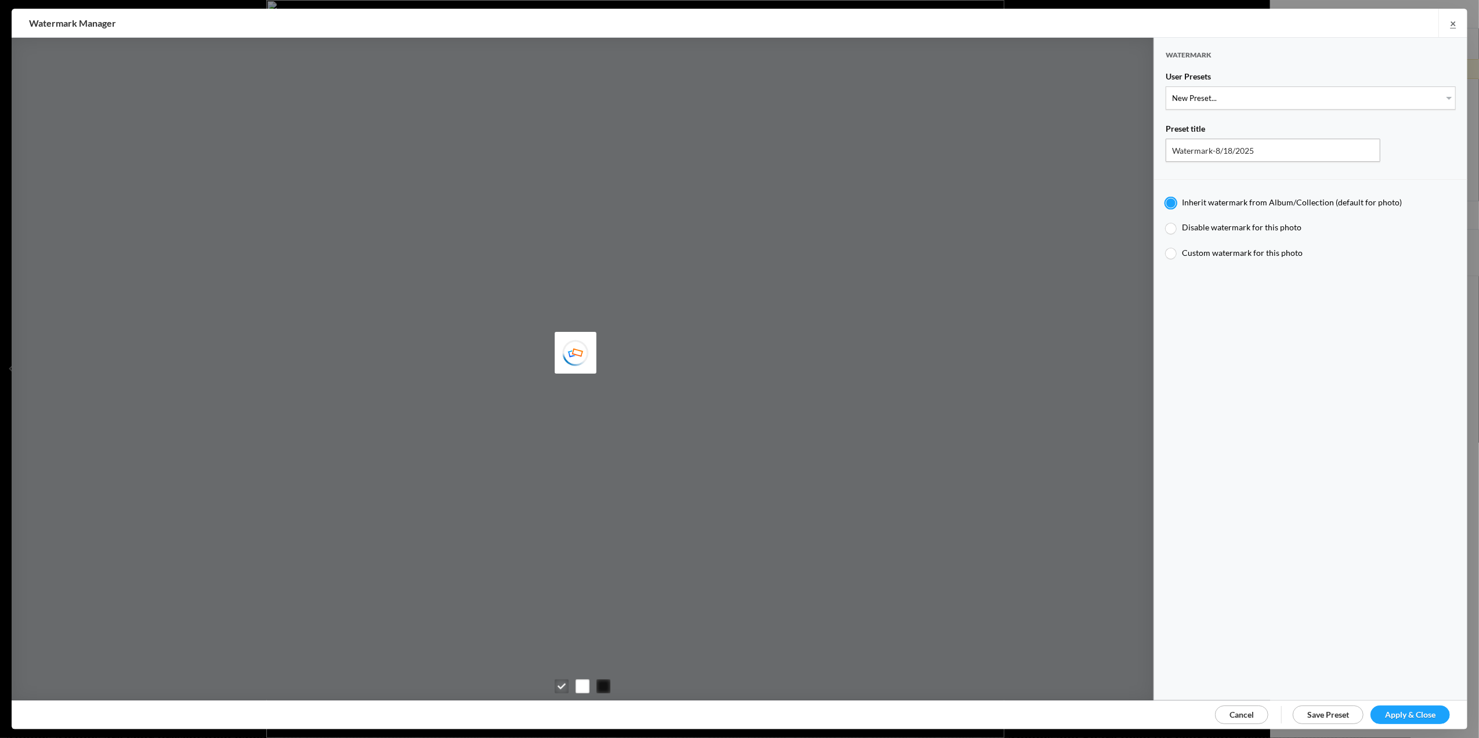
type input "4"
radio input "false"
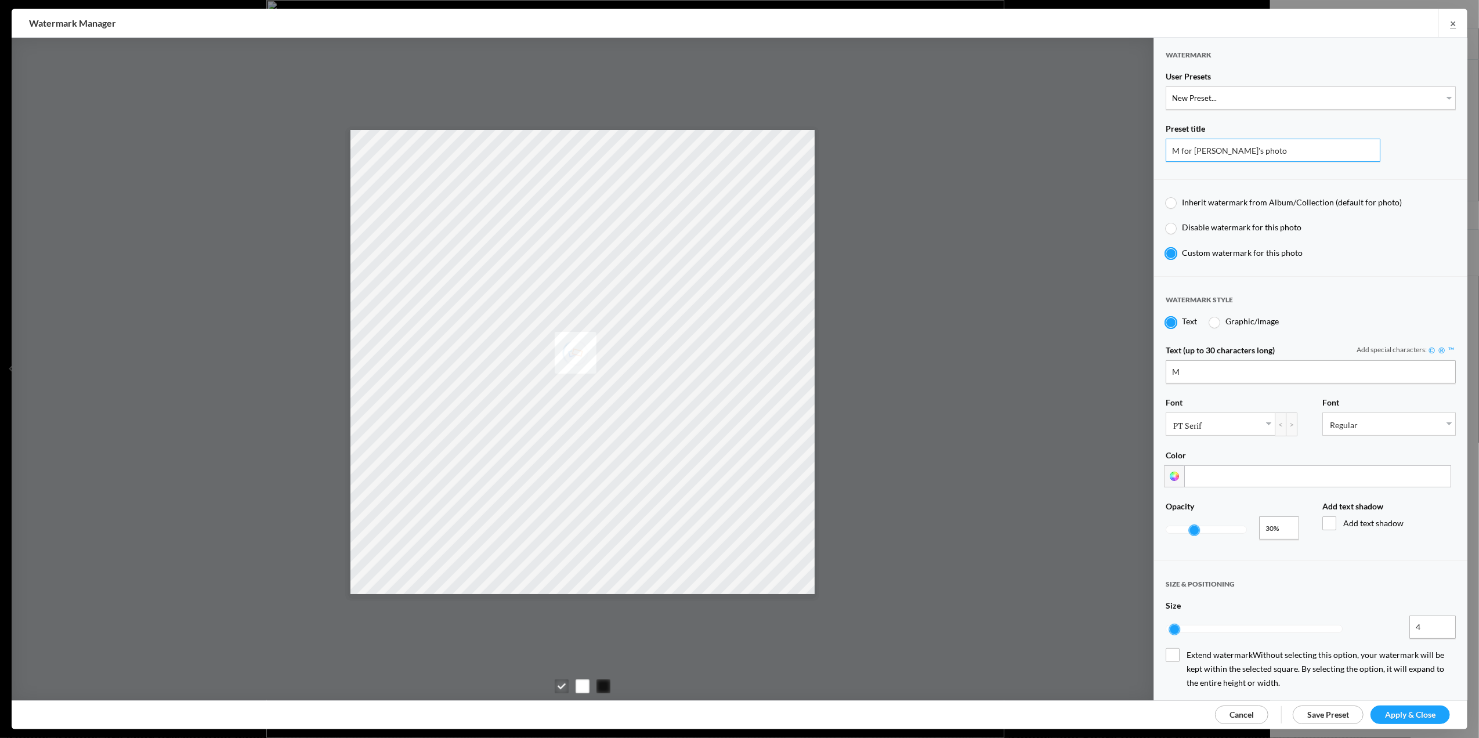
click at [1181, 150] on input "M for Mary's photo" at bounding box center [1273, 150] width 215 height 23
type input "M-Large for Mary's photo"
click at [1432, 617] on input "5" at bounding box center [1432, 627] width 46 height 23
click at [1432, 617] on input "6" at bounding box center [1432, 627] width 46 height 23
click at [1432, 617] on input "7" at bounding box center [1432, 627] width 46 height 23
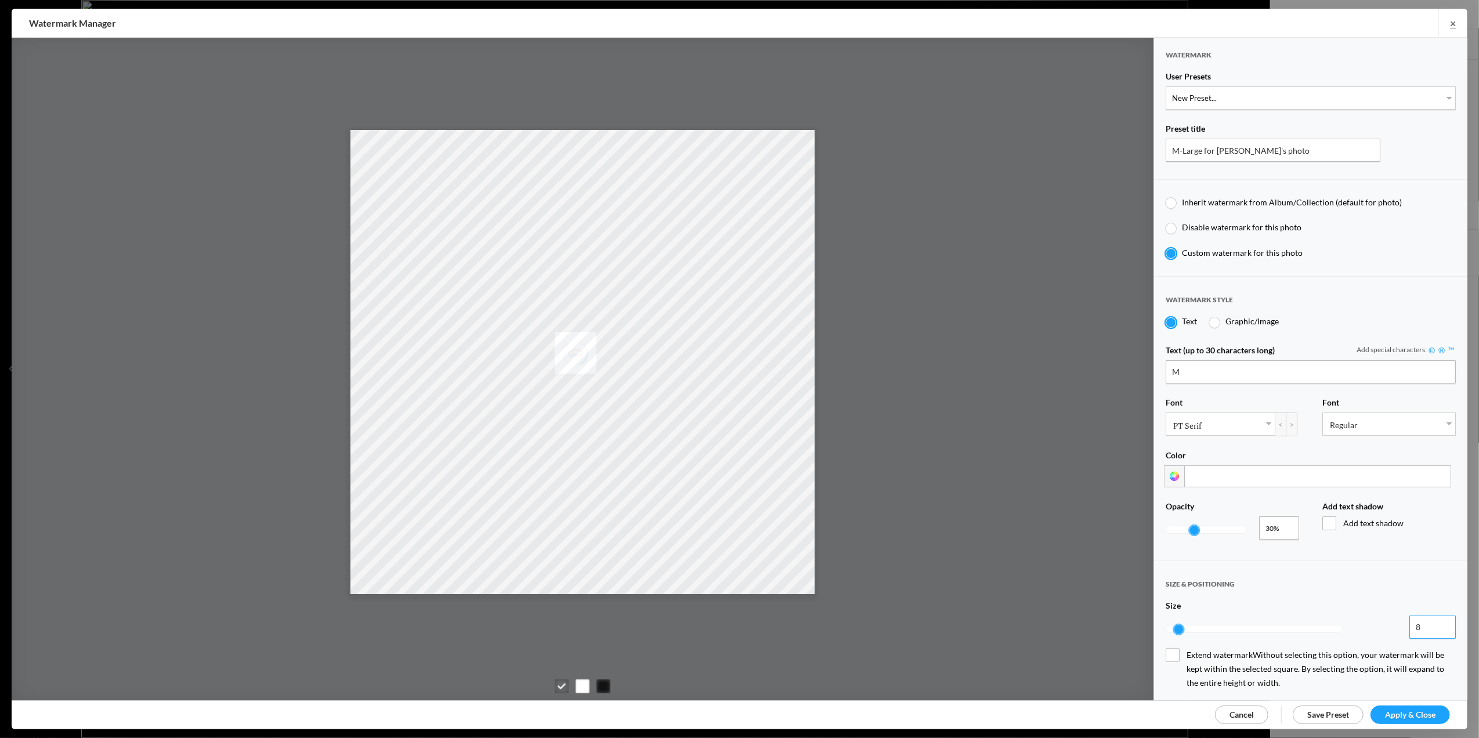
click at [1432, 617] on input "8" at bounding box center [1432, 627] width 46 height 23
click at [1432, 617] on input "9" at bounding box center [1432, 627] width 46 height 23
type input "10"
click at [1433, 617] on input "10" at bounding box center [1432, 627] width 46 height 23
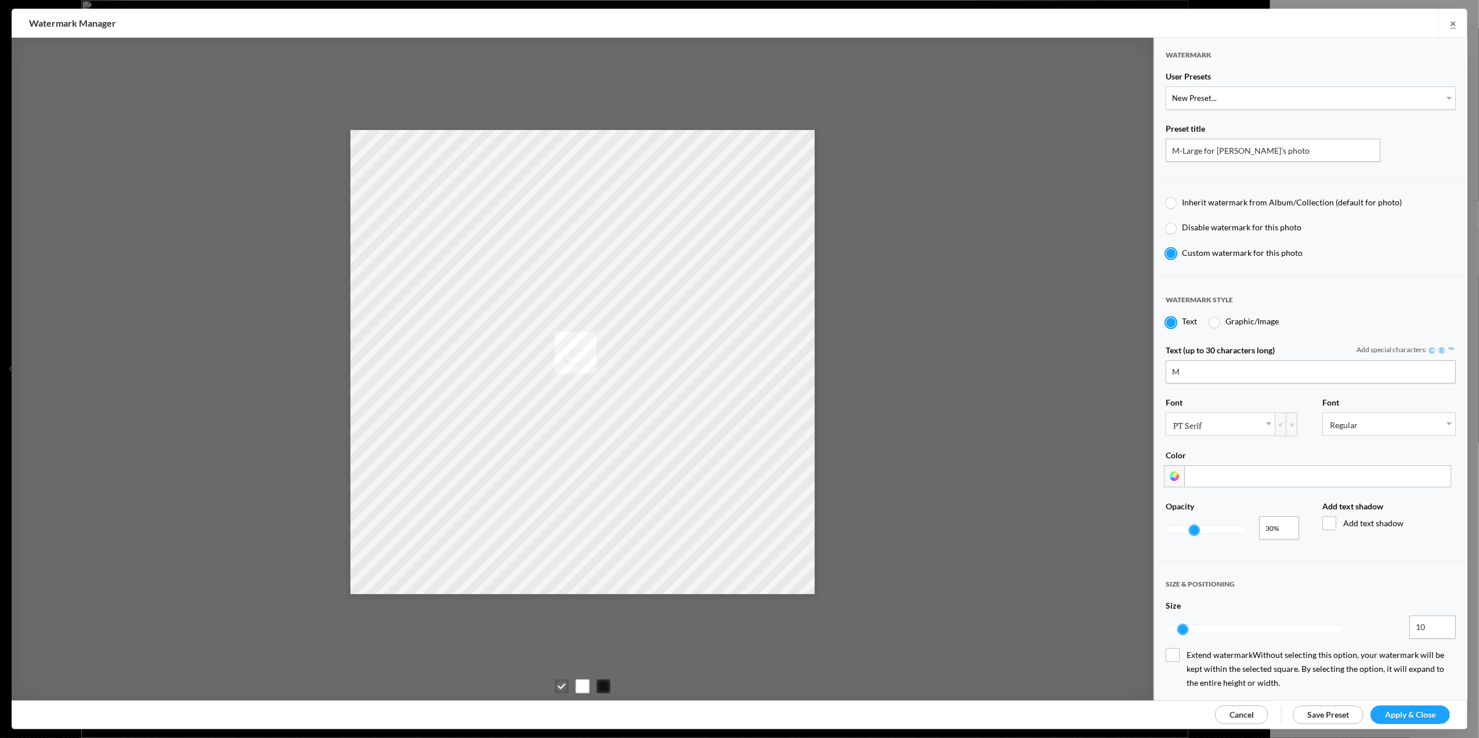
click at [1405, 713] on span "Apply & Close" at bounding box center [1410, 715] width 50 height 10
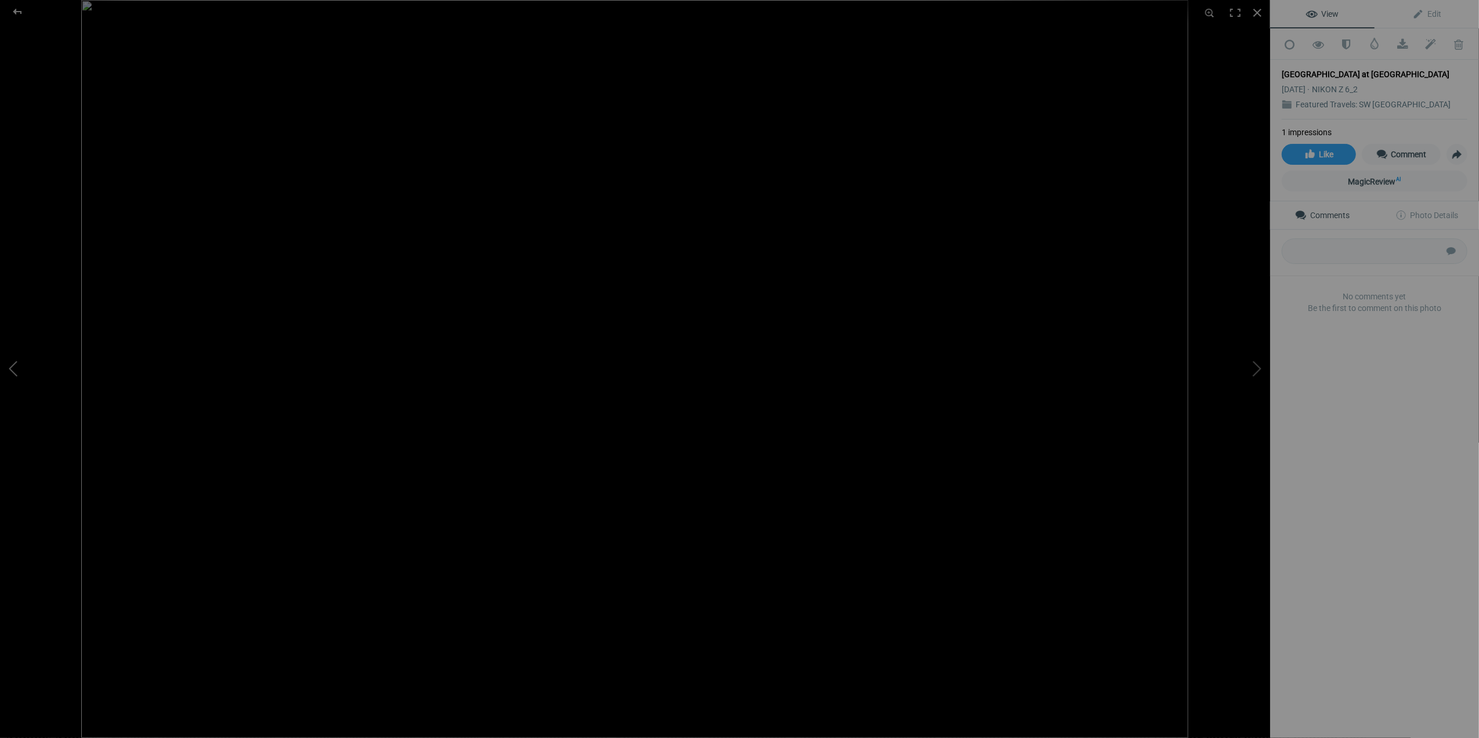
click at [15, 367] on button at bounding box center [43, 369] width 87 height 266
click at [1260, 372] on button at bounding box center [1226, 369] width 87 height 266
click at [987, 723] on img at bounding box center [635, 369] width 738 height 738
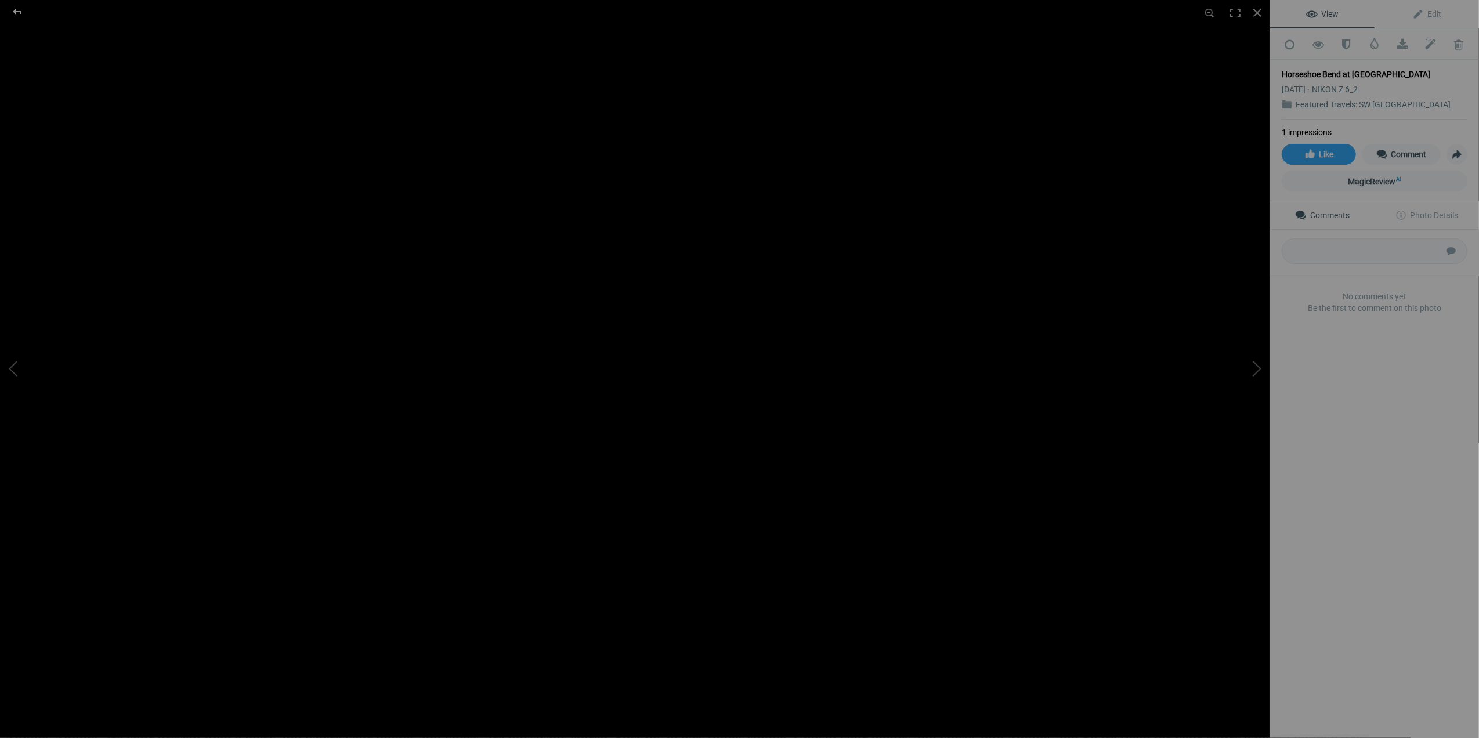
click at [19, 14] on div at bounding box center [18, 11] width 42 height 23
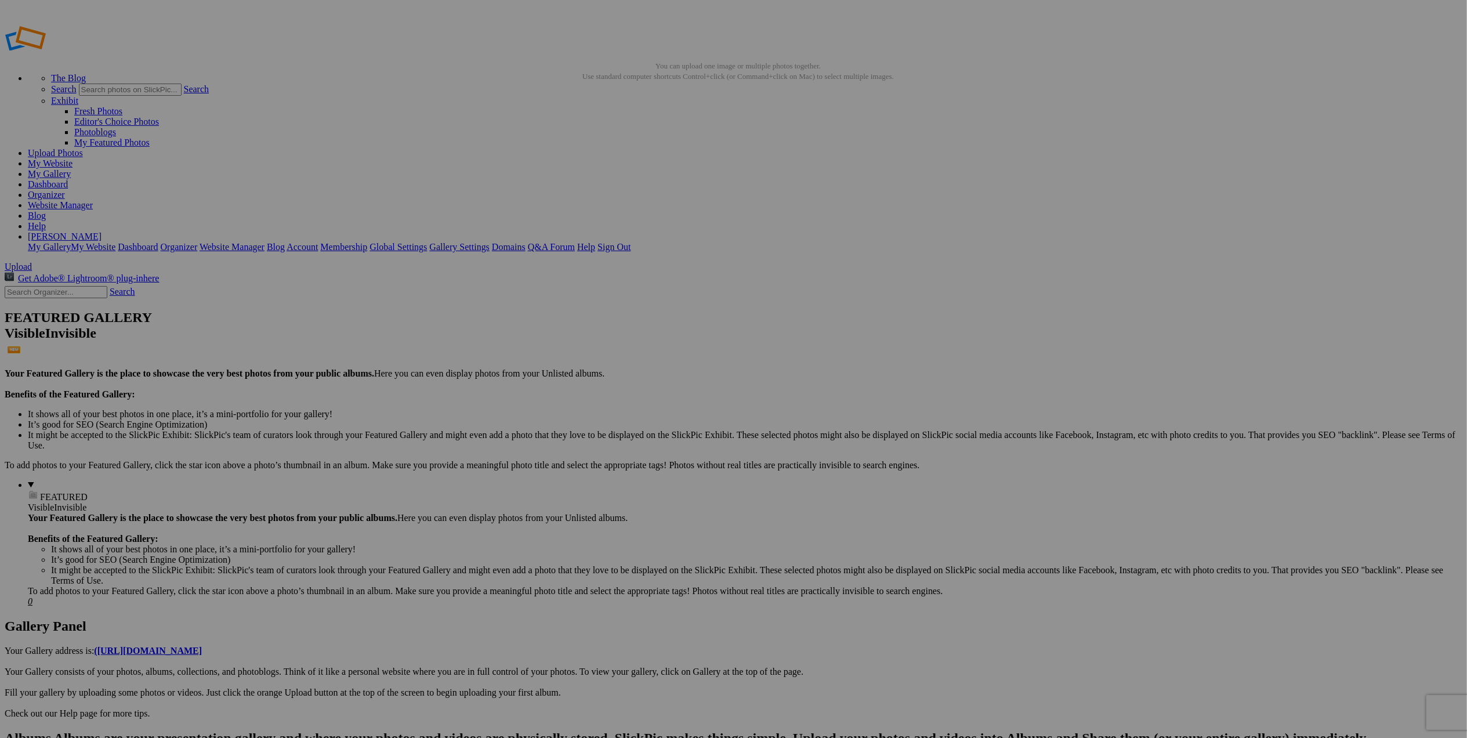
drag, startPoint x: 0, startPoint y: 0, endPoint x: 63, endPoint y: 140, distance: 153.2
click at [73, 158] on link "My Website" at bounding box center [50, 163] width 45 height 10
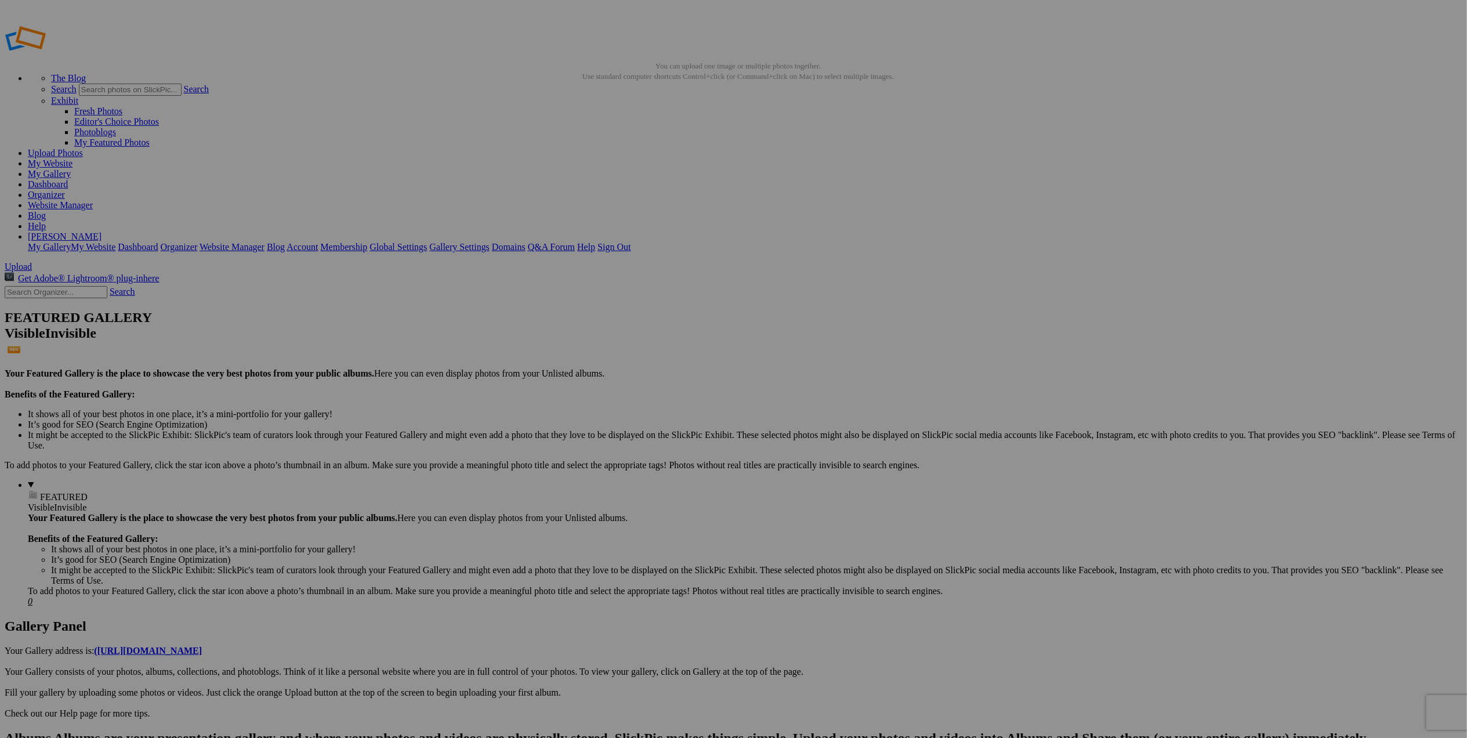
click at [93, 200] on link "Website Manager" at bounding box center [60, 205] width 65 height 10
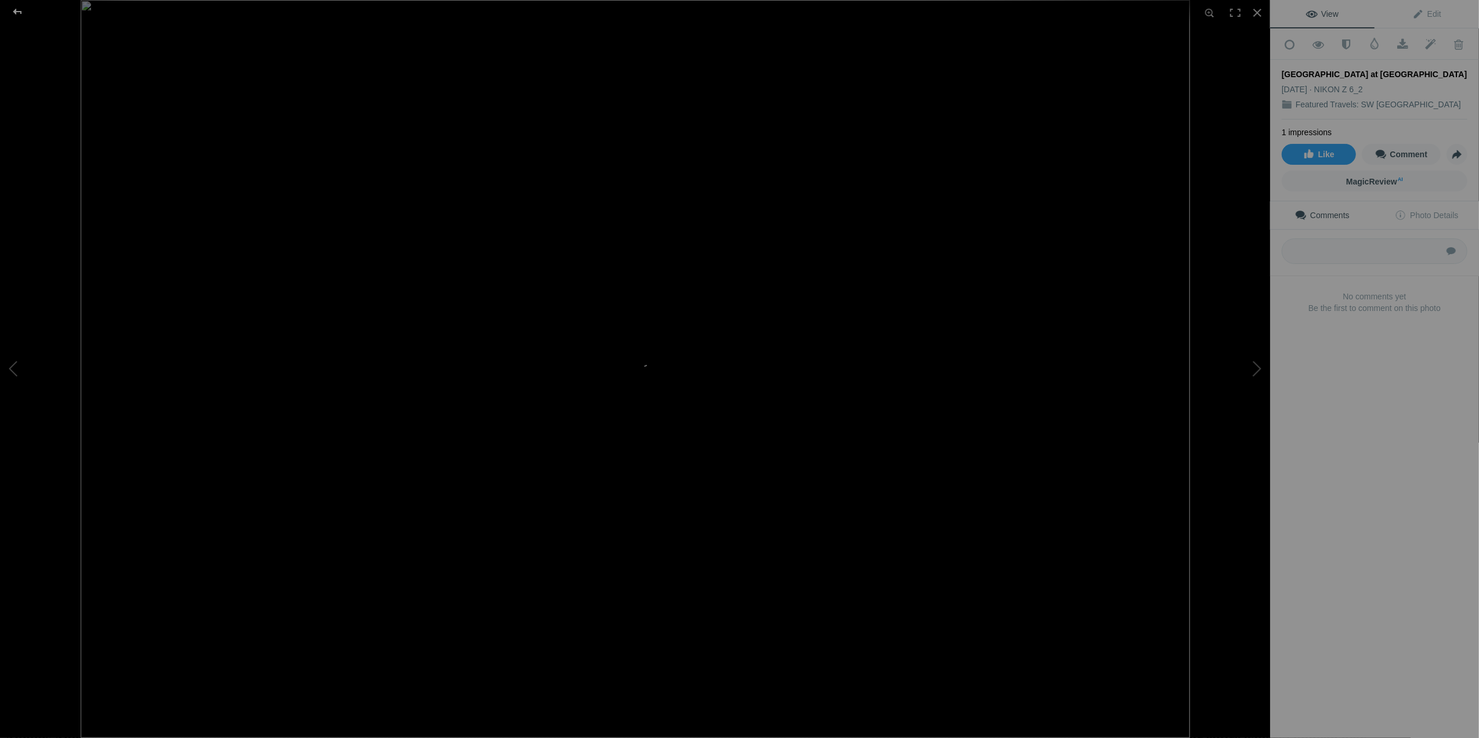
click at [20, 15] on div at bounding box center [18, 11] width 42 height 23
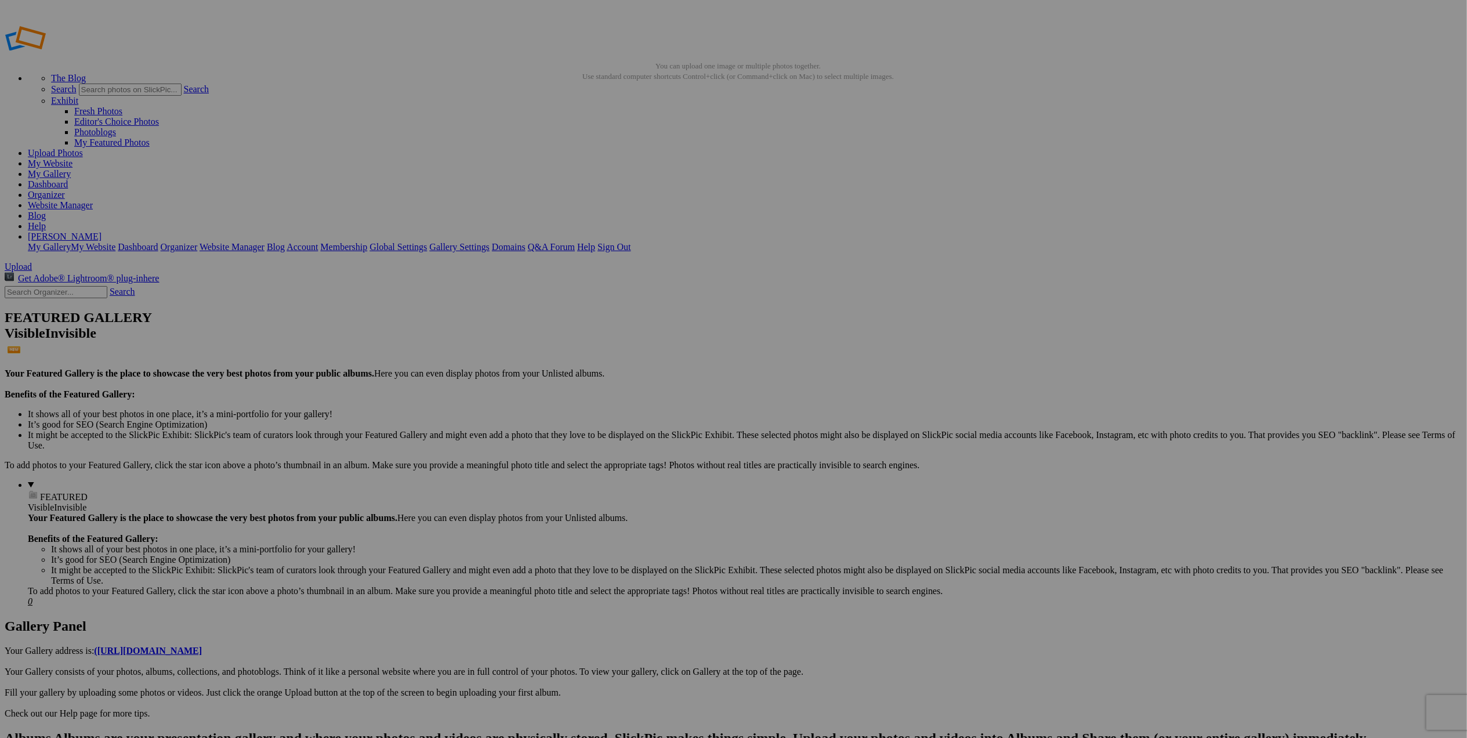
click at [657, 443] on link "Yes" at bounding box center [649, 445] width 13 height 10
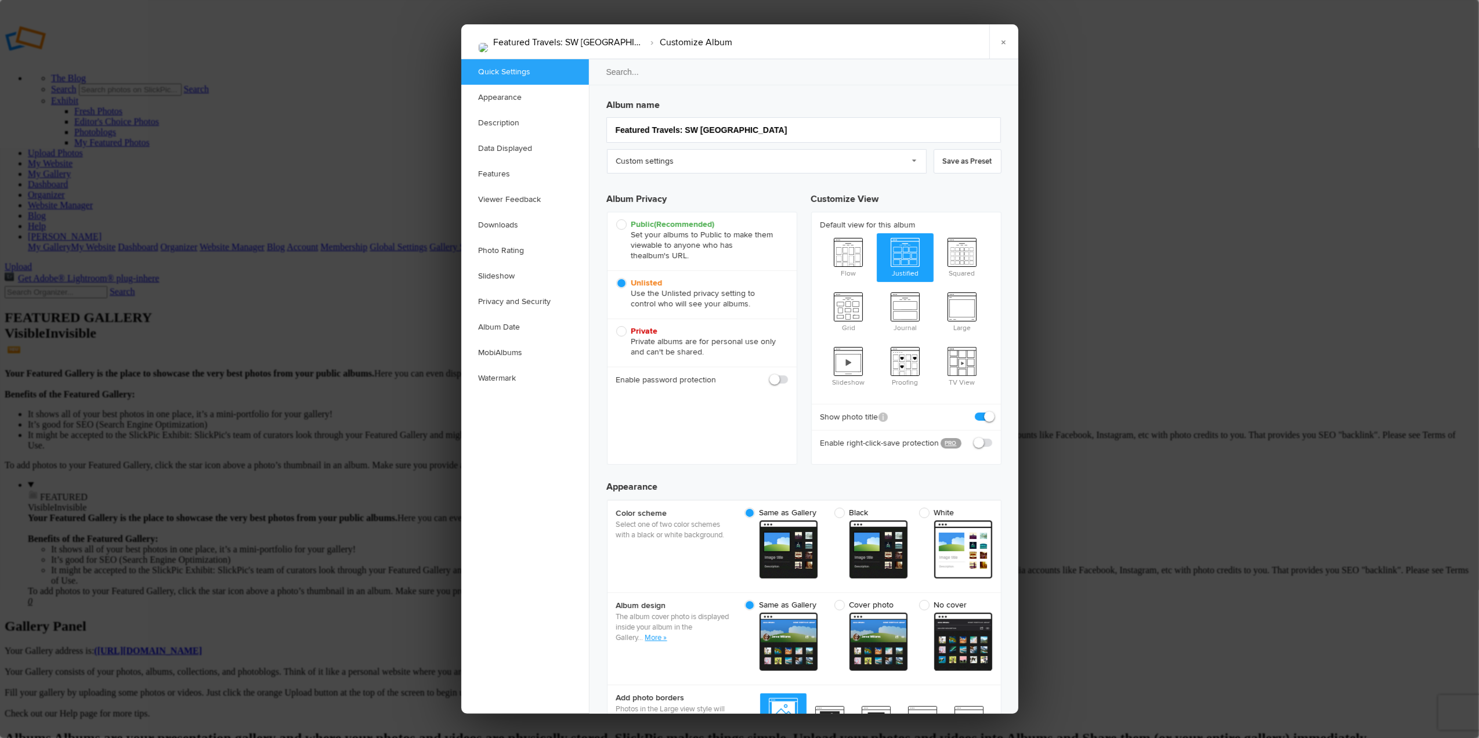
checkbox input "true"
click at [1003, 45] on link "×" at bounding box center [1003, 41] width 29 height 35
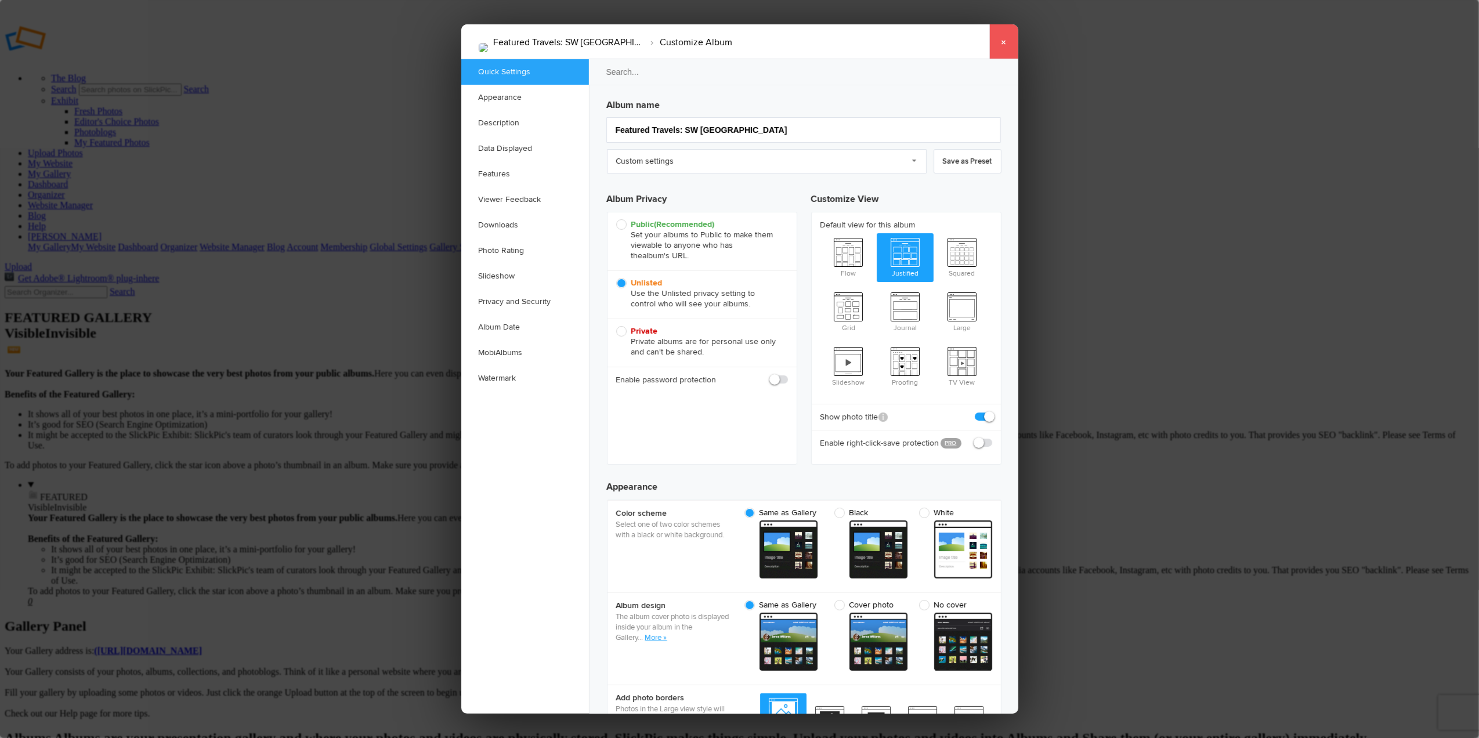
click at [1000, 37] on link "×" at bounding box center [1003, 41] width 29 height 35
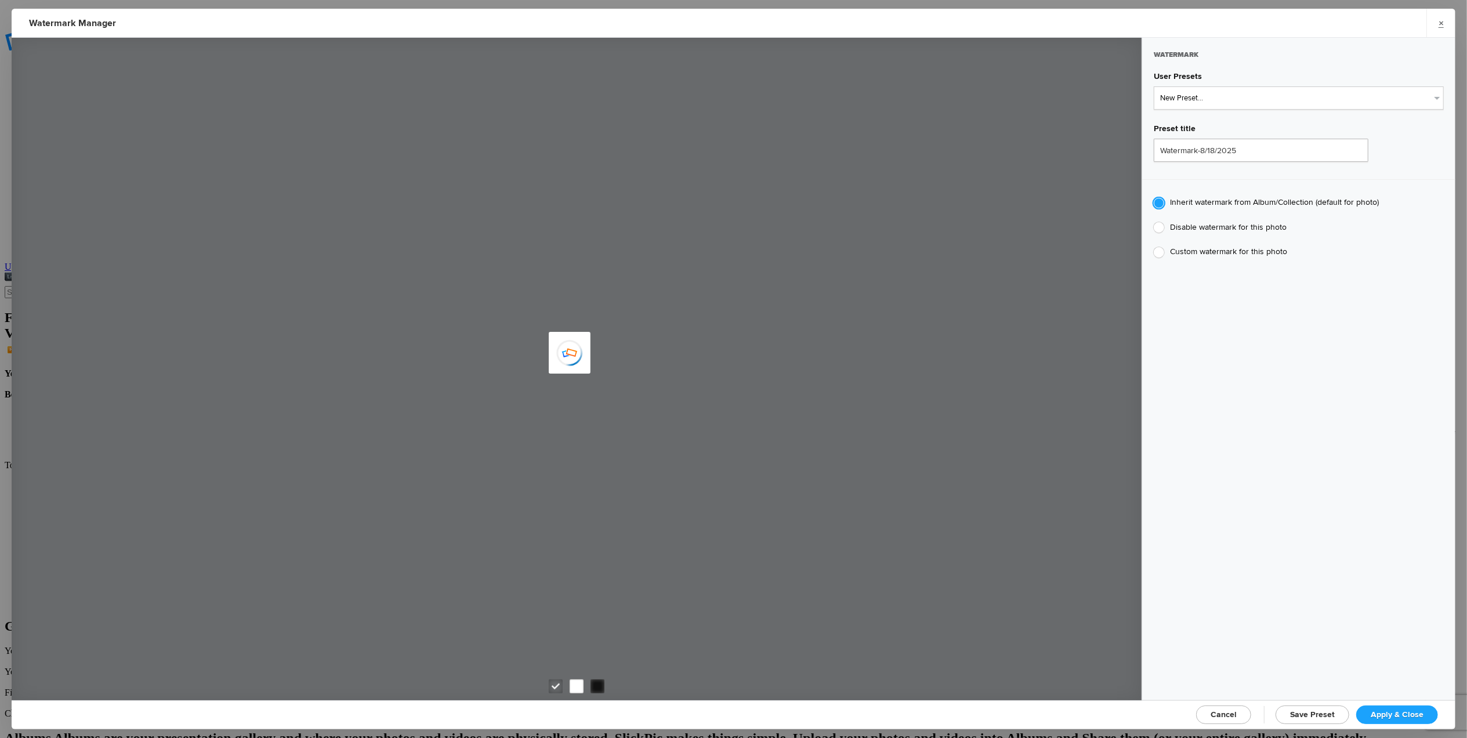
type input "Tom Leslie"
type input "T for Tom's photo"
radio input "false"
radio input "true"
type input "T"
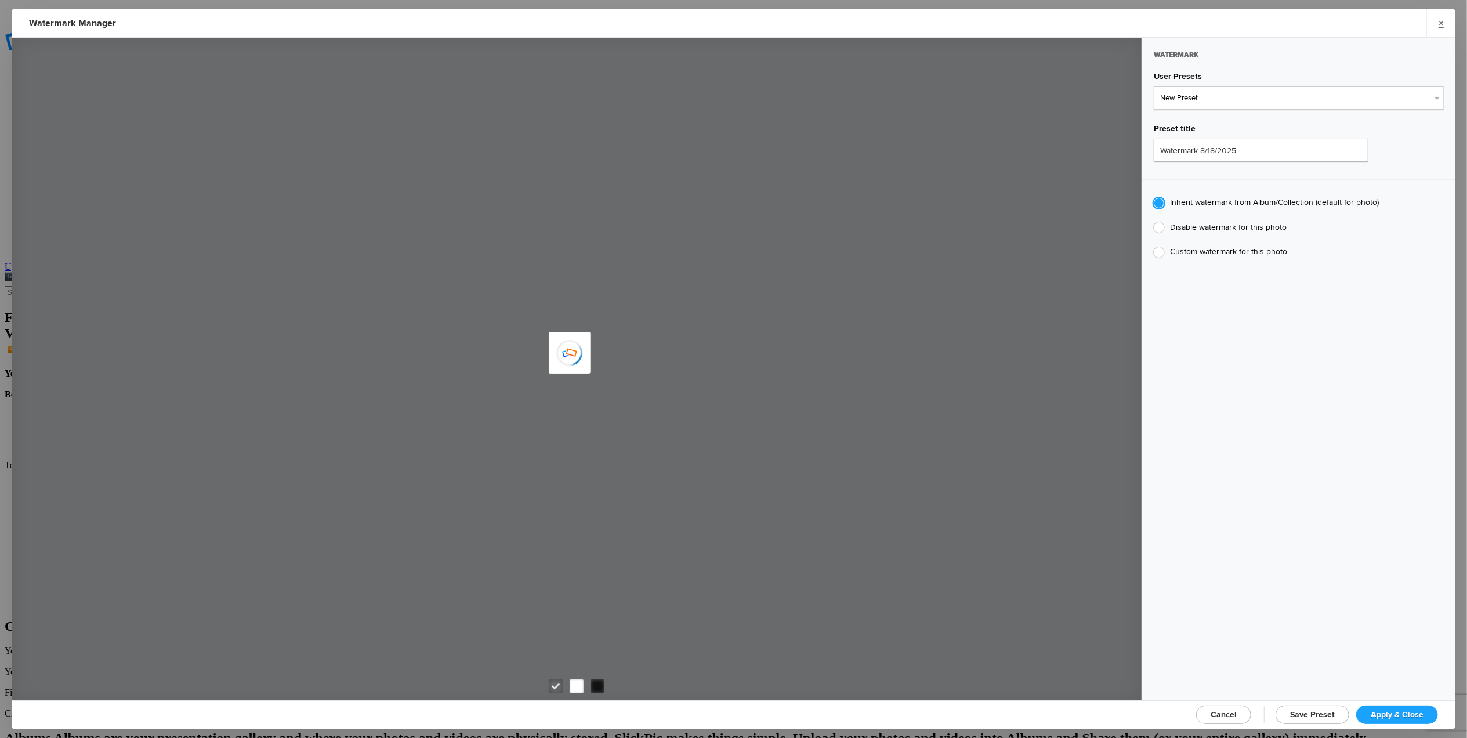
type input "0.3"
type input "4"
radio input "false"
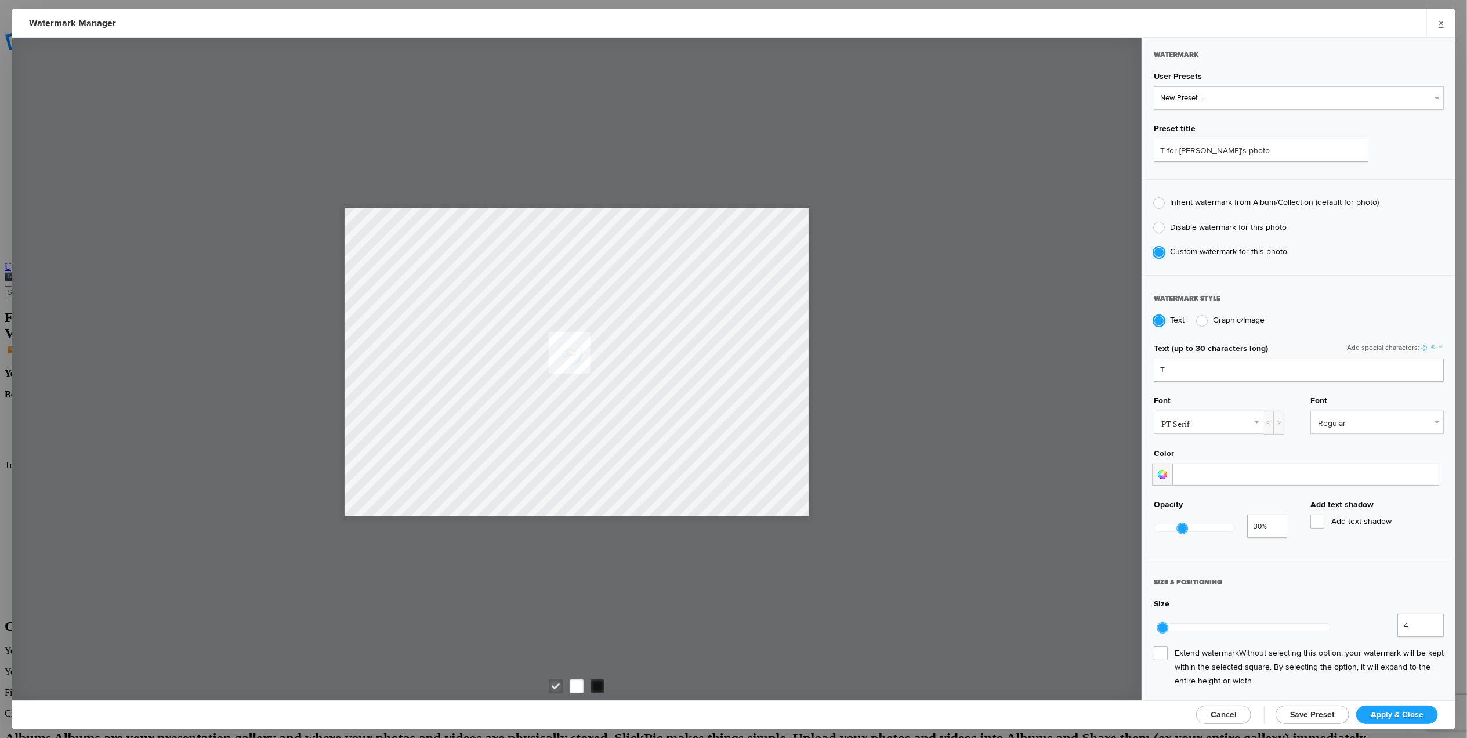
click at [1228, 710] on span "Cancel" at bounding box center [1224, 715] width 26 height 10
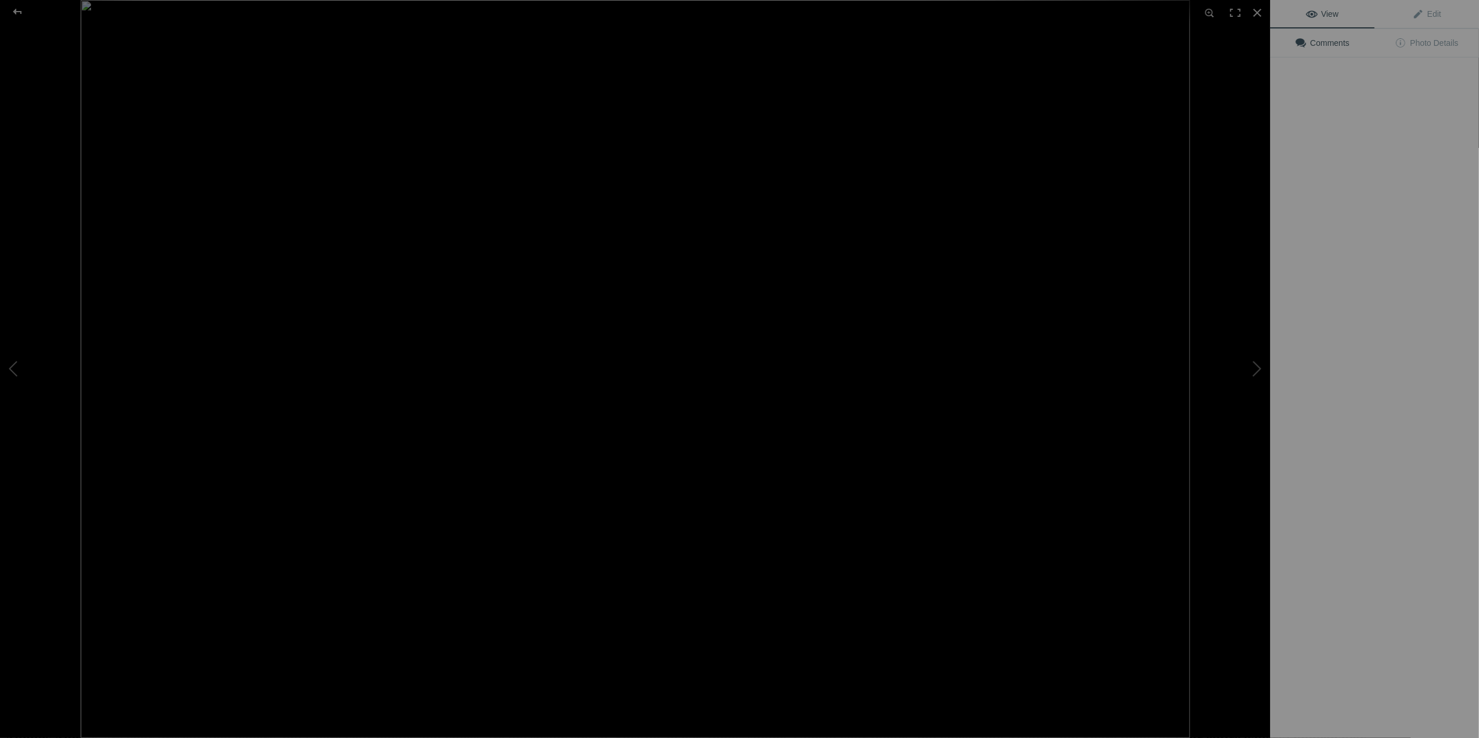
click at [346, 189] on img at bounding box center [635, 369] width 1109 height 738
click at [1421, 397] on div "View Edit Add to Quick Collection Remove from Quick Collection Hide from Public…" at bounding box center [1374, 369] width 209 height 738
click at [19, 14] on div at bounding box center [18, 11] width 42 height 23
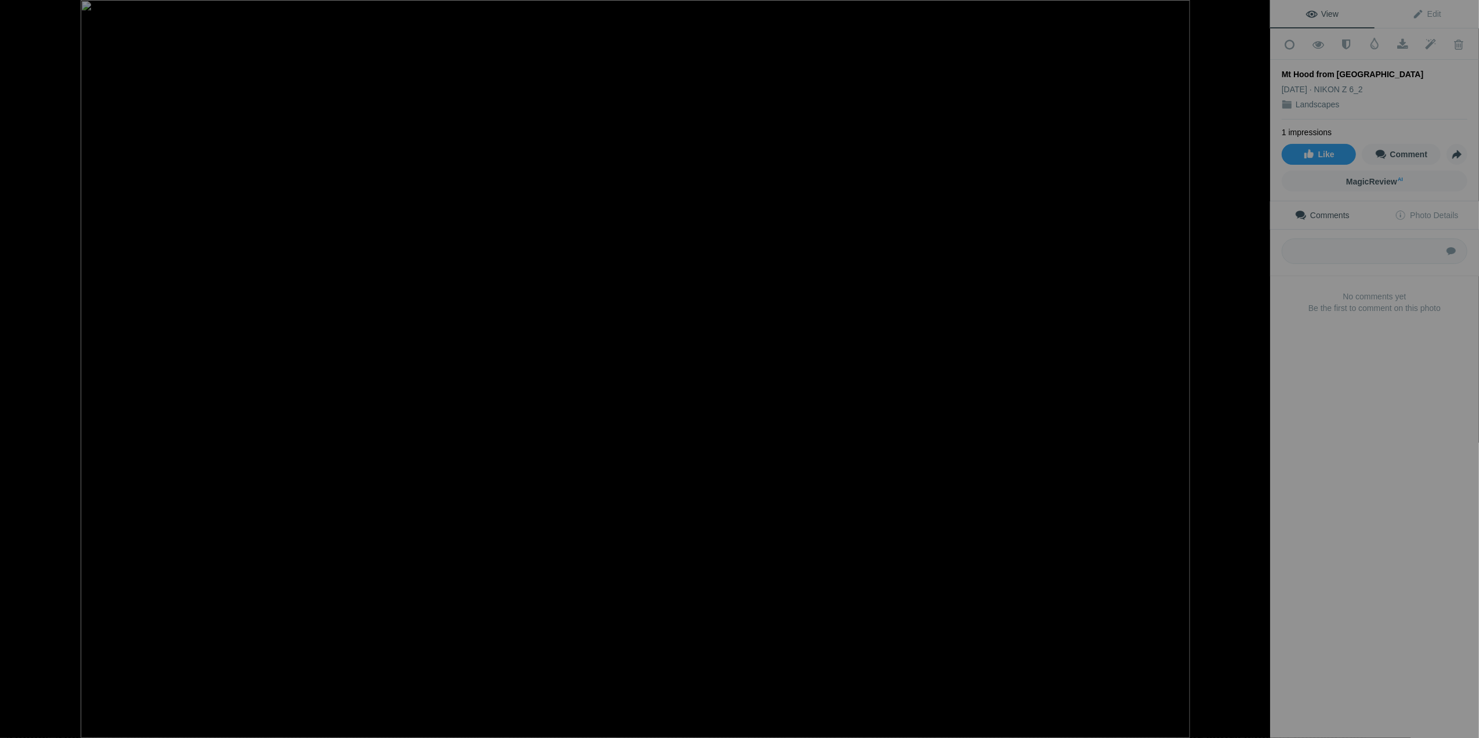
click at [22, 15] on div at bounding box center [18, 11] width 42 height 23
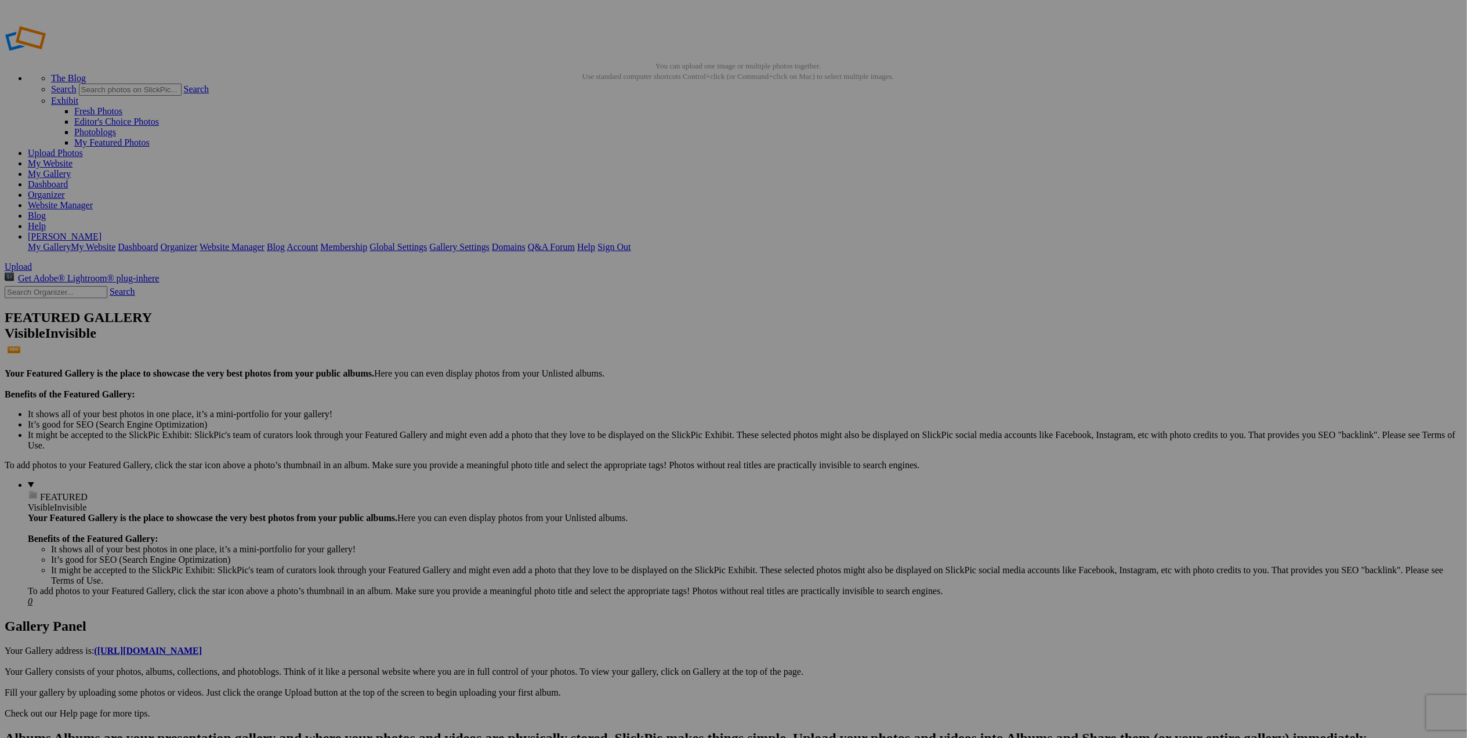
click at [93, 200] on link "Website Manager" at bounding box center [60, 205] width 65 height 10
